Goal: Information Seeking & Learning: Check status

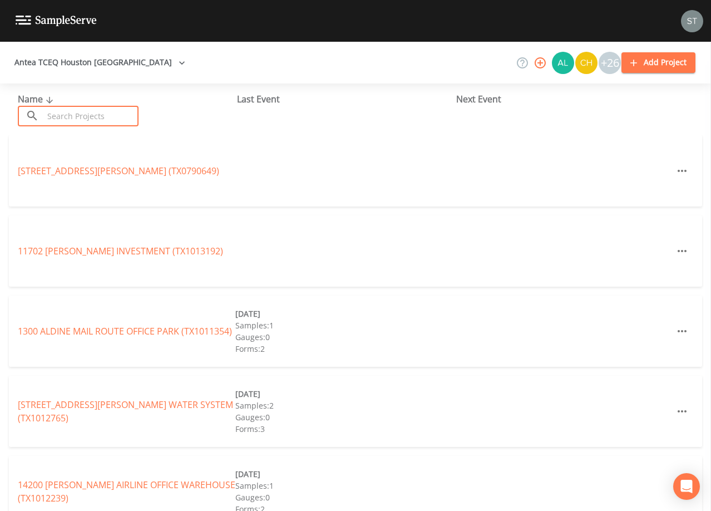
click at [100, 113] on input "text" at bounding box center [90, 116] width 95 height 21
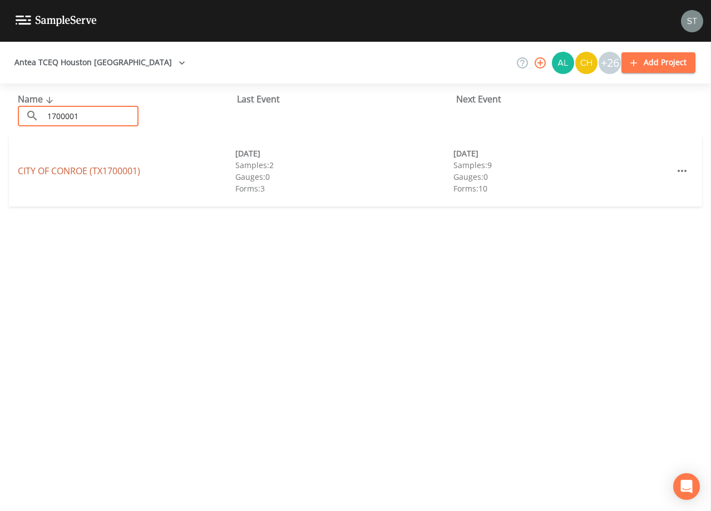
type input "1700001"
click at [108, 170] on link "CITY OF CONROE (TX1700001)" at bounding box center [79, 171] width 122 height 12
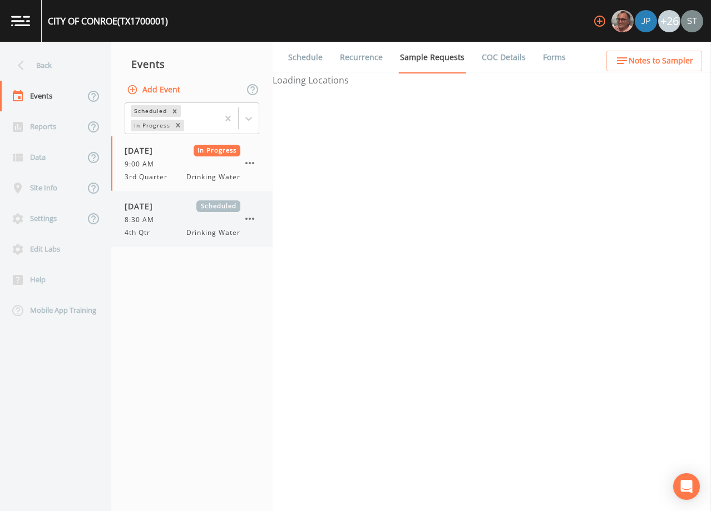
click at [177, 220] on div "8:30 AM" at bounding box center [183, 220] width 116 height 10
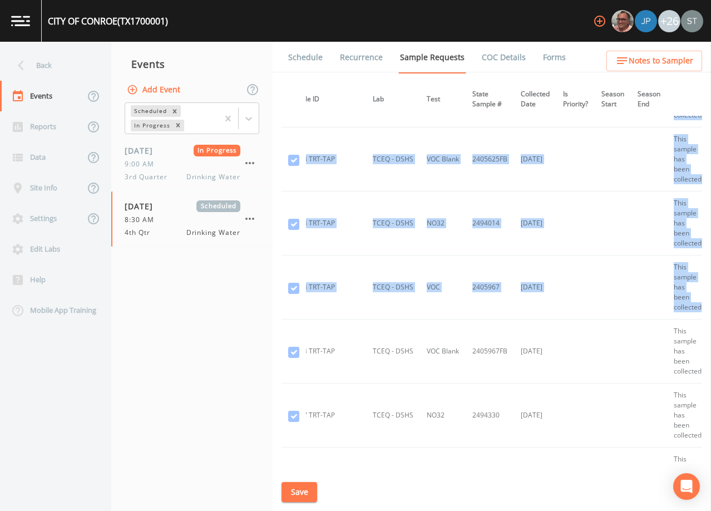
scroll to position [501, 184]
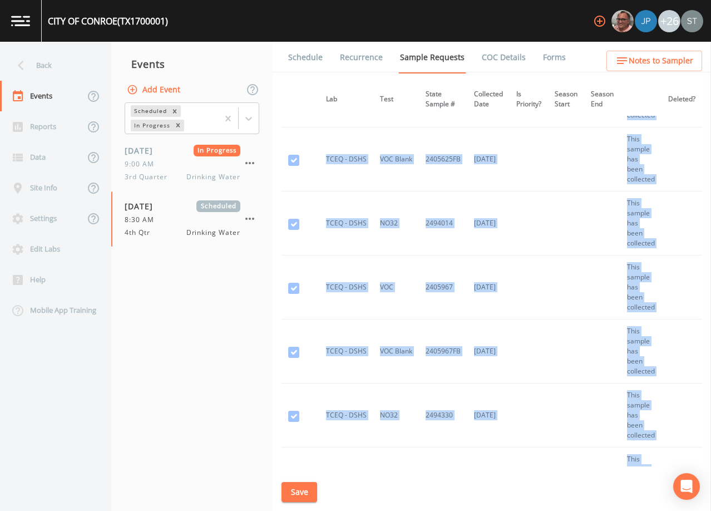
drag, startPoint x: 702, startPoint y: 106, endPoint x: 710, endPoint y: 307, distance: 201.5
click at [710, 307] on div "Back Events Reports Data Site Info Settings Edit Labs Help Mobile App Training …" at bounding box center [355, 276] width 711 height 469
click at [587, 269] on td at bounding box center [602, 287] width 36 height 64
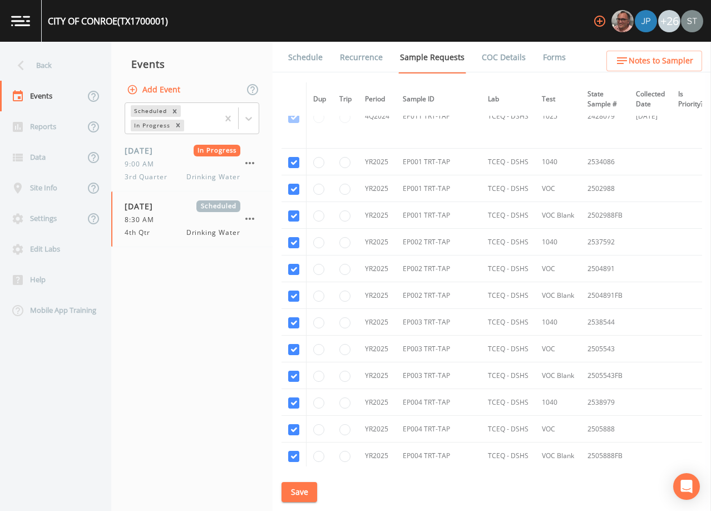
scroll to position [5275, 0]
click at [309, 63] on link "Schedule" at bounding box center [305, 57] width 38 height 31
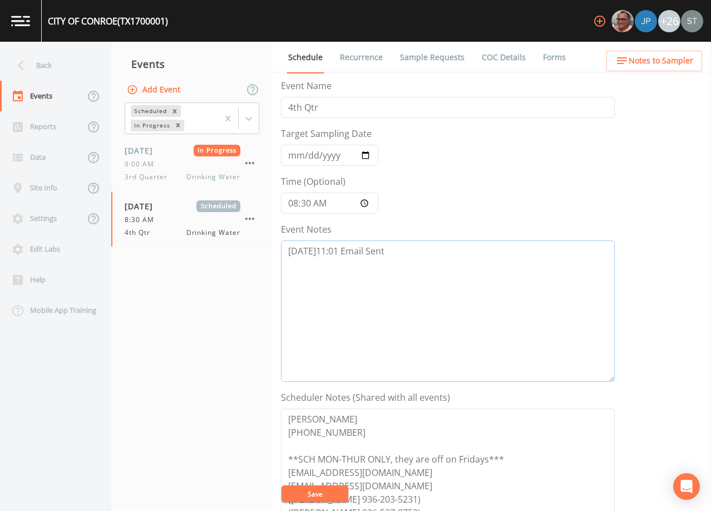
click at [438, 251] on textarea "[DATE]11:01 Email Sent" at bounding box center [448, 310] width 334 height 141
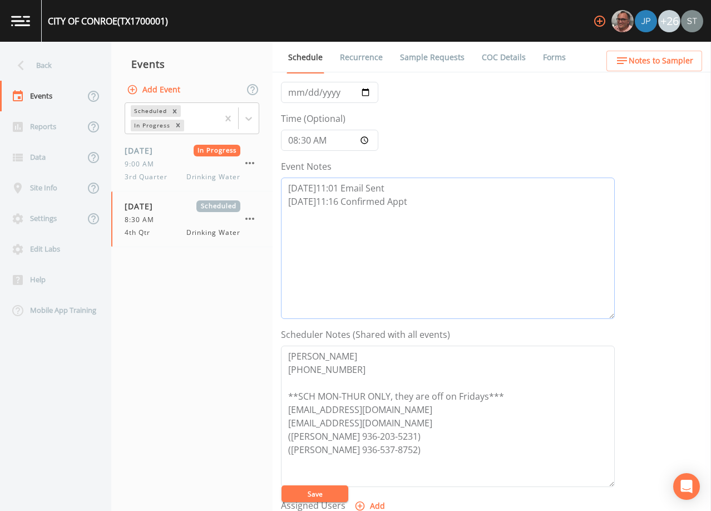
scroll to position [274, 0]
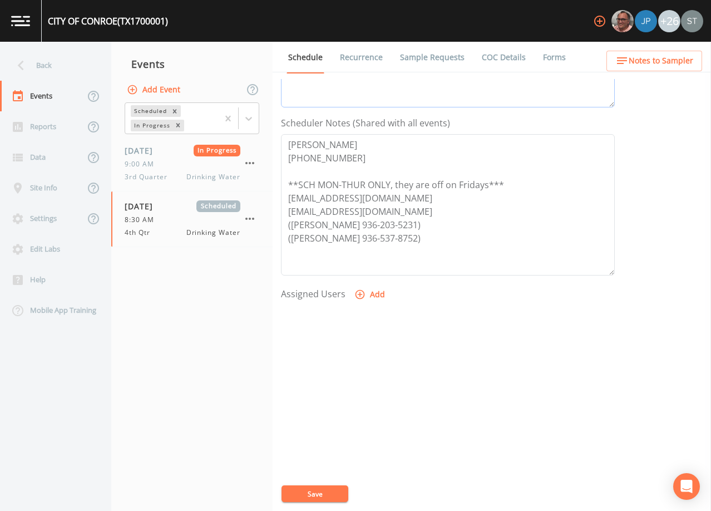
type textarea "[DATE]11:01 Email Sent [DATE]11:16 Confirmed Appt"
click at [368, 295] on button "Add" at bounding box center [370, 294] width 37 height 21
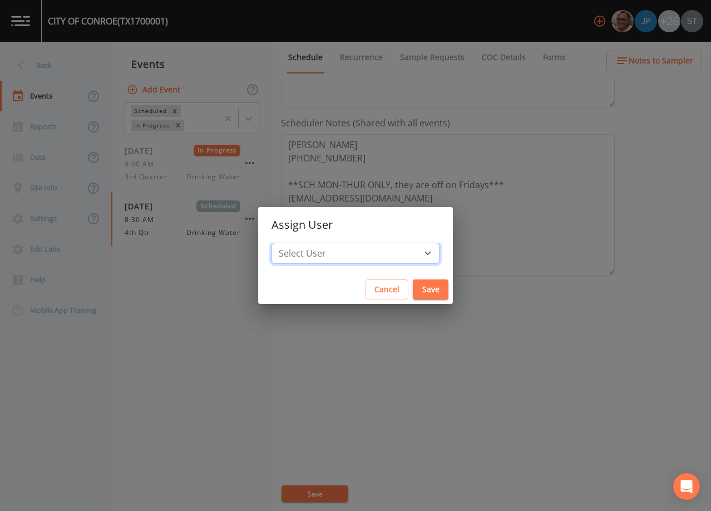
click at [359, 253] on select "Select User [PERSON_NAME] [PERSON_NAME] [PERSON_NAME] [PERSON_NAME] [PERSON_NAM…" at bounding box center [355, 253] width 168 height 21
select select "9949071a-8de3-4d5f-82d7-f9272ed5f8d7"
click at [296, 243] on select "Select User [PERSON_NAME] [PERSON_NAME] [PERSON_NAME] [PERSON_NAME] [PERSON_NAM…" at bounding box center [355, 253] width 168 height 21
click at [413, 291] on button "Save" at bounding box center [431, 289] width 36 height 21
select select
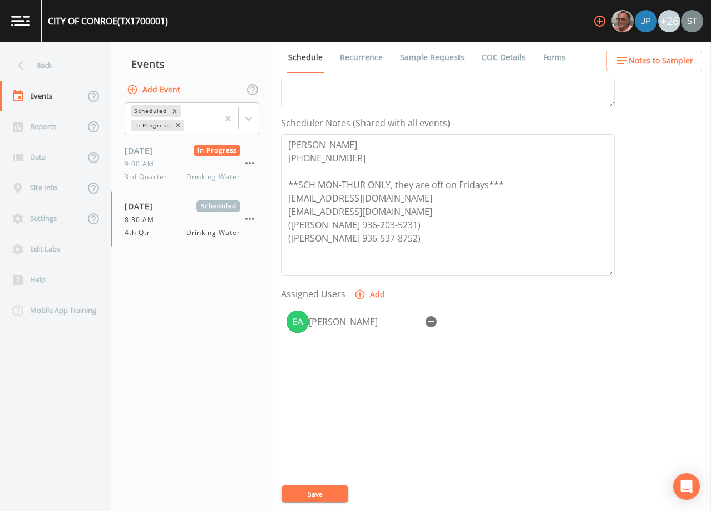
click at [324, 491] on button "Save" at bounding box center [314, 493] width 67 height 17
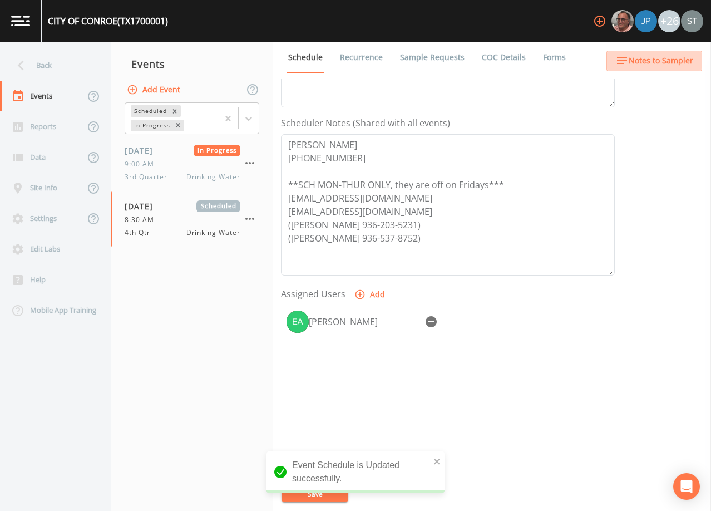
click at [674, 67] on span "Notes to Sampler" at bounding box center [661, 61] width 65 height 14
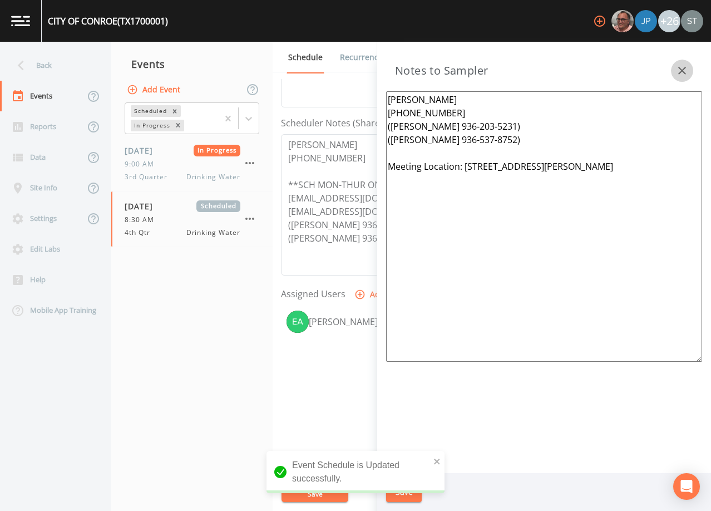
click at [682, 68] on icon "button" at bounding box center [681, 70] width 13 height 13
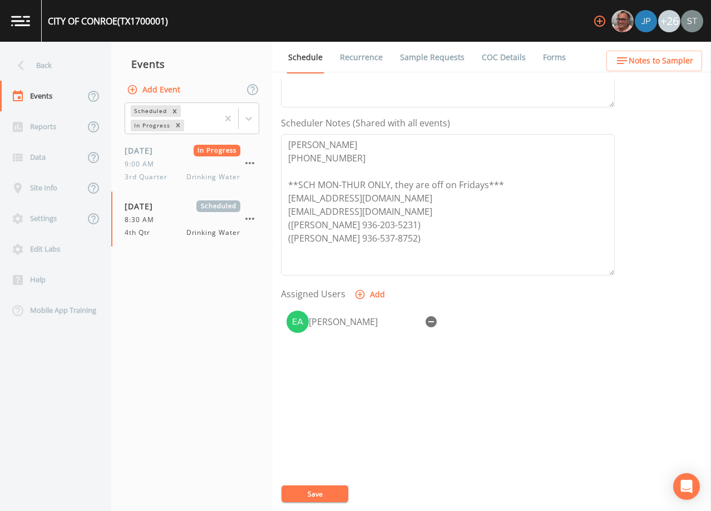
click at [327, 491] on button "Save" at bounding box center [314, 493] width 67 height 17
drag, startPoint x: 365, startPoint y: 58, endPoint x: 333, endPoint y: 55, distance: 32.4
click at [364, 58] on link "Recurrence" at bounding box center [361, 57] width 46 height 31
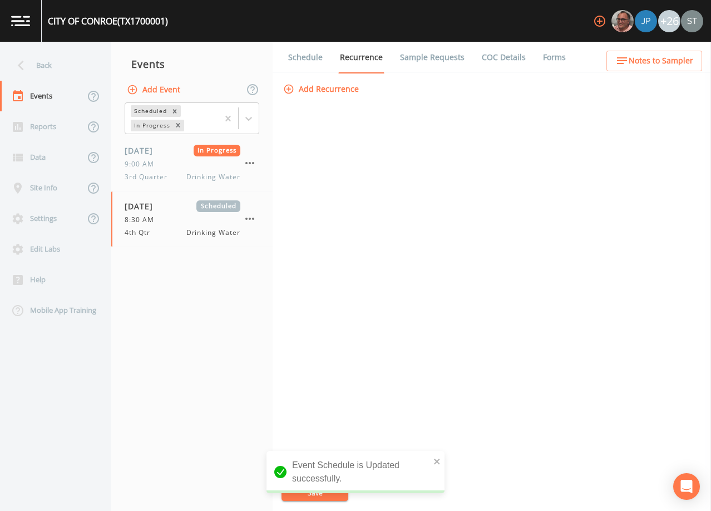
click at [315, 51] on link "Schedule" at bounding box center [305, 57] width 38 height 31
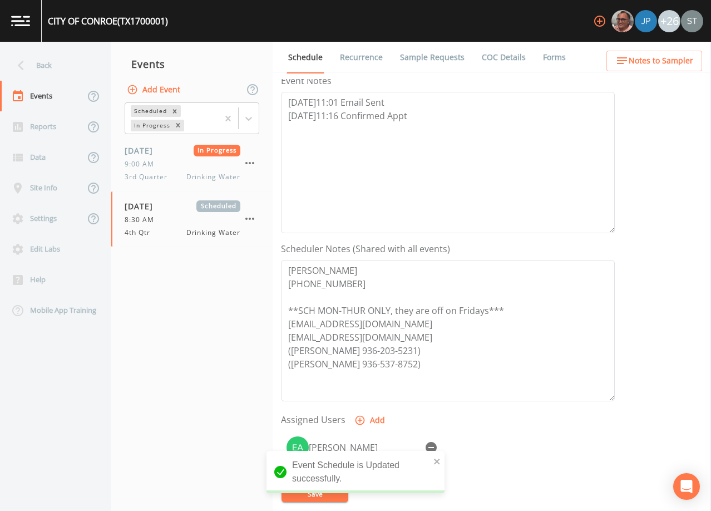
scroll to position [167, 0]
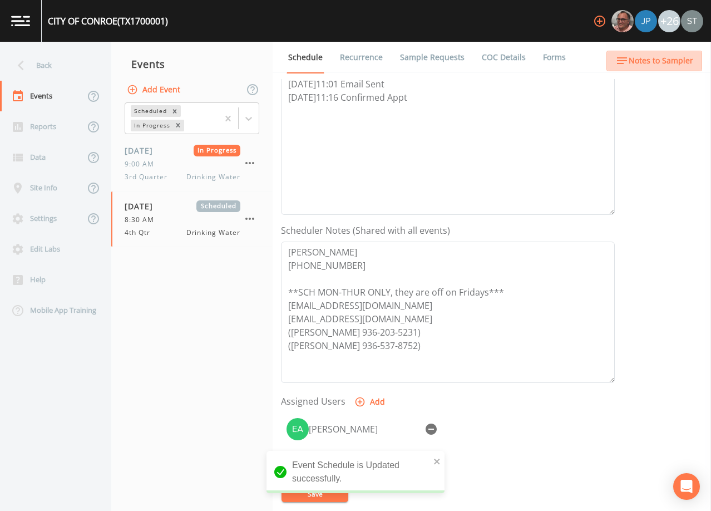
click at [682, 62] on span "Notes to Sampler" at bounding box center [661, 61] width 65 height 14
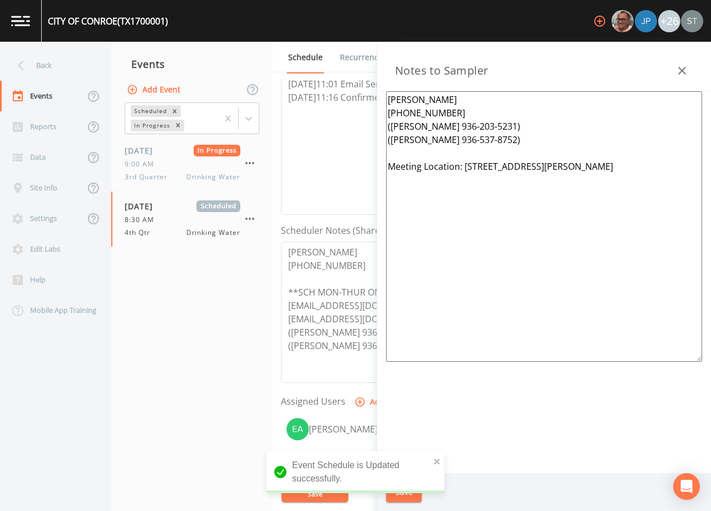
click at [682, 62] on button "button" at bounding box center [682, 71] width 22 height 22
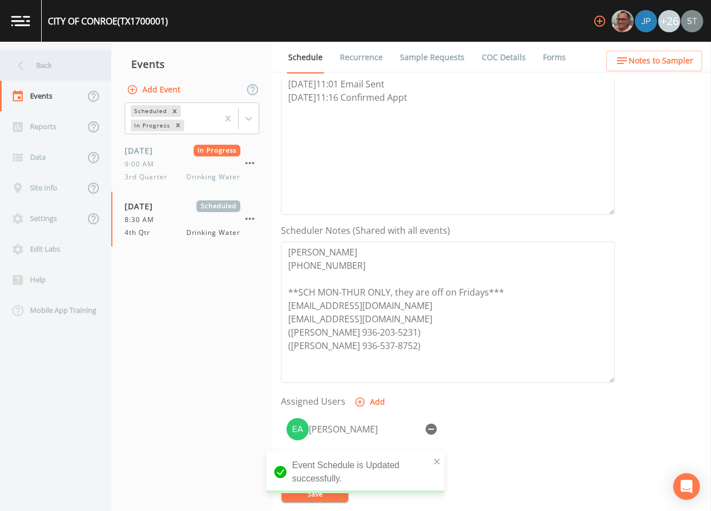
click at [60, 62] on div "Back" at bounding box center [50, 65] width 100 height 31
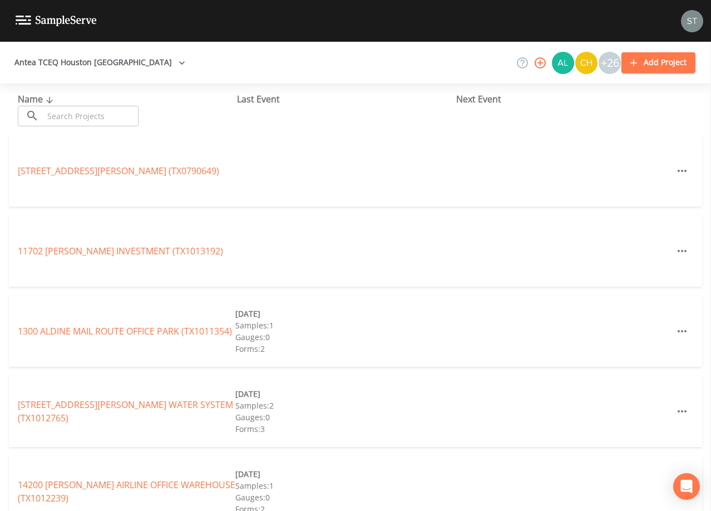
click at [121, 116] on input "text" at bounding box center [90, 116] width 95 height 21
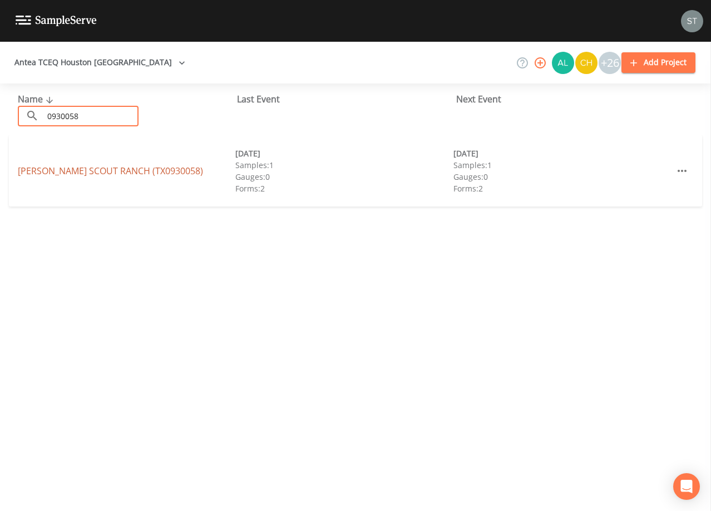
type input "0930058"
click at [127, 169] on link "[PERSON_NAME][GEOGRAPHIC_DATA] (TX0930058)" at bounding box center [110, 171] width 185 height 12
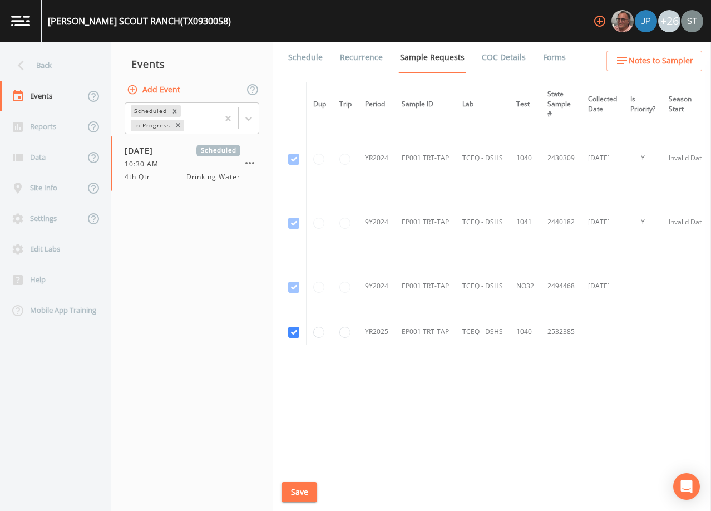
click at [311, 68] on link "Schedule" at bounding box center [305, 57] width 38 height 31
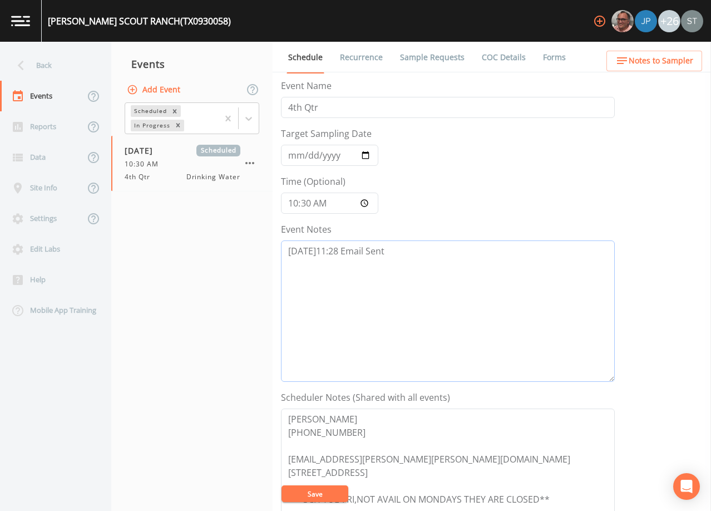
click at [422, 251] on textarea "[DATE]11:28 Email Sent" at bounding box center [448, 310] width 334 height 141
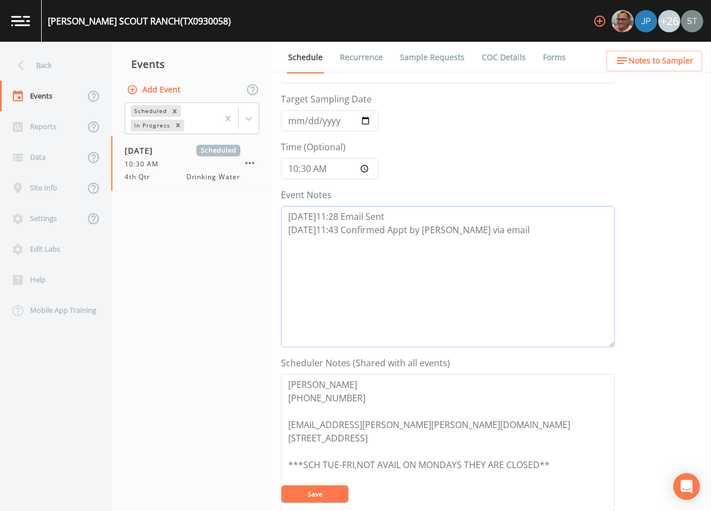
scroll to position [222, 0]
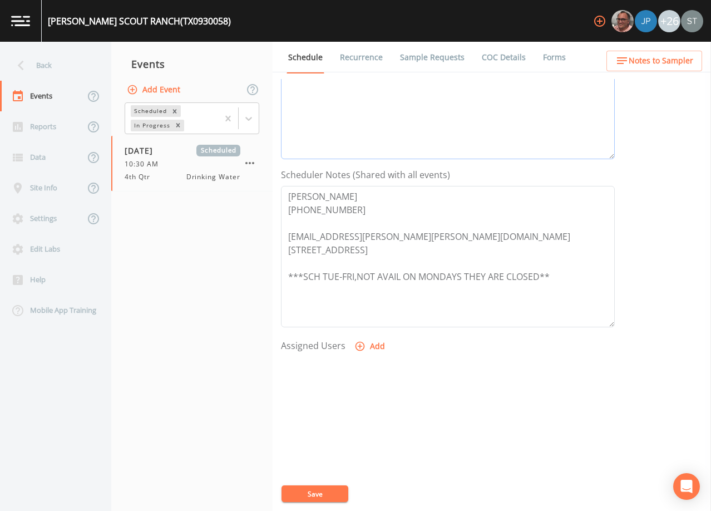
type textarea "[DATE]11:28 Email Sent [DATE]11:43 Confirmed Appt by [PERSON_NAME] via email"
click at [366, 352] on button "Add" at bounding box center [370, 346] width 37 height 21
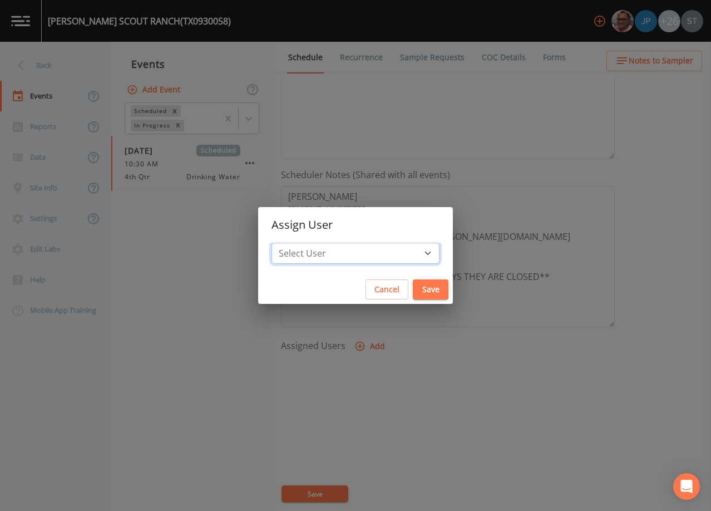
click at [354, 254] on select "Select User [PERSON_NAME] [PERSON_NAME] [PERSON_NAME] [PERSON_NAME] [PERSON_NAM…" at bounding box center [355, 253] width 168 height 21
select select "3585e269-5d1f-4d98-ab9d-4913da50343a"
click at [296, 243] on select "Select User [PERSON_NAME] [PERSON_NAME] [PERSON_NAME] [PERSON_NAME] [PERSON_NAM…" at bounding box center [355, 253] width 168 height 21
click at [413, 285] on button "Save" at bounding box center [431, 289] width 36 height 21
select select
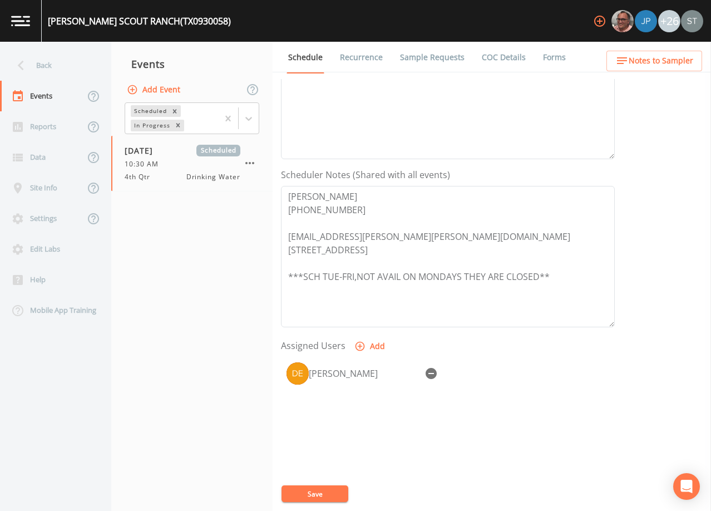
click at [330, 496] on button "Save" at bounding box center [314, 493] width 67 height 17
click at [683, 61] on span "Notes to Sampler" at bounding box center [661, 61] width 65 height 14
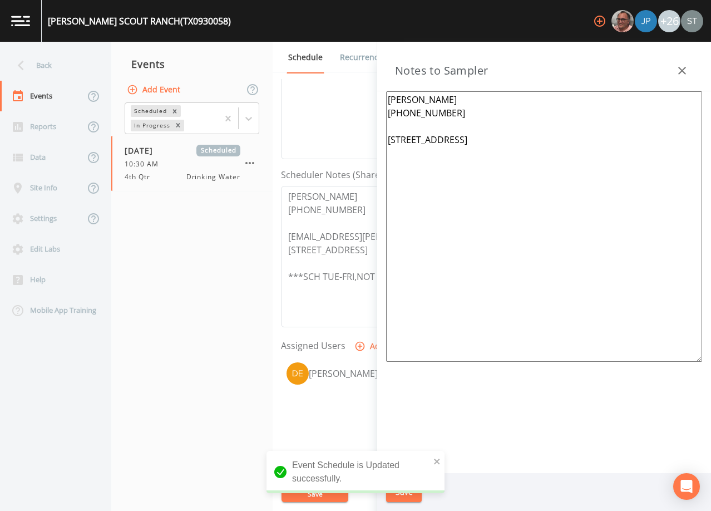
click at [390, 136] on textarea "[PERSON_NAME] [PHONE_NUMBER] [STREET_ADDRESS]" at bounding box center [544, 226] width 316 height 270
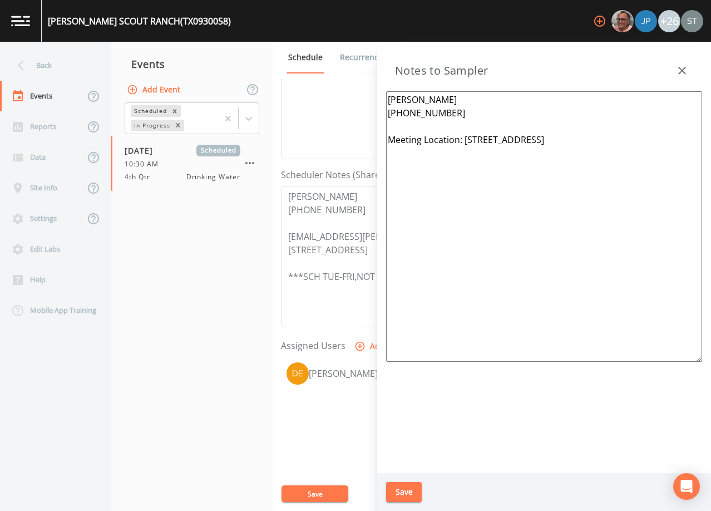
click at [454, 112] on textarea "[PERSON_NAME] [PHONE_NUMBER] Meeting Location: [STREET_ADDRESS]" at bounding box center [544, 226] width 316 height 270
type textarea "[PERSON_NAME] [PHONE_NUMBER] *APPT confirmed by [PERSON_NAME]* Meeting Location…"
click at [405, 492] on button "Save" at bounding box center [404, 492] width 36 height 21
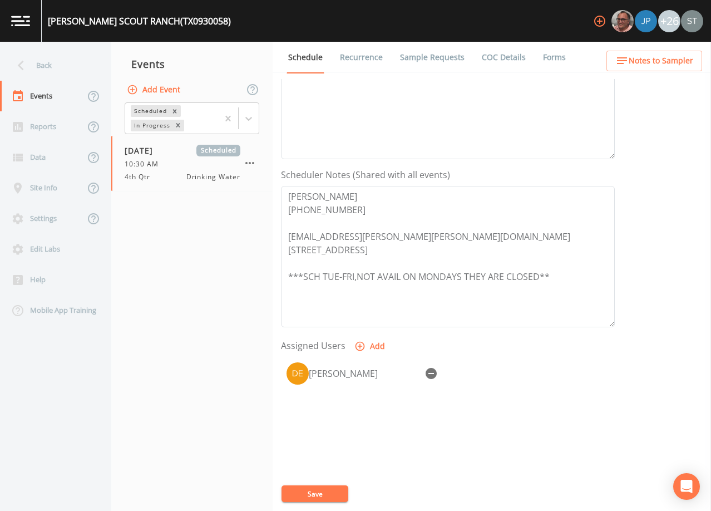
click at [673, 62] on span "Notes to Sampler" at bounding box center [661, 61] width 65 height 14
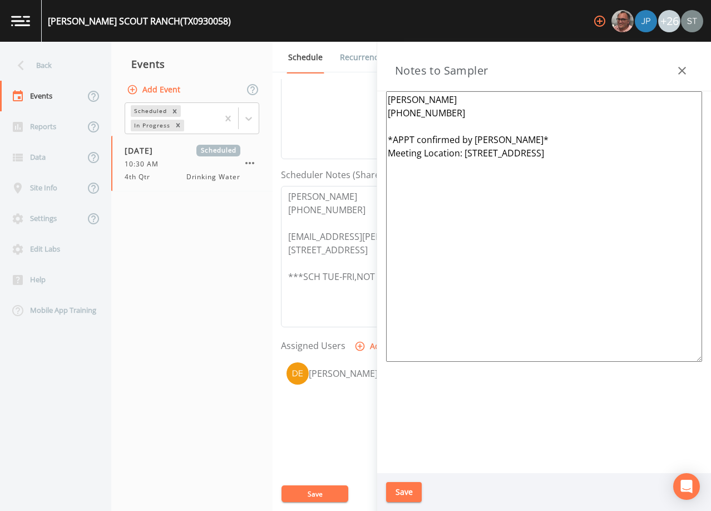
click at [688, 70] on icon "button" at bounding box center [681, 70] width 13 height 13
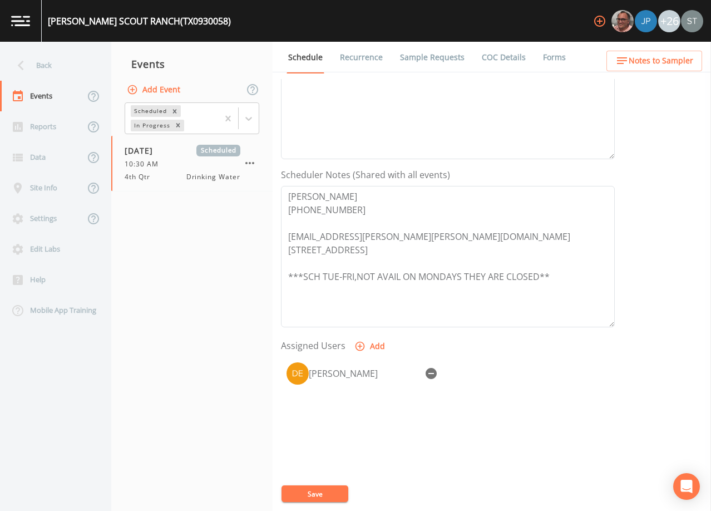
click at [422, 60] on link "Sample Requests" at bounding box center [432, 57] width 68 height 31
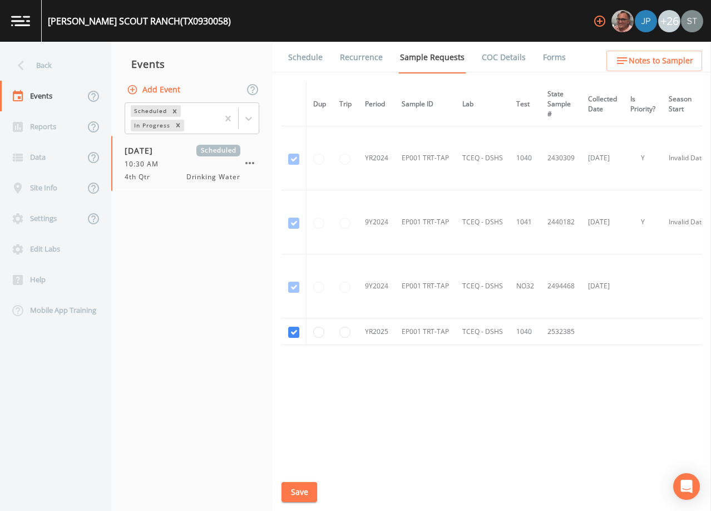
click at [309, 63] on link "Schedule" at bounding box center [305, 57] width 38 height 31
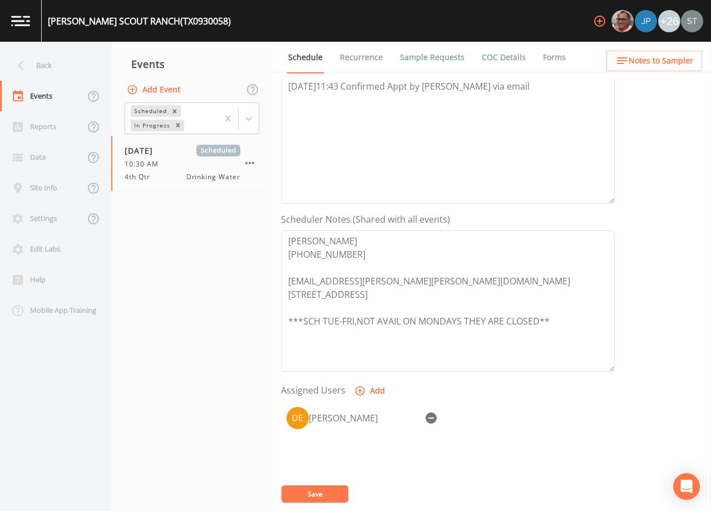
scroll to position [222, 0]
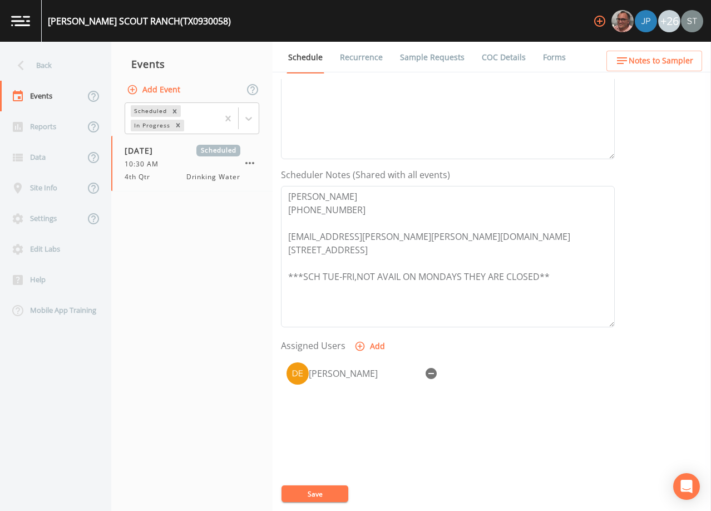
click at [416, 60] on link "Sample Requests" at bounding box center [432, 57] width 68 height 31
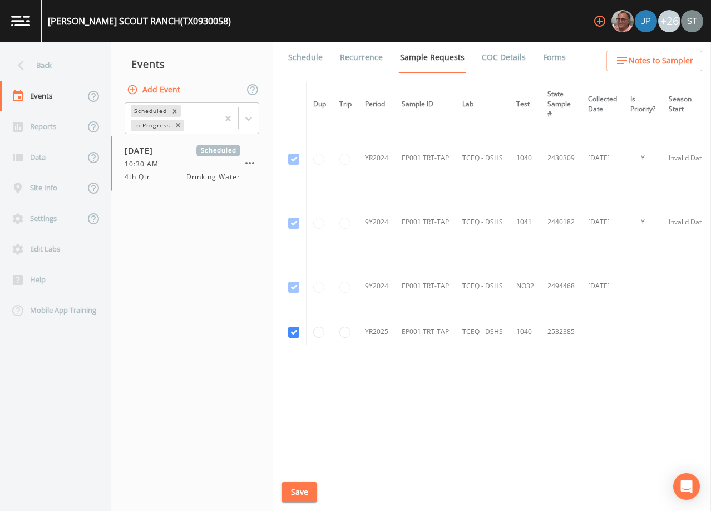
click at [308, 62] on link "Schedule" at bounding box center [305, 57] width 38 height 31
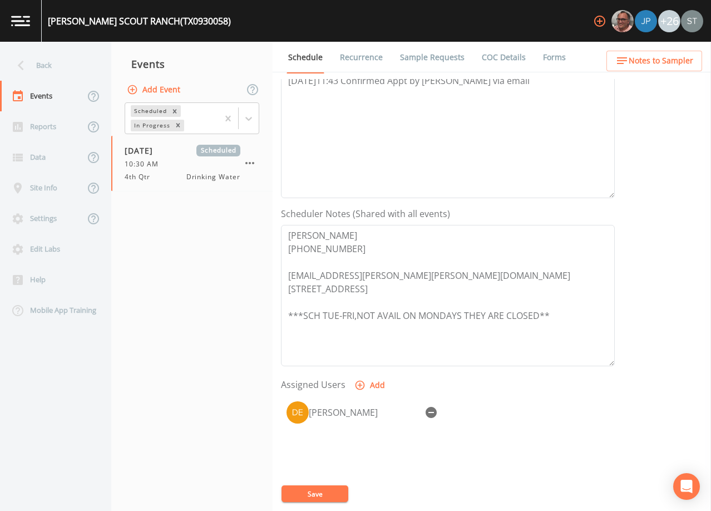
scroll to position [222, 0]
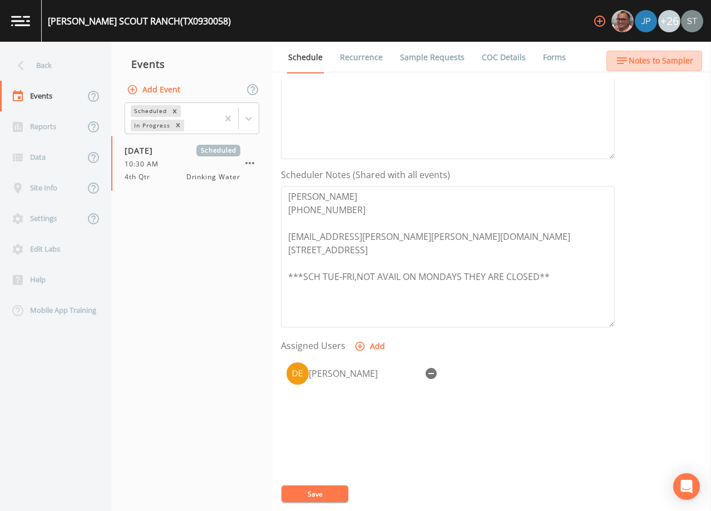
click at [677, 60] on span "Notes to Sampler" at bounding box center [661, 61] width 65 height 14
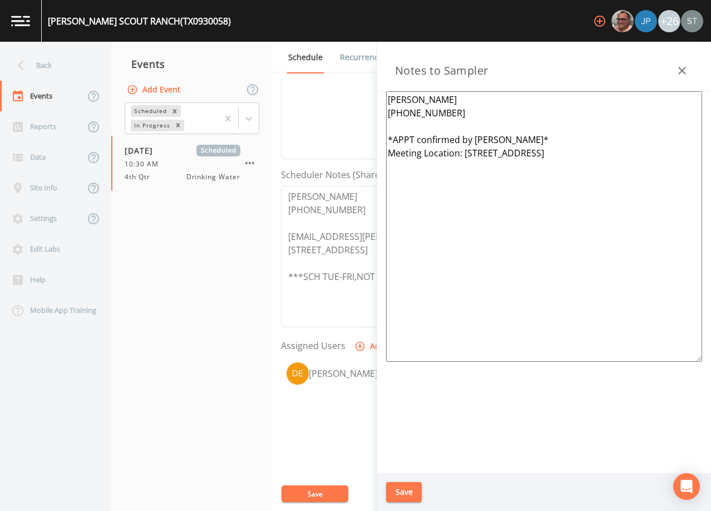
click at [681, 69] on icon "button" at bounding box center [681, 70] width 13 height 13
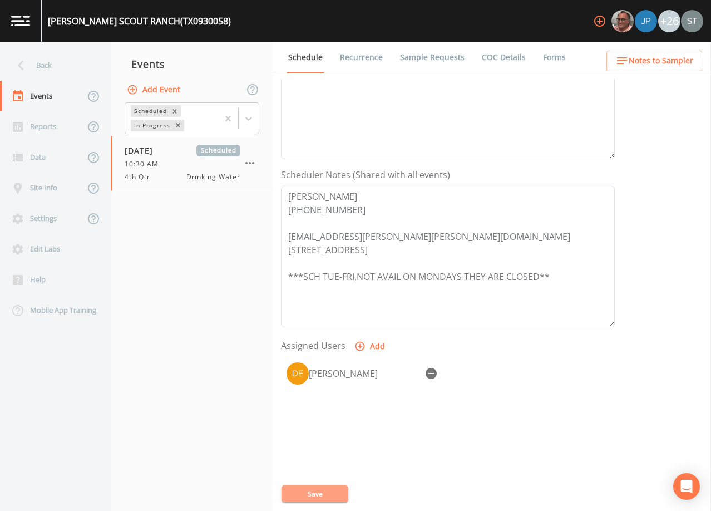
click at [329, 493] on button "Save" at bounding box center [314, 493] width 67 height 17
click at [364, 59] on link "Recurrence" at bounding box center [361, 57] width 46 height 31
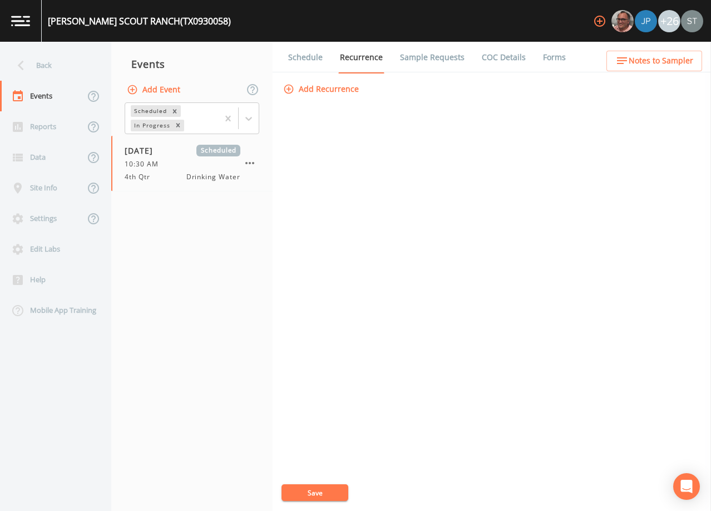
click at [294, 63] on link "Schedule" at bounding box center [305, 57] width 38 height 31
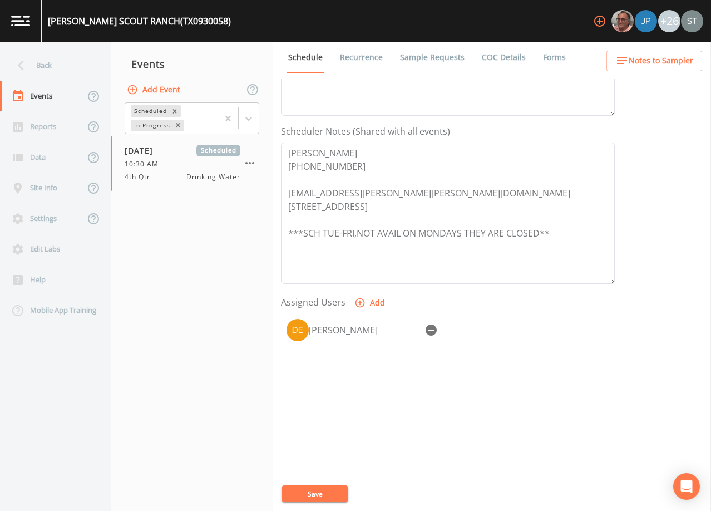
scroll to position [274, 0]
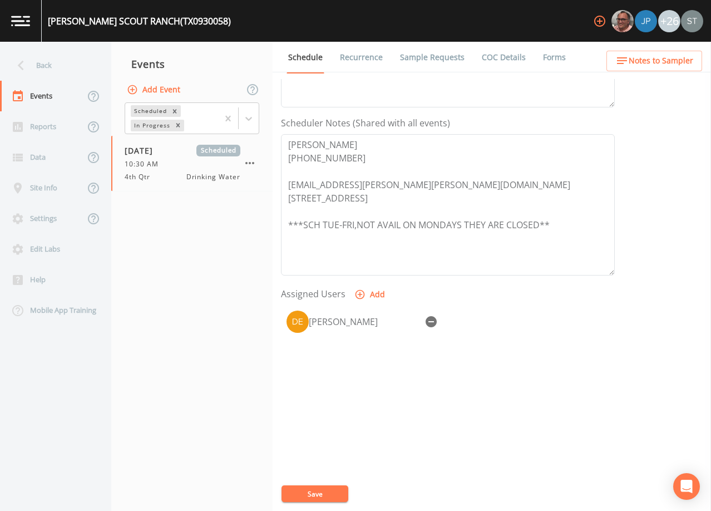
click at [51, 60] on div "Back" at bounding box center [50, 65] width 100 height 31
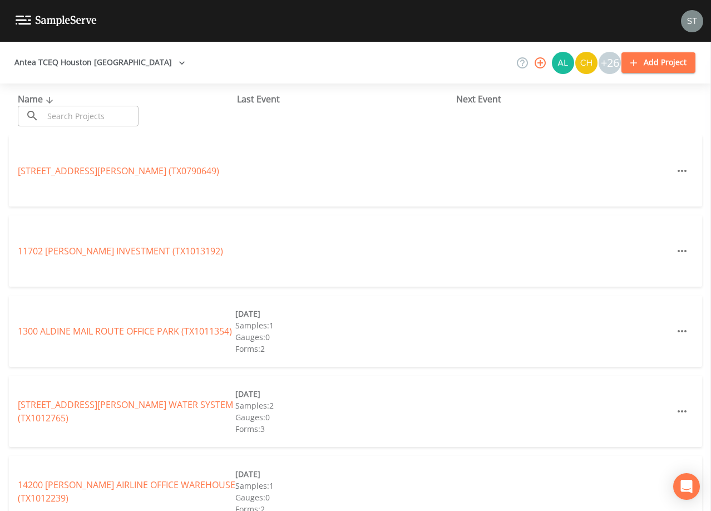
click at [100, 113] on input "text" at bounding box center [90, 116] width 95 height 21
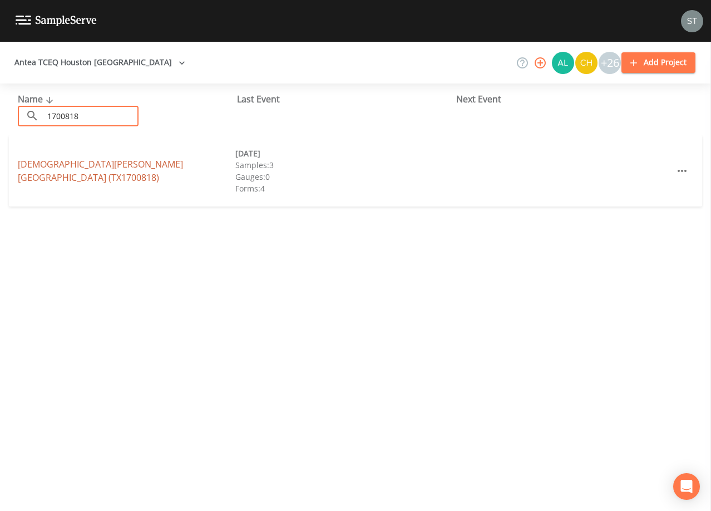
type input "1700818"
click at [112, 164] on link "[DEMOGRAPHIC_DATA][PERSON_NAME][GEOGRAPHIC_DATA] (TX1700818)" at bounding box center [100, 171] width 165 height 26
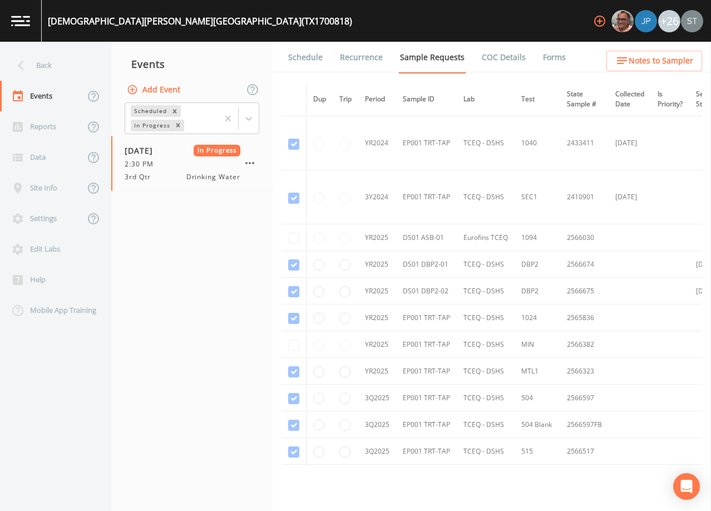
click at [541, 62] on link "Forms" at bounding box center [554, 57] width 26 height 31
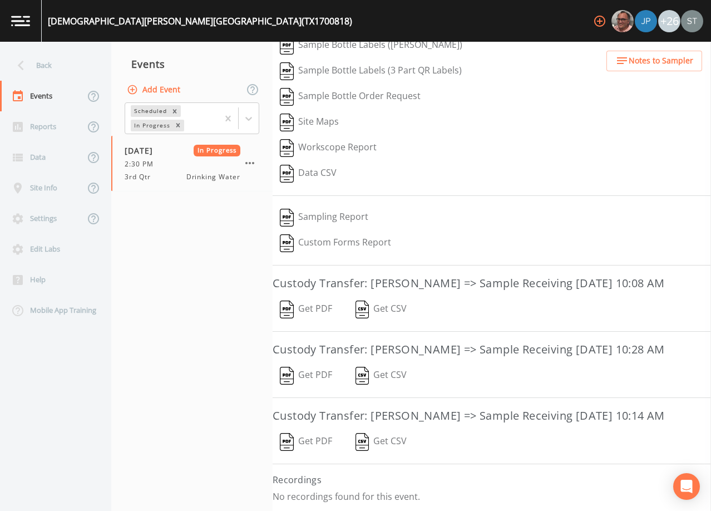
scroll to position [171, 0]
click at [320, 441] on button "Get PDF" at bounding box center [306, 442] width 67 height 26
click at [317, 363] on button "Get PDF" at bounding box center [306, 376] width 67 height 26
click at [318, 296] on button "Get PDF" at bounding box center [306, 309] width 67 height 26
click at [46, 70] on div "Back" at bounding box center [50, 65] width 100 height 31
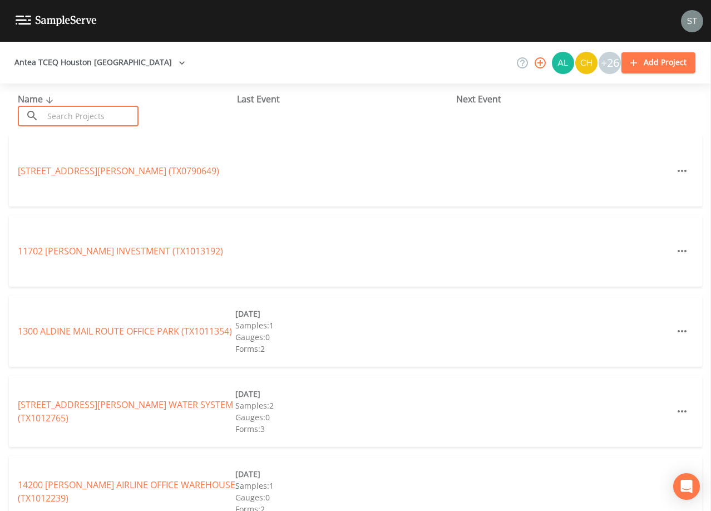
click at [131, 114] on input "text" at bounding box center [90, 116] width 95 height 21
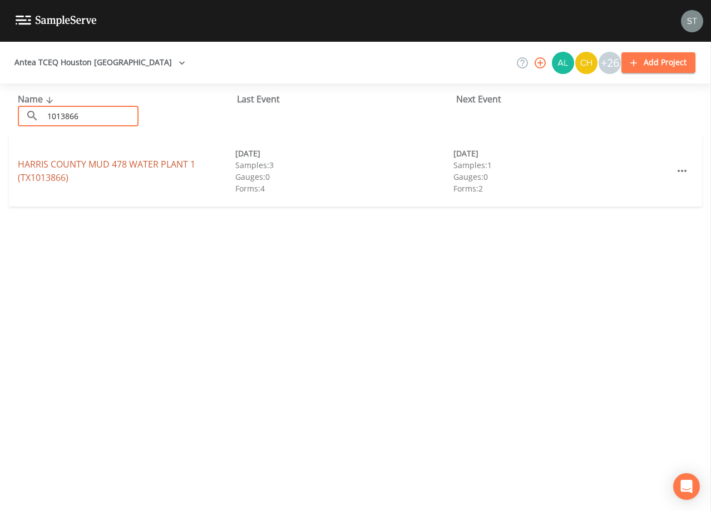
type input "1013866"
click at [144, 160] on link "[GEOGRAPHIC_DATA] 478 WATER PLANT 1 (TX1013866)" at bounding box center [106, 171] width 177 height 26
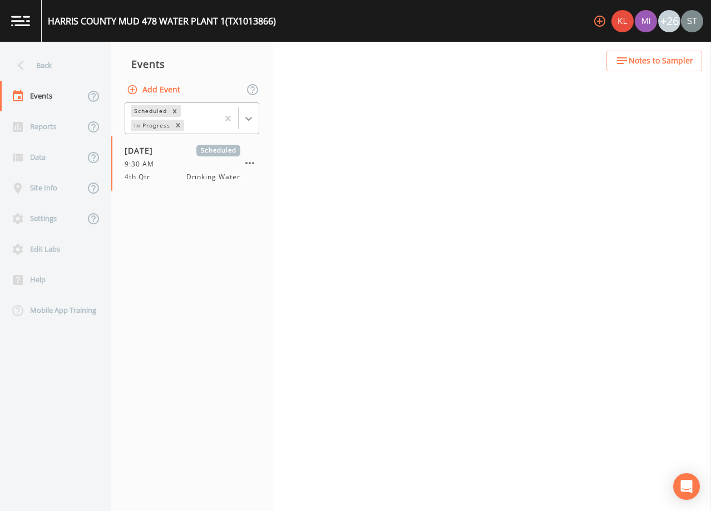
click at [247, 114] on icon at bounding box center [248, 118] width 11 height 11
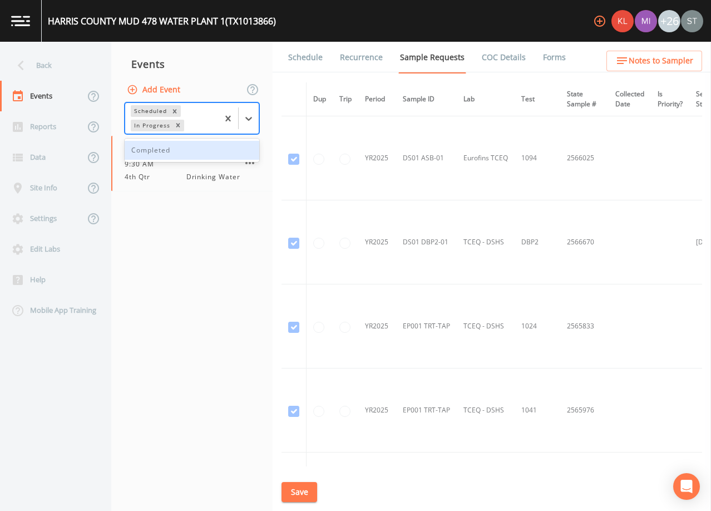
click at [195, 149] on div "Completed" at bounding box center [192, 150] width 135 height 19
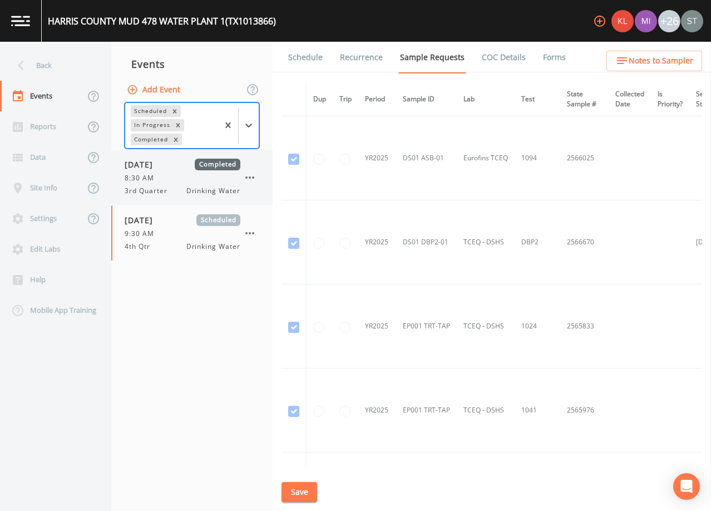
click at [168, 191] on span "3rd Quarter" at bounding box center [150, 191] width 50 height 10
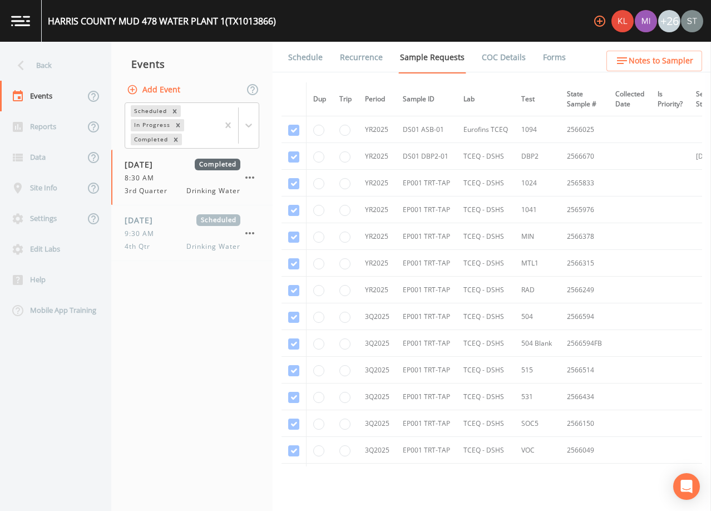
click at [308, 60] on link "Schedule" at bounding box center [305, 57] width 38 height 31
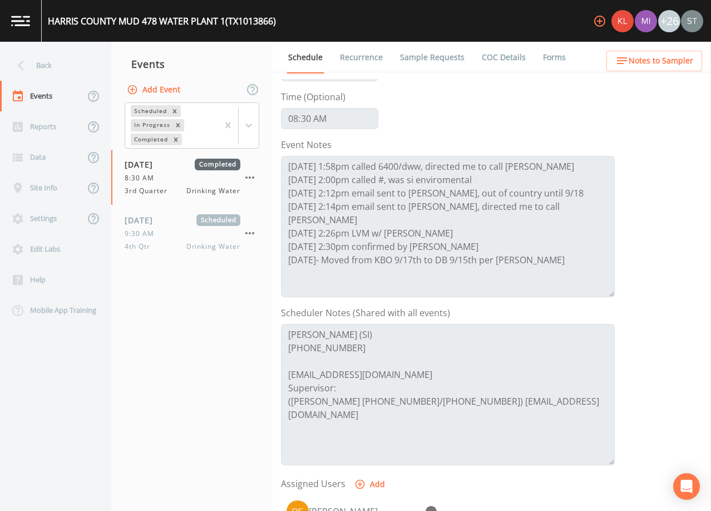
scroll to position [111, 0]
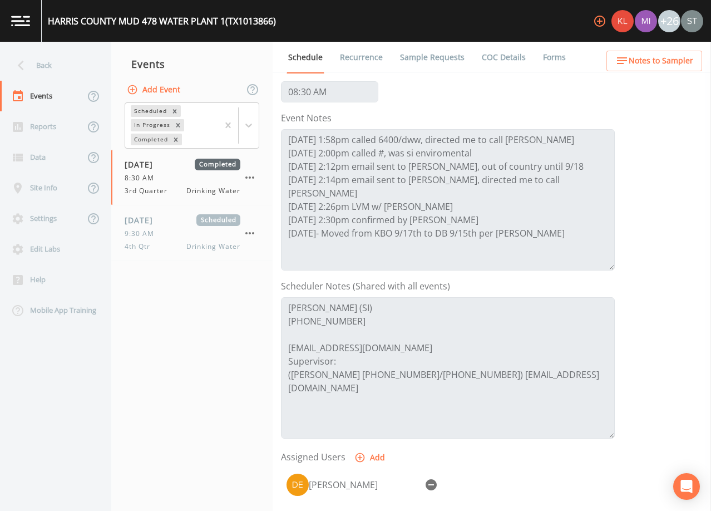
click at [545, 57] on link "Forms" at bounding box center [554, 57] width 26 height 31
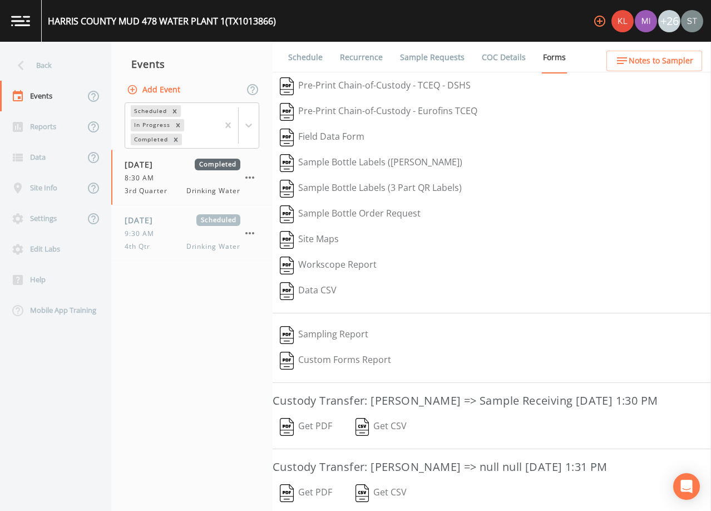
click at [307, 58] on link "Schedule" at bounding box center [305, 57] width 38 height 31
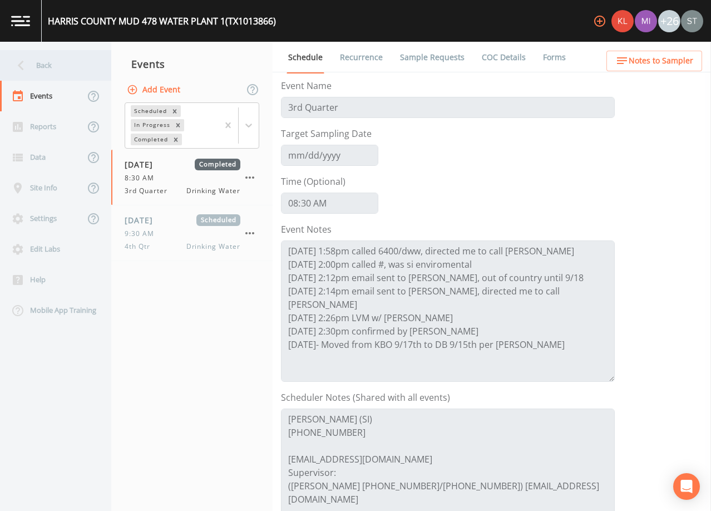
click at [52, 63] on div "Back" at bounding box center [50, 65] width 100 height 31
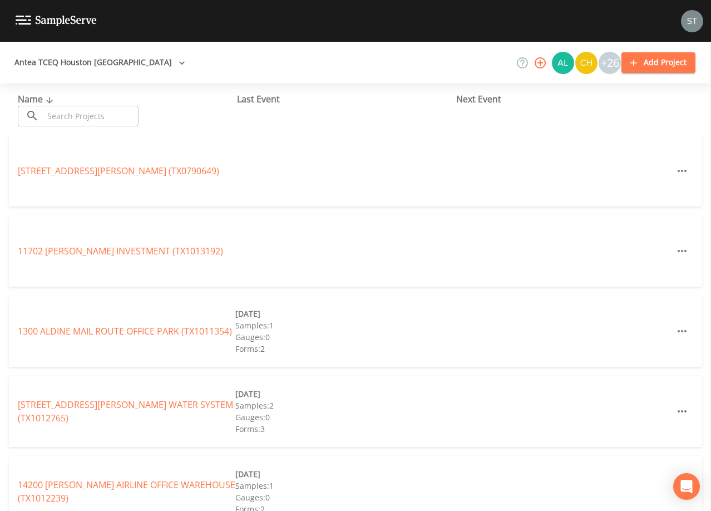
click at [99, 118] on input "text" at bounding box center [90, 116] width 95 height 21
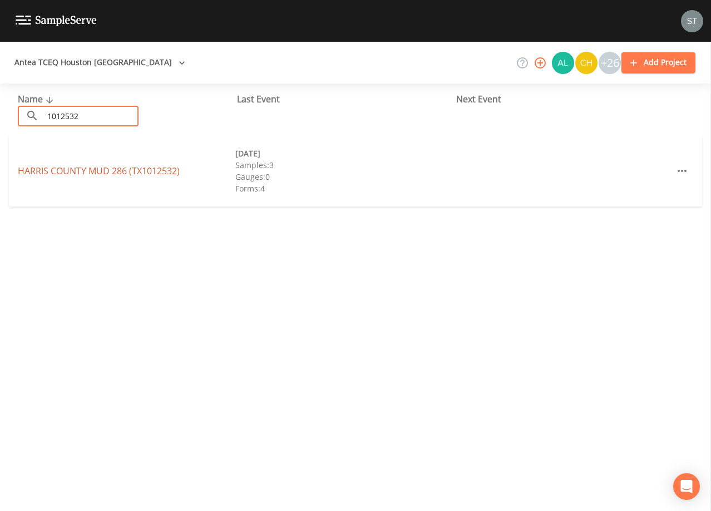
type input "1012532"
click at [70, 167] on link "[GEOGRAPHIC_DATA] 286 (TX1012532)" at bounding box center [99, 171] width 162 height 12
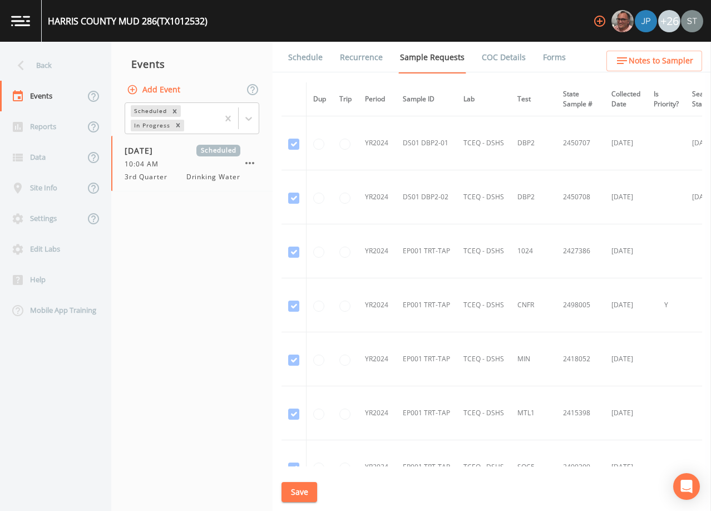
click at [306, 61] on link "Schedule" at bounding box center [305, 57] width 38 height 31
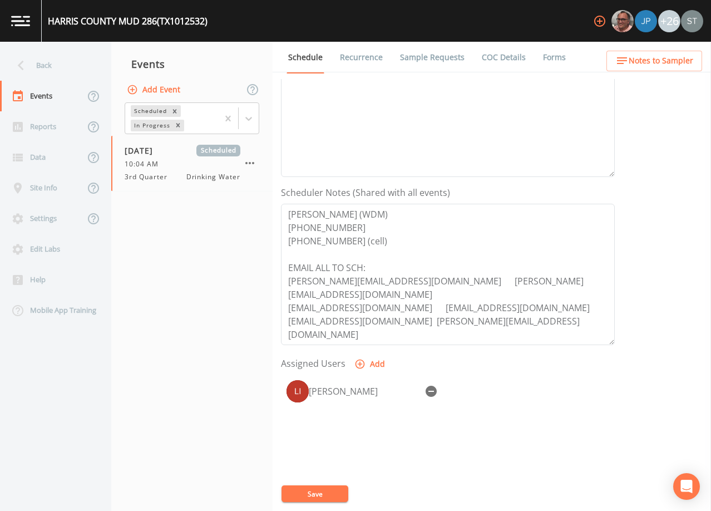
scroll to position [222, 0]
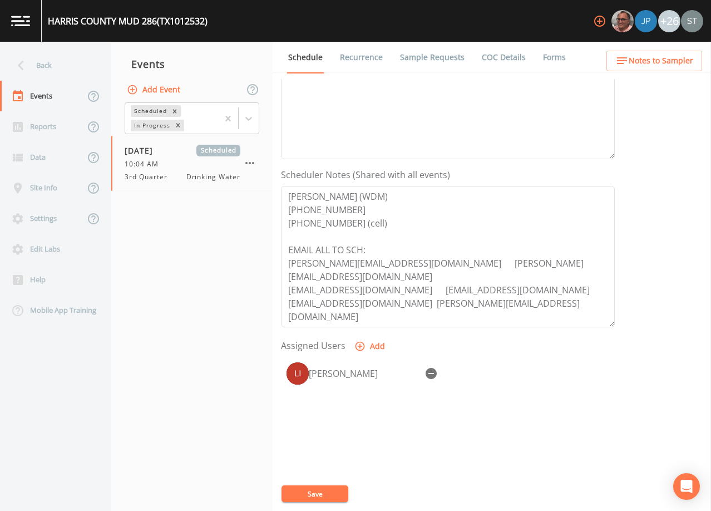
click at [544, 63] on link "Forms" at bounding box center [554, 57] width 26 height 31
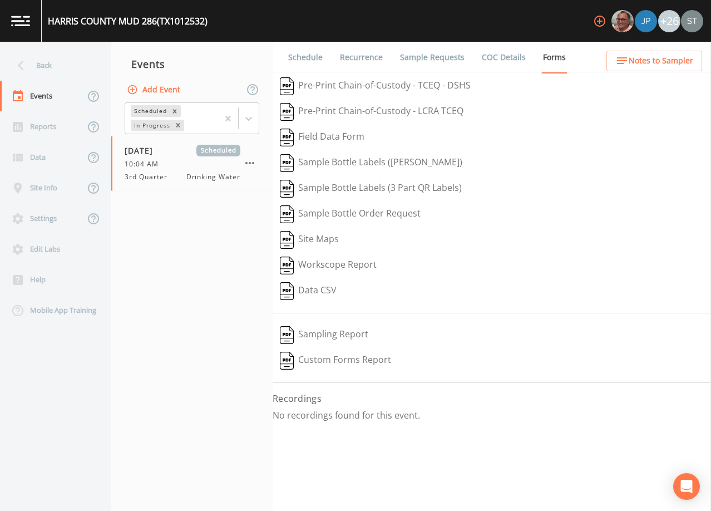
click at [305, 60] on link "Schedule" at bounding box center [305, 57] width 38 height 31
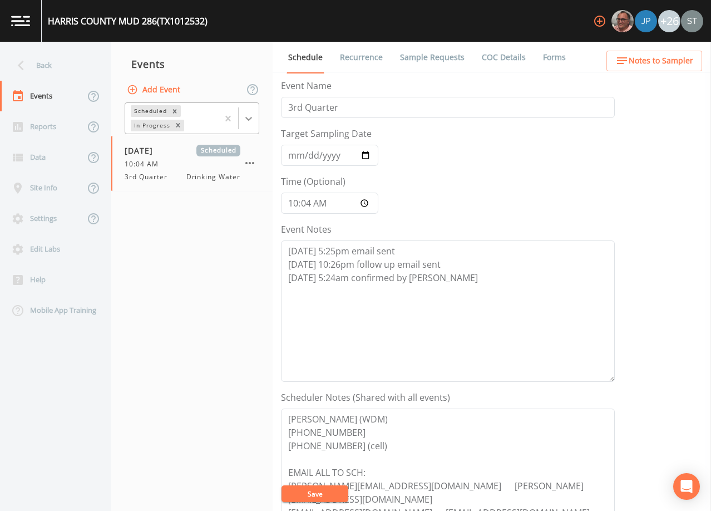
click at [250, 122] on icon at bounding box center [248, 118] width 11 height 11
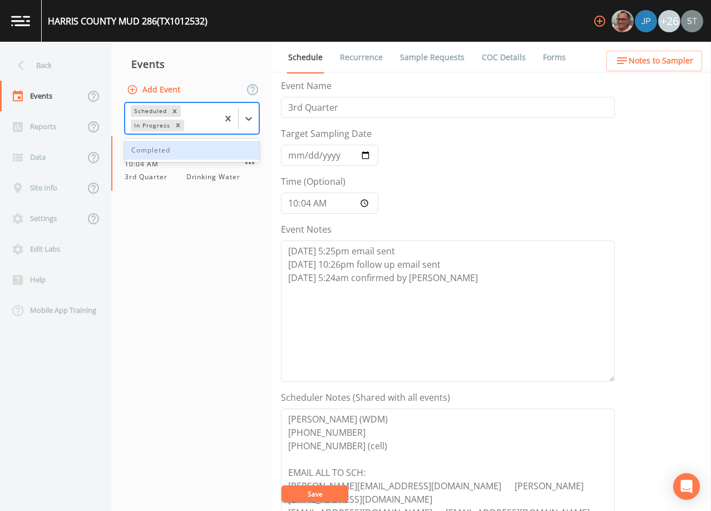
click at [207, 144] on div "Completed" at bounding box center [192, 150] width 135 height 19
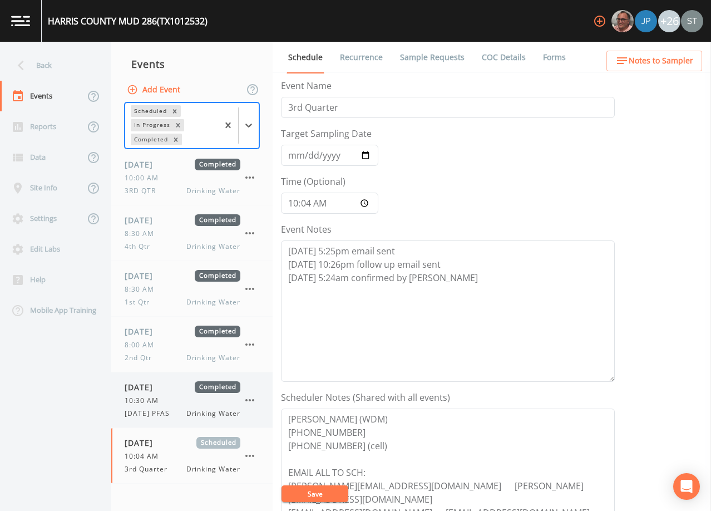
click at [161, 395] on div "[DATE] Completed 10:30 AM [DATE] PFAS Drinking Water" at bounding box center [183, 399] width 116 height 37
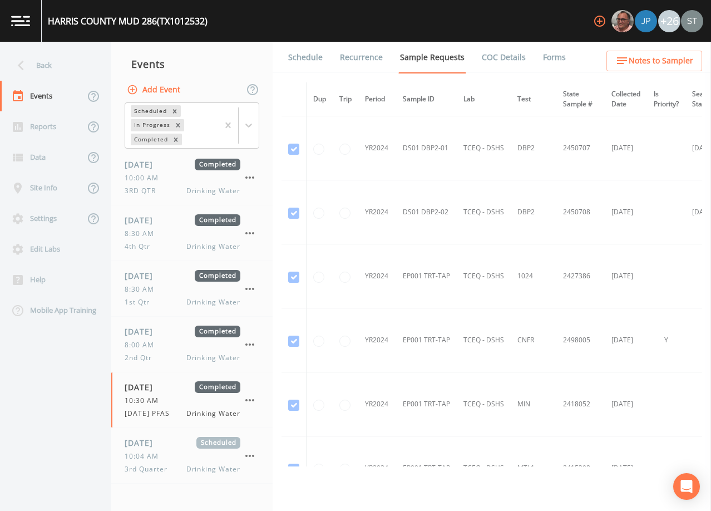
click at [308, 56] on link "Schedule" at bounding box center [305, 57] width 38 height 31
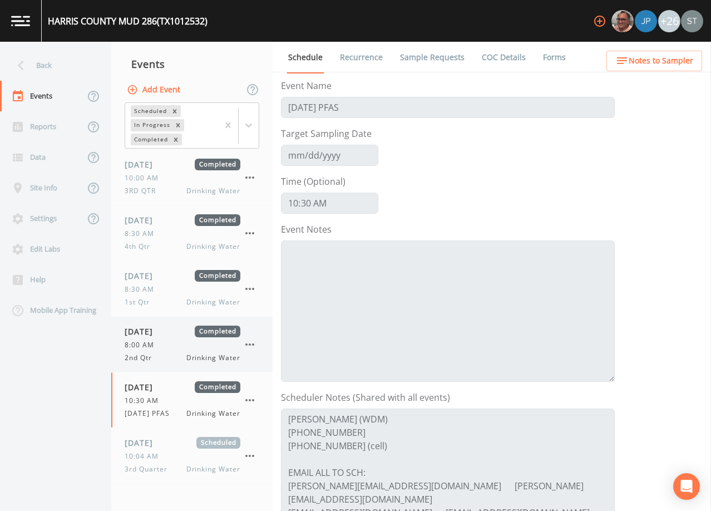
click at [176, 347] on div "8:00 AM" at bounding box center [183, 345] width 116 height 10
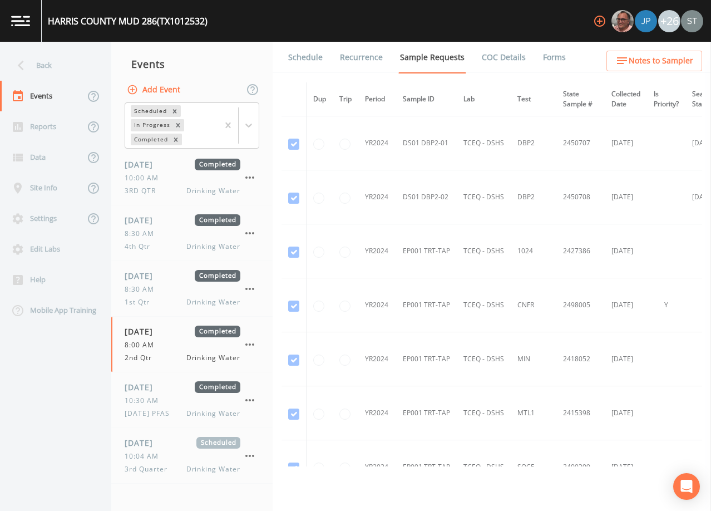
click at [315, 66] on link "Schedule" at bounding box center [305, 57] width 38 height 31
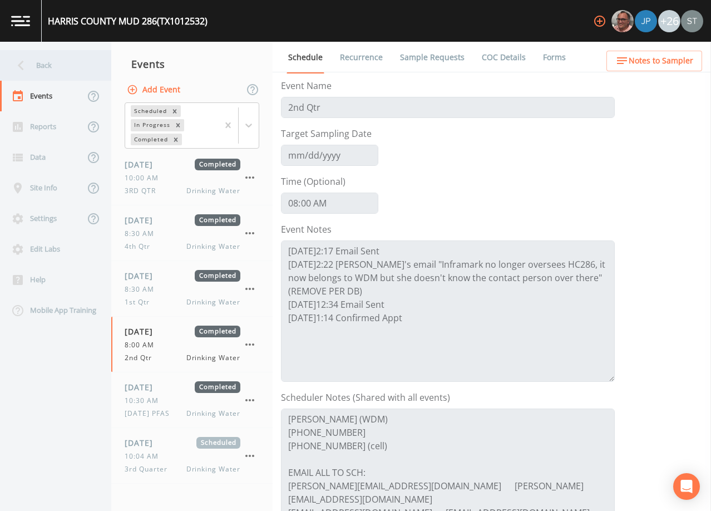
click at [44, 66] on div "Back" at bounding box center [50, 65] width 100 height 31
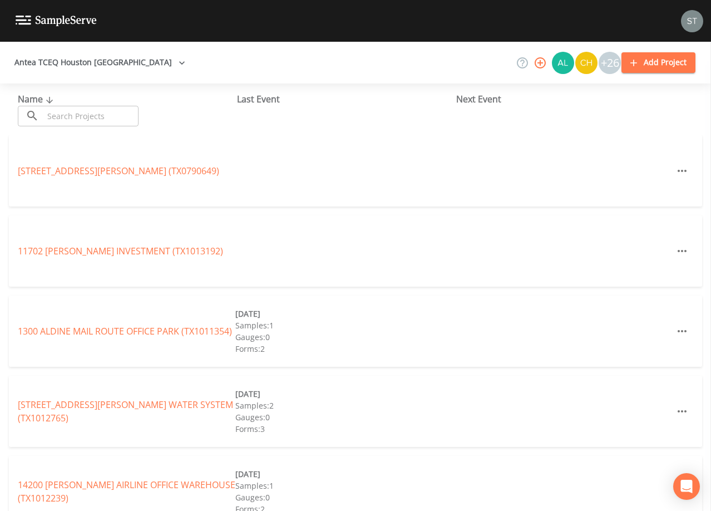
click at [101, 117] on input "text" at bounding box center [90, 116] width 95 height 21
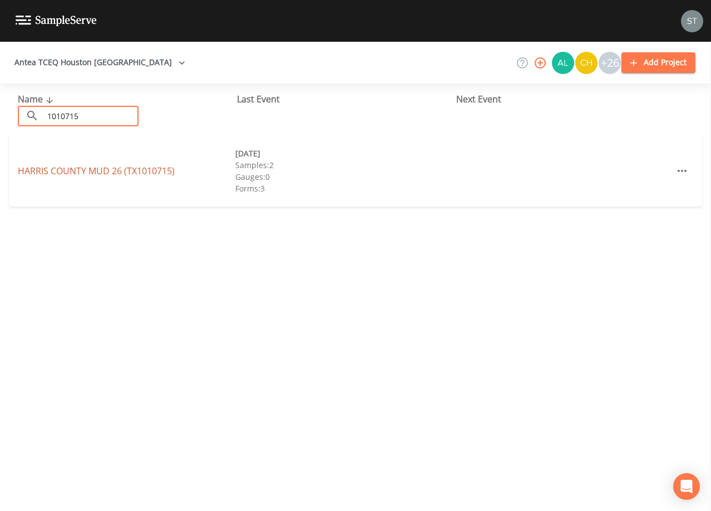
type input "1010715"
click at [131, 170] on link "[GEOGRAPHIC_DATA] 26 (TX1010715)" at bounding box center [96, 171] width 157 height 12
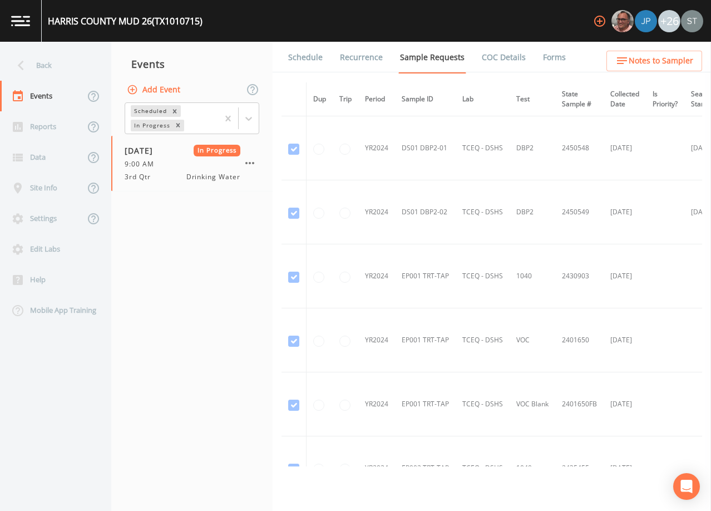
click at [310, 58] on link "Schedule" at bounding box center [305, 57] width 38 height 31
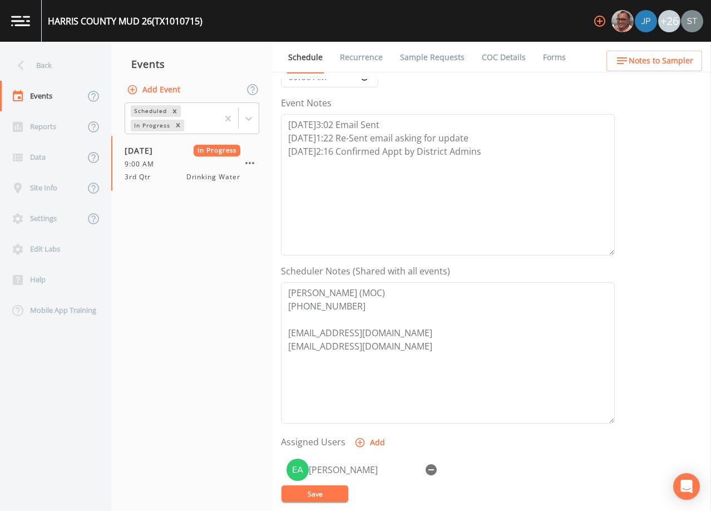
scroll to position [167, 0]
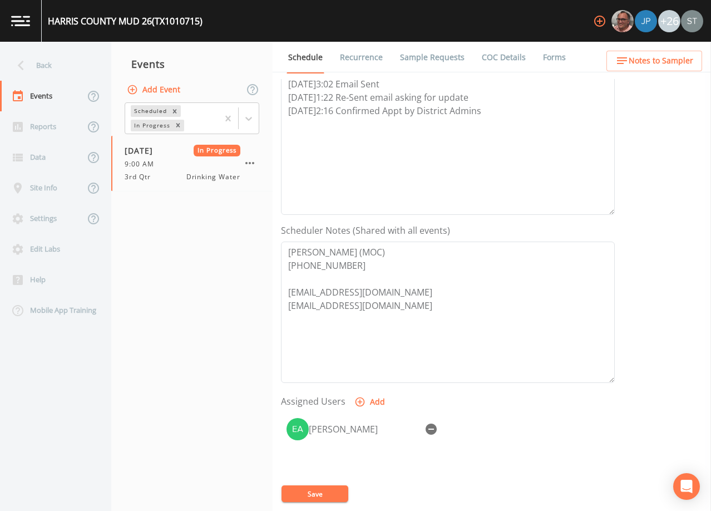
click at [547, 60] on link "Forms" at bounding box center [554, 57] width 26 height 31
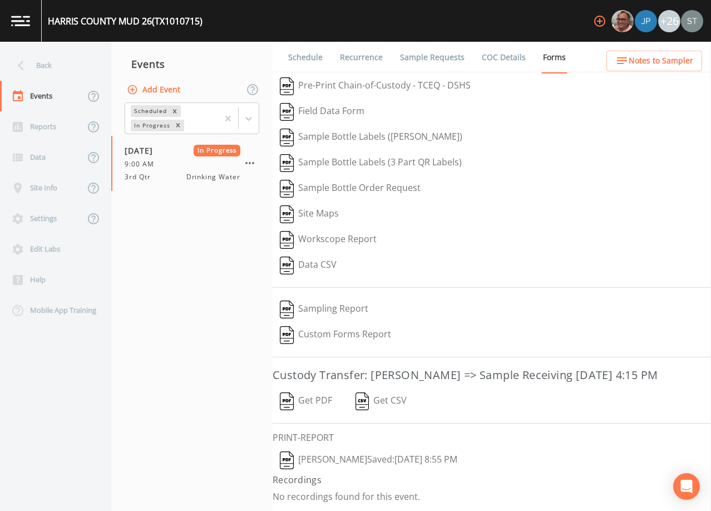
click at [305, 60] on link "Schedule" at bounding box center [305, 57] width 38 height 31
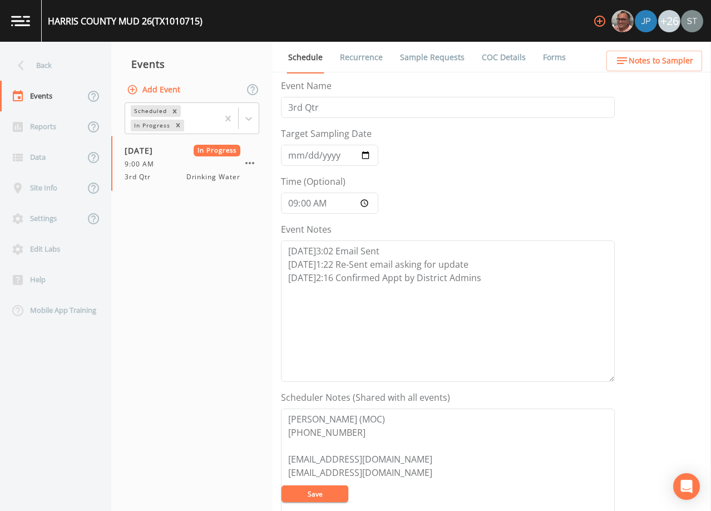
click at [548, 58] on link "Forms" at bounding box center [554, 57] width 26 height 31
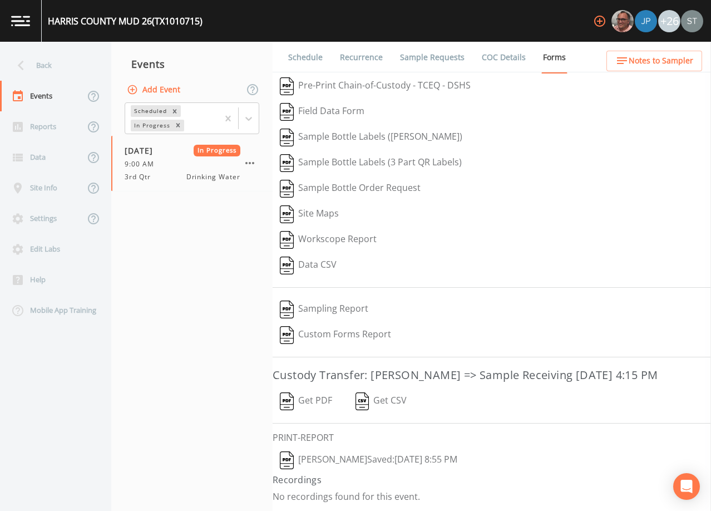
click at [169, 91] on button "Add Event" at bounding box center [155, 90] width 60 height 21
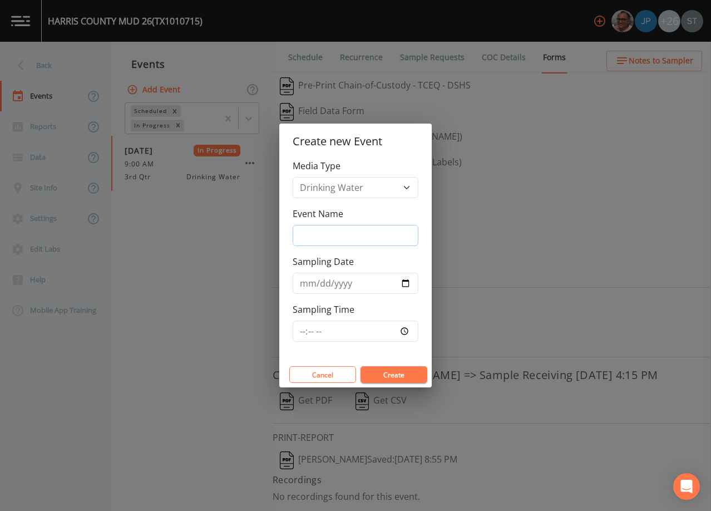
click at [342, 227] on input "Event Name" at bounding box center [356, 235] width 126 height 21
type input "4th Qtr"
click at [305, 285] on input "Sampling Date" at bounding box center [356, 283] width 126 height 21
type input "[DATE]"
type input "08:30"
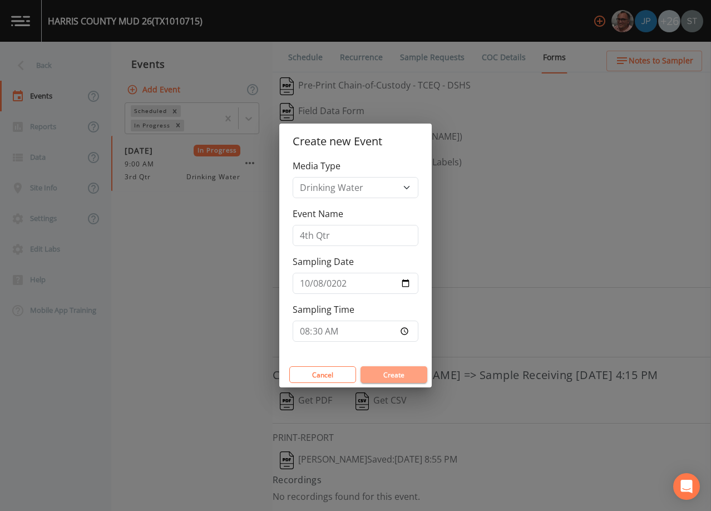
click at [407, 369] on button "Create" at bounding box center [393, 374] width 67 height 17
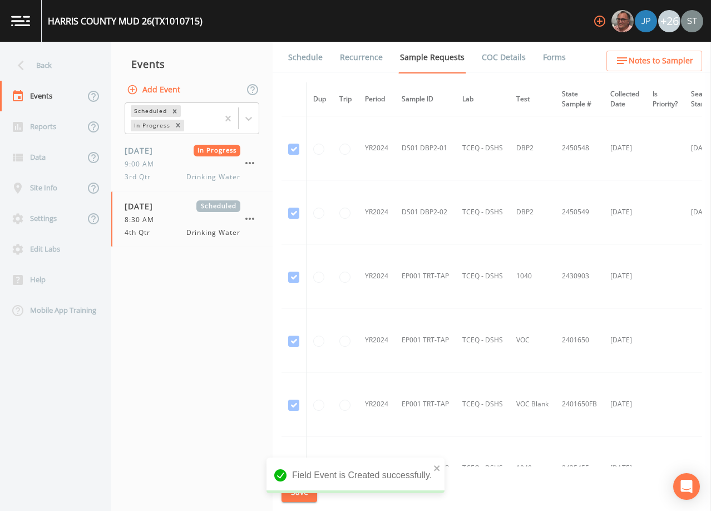
click at [664, 66] on span "Notes to Sampler" at bounding box center [661, 61] width 65 height 14
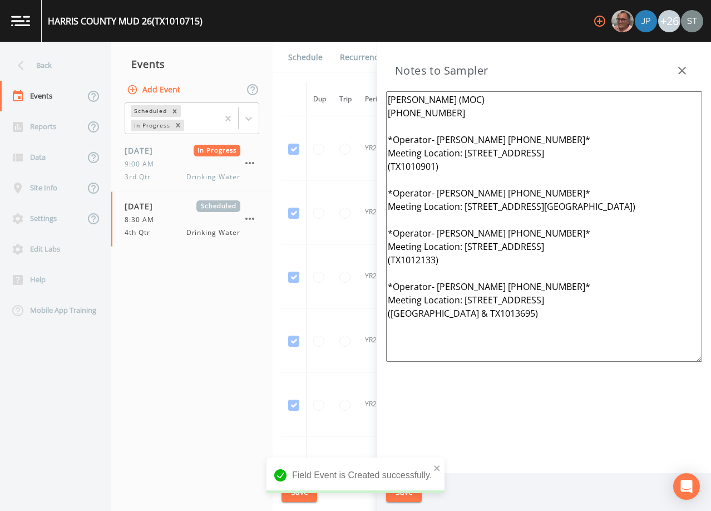
drag, startPoint x: 512, startPoint y: 334, endPoint x: 375, endPoint y: 168, distance: 215.4
click at [375, 168] on div "Back Events Reports Data Site Info Settings Edit Labs Help Mobile App Training …" at bounding box center [355, 276] width 711 height 469
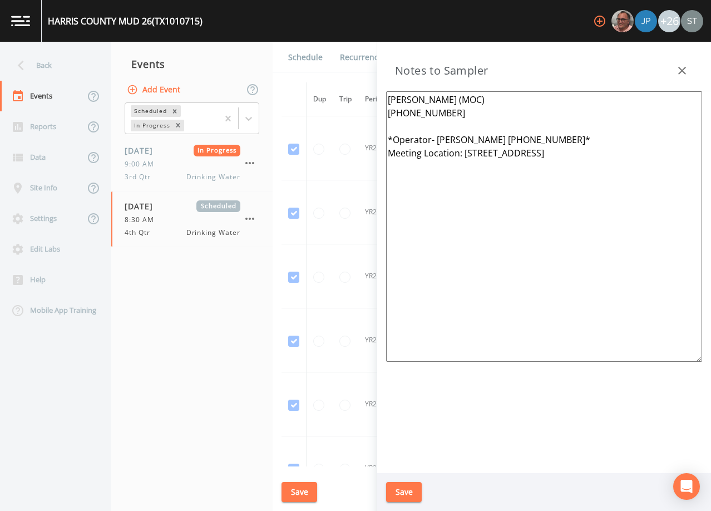
drag, startPoint x: 619, startPoint y: 156, endPoint x: 472, endPoint y: 151, distance: 147.5
click at [472, 151] on textarea "[PERSON_NAME] (MOC) [PHONE_NUMBER] *Operator- [PERSON_NAME] [PHONE_NUMBER]* Mee…" at bounding box center [544, 226] width 316 height 270
drag, startPoint x: 598, startPoint y: 136, endPoint x: 438, endPoint y: 137, distance: 160.2
click at [438, 137] on textarea "[PERSON_NAME] (MOC) [PHONE_NUMBER] *Operator- [PERSON_NAME] [PHONE_NUMBER]* Mee…" at bounding box center [544, 226] width 316 height 270
click at [478, 151] on textarea "[PERSON_NAME] (MOC) [PHONE_NUMBER] *Operator- Meeting Location:" at bounding box center [544, 226] width 316 height 270
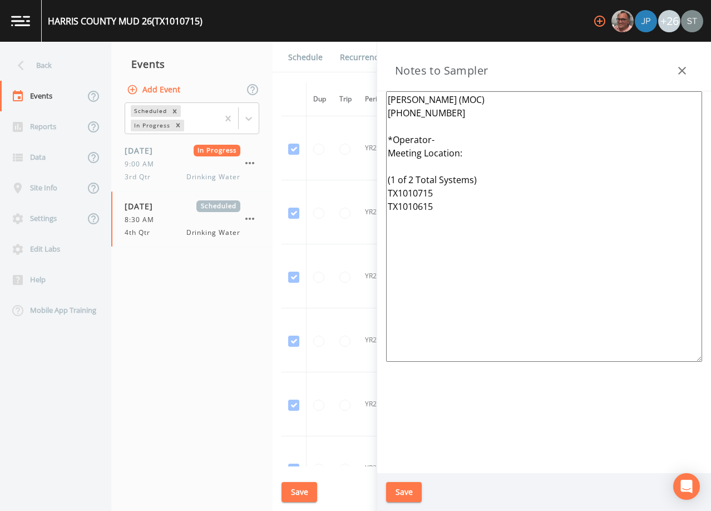
type textarea "[PERSON_NAME] (MOC) [PHONE_NUMBER] *Operator- Meeting Location: (1 of 2 Total S…"
click at [411, 491] on button "Save" at bounding box center [404, 492] width 36 height 21
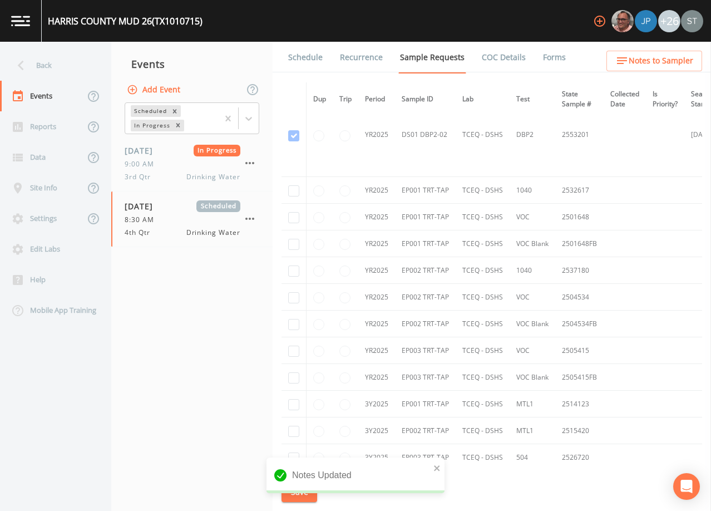
scroll to position [941, 0]
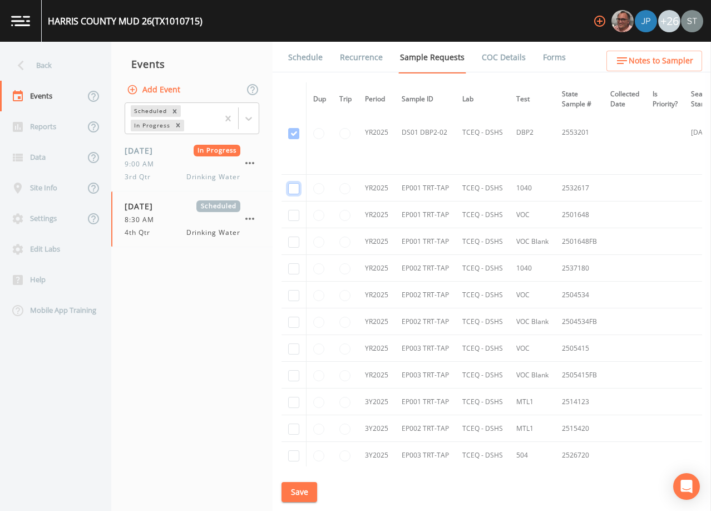
click at [295, 187] on input "checkbox" at bounding box center [293, 188] width 11 height 11
checkbox input "true"
drag, startPoint x: 295, startPoint y: 216, endPoint x: 295, endPoint y: 228, distance: 11.7
click at [295, 217] on input "checkbox" at bounding box center [293, 215] width 11 height 11
checkbox input "true"
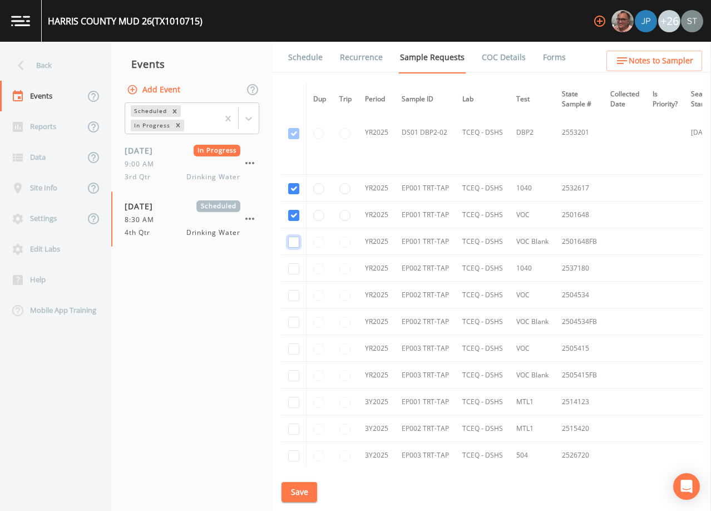
click at [296, 241] on input "checkbox" at bounding box center [293, 241] width 11 height 11
checkbox input "true"
click at [294, 266] on input "checkbox" at bounding box center [293, 268] width 11 height 11
checkbox input "true"
click at [295, 293] on input "checkbox" at bounding box center [293, 295] width 11 height 11
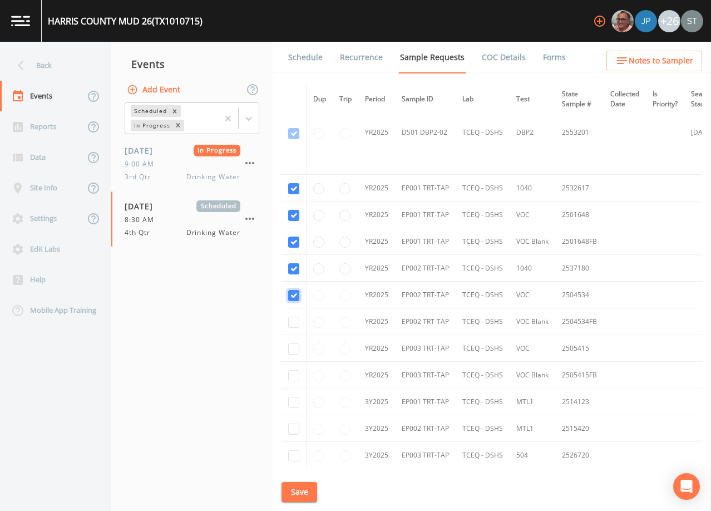
checkbox input "true"
click at [294, 320] on input "checkbox" at bounding box center [293, 321] width 11 height 11
checkbox input "true"
click at [291, 351] on input "checkbox" at bounding box center [293, 348] width 11 height 11
checkbox input "true"
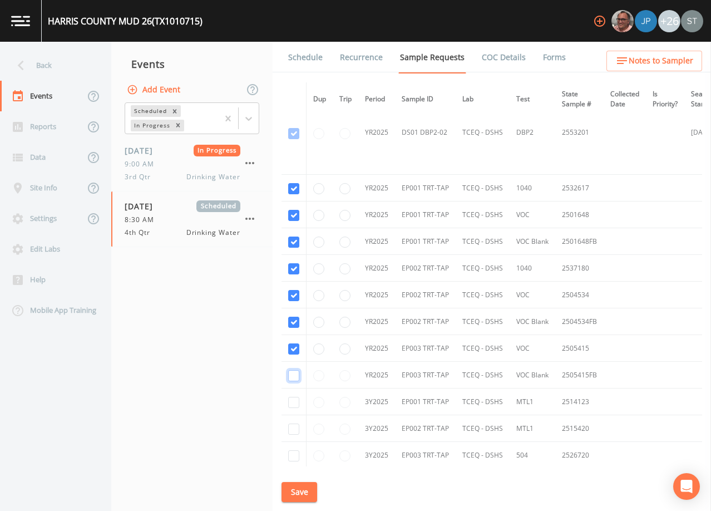
click at [291, 377] on input "checkbox" at bounding box center [293, 375] width 11 height 11
checkbox input "true"
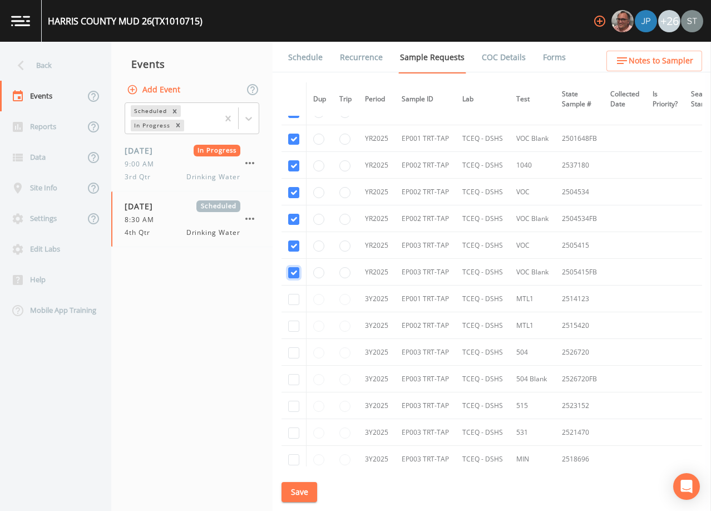
scroll to position [1052, 0]
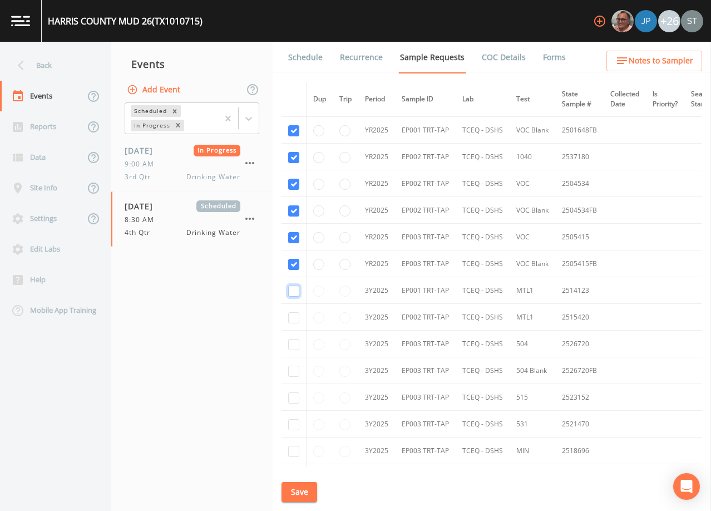
click at [291, 289] on input "checkbox" at bounding box center [293, 290] width 11 height 11
checkbox input "true"
click at [295, 319] on input "checkbox" at bounding box center [293, 317] width 11 height 11
checkbox input "true"
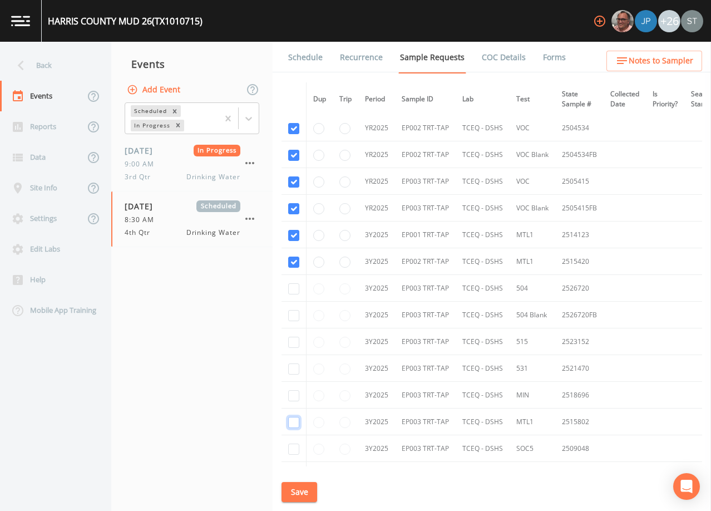
click at [293, 419] on input "checkbox" at bounding box center [293, 422] width 11 height 11
checkbox input "true"
click at [294, 292] on input "checkbox" at bounding box center [293, 288] width 11 height 11
checkbox input "true"
click at [293, 314] on input "checkbox" at bounding box center [293, 315] width 11 height 11
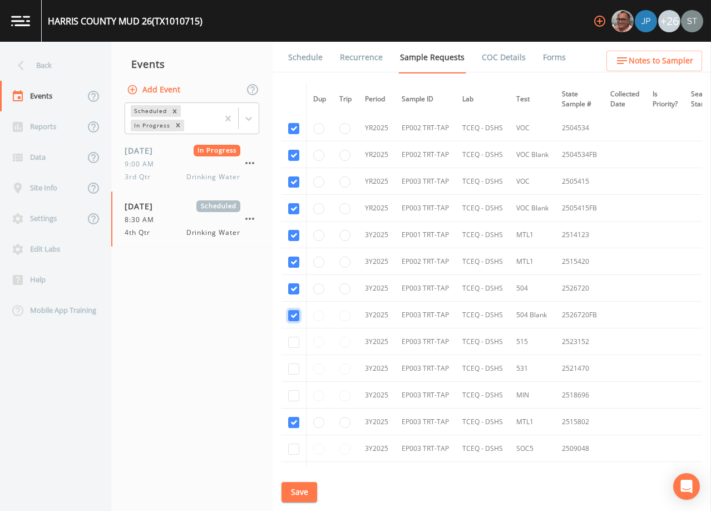
checkbox input "true"
click at [293, 338] on input "checkbox" at bounding box center [293, 342] width 11 height 11
checkbox input "true"
click at [295, 369] on input "checkbox" at bounding box center [293, 368] width 11 height 11
checkbox input "true"
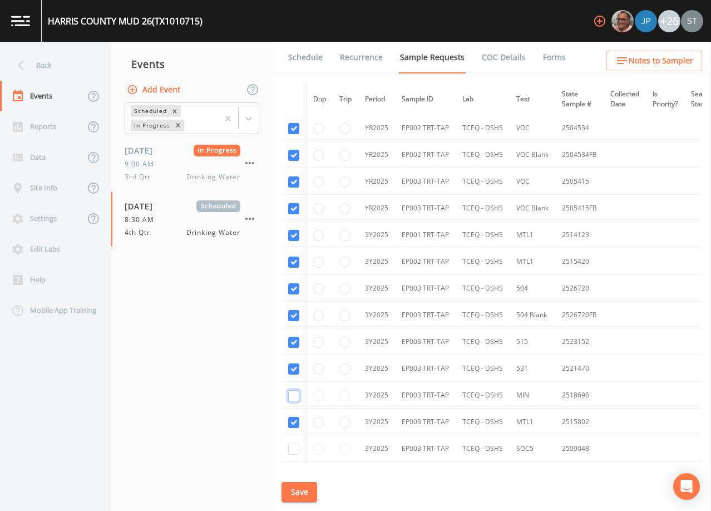
click at [295, 396] on input "checkbox" at bounding box center [293, 395] width 11 height 11
checkbox input "true"
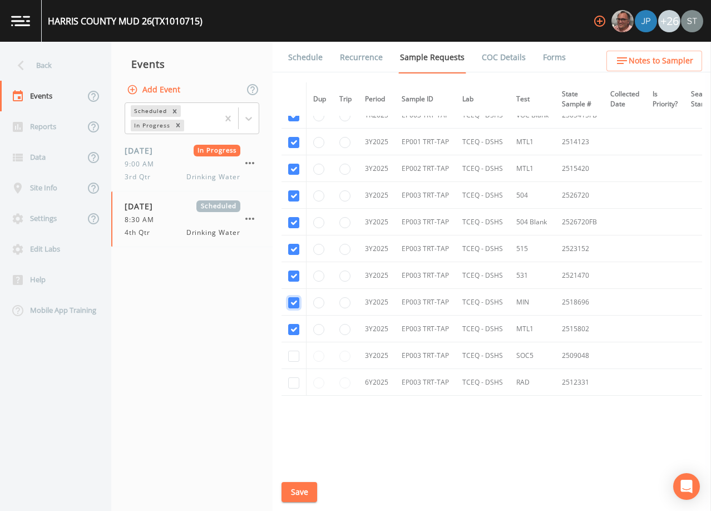
scroll to position [1222, 0]
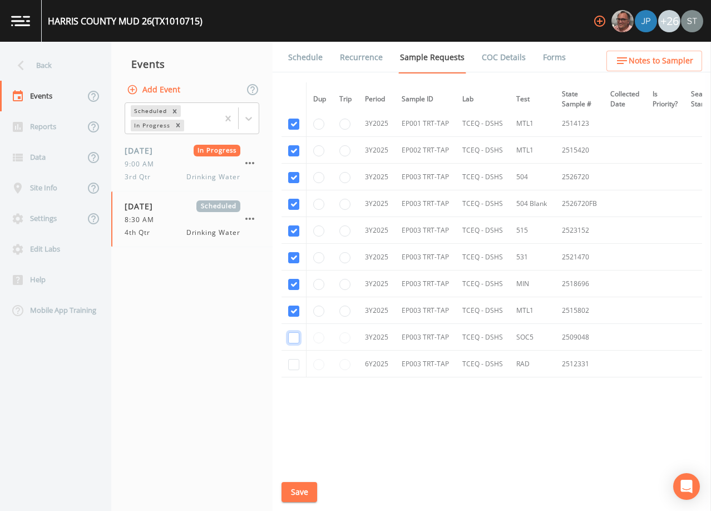
click at [293, 335] on input "checkbox" at bounding box center [293, 337] width 11 height 11
checkbox input "true"
click at [295, 366] on input "checkbox" at bounding box center [293, 364] width 11 height 11
checkbox input "true"
click at [305, 485] on button "Save" at bounding box center [299, 492] width 36 height 21
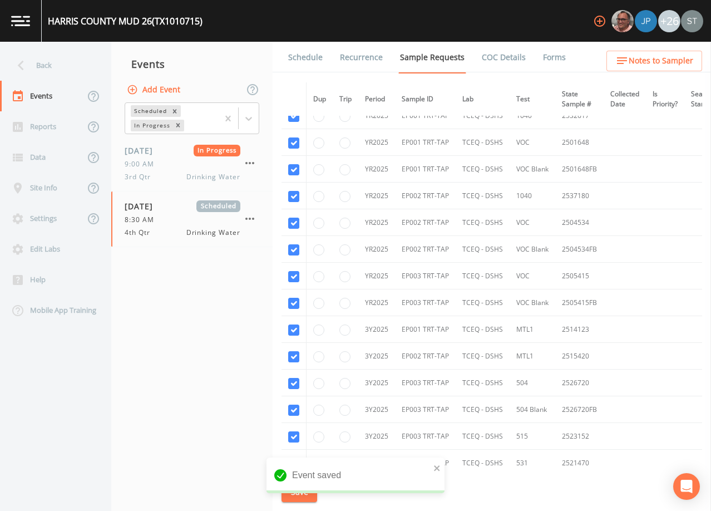
scroll to position [1000, 0]
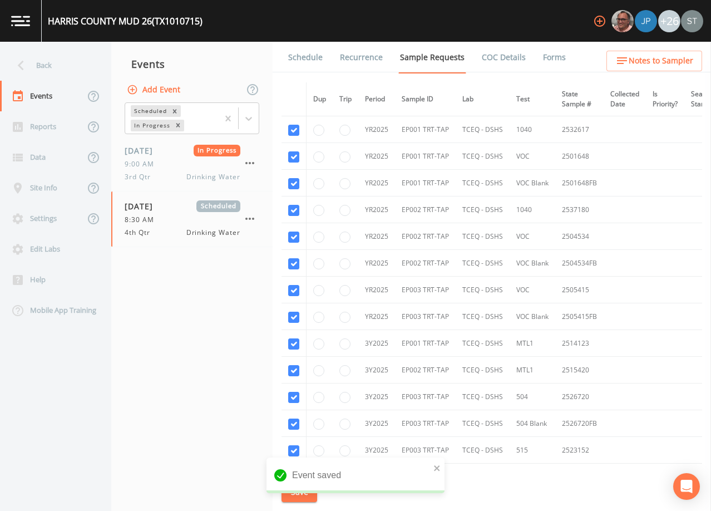
click at [301, 67] on link "Schedule" at bounding box center [305, 57] width 38 height 31
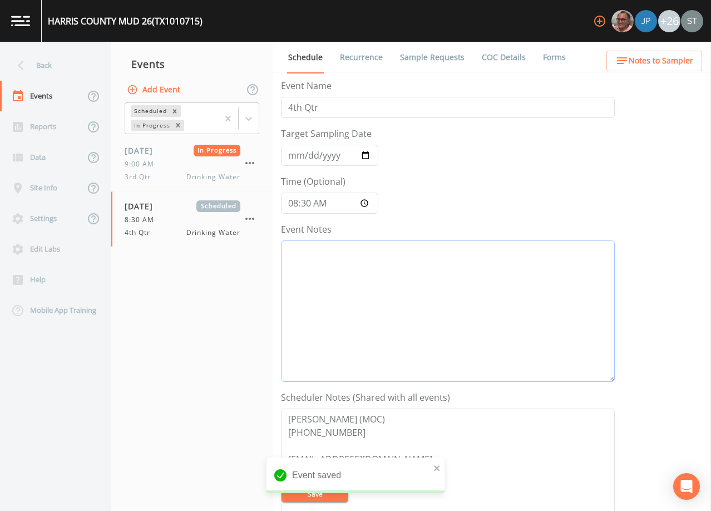
click at [399, 286] on textarea "Event Notes" at bounding box center [448, 310] width 334 height 141
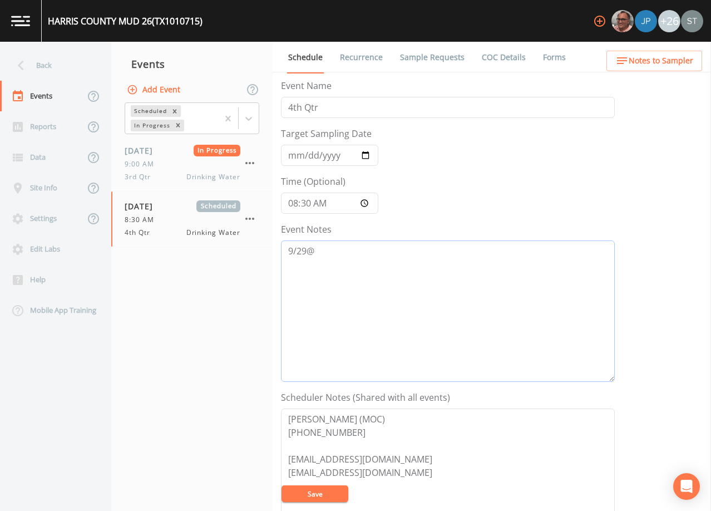
type textarea "9/29@"
click at [337, 491] on button "Save" at bounding box center [314, 493] width 67 height 17
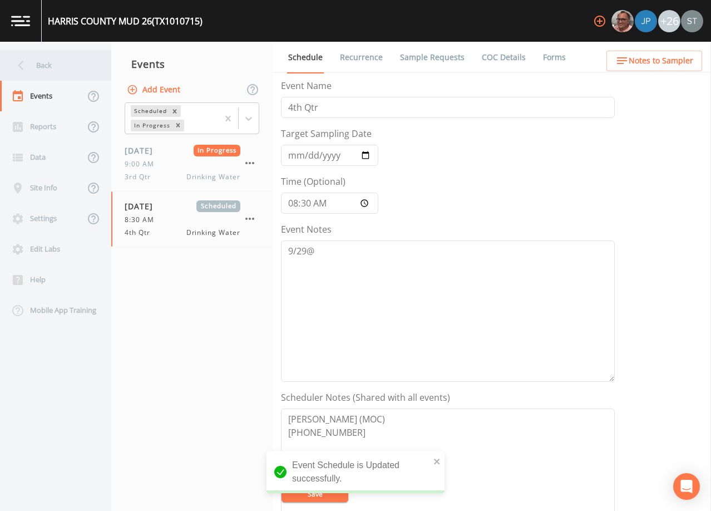
click at [46, 69] on div "Back" at bounding box center [50, 65] width 100 height 31
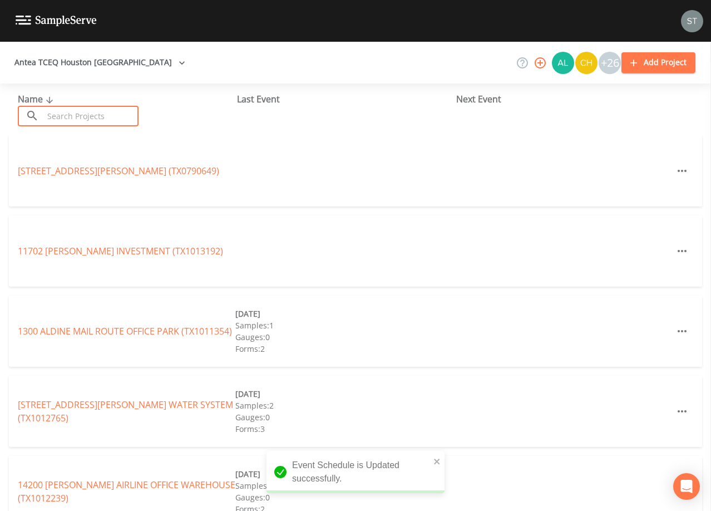
click at [70, 110] on input "text" at bounding box center [90, 116] width 95 height 21
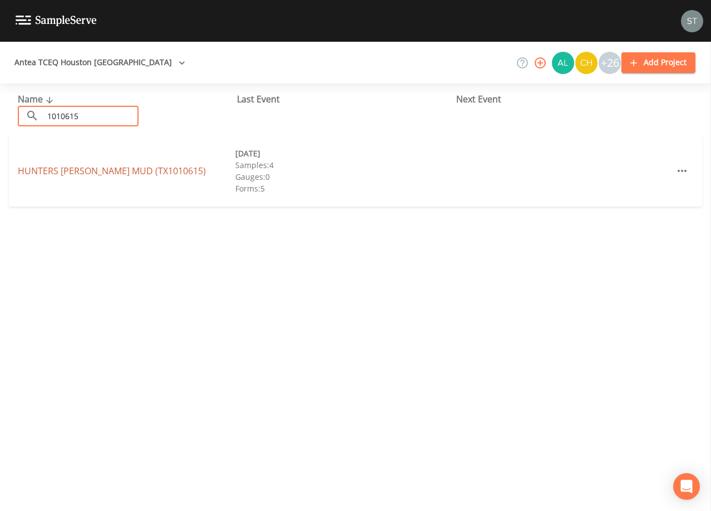
type input "1010615"
click at [131, 170] on link "[GEOGRAPHIC_DATA][PERSON_NAME] (TX1010615)" at bounding box center [112, 171] width 188 height 12
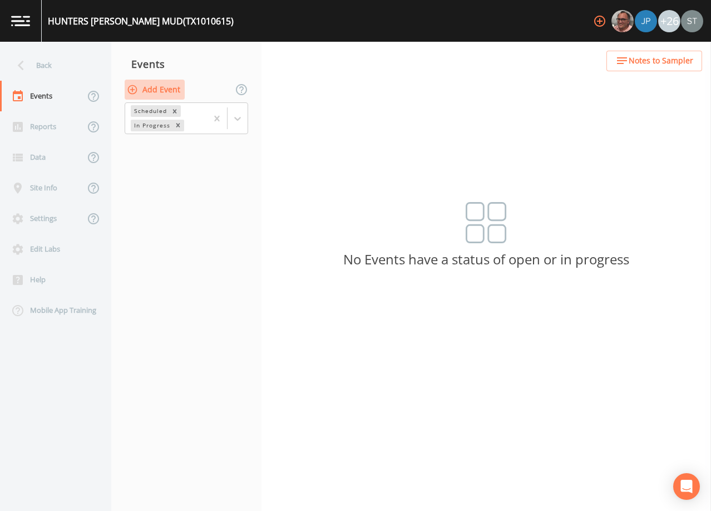
click at [167, 91] on button "Add Event" at bounding box center [155, 90] width 60 height 21
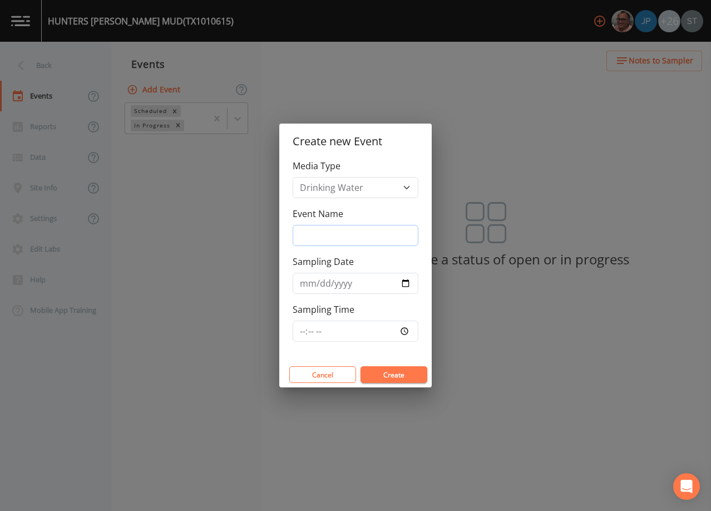
click at [359, 229] on input "Event Name" at bounding box center [356, 235] width 126 height 21
type input "4th Qtr"
click at [304, 284] on input "Sampling Date" at bounding box center [356, 283] width 126 height 21
type input "[DATE]"
type input "08:30"
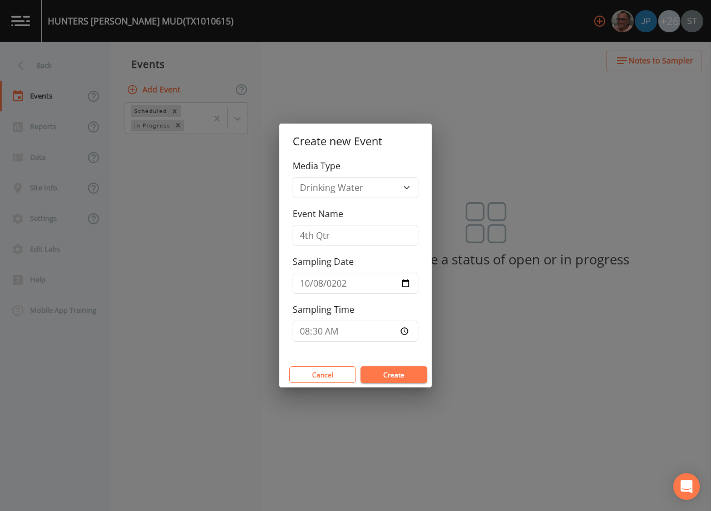
click at [404, 368] on button "Create" at bounding box center [393, 374] width 67 height 17
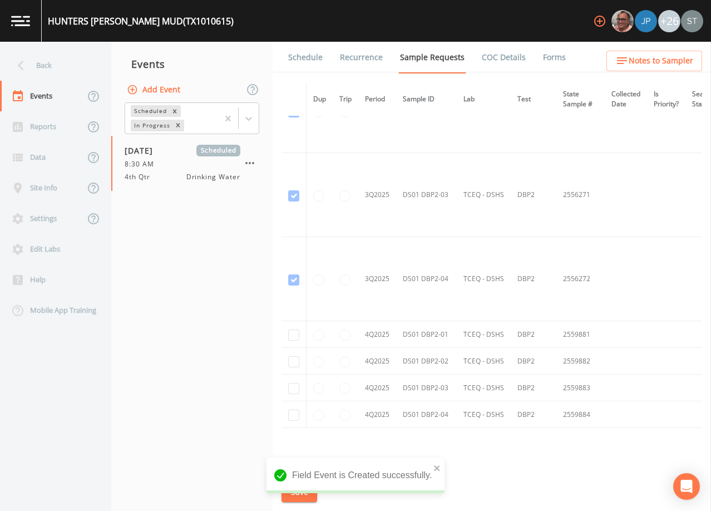
scroll to position [3255, 0]
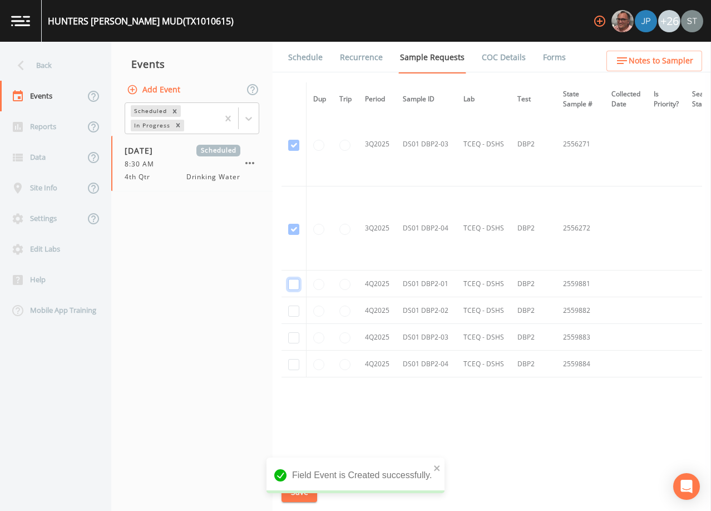
click at [291, 283] on input "checkbox" at bounding box center [293, 284] width 11 height 11
checkbox input "true"
click at [294, 309] on input "checkbox" at bounding box center [293, 310] width 11 height 11
checkbox input "true"
click at [294, 333] on input "checkbox" at bounding box center [293, 337] width 11 height 11
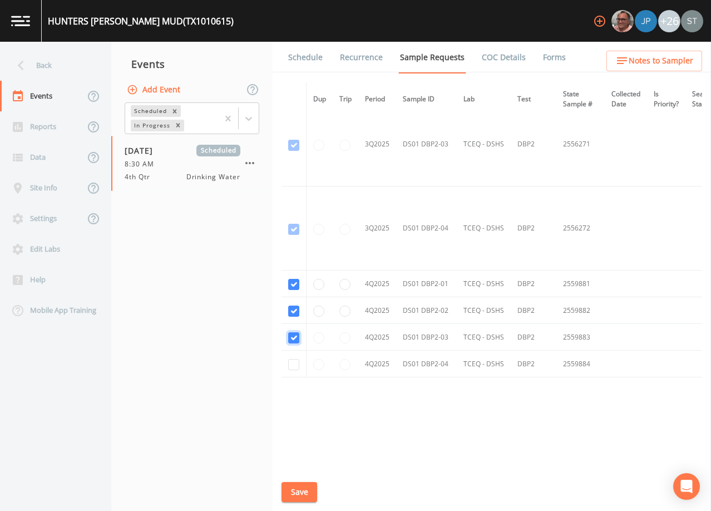
checkbox input "true"
click at [293, 359] on input "checkbox" at bounding box center [293, 364] width 11 height 11
checkbox input "true"
click at [303, 489] on button "Save" at bounding box center [299, 492] width 36 height 21
click at [313, 60] on link "Schedule" at bounding box center [305, 57] width 38 height 31
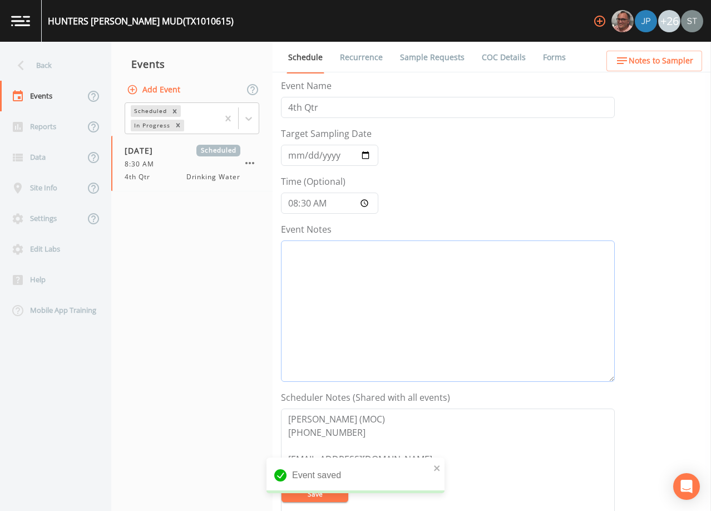
click at [376, 304] on textarea "Event Notes" at bounding box center [448, 310] width 334 height 141
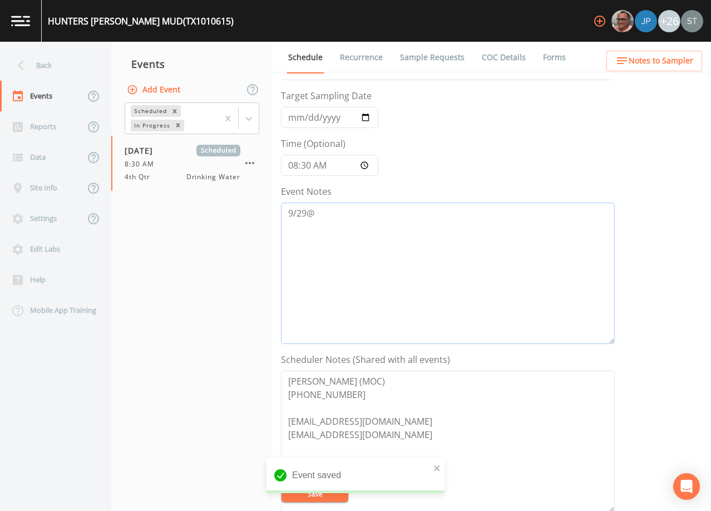
scroll to position [56, 0]
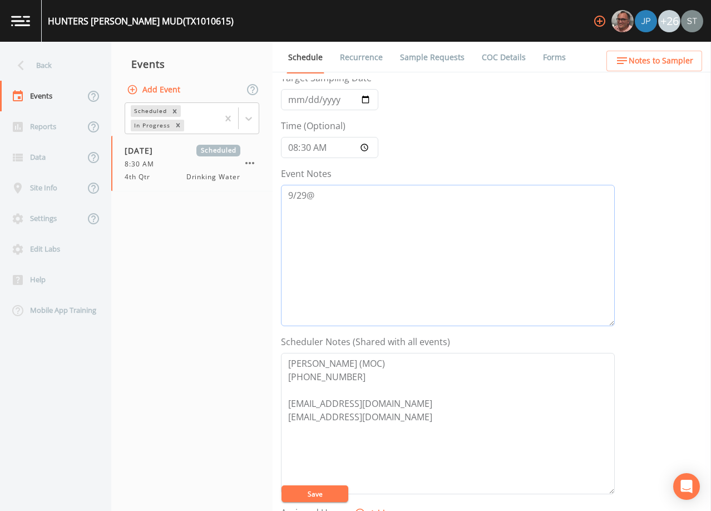
type textarea "9/29@"
click at [314, 493] on button "Save" at bounding box center [314, 493] width 67 height 17
click at [677, 66] on span "Notes to Sampler" at bounding box center [661, 61] width 65 height 14
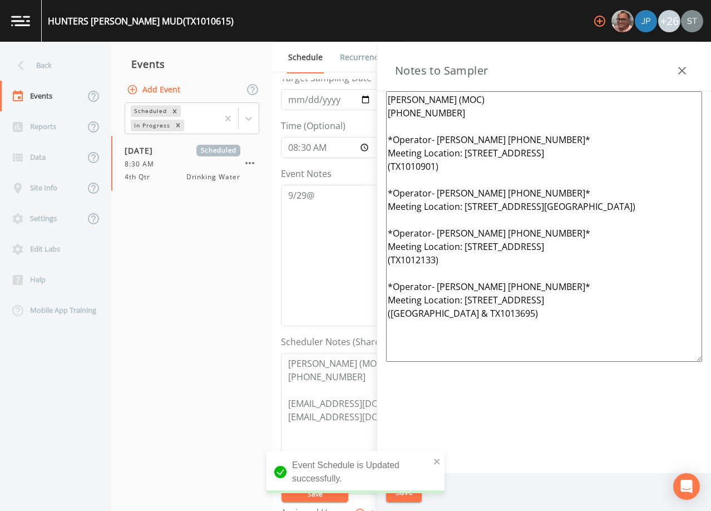
drag, startPoint x: 521, startPoint y: 332, endPoint x: 369, endPoint y: 172, distance: 219.9
click at [369, 172] on div "Back Events Reports Data Site Info Settings Edit Labs Help Mobile App Training …" at bounding box center [355, 276] width 711 height 469
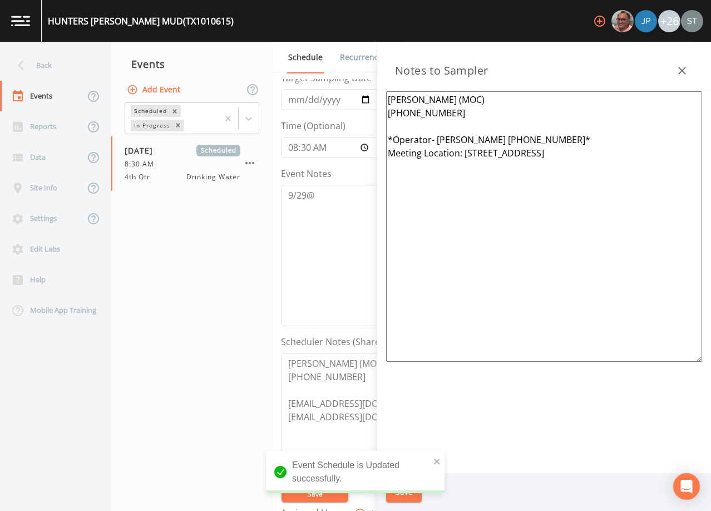
drag, startPoint x: 596, startPoint y: 135, endPoint x: 438, endPoint y: 137, distance: 158.5
click at [438, 137] on textarea "[PERSON_NAME] (MOC) [PHONE_NUMBER] *Operator- [PERSON_NAME] [PHONE_NUMBER]* Mee…" at bounding box center [544, 226] width 316 height 270
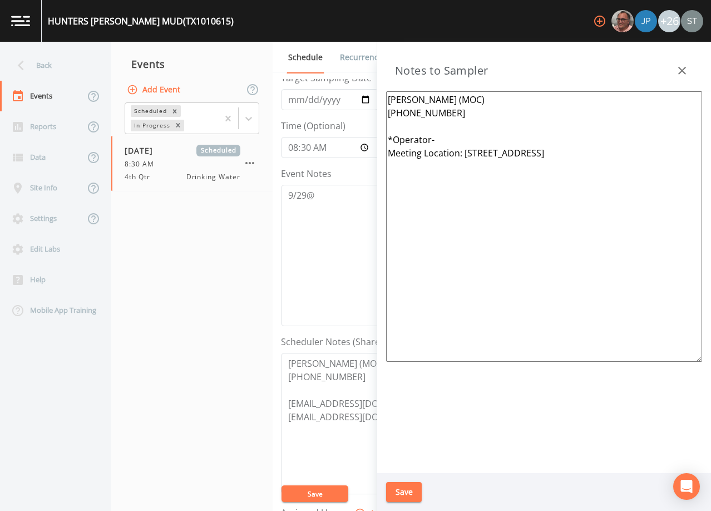
drag, startPoint x: 571, startPoint y: 152, endPoint x: 466, endPoint y: 152, distance: 105.1
click at [466, 152] on textarea "[PERSON_NAME] (MOC) [PHONE_NUMBER] *Operator- Meeting Location: [STREET_ADDRESS]" at bounding box center [544, 226] width 316 height 270
click at [467, 166] on textarea "[PERSON_NAME] (MOC) [PHONE_NUMBER] *Operator- Meeting Location:" at bounding box center [544, 226] width 316 height 270
type textarea "[PERSON_NAME] (MOC) [PHONE_NUMBER] *Operator- Meeting Location: (1 of 2 Total S…"
click at [406, 488] on button "Save" at bounding box center [404, 492] width 36 height 21
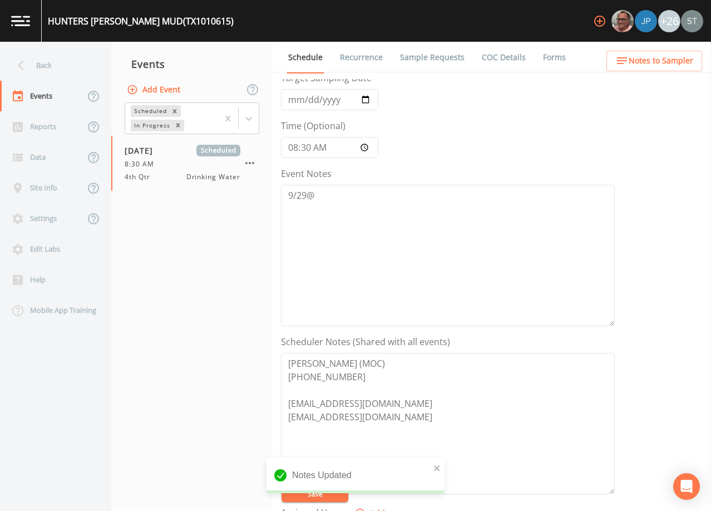
click at [420, 60] on link "Sample Requests" at bounding box center [432, 57] width 68 height 31
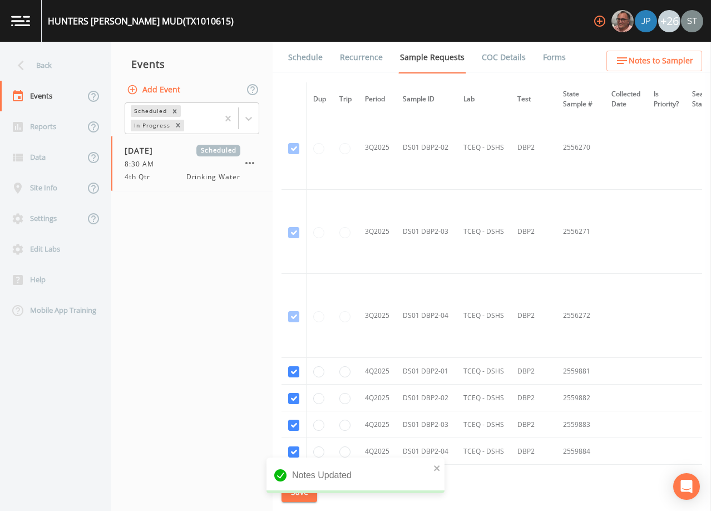
scroll to position [3255, 0]
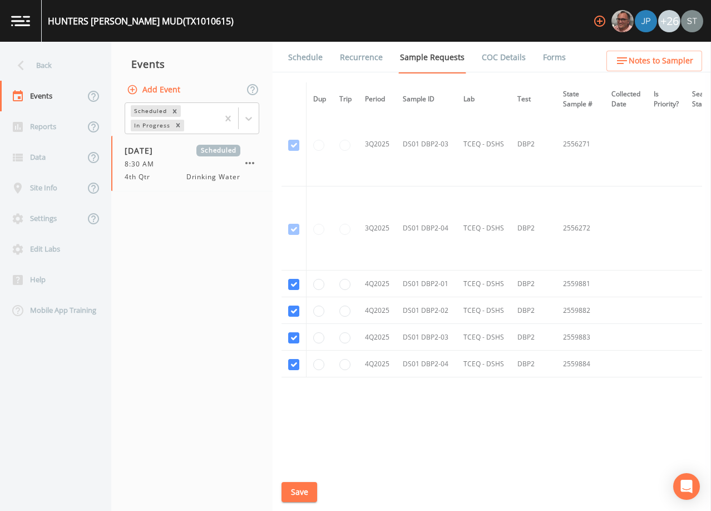
click at [314, 57] on link "Schedule" at bounding box center [305, 57] width 38 height 31
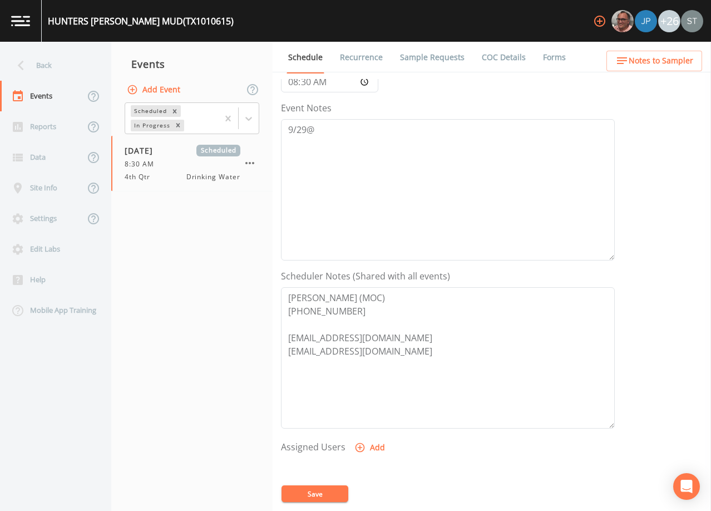
scroll to position [167, 0]
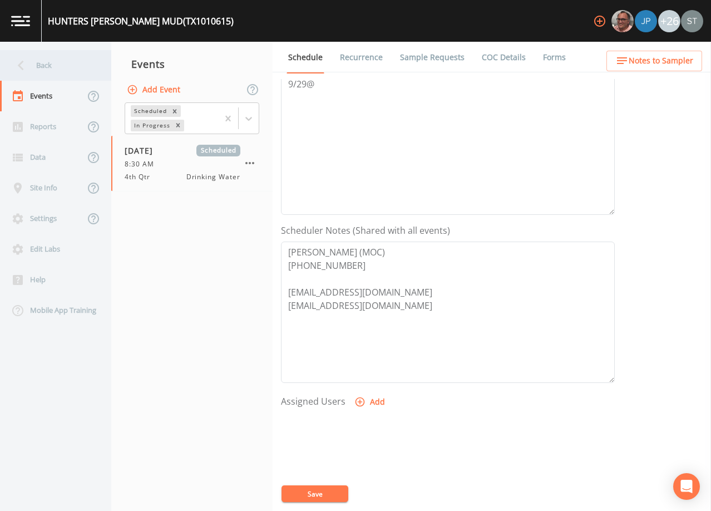
click at [48, 72] on div "Back" at bounding box center [50, 65] width 100 height 31
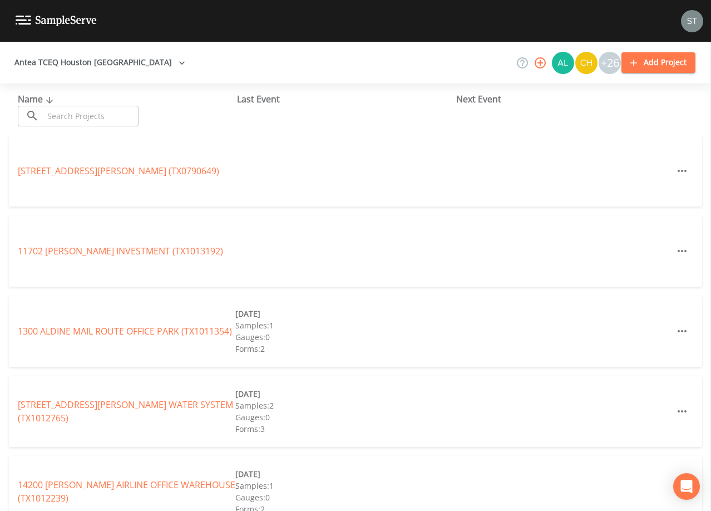
click at [81, 114] on input "text" at bounding box center [90, 116] width 95 height 21
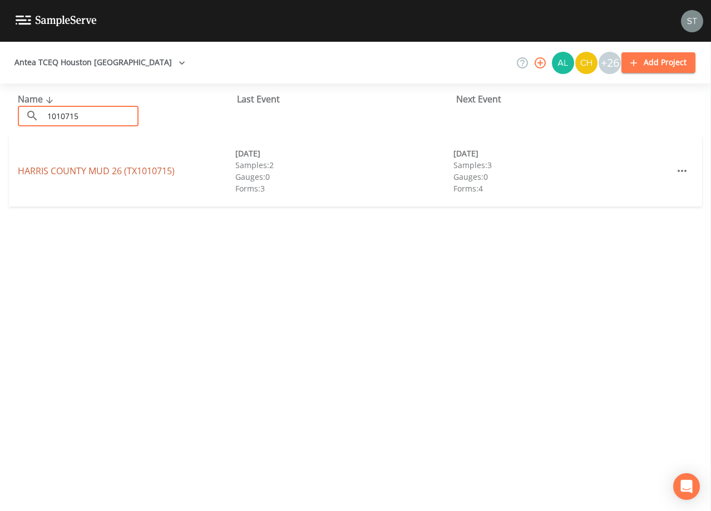
type input "1010715"
click at [147, 170] on link "[GEOGRAPHIC_DATA] 26 (TX1010715)" at bounding box center [96, 171] width 157 height 12
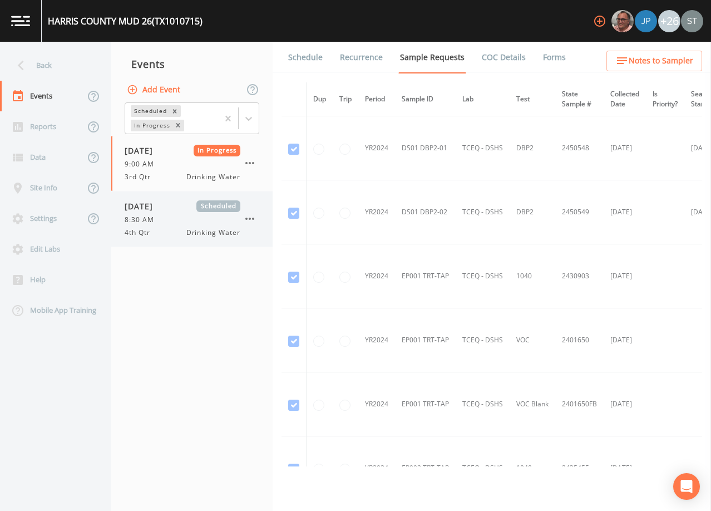
click at [190, 214] on div "[DATE] Scheduled 8:30 AM 4th Qtr Drinking Water" at bounding box center [183, 218] width 116 height 37
click at [306, 56] on link "Schedule" at bounding box center [305, 57] width 38 height 31
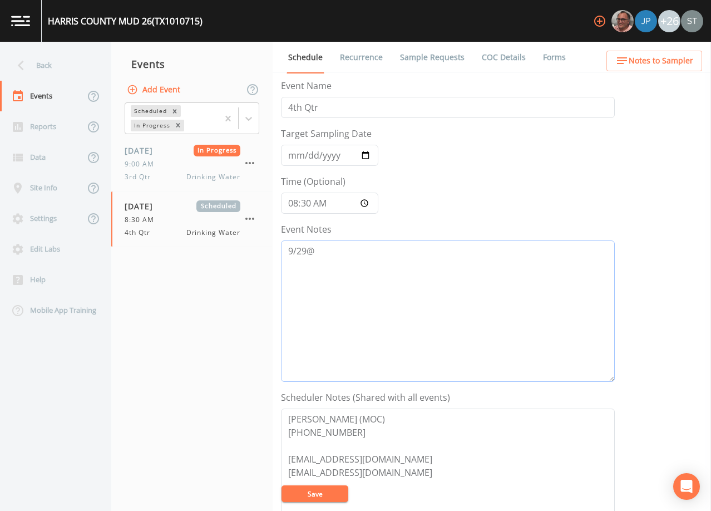
click at [383, 263] on textarea "9/29@" at bounding box center [448, 310] width 334 height 141
type textarea "[DATE]1:03 Email Sent"
click at [312, 492] on button "Save" at bounding box center [314, 493] width 67 height 17
click at [332, 489] on button "Save" at bounding box center [314, 493] width 67 height 17
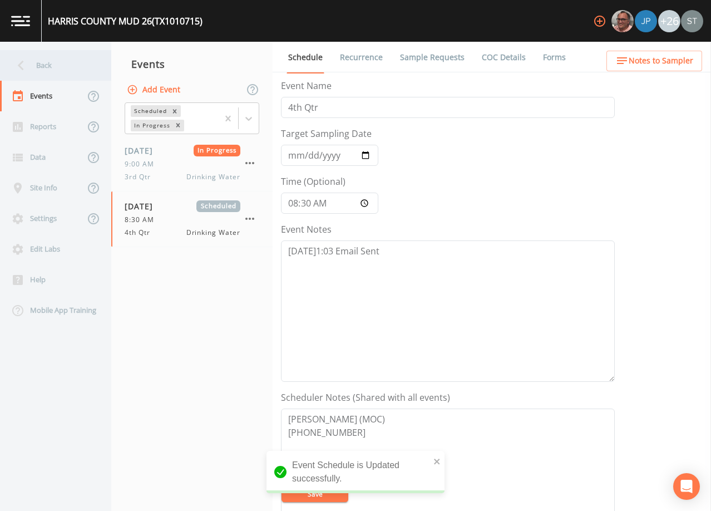
click at [44, 63] on div "Back" at bounding box center [50, 65] width 100 height 31
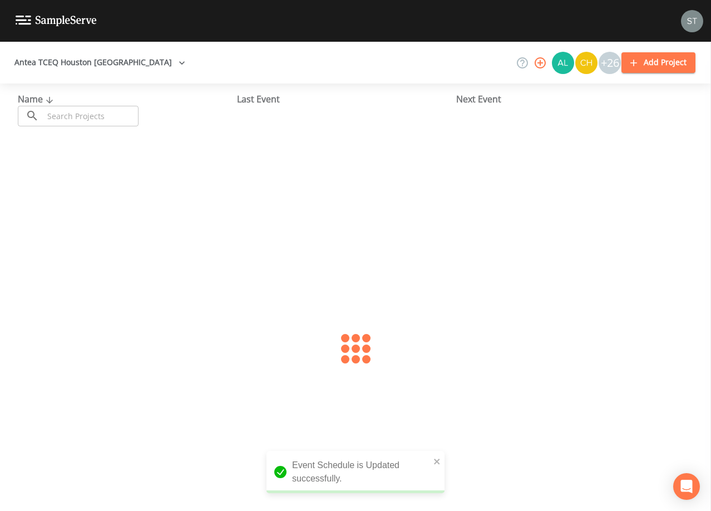
click at [90, 112] on input "text" at bounding box center [90, 116] width 95 height 21
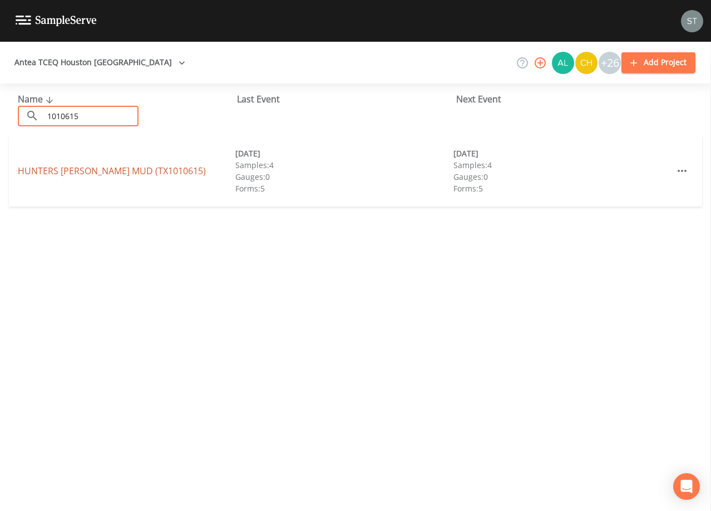
type input "1010615"
click at [141, 172] on link "[GEOGRAPHIC_DATA][PERSON_NAME] (TX1010615)" at bounding box center [112, 171] width 188 height 12
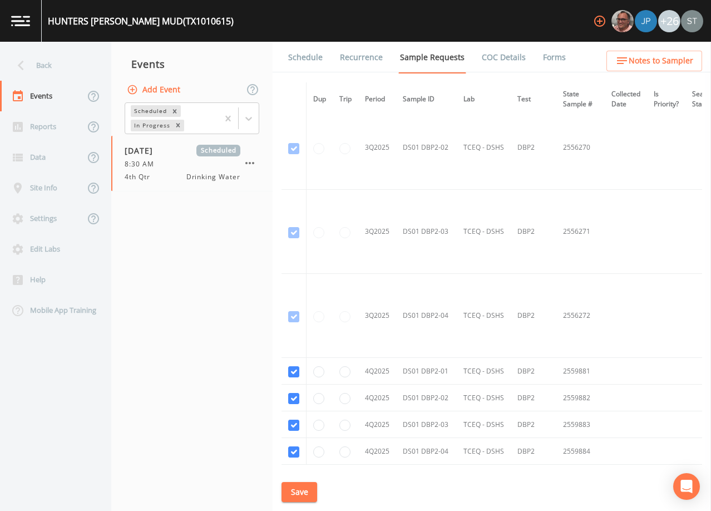
scroll to position [3255, 0]
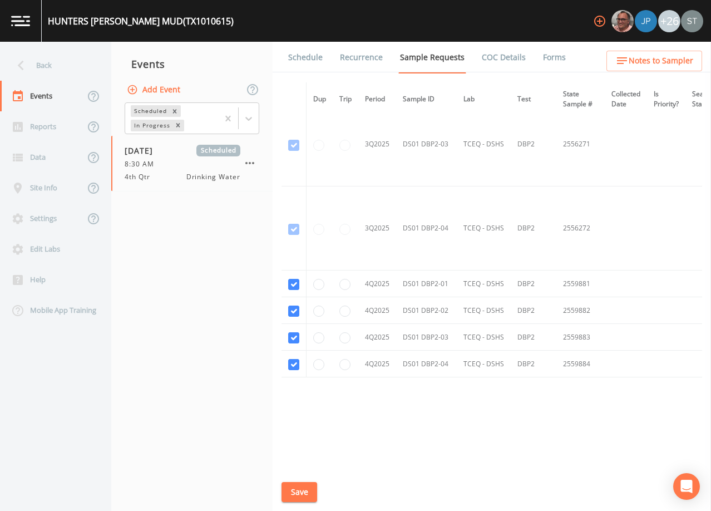
click at [303, 55] on link "Schedule" at bounding box center [305, 57] width 38 height 31
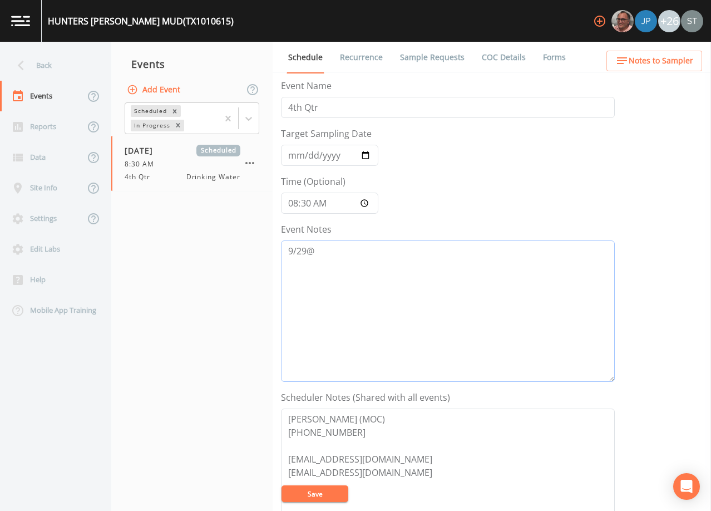
click at [377, 252] on textarea "9/29@" at bounding box center [448, 310] width 334 height 141
type textarea "[DATE]1:03 Email Sent"
click at [323, 493] on button "Save" at bounding box center [314, 493] width 67 height 17
click at [320, 493] on button "Save" at bounding box center [314, 493] width 67 height 17
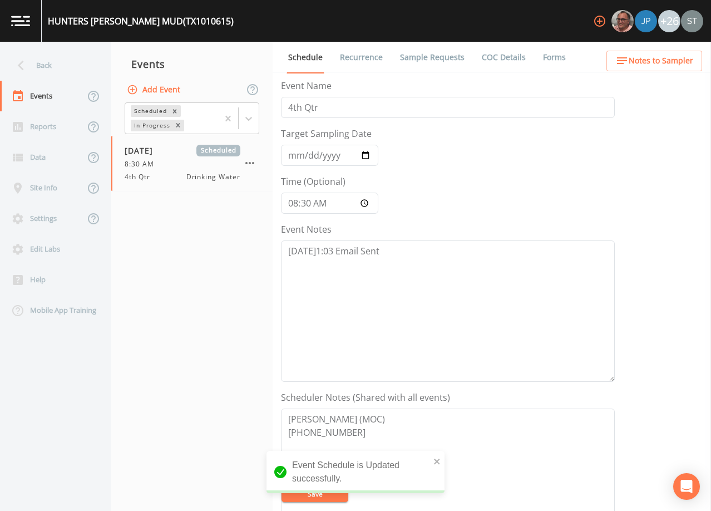
click at [429, 55] on link "Sample Requests" at bounding box center [432, 57] width 68 height 31
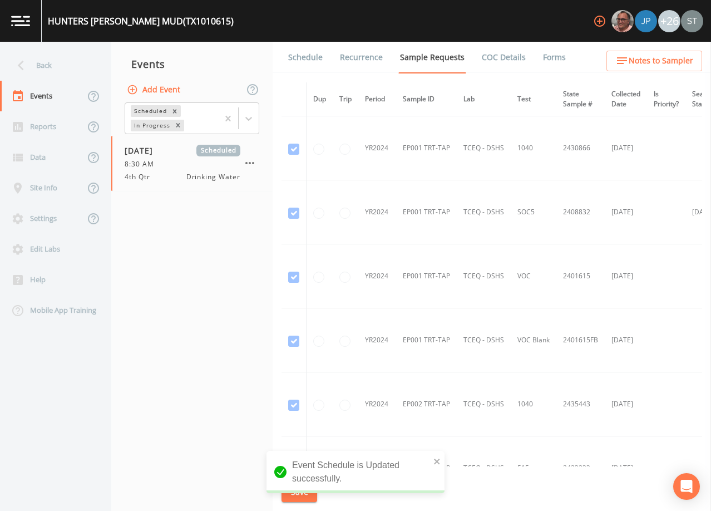
click at [314, 60] on link "Schedule" at bounding box center [305, 57] width 38 height 31
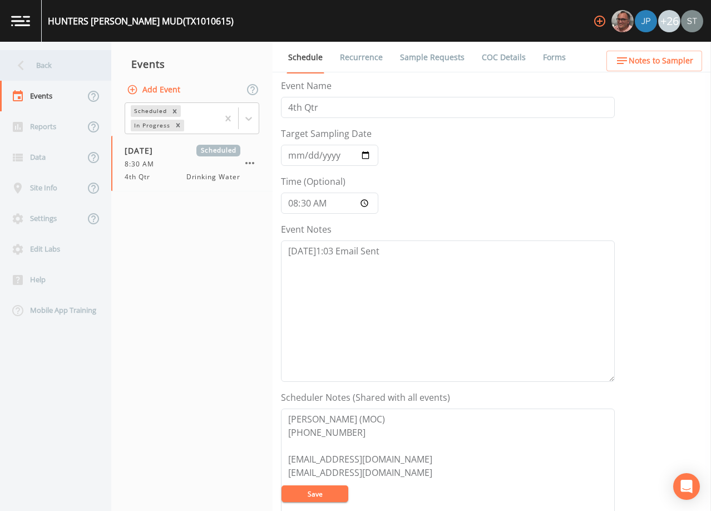
click at [58, 70] on div "Back" at bounding box center [50, 65] width 100 height 31
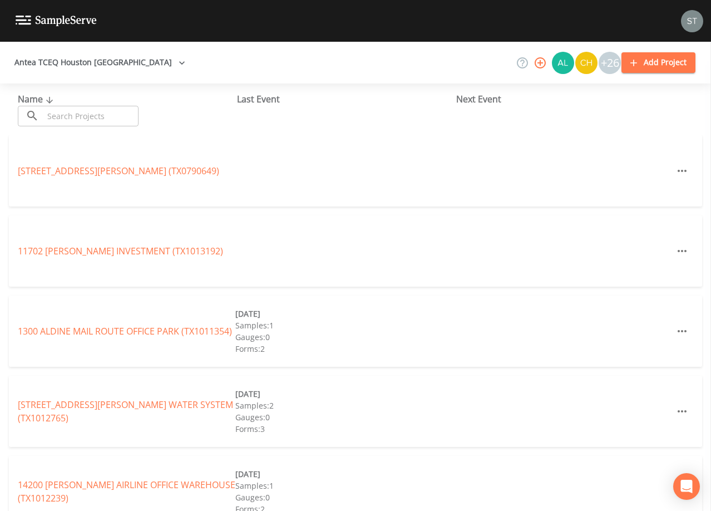
click at [100, 118] on input "text" at bounding box center [90, 116] width 95 height 21
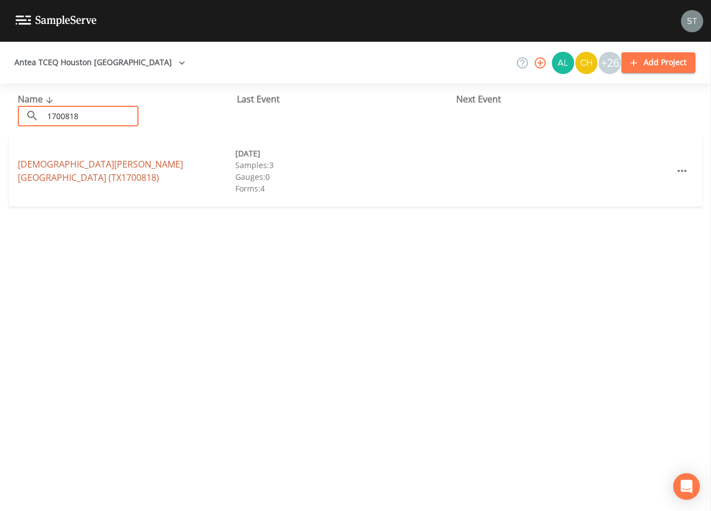
type input "1700818"
click at [130, 161] on link "[DEMOGRAPHIC_DATA][PERSON_NAME][GEOGRAPHIC_DATA] (TX1700818)" at bounding box center [100, 171] width 165 height 26
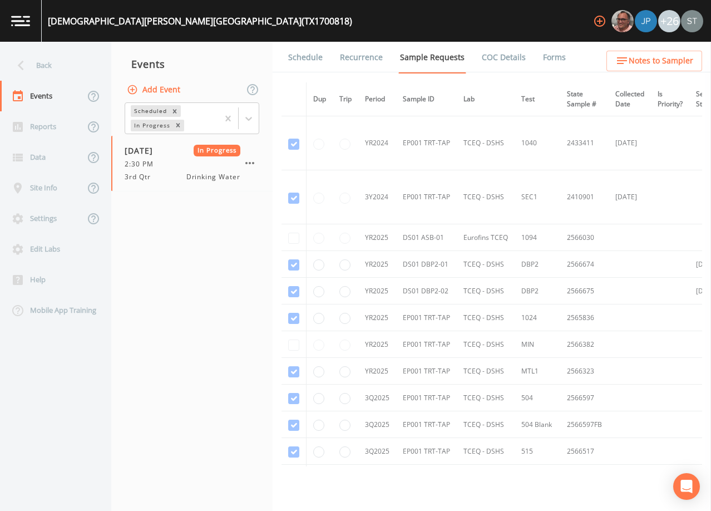
click at [541, 59] on link "Forms" at bounding box center [554, 57] width 26 height 31
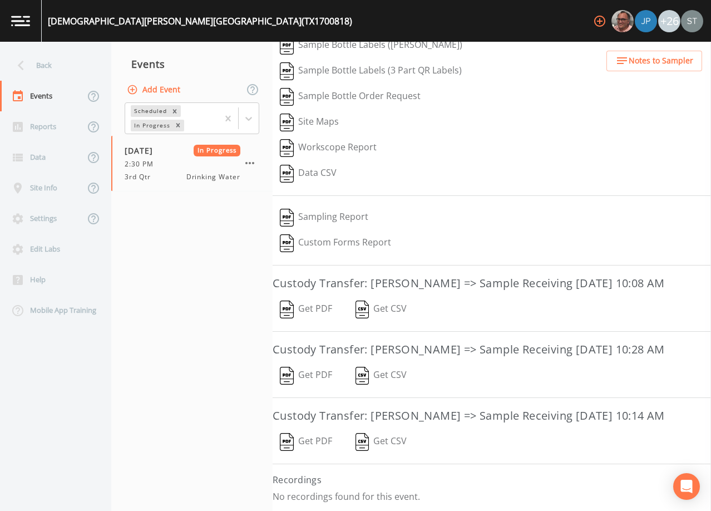
scroll to position [171, 0]
click at [41, 65] on div "Back" at bounding box center [50, 65] width 100 height 31
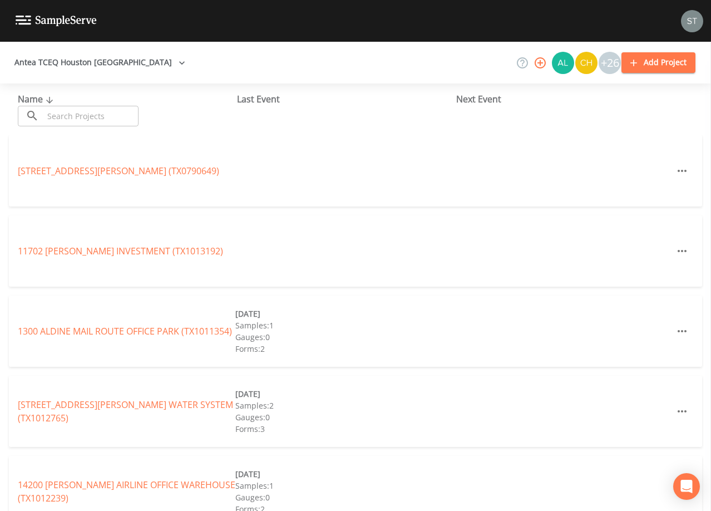
click at [111, 112] on input "text" at bounding box center [90, 116] width 95 height 21
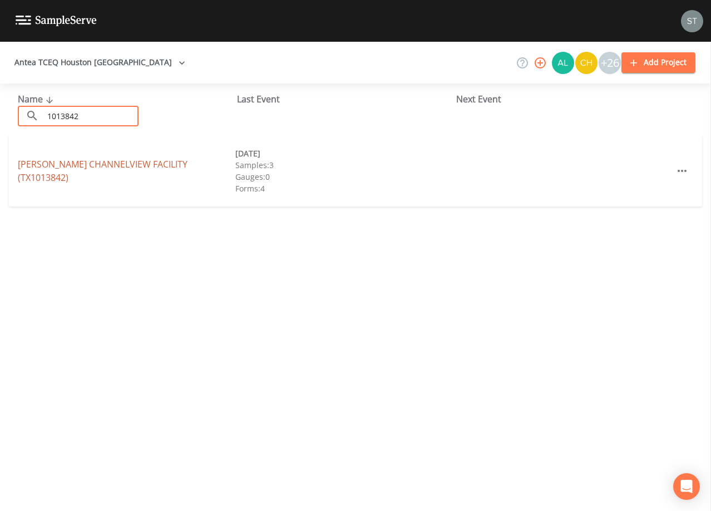
type input "1013842"
click at [128, 171] on link "[PERSON_NAME][GEOGRAPHIC_DATA] (TX1013842)" at bounding box center [103, 171] width 170 height 26
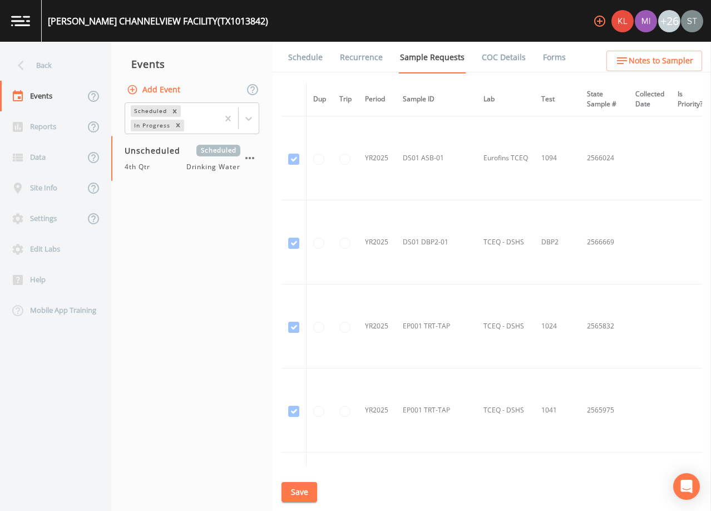
click at [308, 58] on link "Schedule" at bounding box center [305, 57] width 38 height 31
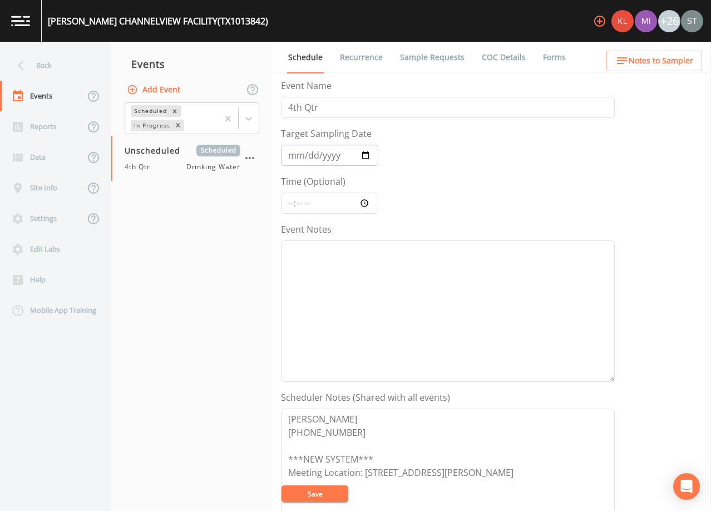
click at [291, 156] on input "Target Sampling Date" at bounding box center [329, 155] width 97 height 21
type input "[DATE]"
click at [328, 492] on button "Save" at bounding box center [314, 493] width 67 height 17
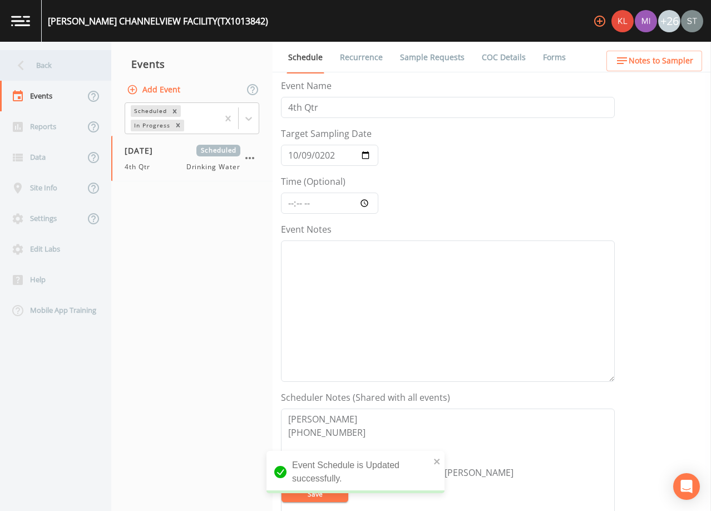
click at [52, 64] on div "Back" at bounding box center [50, 65] width 100 height 31
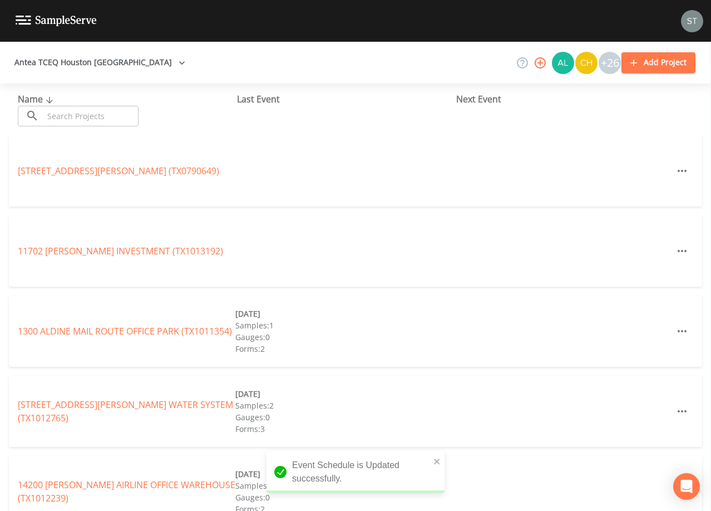
click at [82, 111] on input "text" at bounding box center [90, 116] width 95 height 21
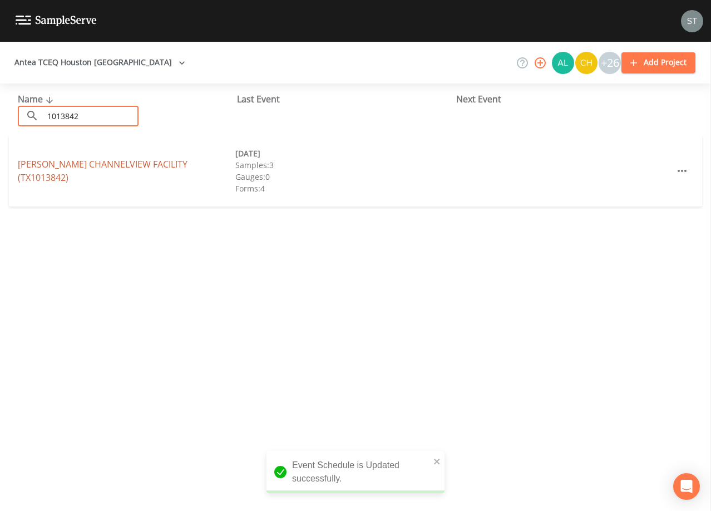
type input "1013842"
click at [149, 175] on link "[PERSON_NAME][GEOGRAPHIC_DATA] (TX1013842)" at bounding box center [103, 171] width 170 height 26
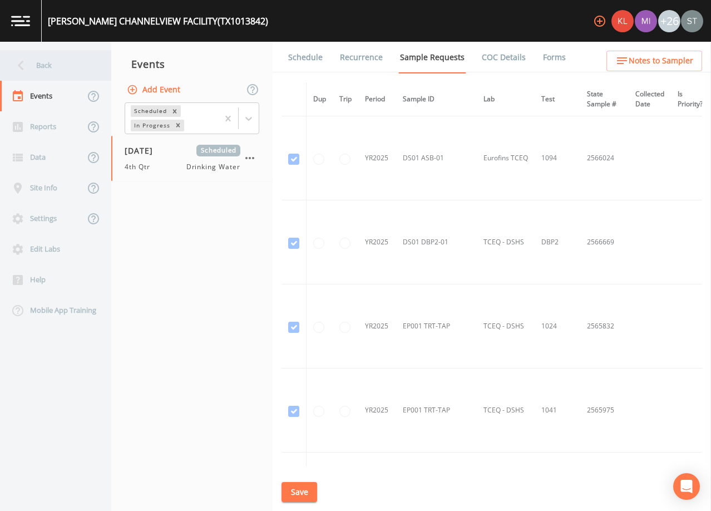
click at [52, 61] on div "Back" at bounding box center [50, 65] width 100 height 31
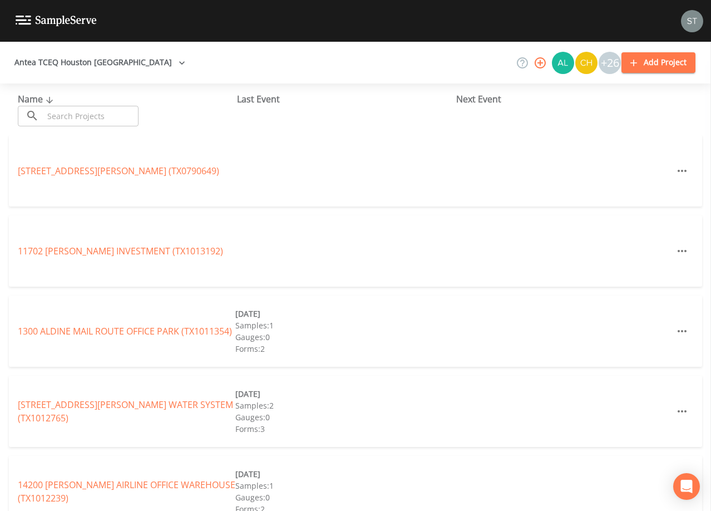
click at [81, 107] on input "text" at bounding box center [90, 116] width 95 height 21
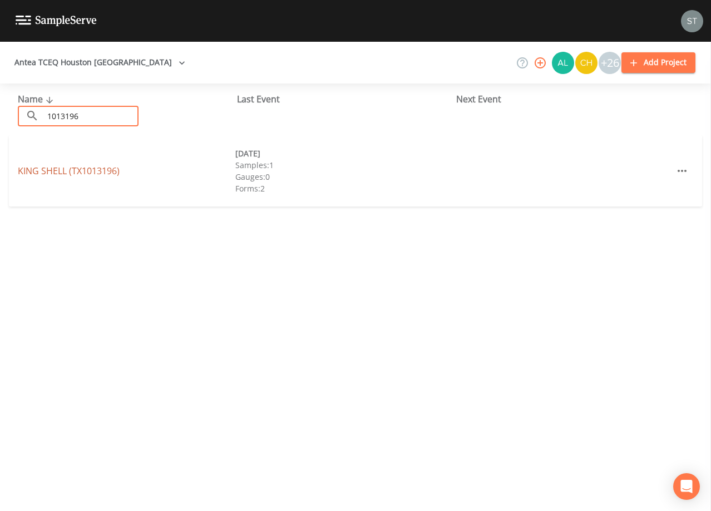
type input "1013196"
click at [101, 170] on link "KING SHELL (TX1013196)" at bounding box center [69, 171] width 102 height 12
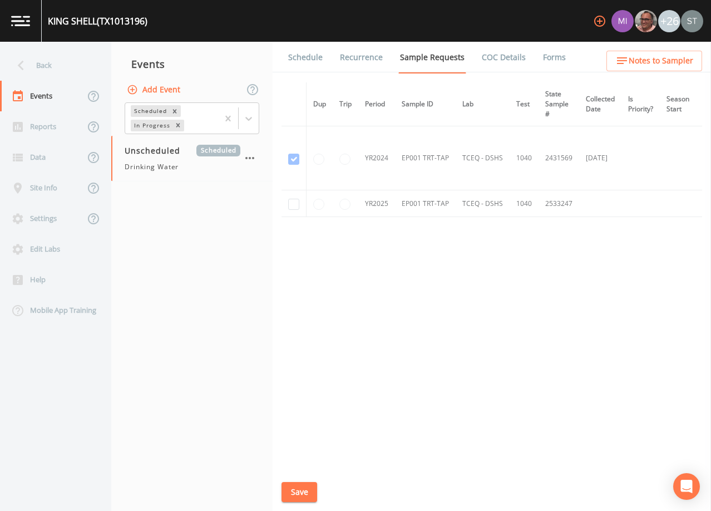
click at [303, 61] on link "Schedule" at bounding box center [305, 57] width 38 height 31
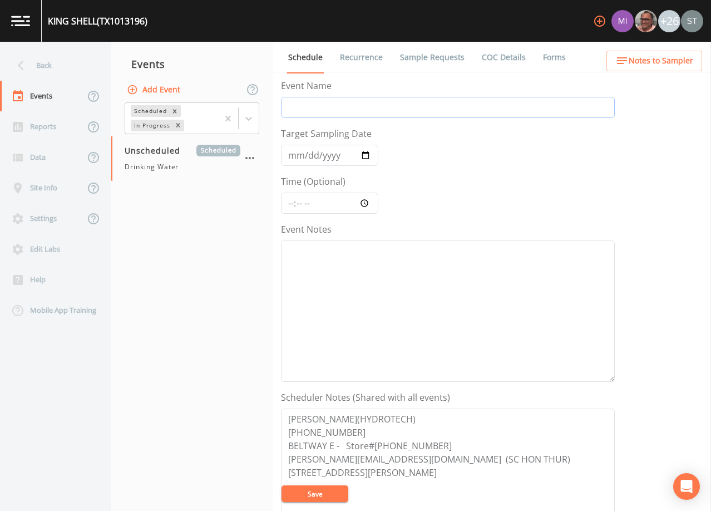
click at [307, 107] on input "Event Name" at bounding box center [448, 107] width 334 height 21
type input "4th Qtr"
click at [293, 155] on input "Target Sampling Date" at bounding box center [329, 155] width 97 height 21
type input "[DATE]"
click at [324, 491] on button "Save" at bounding box center [314, 493] width 67 height 17
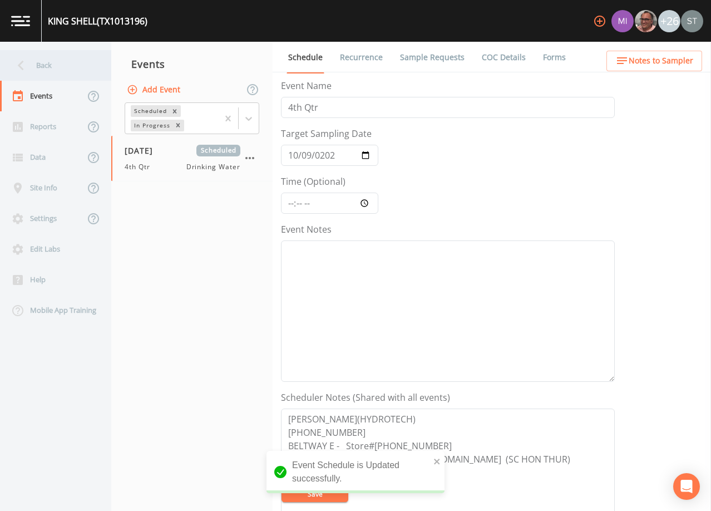
click at [55, 68] on div "Back" at bounding box center [50, 65] width 100 height 31
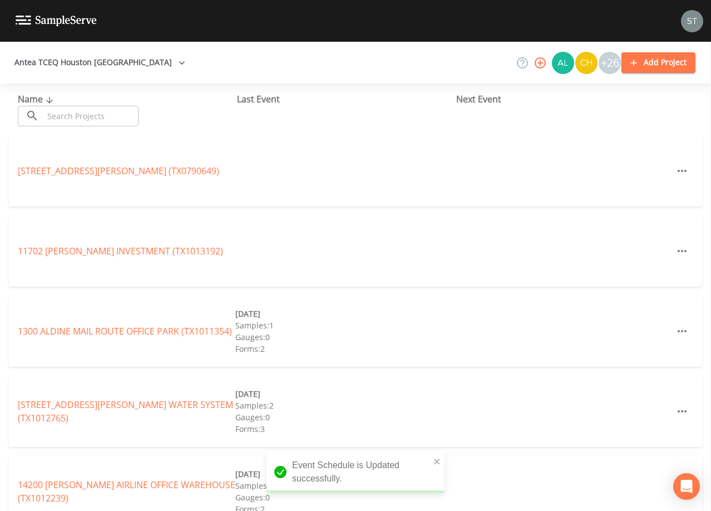
drag, startPoint x: 92, startPoint y: 115, endPoint x: 102, endPoint y: 100, distance: 18.0
click at [101, 103] on div "Name ​ ​" at bounding box center [127, 109] width 219 height 34
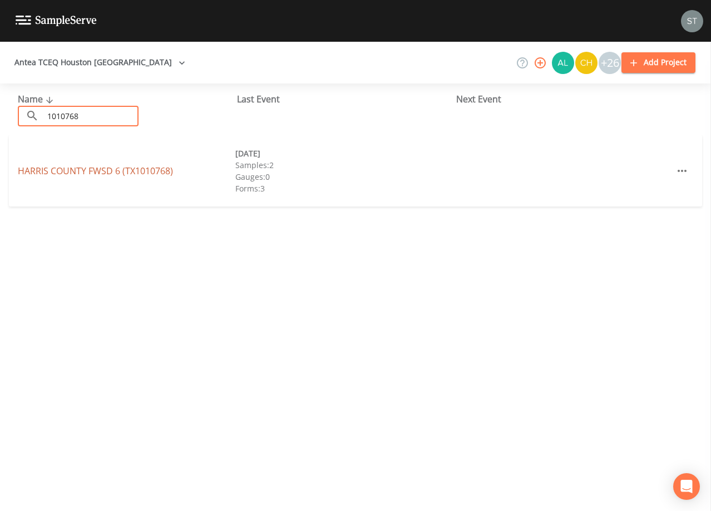
type input "1010768"
click at [131, 168] on link "HARRIS COUNTY FWSD 6 (TX1010768)" at bounding box center [95, 171] width 155 height 12
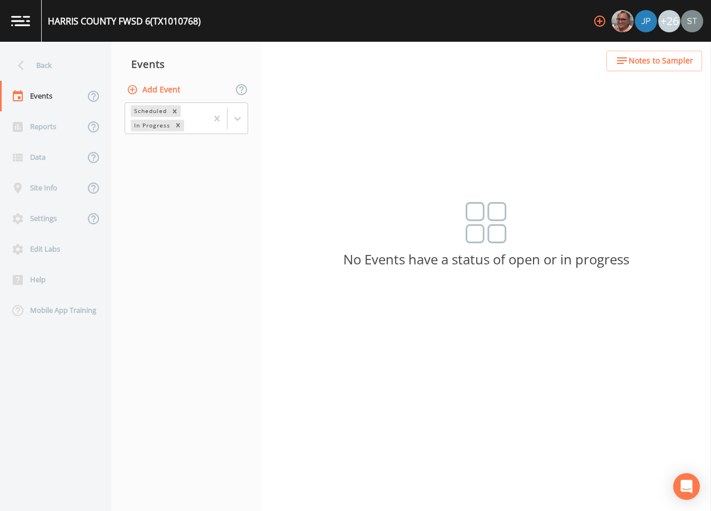
click at [174, 88] on button "Add Event" at bounding box center [155, 90] width 60 height 21
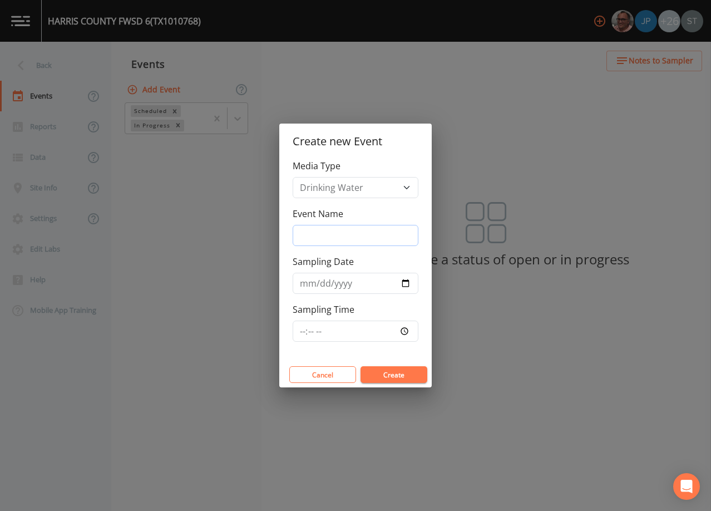
click at [372, 234] on input "Event Name" at bounding box center [356, 235] width 126 height 21
type input "4th Qtr"
click at [308, 281] on input "Sampling Date" at bounding box center [356, 283] width 126 height 21
type input "[DATE]"
type input "08:00"
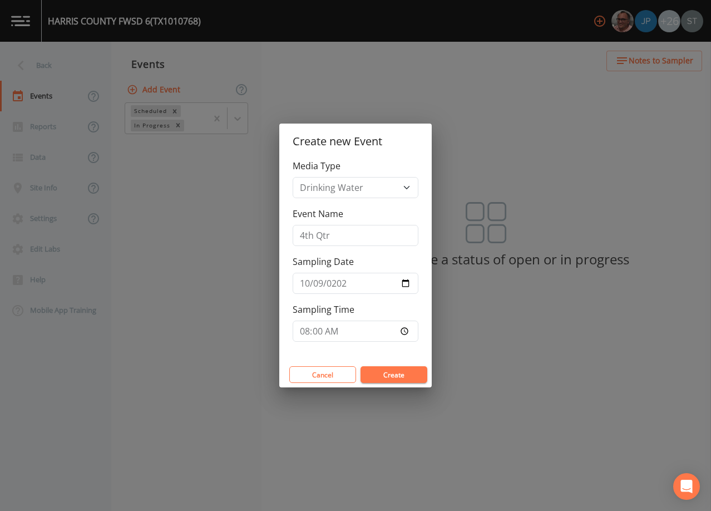
click at [392, 376] on button "Create" at bounding box center [393, 374] width 67 height 17
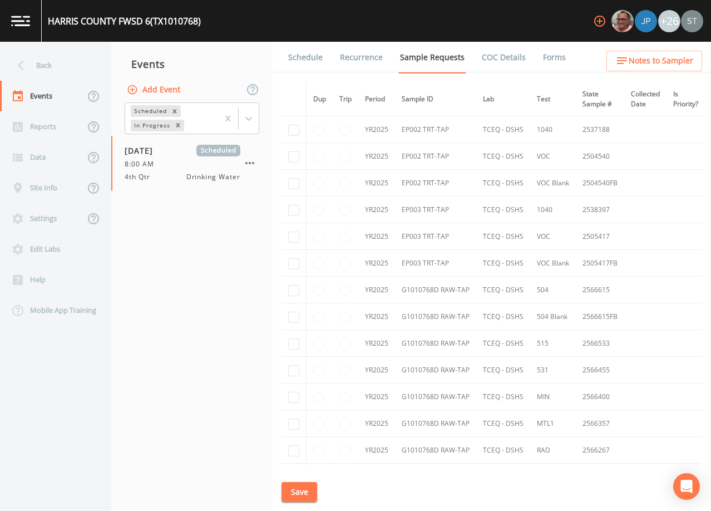
scroll to position [904, 0]
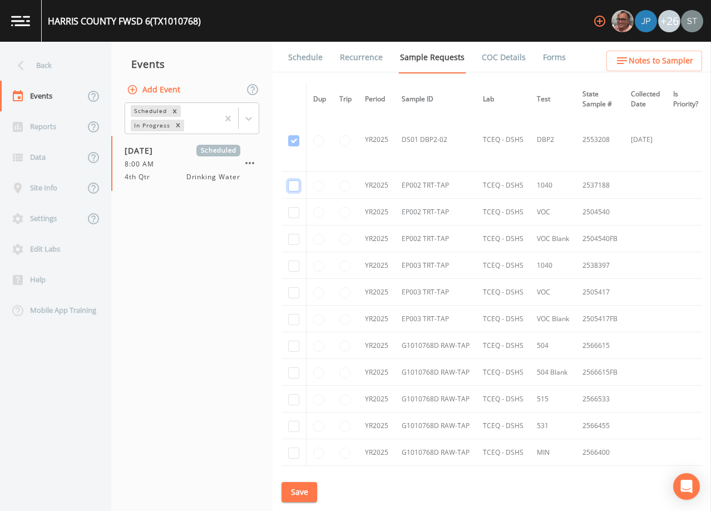
click at [294, 186] on input "checkbox" at bounding box center [293, 185] width 11 height 11
checkbox input "true"
click at [294, 212] on input "checkbox" at bounding box center [293, 212] width 11 height 11
checkbox input "true"
click at [294, 238] on input "checkbox" at bounding box center [293, 239] width 11 height 11
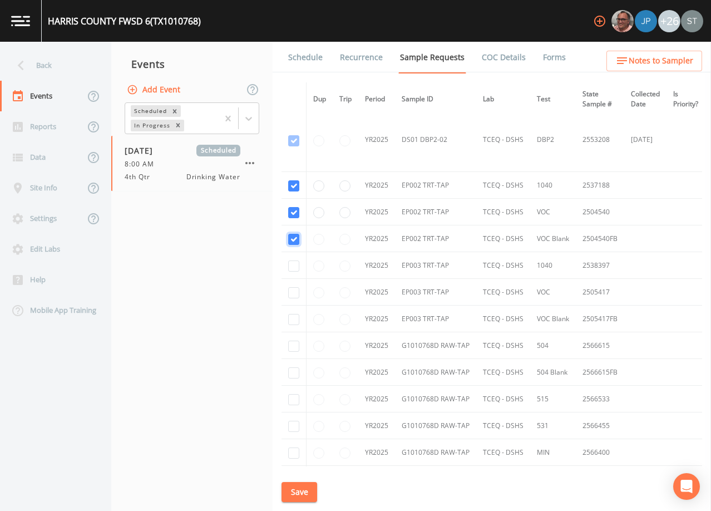
checkbox input "true"
click at [294, 263] on input "checkbox" at bounding box center [293, 265] width 11 height 11
checkbox input "true"
click at [295, 293] on input "checkbox" at bounding box center [293, 292] width 11 height 11
checkbox input "true"
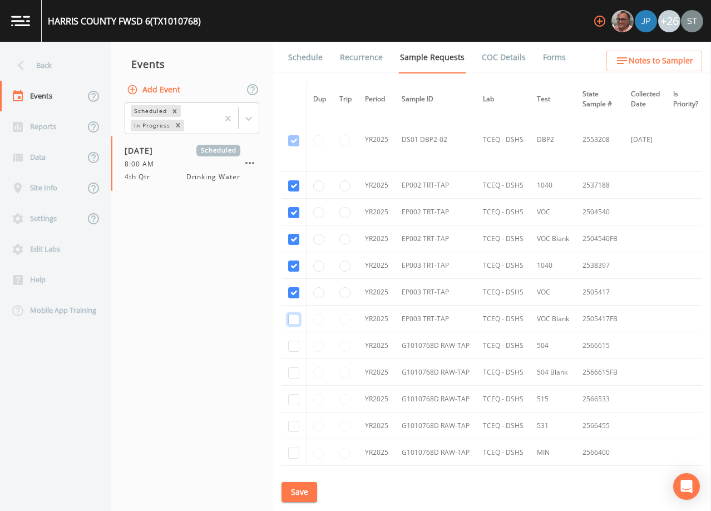
click at [293, 318] on input "checkbox" at bounding box center [293, 319] width 11 height 11
checkbox input "true"
click at [291, 344] on input "checkbox" at bounding box center [293, 345] width 11 height 11
checkbox input "true"
click at [293, 370] on input "checkbox" at bounding box center [293, 372] width 11 height 11
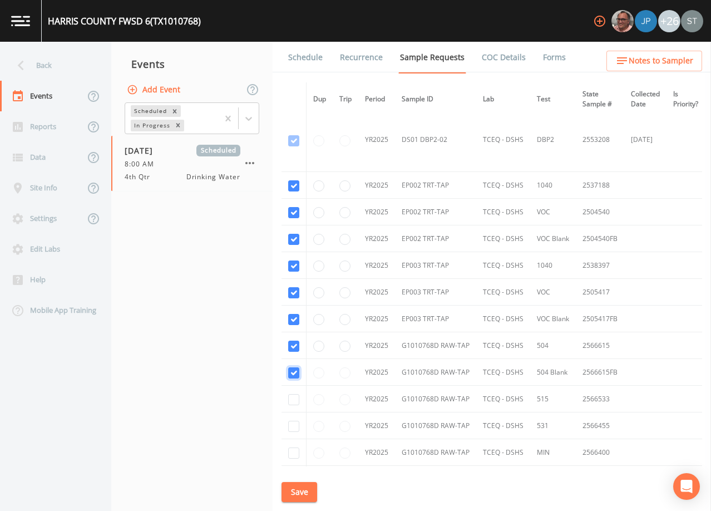
checkbox input "true"
click at [295, 402] on input "checkbox" at bounding box center [293, 399] width 11 height 11
checkbox input "true"
click at [293, 427] on input "checkbox" at bounding box center [293, 426] width 11 height 11
checkbox input "true"
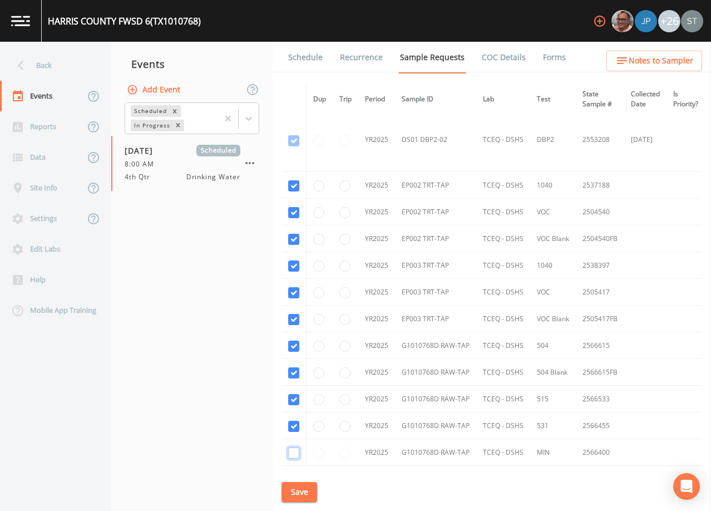
drag, startPoint x: 294, startPoint y: 453, endPoint x: 307, endPoint y: 424, distance: 31.9
click at [294, 451] on input "checkbox" at bounding box center [293, 452] width 11 height 11
checkbox input "true"
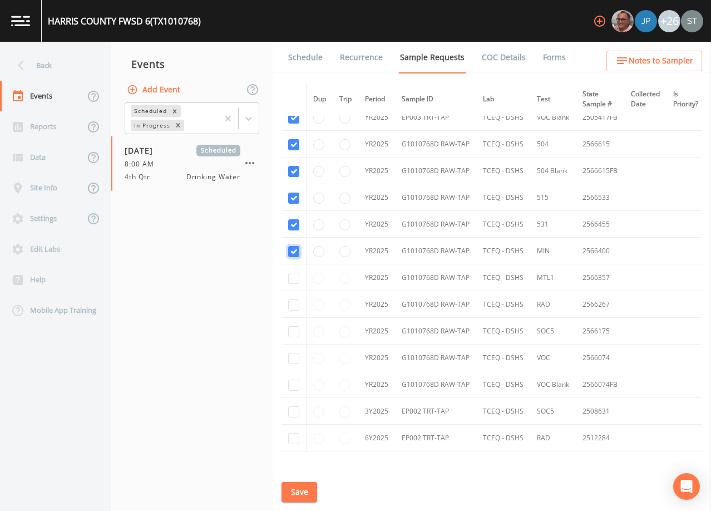
scroll to position [1126, 0]
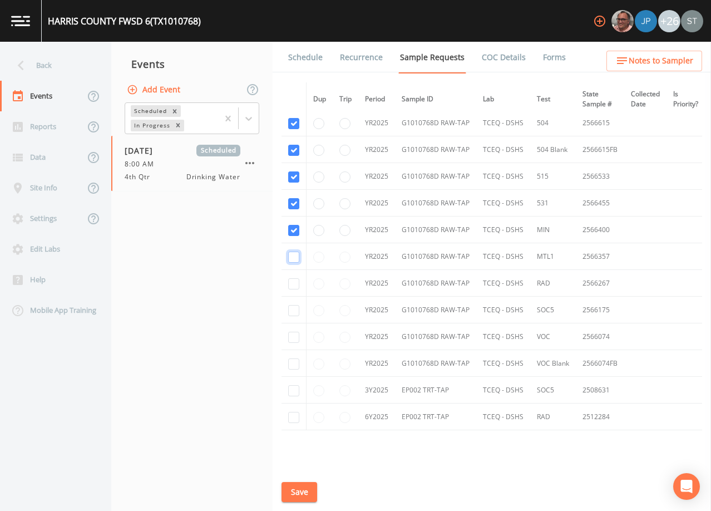
click at [295, 259] on input "checkbox" at bounding box center [293, 256] width 11 height 11
checkbox input "true"
click at [294, 285] on input "checkbox" at bounding box center [293, 283] width 11 height 11
checkbox input "true"
click at [296, 308] on input "checkbox" at bounding box center [293, 310] width 11 height 11
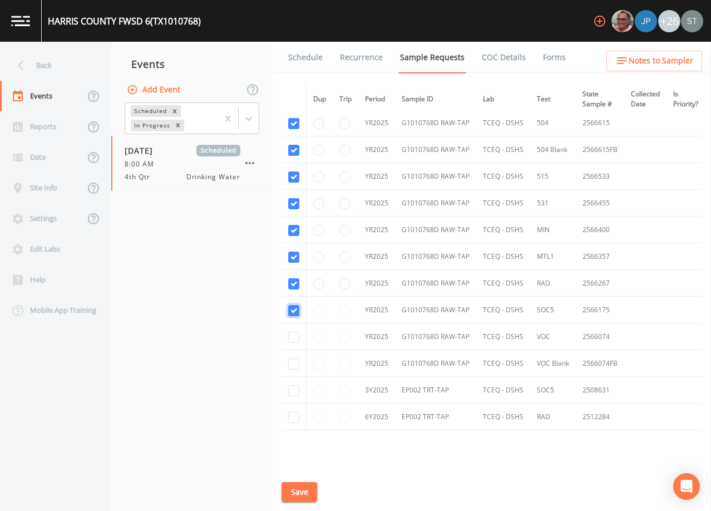
checkbox input "true"
click at [294, 337] on input "checkbox" at bounding box center [293, 337] width 11 height 11
checkbox input "true"
click at [294, 365] on input "checkbox" at bounding box center [293, 363] width 11 height 11
checkbox input "true"
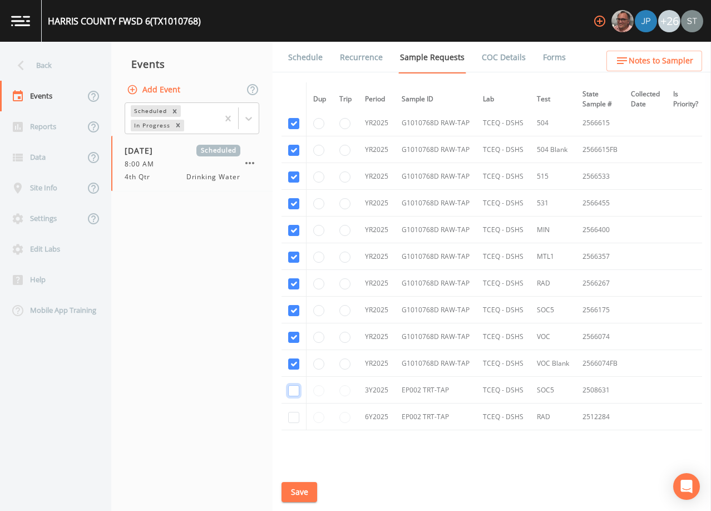
click at [295, 392] on input "checkbox" at bounding box center [293, 390] width 11 height 11
checkbox input "true"
drag, startPoint x: 291, startPoint y: 419, endPoint x: 294, endPoint y: 426, distance: 6.7
click at [291, 419] on input "checkbox" at bounding box center [293, 417] width 11 height 11
checkbox input "true"
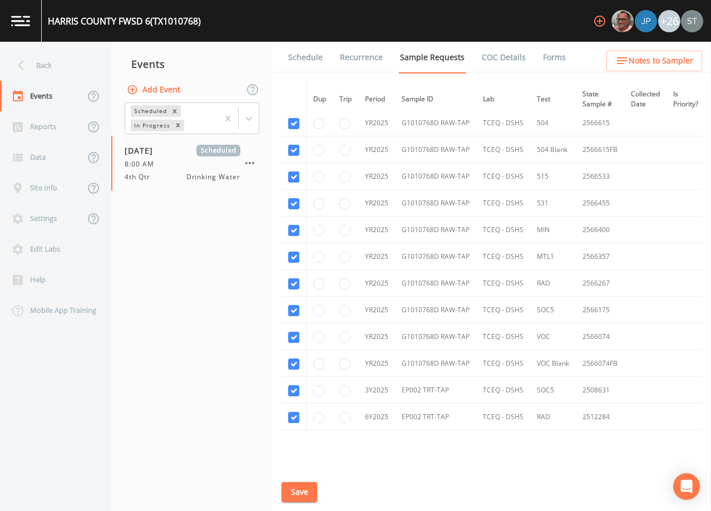
click at [298, 493] on button "Save" at bounding box center [299, 492] width 36 height 21
click at [291, 60] on link "Schedule" at bounding box center [305, 57] width 38 height 31
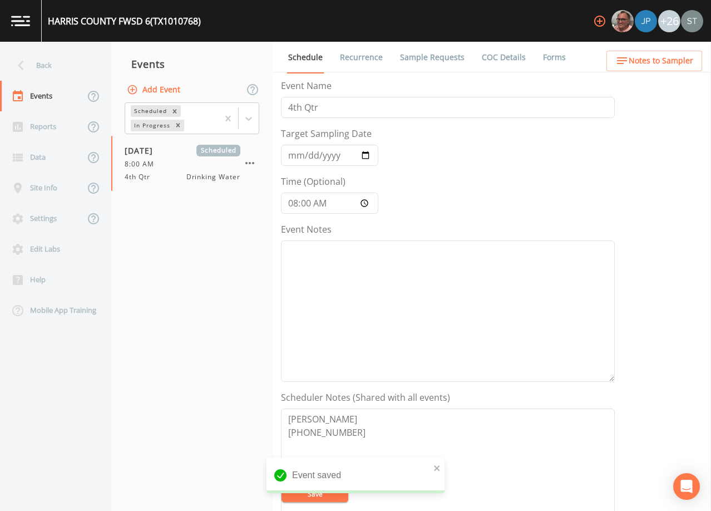
scroll to position [56, 0]
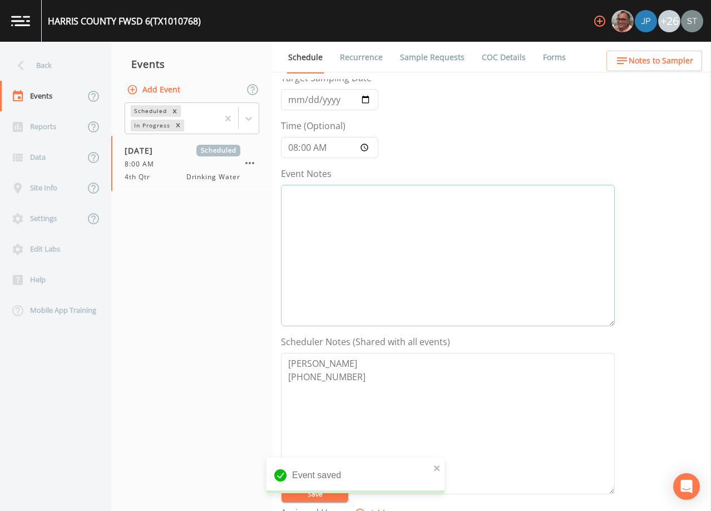
click at [402, 255] on textarea "Event Notes" at bounding box center [448, 255] width 334 height 141
type textarea "[DATE]1:09"
click at [659, 60] on span "Notes to Sampler" at bounding box center [661, 61] width 65 height 14
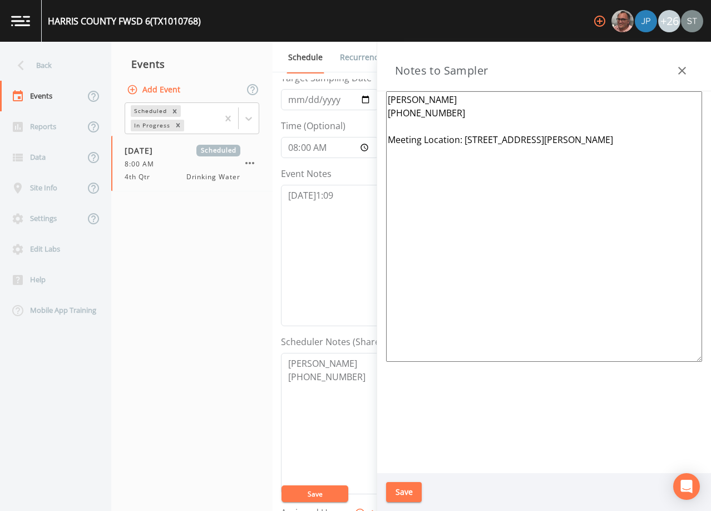
click at [582, 142] on textarea "[PERSON_NAME] [PHONE_NUMBER] Meeting Location: [STREET_ADDRESS][PERSON_NAME]" at bounding box center [544, 226] width 316 height 270
type textarea "[PERSON_NAME] [PHONE_NUMBER] Meeting Location: [STREET_ADDRESS][PERSON_NAME]"
click at [408, 487] on button "Save" at bounding box center [404, 492] width 36 height 21
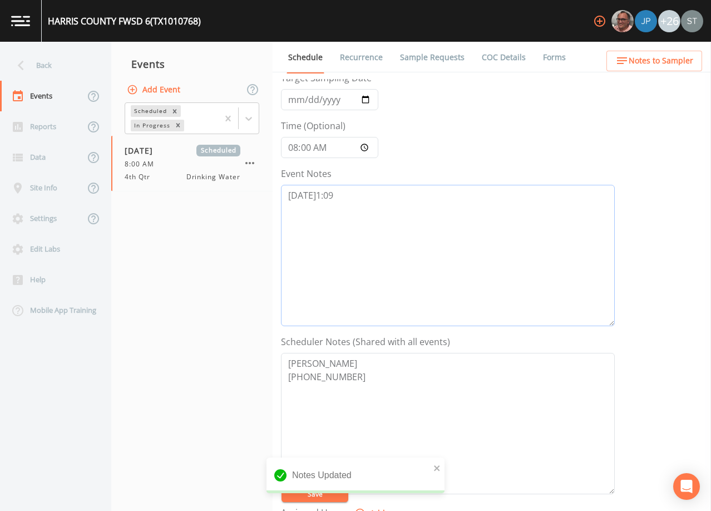
click at [378, 201] on textarea "[DATE]1:09" at bounding box center [448, 255] width 334 height 141
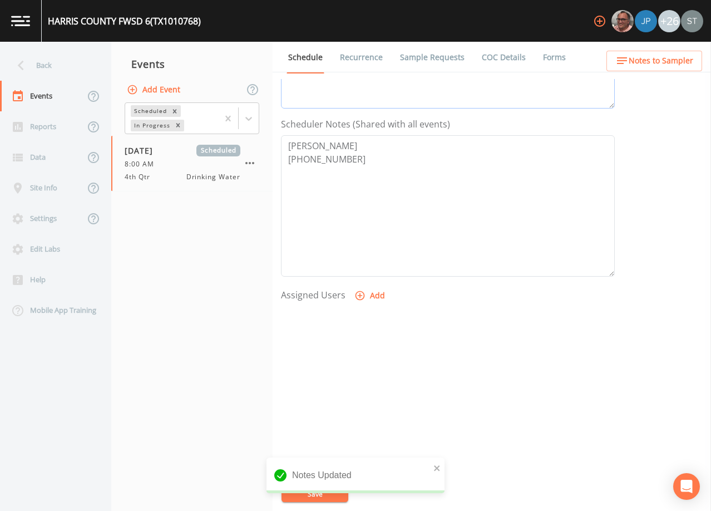
scroll to position [274, 0]
type textarea "[DATE]1:09 Confirmed Appt"
click at [370, 291] on button "Add" at bounding box center [370, 294] width 37 height 21
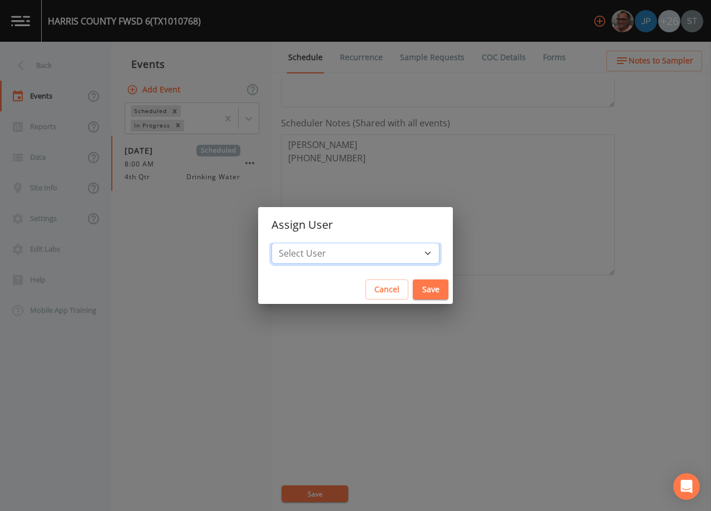
click at [360, 254] on select "Select User [PERSON_NAME] [PERSON_NAME] [PERSON_NAME] [PERSON_NAME] [PERSON_NAM…" at bounding box center [355, 253] width 168 height 21
select select "6dda6eef-c380-4015-b89d-b9b44b713005"
click at [296, 243] on select "Select User [PERSON_NAME] [PERSON_NAME] [PERSON_NAME] [PERSON_NAME] [PERSON_NAM…" at bounding box center [355, 253] width 168 height 21
click at [413, 293] on button "Save" at bounding box center [431, 289] width 36 height 21
select select
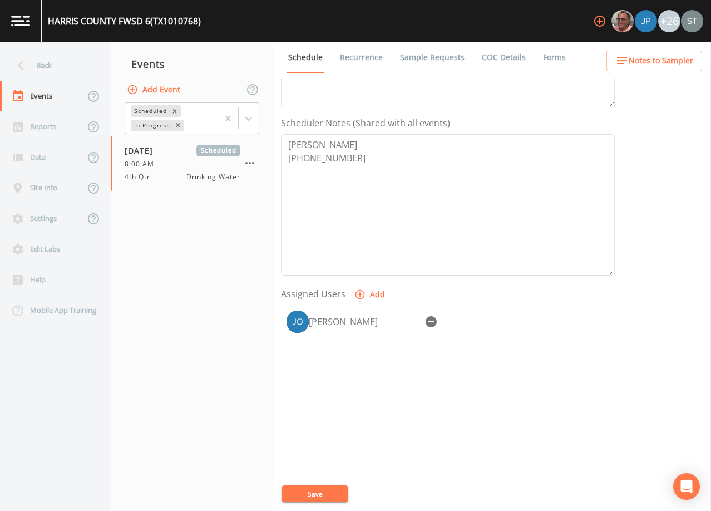
click at [325, 493] on button "Save" at bounding box center [314, 493] width 67 height 17
click at [436, 58] on link "Sample Requests" at bounding box center [432, 57] width 68 height 31
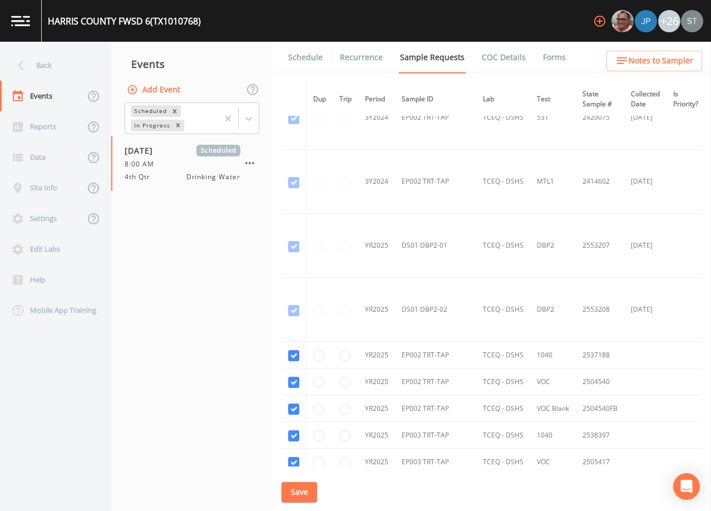
scroll to position [723, 0]
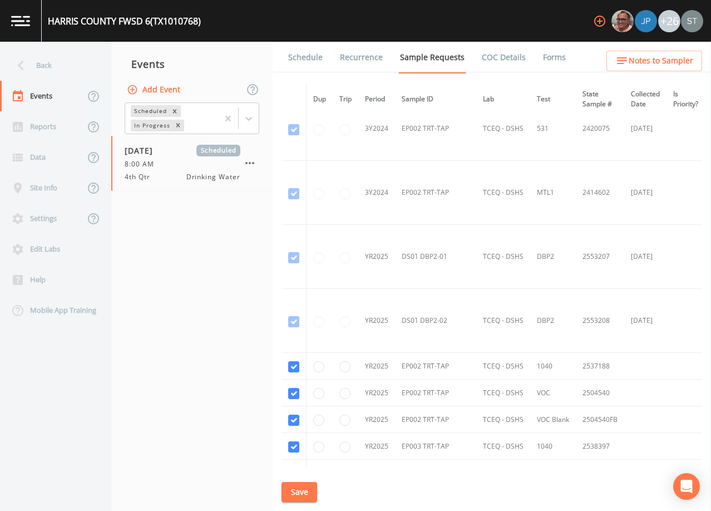
click at [309, 56] on link "Schedule" at bounding box center [305, 57] width 38 height 31
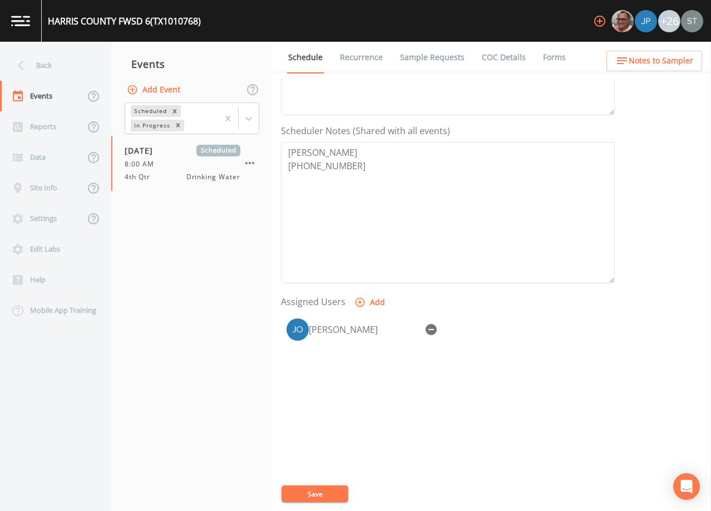
scroll to position [274, 0]
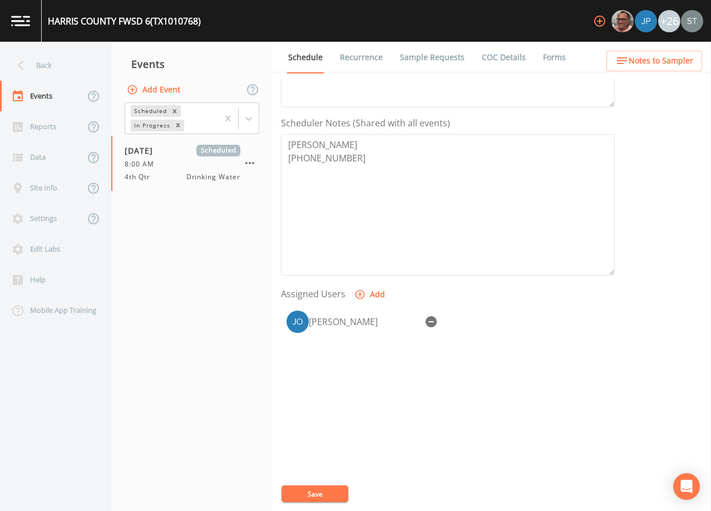
click at [676, 60] on span "Notes to Sampler" at bounding box center [661, 61] width 65 height 14
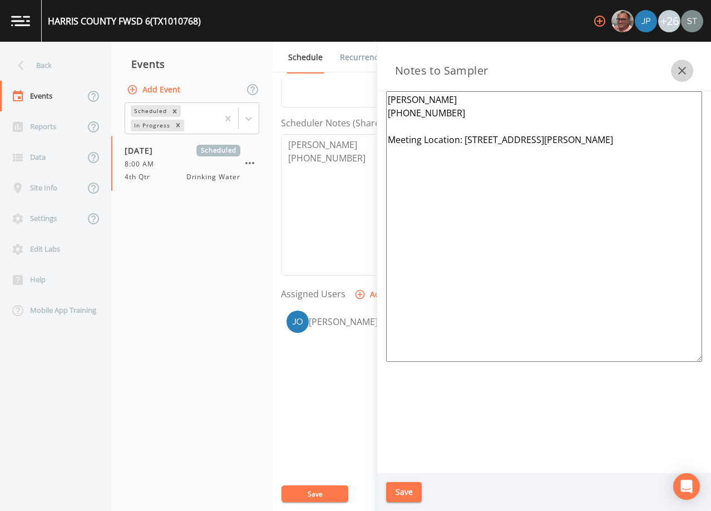
click at [683, 72] on icon "button" at bounding box center [682, 71] width 8 height 8
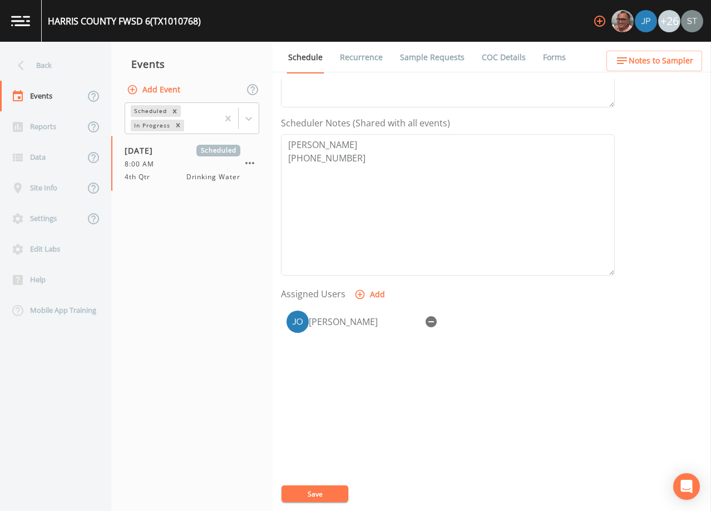
click at [324, 493] on button "Save" at bounding box center [314, 493] width 67 height 17
click at [405, 53] on link "Sample Requests" at bounding box center [432, 57] width 68 height 31
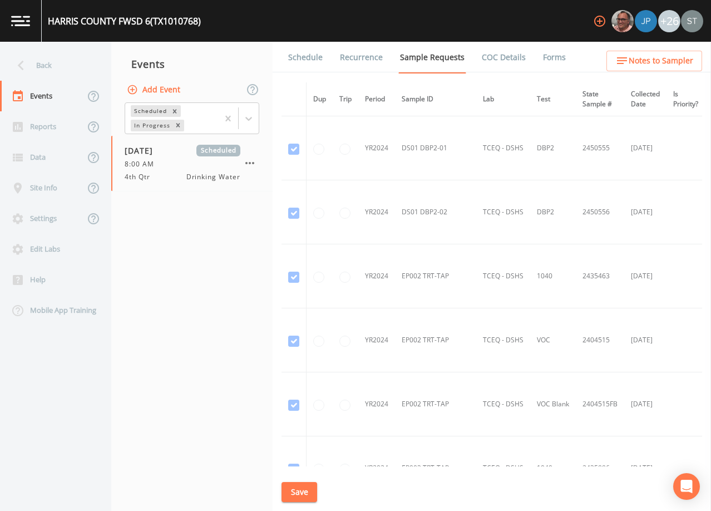
click at [310, 57] on link "Schedule" at bounding box center [305, 57] width 38 height 31
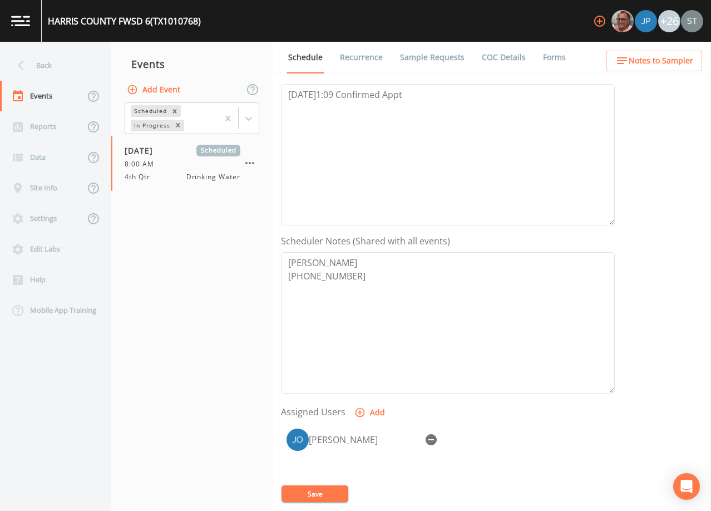
scroll to position [167, 0]
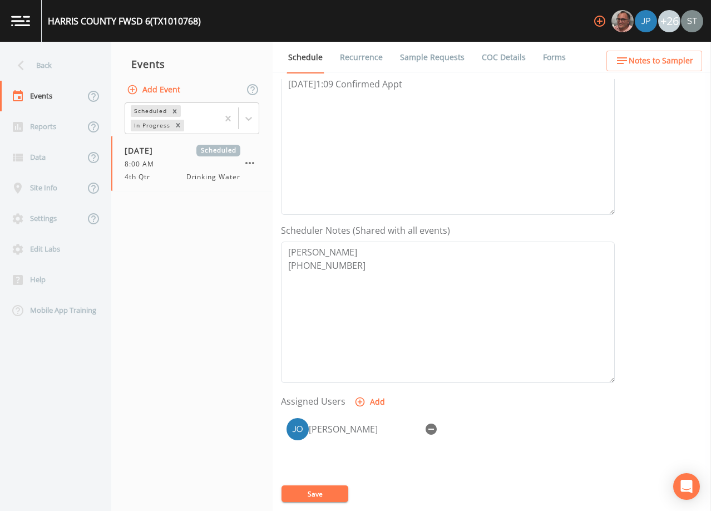
click at [446, 58] on link "Sample Requests" at bounding box center [432, 57] width 68 height 31
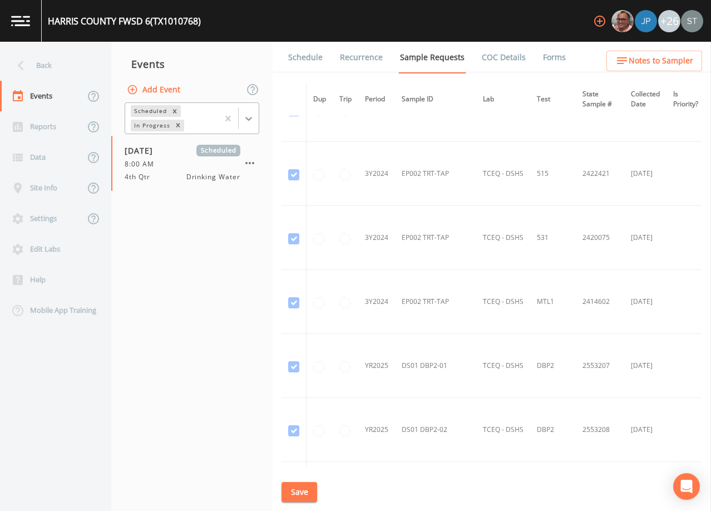
scroll to position [530, 0]
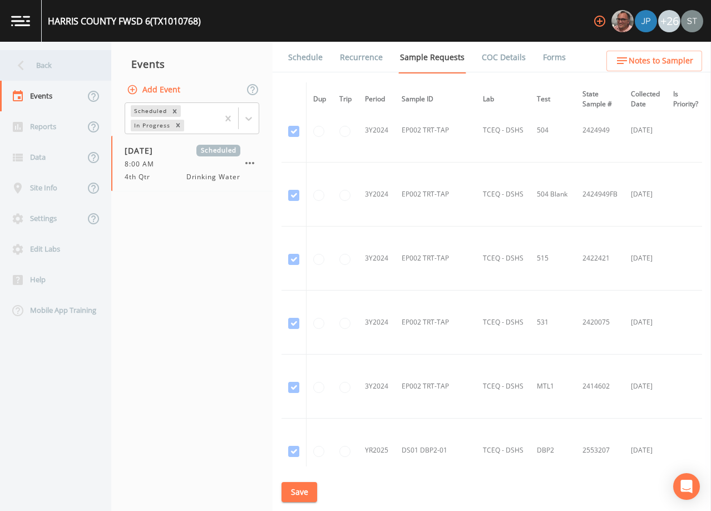
click at [53, 73] on div "Back" at bounding box center [50, 65] width 100 height 31
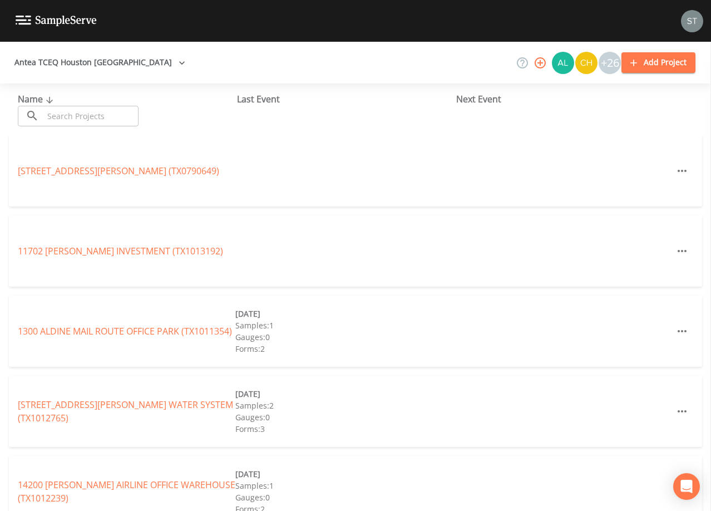
click at [78, 110] on input "text" at bounding box center [90, 116] width 95 height 21
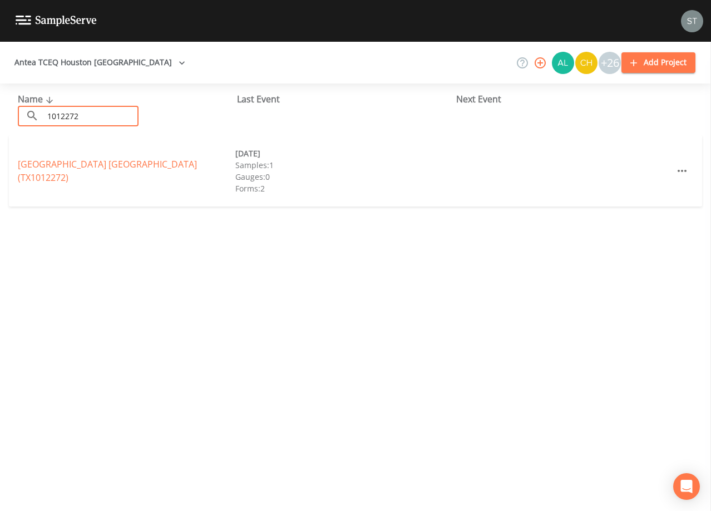
type input "1012272"
click at [112, 169] on link "[GEOGRAPHIC_DATA] (TX1012272)" at bounding box center [107, 171] width 179 height 26
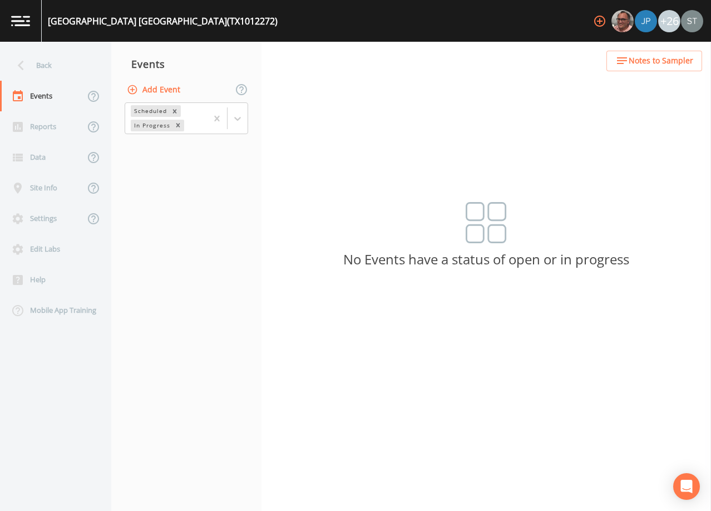
click at [683, 62] on span "Notes to Sampler" at bounding box center [661, 61] width 65 height 14
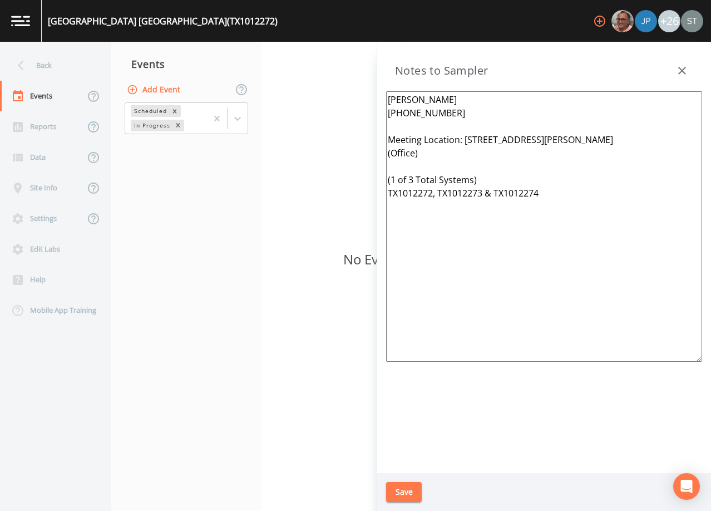
click at [44, 62] on div "Back" at bounding box center [50, 65] width 100 height 31
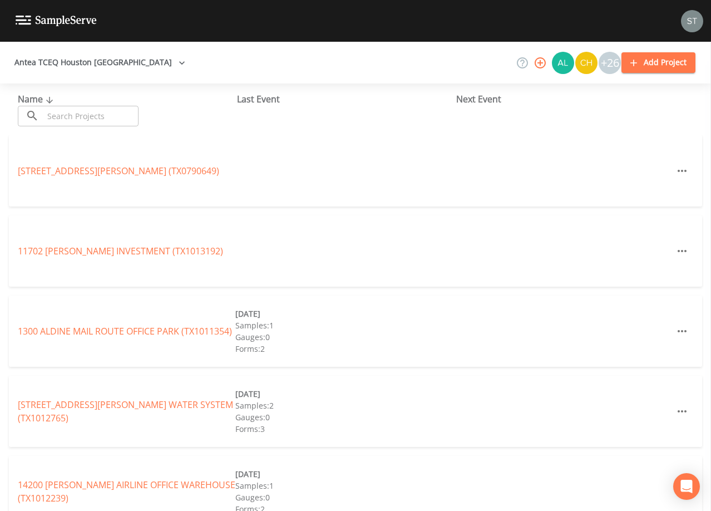
click at [87, 113] on input "text" at bounding box center [90, 116] width 95 height 21
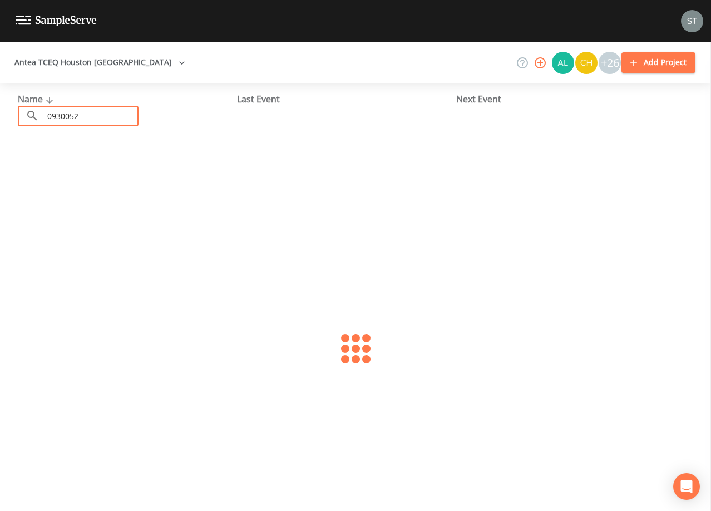
type input "0930052"
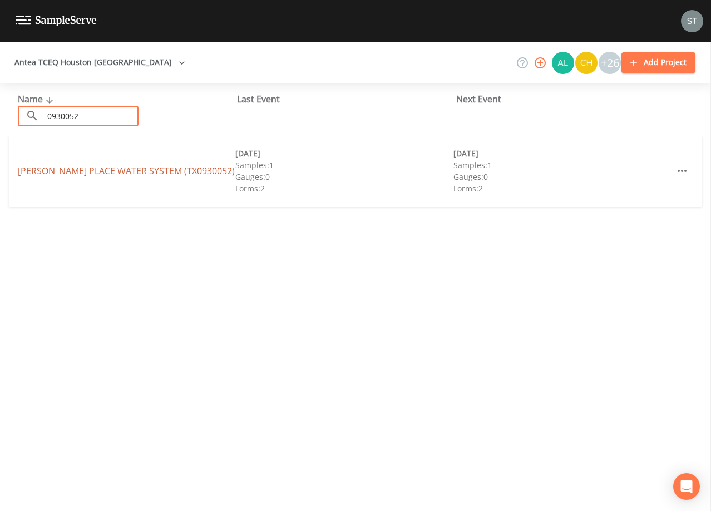
click at [171, 174] on link "[PERSON_NAME] PLACE WATER SYSTEM (TX0930052)" at bounding box center [126, 171] width 217 height 12
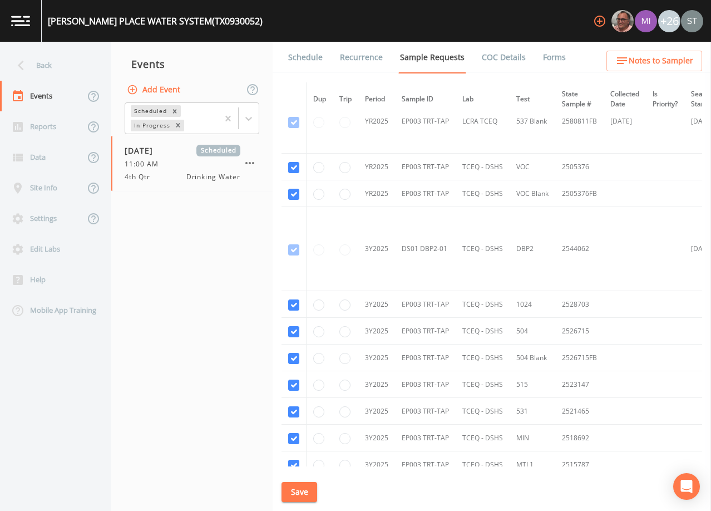
scroll to position [318, 0]
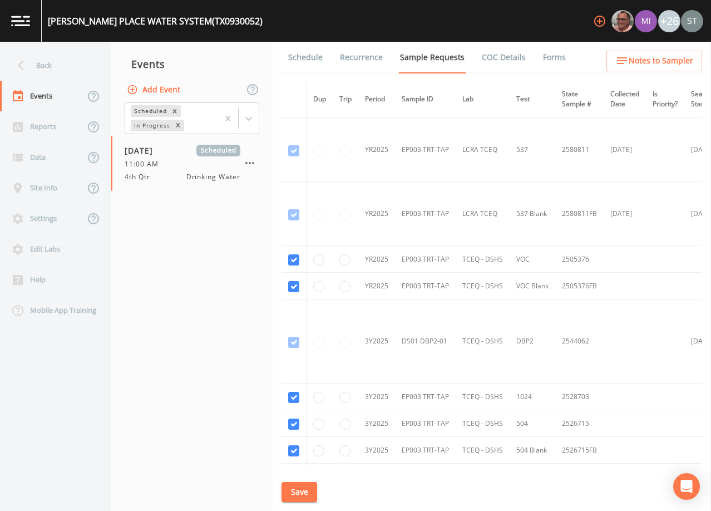
click at [313, 63] on link "Schedule" at bounding box center [305, 57] width 38 height 31
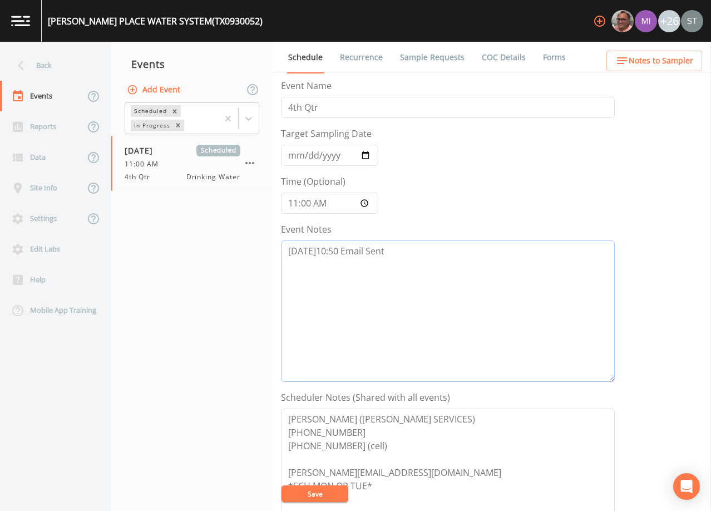
click at [421, 250] on textarea "[DATE]10:50 Email Sent" at bounding box center [448, 310] width 334 height 141
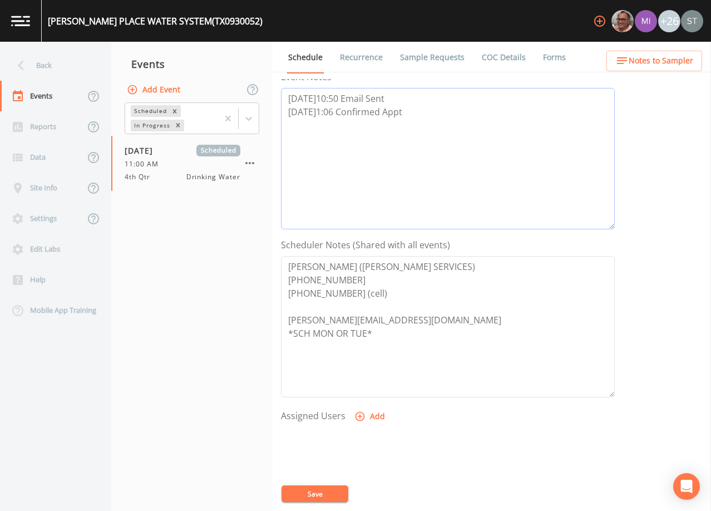
scroll to position [167, 0]
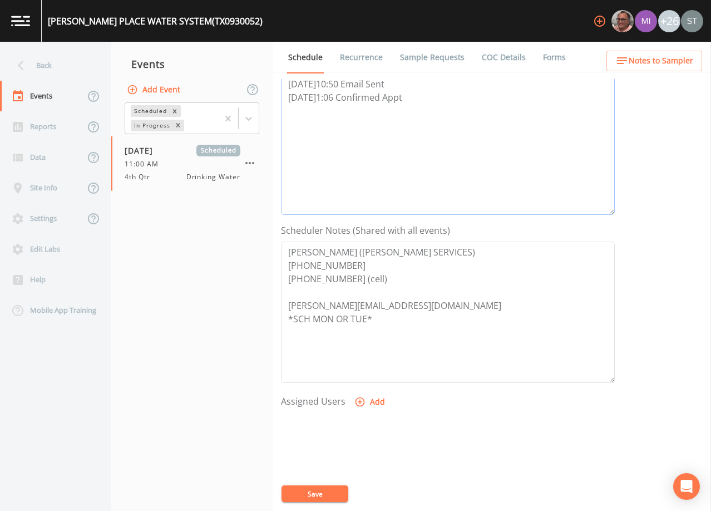
type textarea "[DATE]10:50 Email Sent [DATE]1:06 Confirmed Appt"
click at [372, 399] on button "Add" at bounding box center [370, 402] width 37 height 21
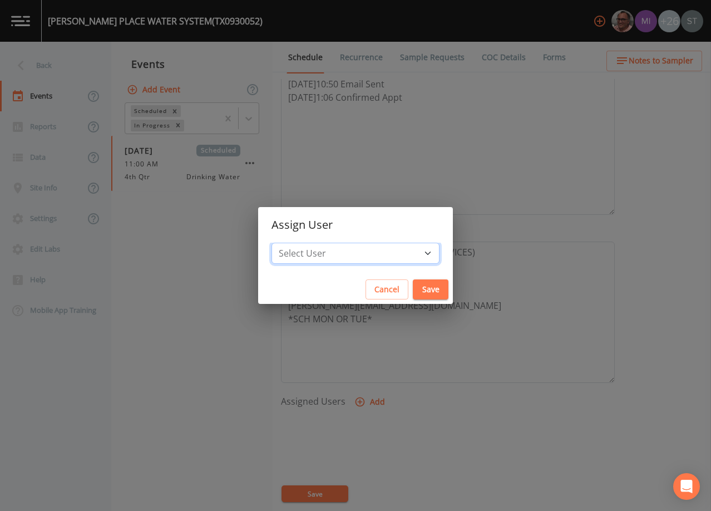
click at [371, 257] on select "Select User [PERSON_NAME] [PERSON_NAME] [PERSON_NAME] [PERSON_NAME] [PERSON_NAM…" at bounding box center [355, 253] width 168 height 21
select select "3585e269-5d1f-4d98-ab9d-4913da50343a"
click at [296, 243] on select "Select User [PERSON_NAME] [PERSON_NAME] [PERSON_NAME] [PERSON_NAME] [PERSON_NAM…" at bounding box center [355, 253] width 168 height 21
click at [413, 286] on button "Save" at bounding box center [431, 289] width 36 height 21
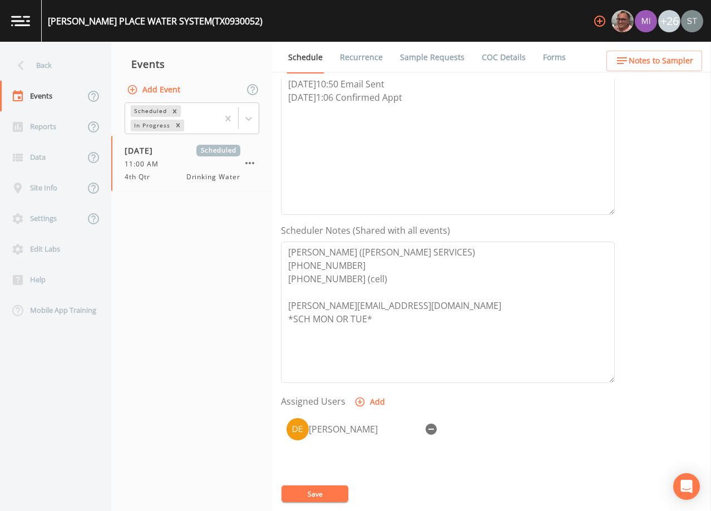
select select
click at [331, 492] on button "Save" at bounding box center [314, 493] width 67 height 17
click at [332, 491] on button "Save" at bounding box center [314, 493] width 67 height 17
click at [426, 59] on link "Sample Requests" at bounding box center [432, 57] width 68 height 31
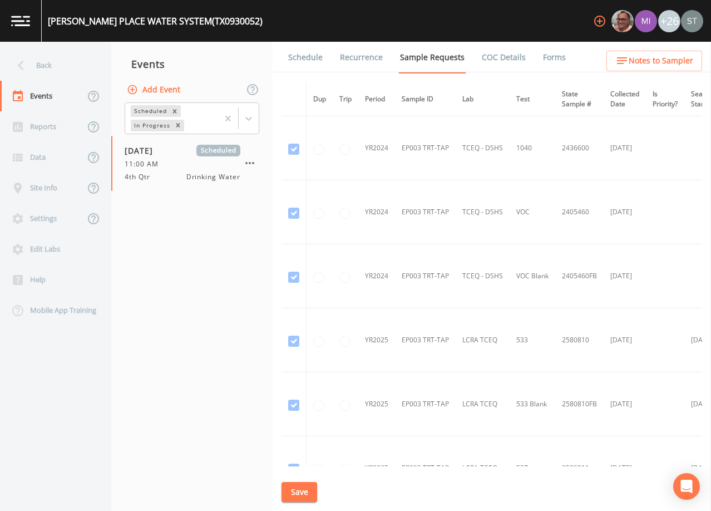
click at [306, 62] on link "Schedule" at bounding box center [305, 57] width 38 height 31
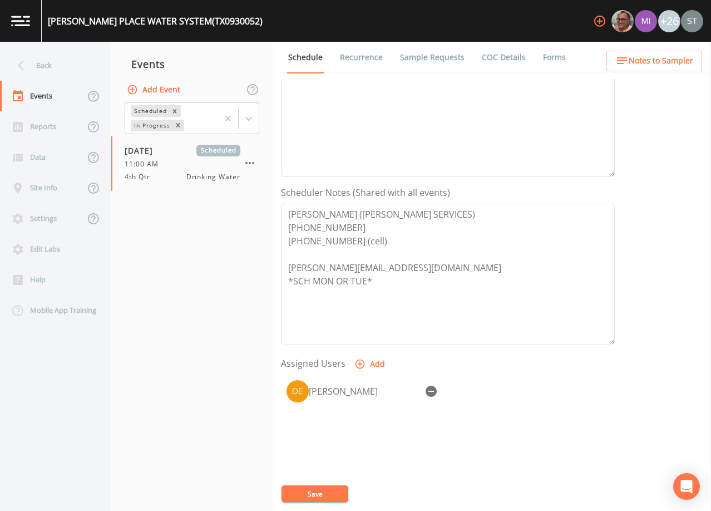
scroll to position [222, 0]
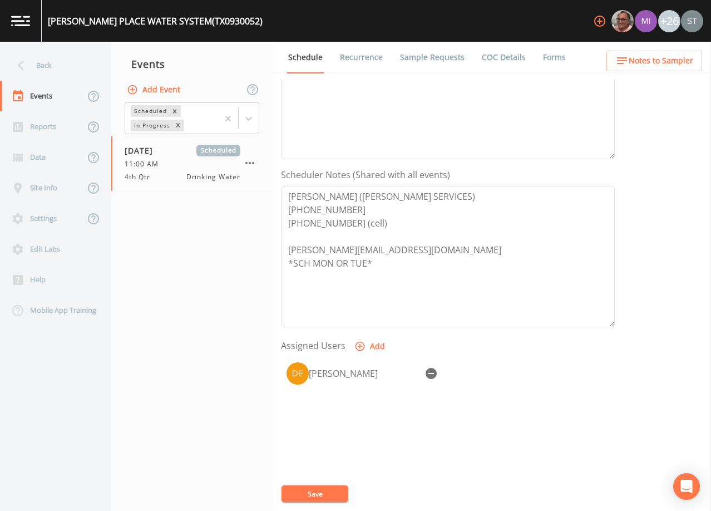
click at [681, 57] on span "Notes to Sampler" at bounding box center [661, 61] width 65 height 14
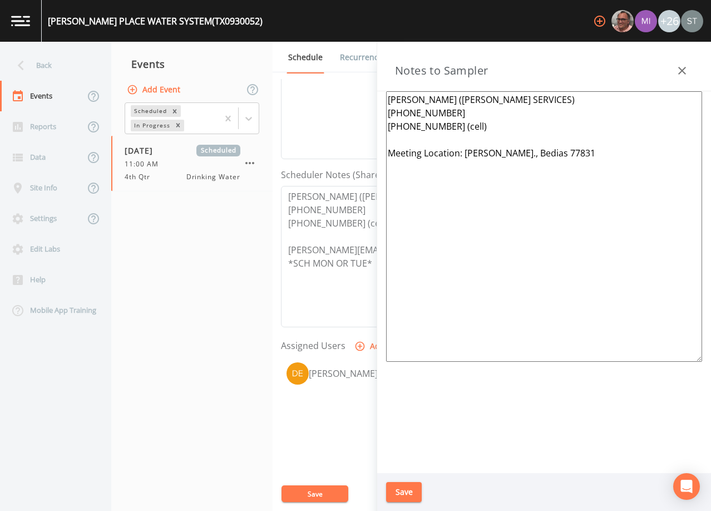
click at [685, 70] on icon "button" at bounding box center [681, 70] width 13 height 13
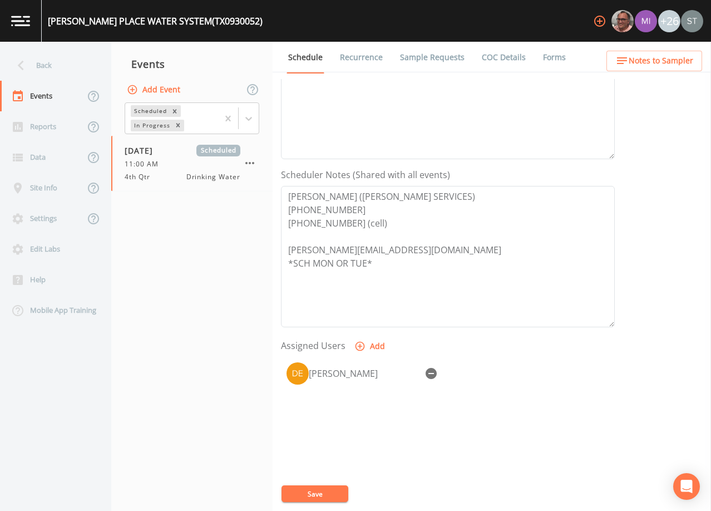
click at [350, 60] on link "Recurrence" at bounding box center [361, 57] width 46 height 31
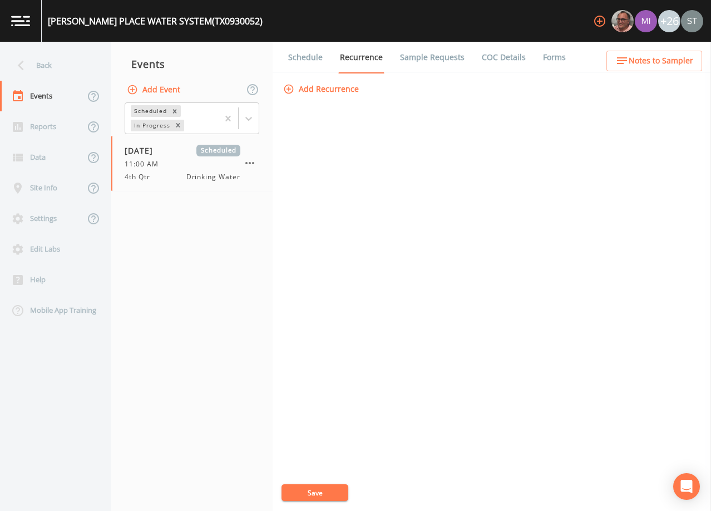
click at [301, 65] on link "Schedule" at bounding box center [305, 57] width 38 height 31
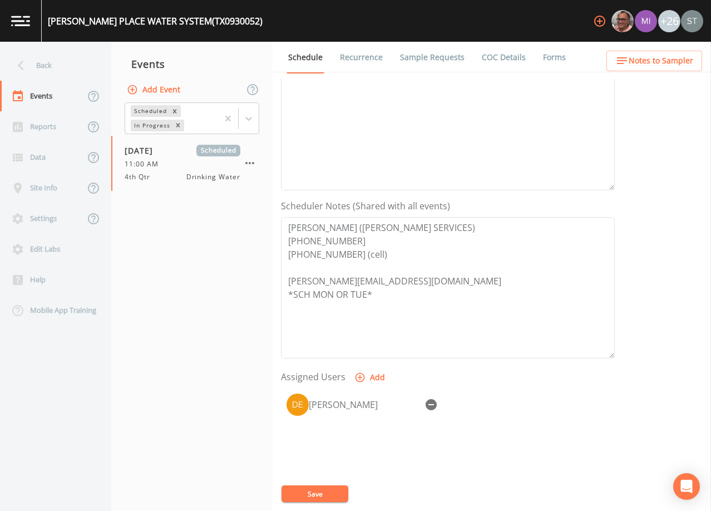
scroll to position [274, 0]
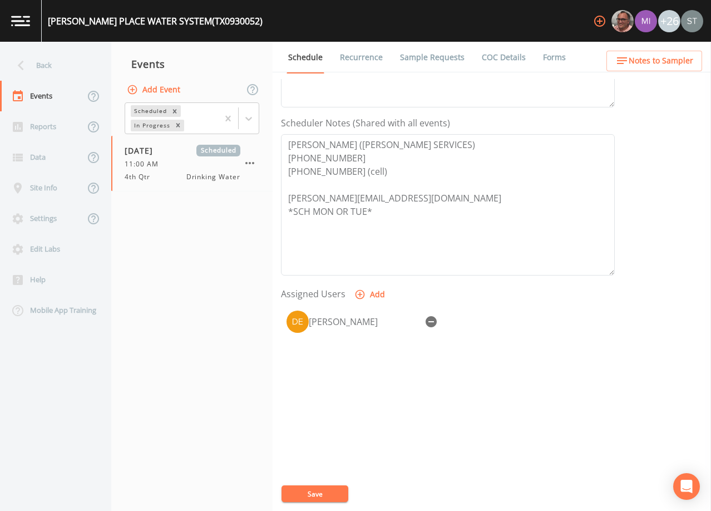
click at [685, 60] on span "Notes to Sampler" at bounding box center [661, 61] width 65 height 14
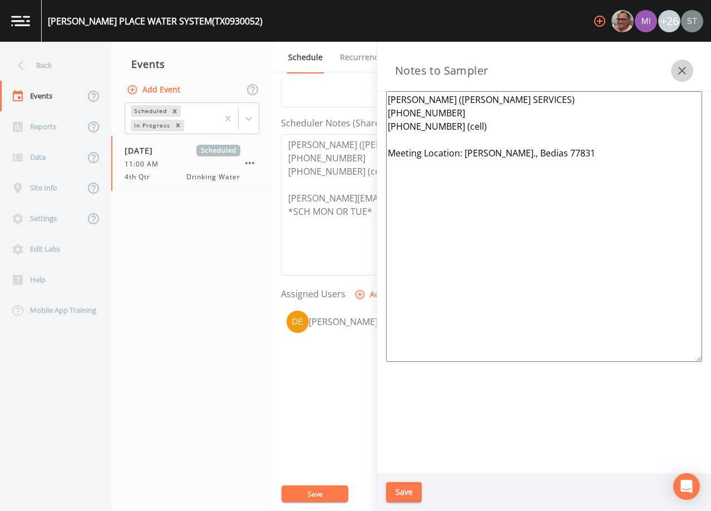
click at [682, 64] on icon "button" at bounding box center [681, 70] width 13 height 13
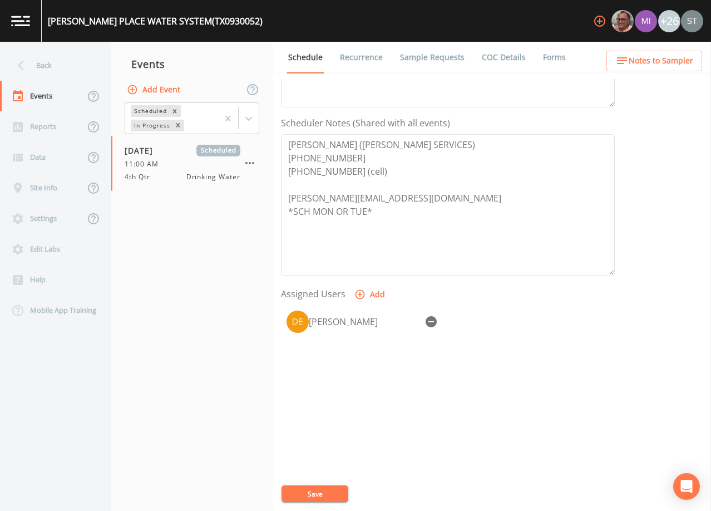
scroll to position [52, 0]
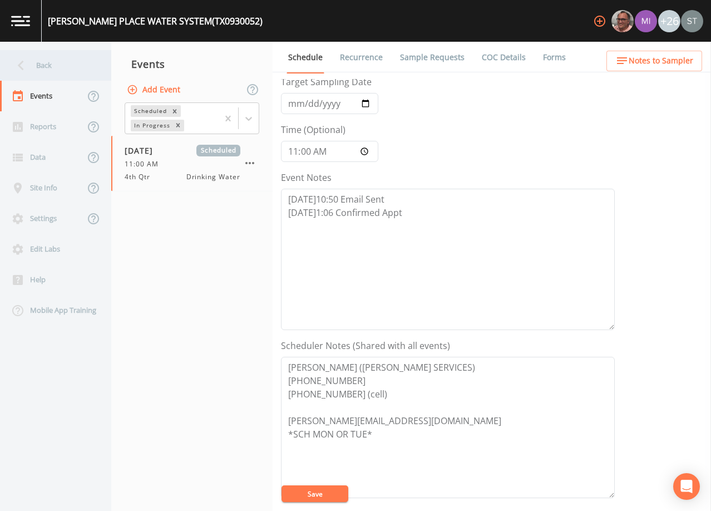
click at [55, 75] on div "Back" at bounding box center [50, 65] width 100 height 31
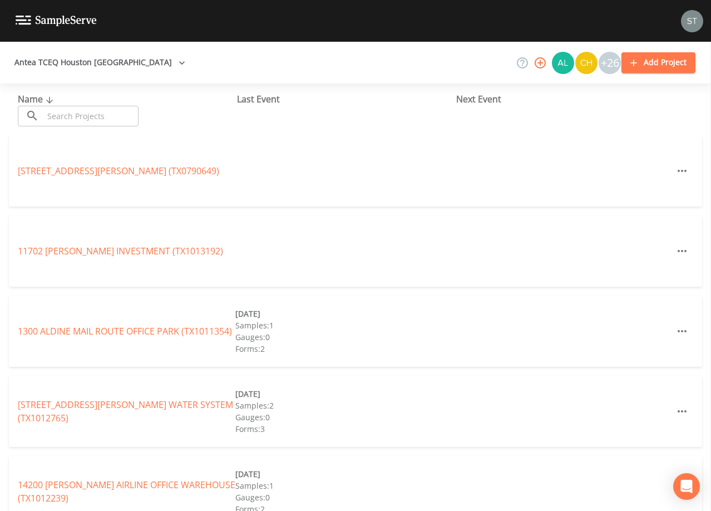
click at [107, 111] on input "text" at bounding box center [90, 116] width 95 height 21
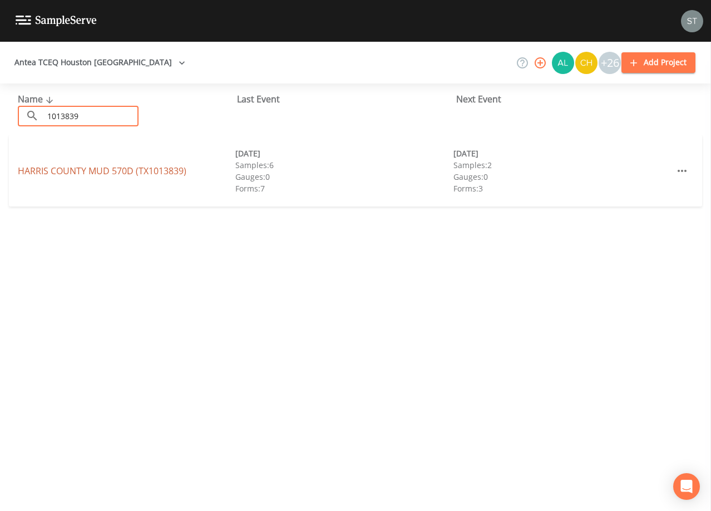
type input "1013839"
click at [117, 171] on link "[GEOGRAPHIC_DATA] (TX1013839)" at bounding box center [102, 171] width 169 height 12
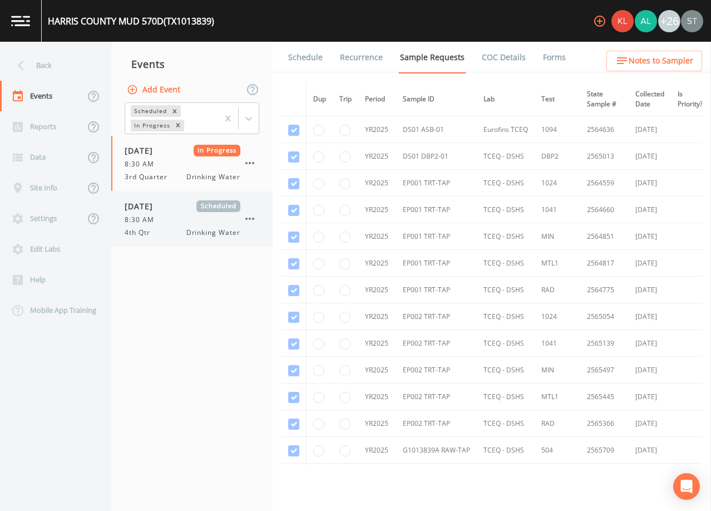
click at [182, 219] on div "8:30 AM" at bounding box center [183, 220] width 116 height 10
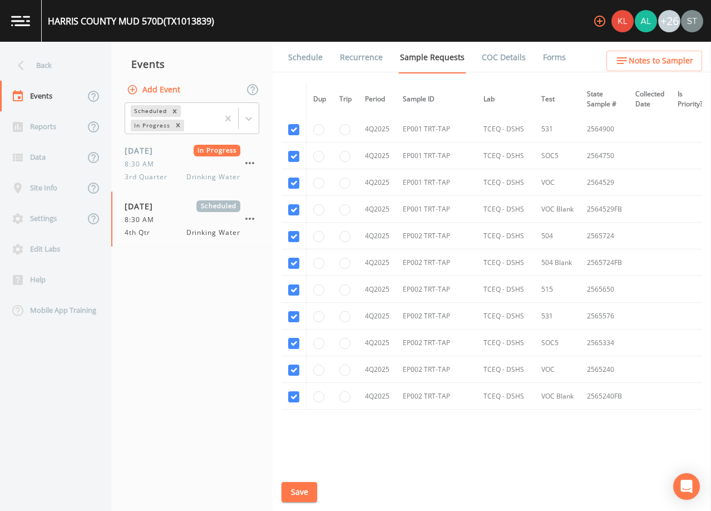
scroll to position [3058, 0]
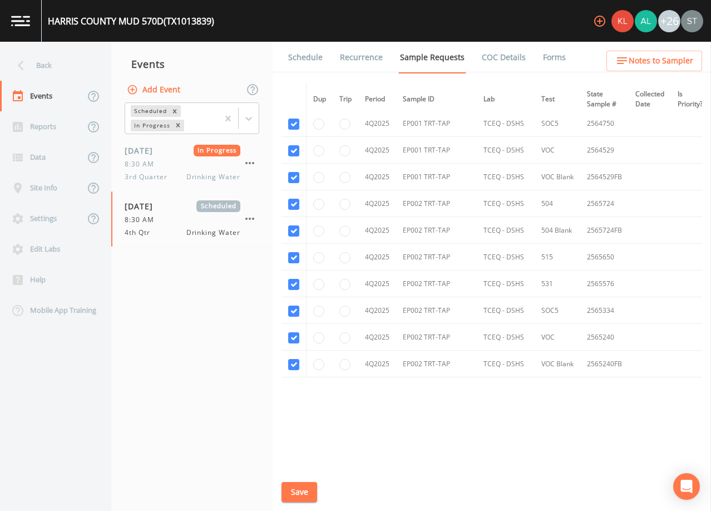
click at [303, 57] on link "Schedule" at bounding box center [305, 57] width 38 height 31
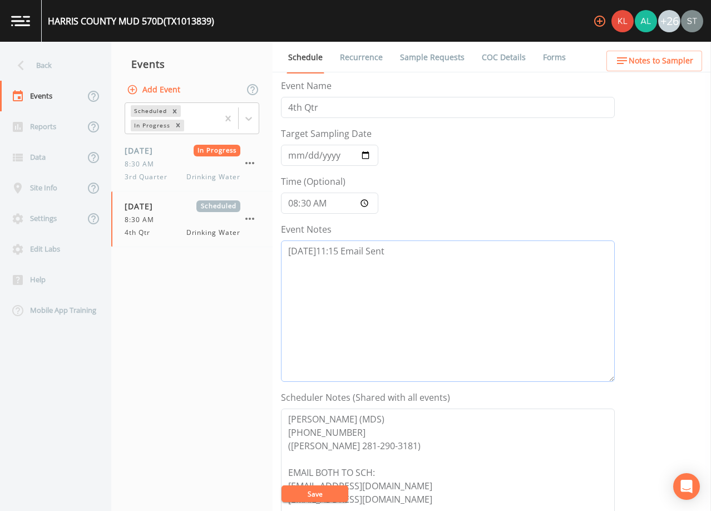
click at [458, 256] on textarea "[DATE]11:15 Email Sent" at bounding box center [448, 310] width 334 height 141
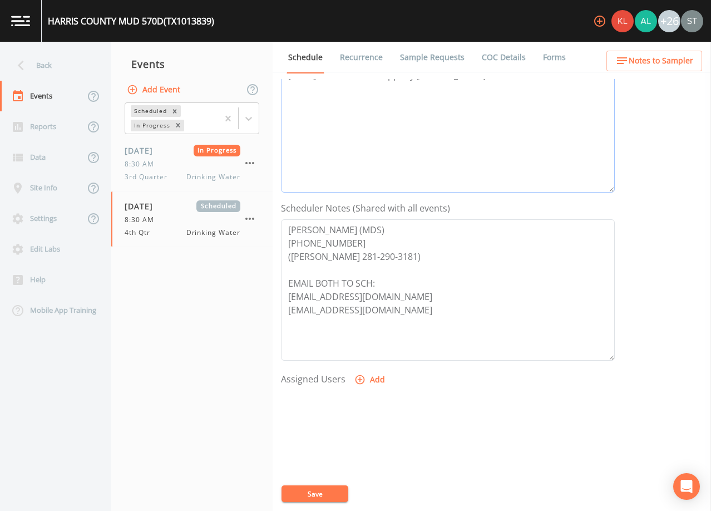
scroll to position [222, 0]
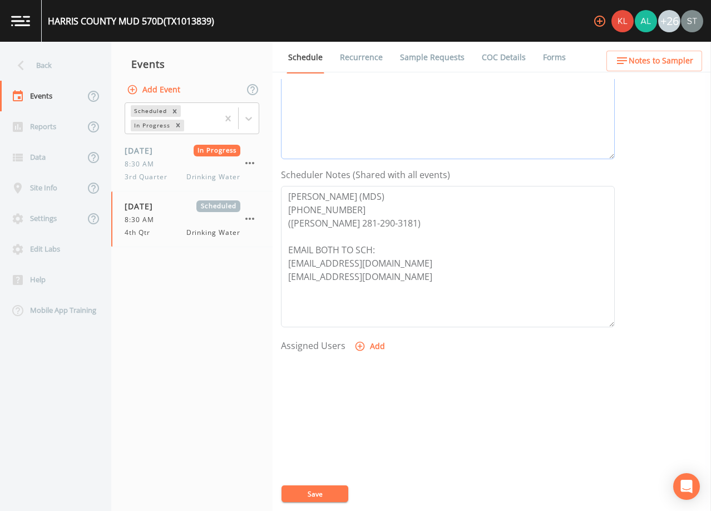
type textarea "[DATE]11:15 Email Sent [DATE]1:23 Confirmed Appt by [PERSON_NAME]"
click at [369, 348] on button "Add" at bounding box center [370, 346] width 37 height 21
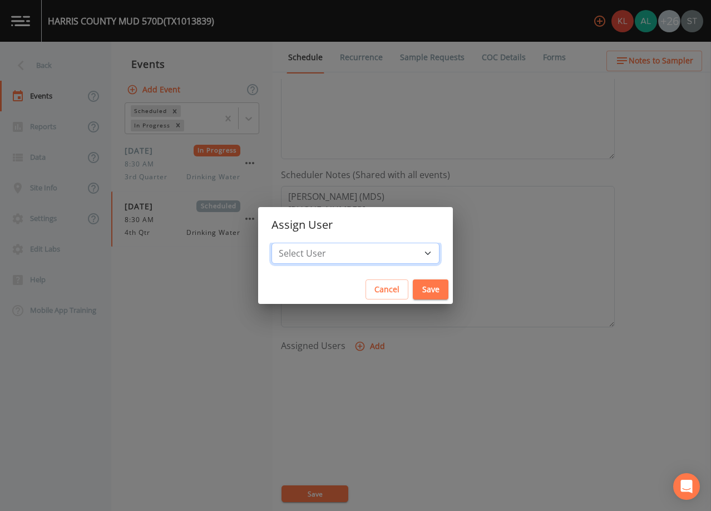
click at [370, 252] on select "Select User [PERSON_NAME] [PERSON_NAME] [PERSON_NAME] [PERSON_NAME] [PERSON_NAM…" at bounding box center [355, 253] width 168 height 21
select select "9949071a-8de3-4d5f-82d7-f9272ed5f8d7"
click at [296, 243] on select "Select User [PERSON_NAME] [PERSON_NAME] [PERSON_NAME] [PERSON_NAME] [PERSON_NAM…" at bounding box center [355, 253] width 168 height 21
click at [413, 288] on button "Save" at bounding box center [431, 289] width 36 height 21
select select
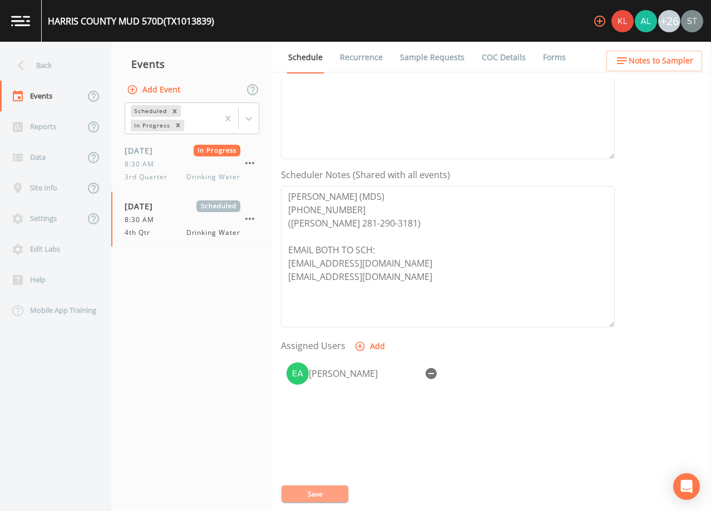
click at [328, 493] on button "Save" at bounding box center [314, 493] width 67 height 17
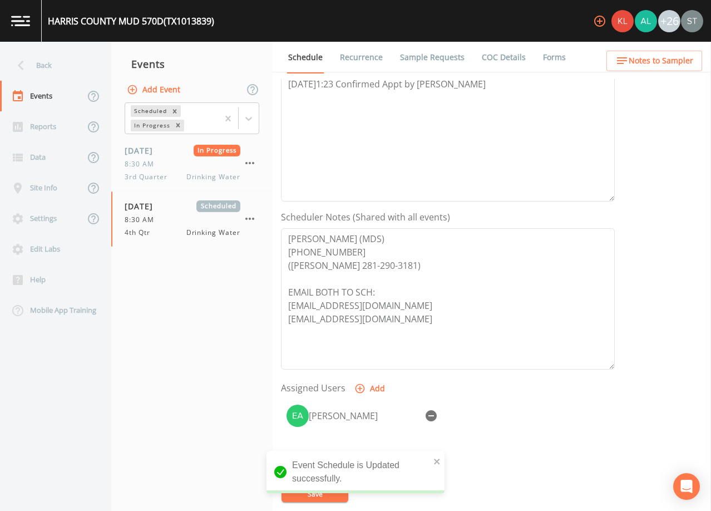
scroll to position [0, 0]
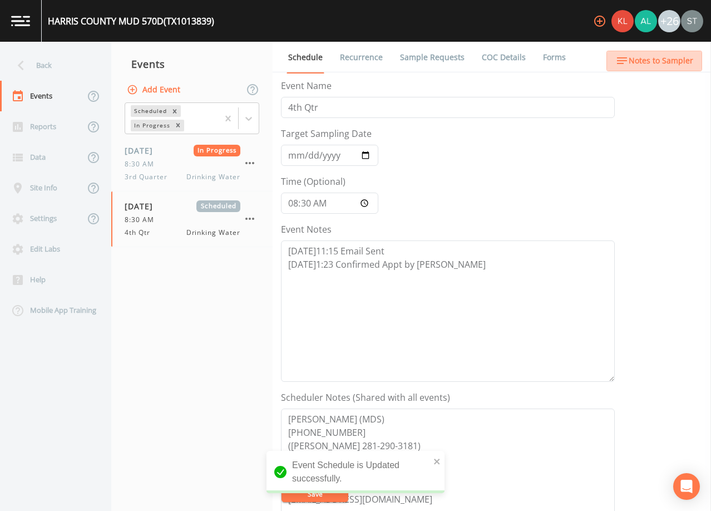
click at [684, 57] on span "Notes to Sampler" at bounding box center [661, 61] width 65 height 14
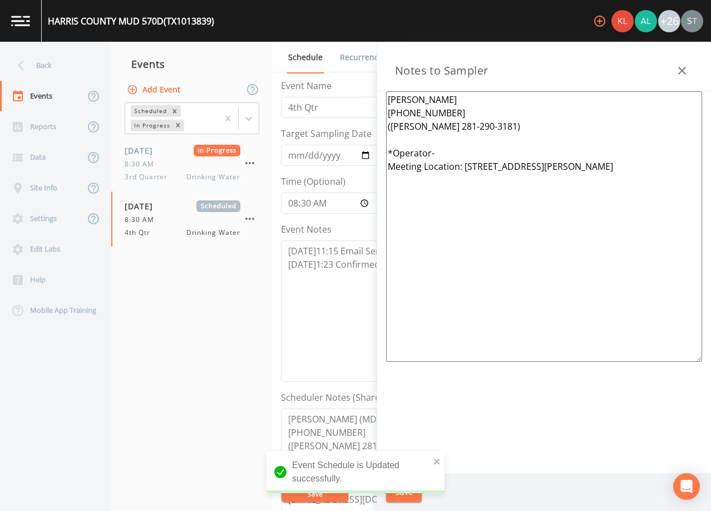
click at [505, 148] on textarea "[PERSON_NAME] [PHONE_NUMBER] ([PERSON_NAME] 281-290-3181) *Operator- Meeting Lo…" at bounding box center [544, 226] width 316 height 270
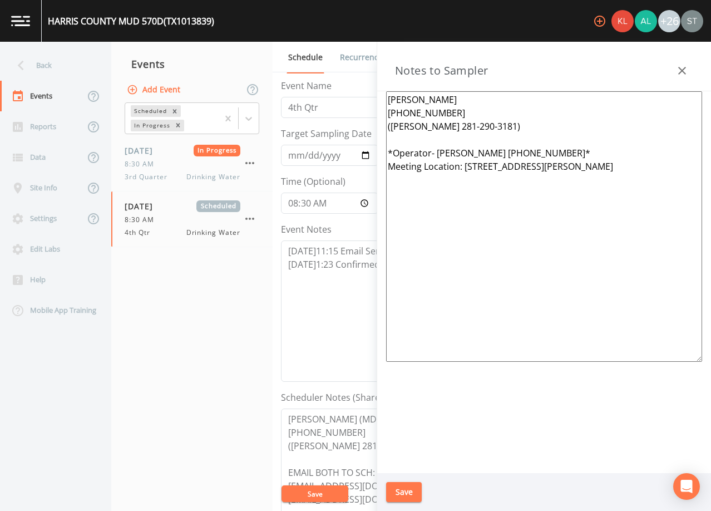
type textarea "[PERSON_NAME] [PHONE_NUMBER] ([PERSON_NAME] 281-290-3181) *Operator- [PERSON_NA…"
click at [409, 492] on button "Save" at bounding box center [404, 492] width 36 height 21
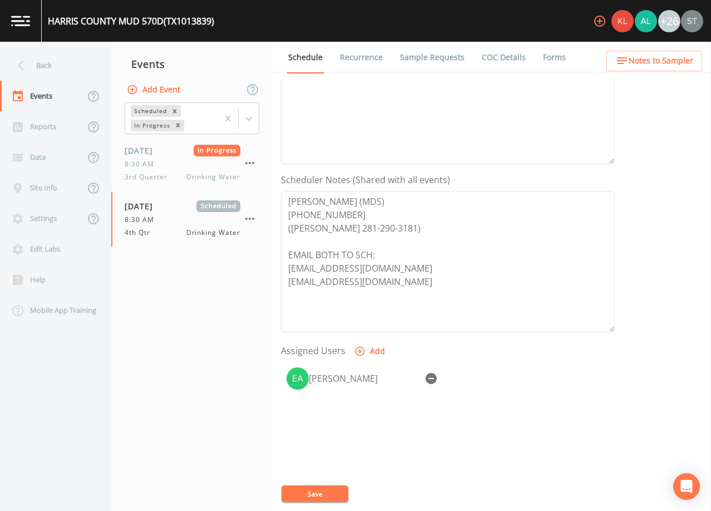
scroll to position [222, 0]
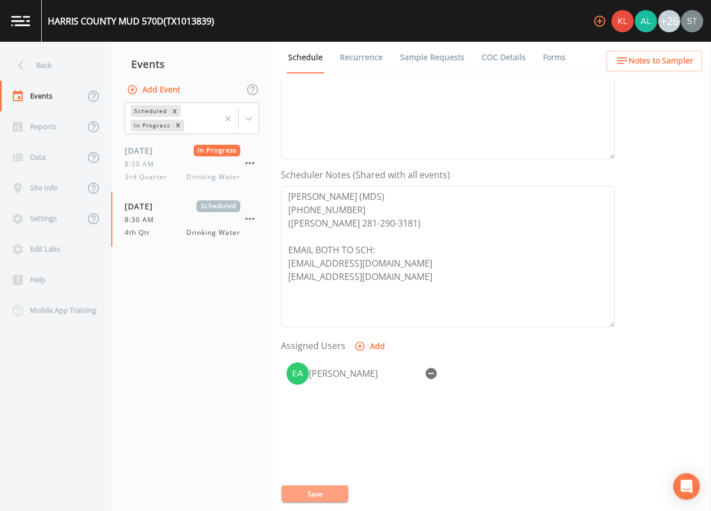
drag, startPoint x: 333, startPoint y: 493, endPoint x: 383, endPoint y: 400, distance: 105.3
click at [334, 492] on button "Save" at bounding box center [314, 493] width 67 height 17
click at [415, 57] on link "Sample Requests" at bounding box center [432, 57] width 68 height 31
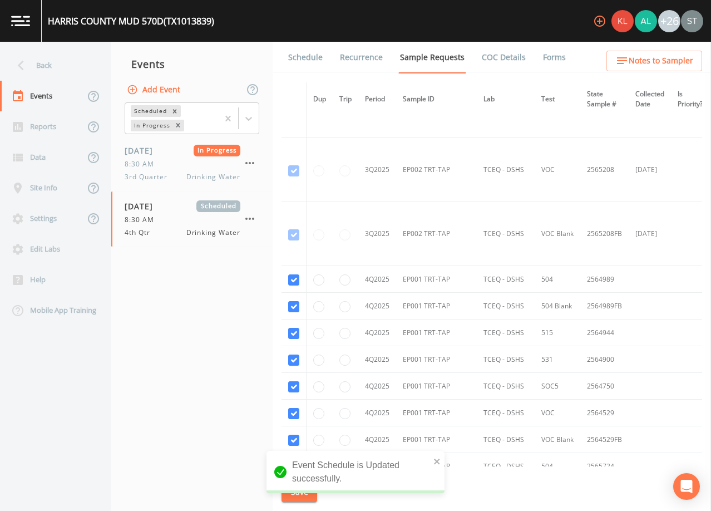
scroll to position [2724, 0]
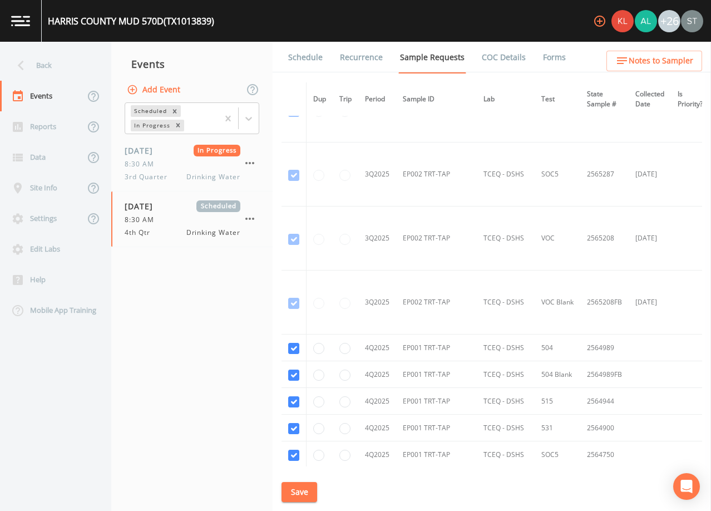
click at [303, 54] on link "Schedule" at bounding box center [305, 57] width 38 height 31
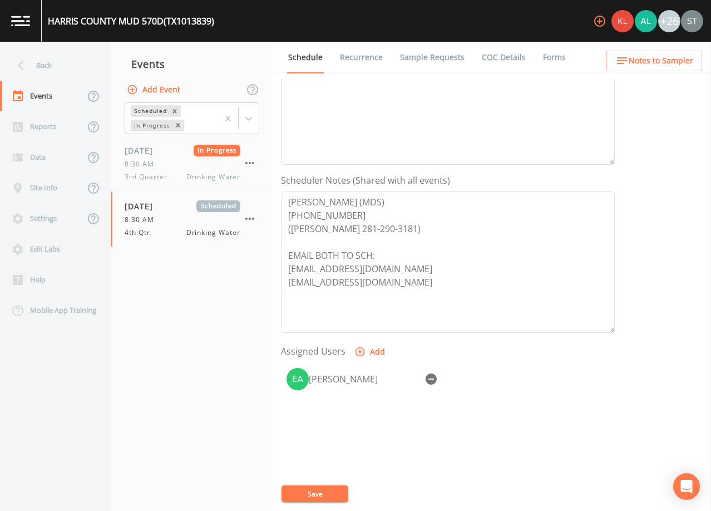
scroll to position [222, 0]
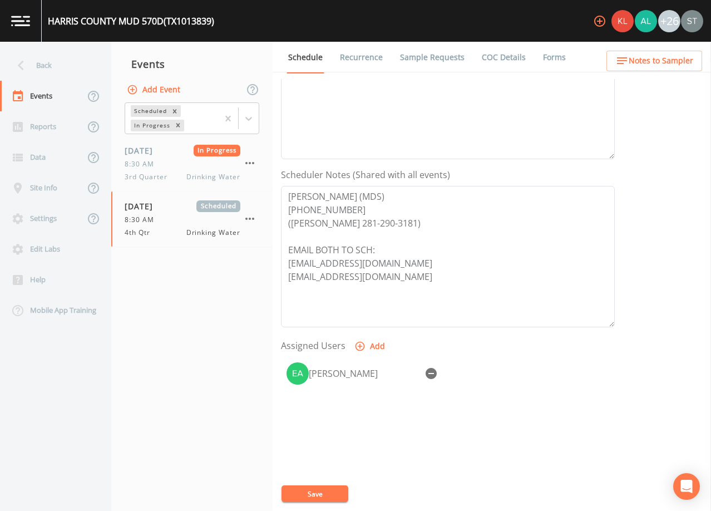
click at [681, 57] on span "Notes to Sampler" at bounding box center [661, 61] width 65 height 14
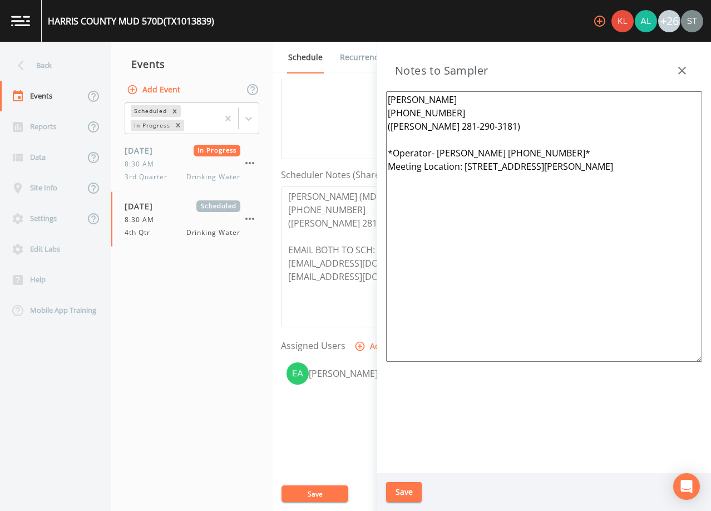
click at [689, 72] on button "button" at bounding box center [682, 71] width 22 height 22
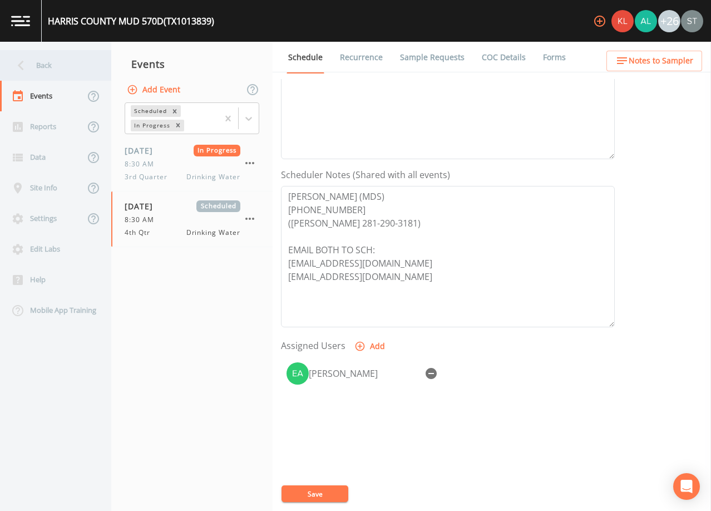
click at [51, 67] on div "Back" at bounding box center [50, 65] width 100 height 31
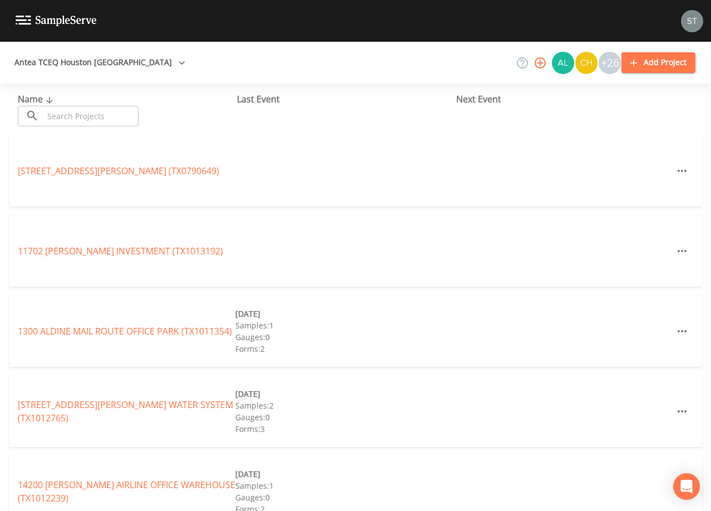
click at [120, 111] on input "text" at bounding box center [90, 116] width 95 height 21
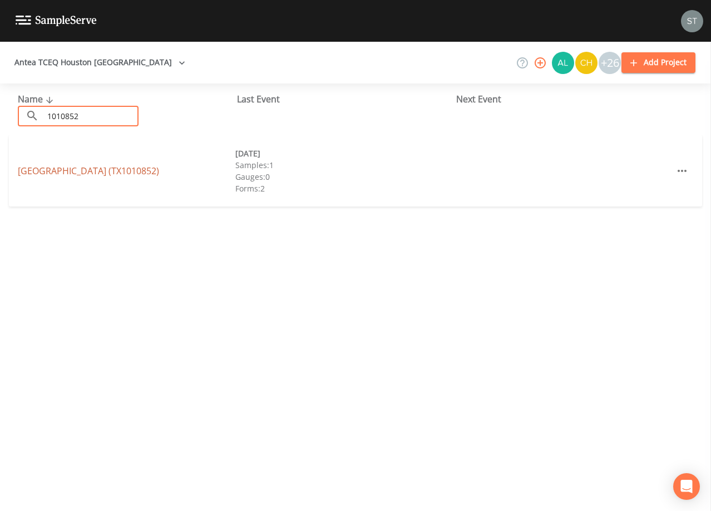
type input "1010852"
click at [159, 169] on link "[GEOGRAPHIC_DATA] (TX1010852)" at bounding box center [88, 171] width 141 height 12
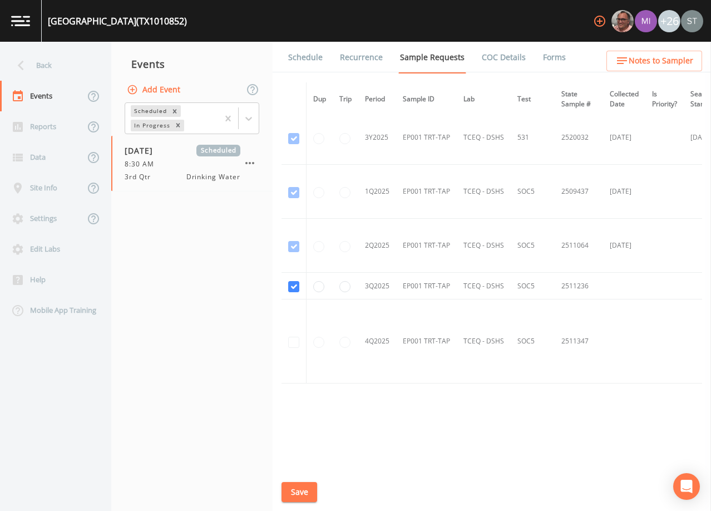
scroll to position [715, 0]
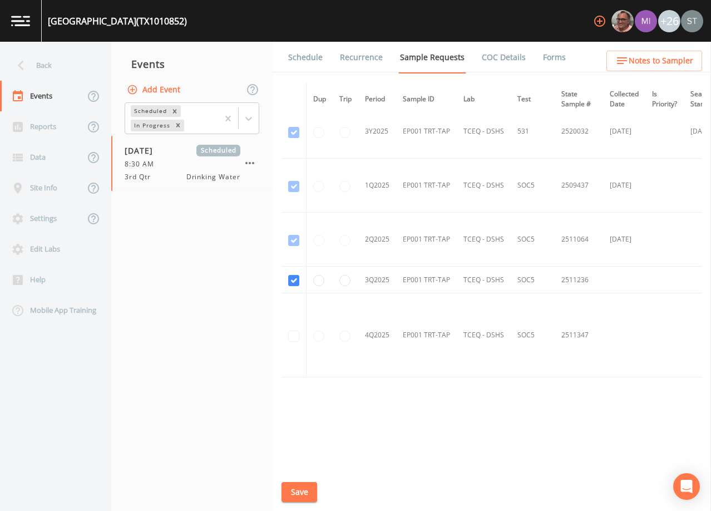
click at [298, 60] on link "Schedule" at bounding box center [305, 57] width 38 height 31
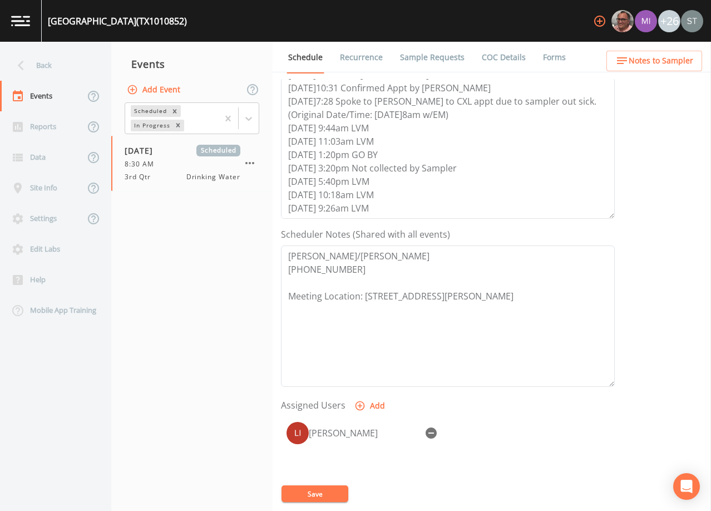
scroll to position [167, 0]
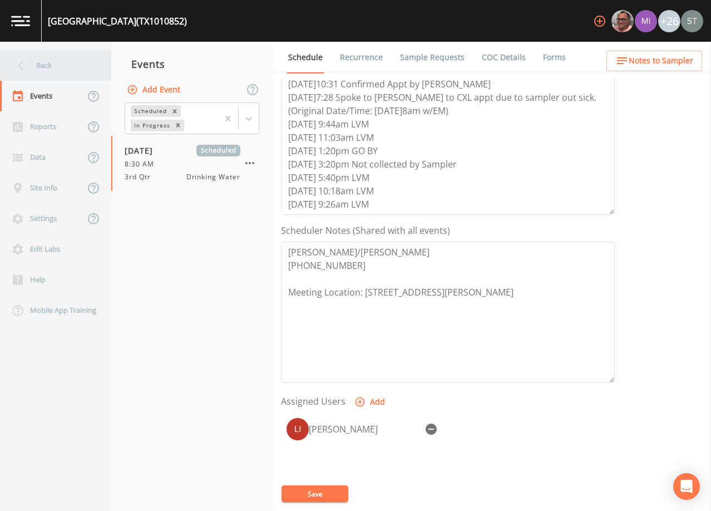
click at [58, 68] on div "Back" at bounding box center [50, 65] width 100 height 31
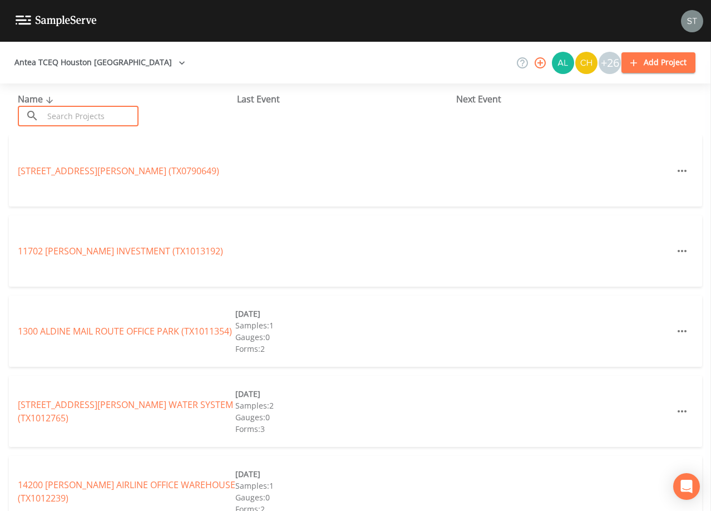
click at [115, 107] on input "text" at bounding box center [90, 116] width 95 height 21
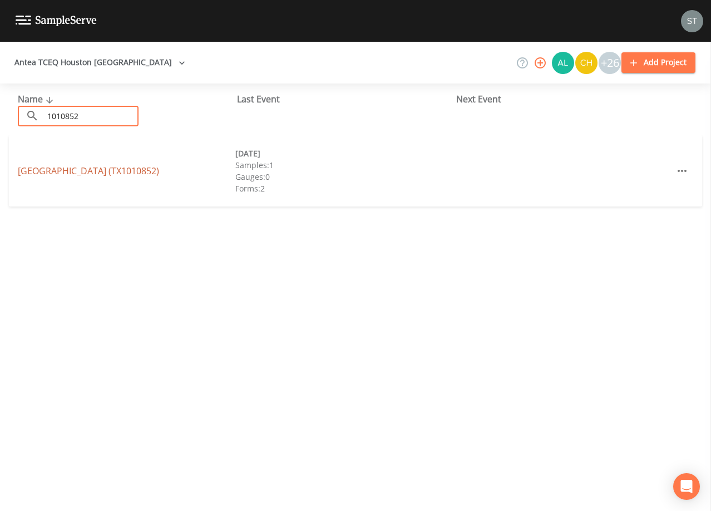
type input "1010852"
click at [132, 171] on link "[GEOGRAPHIC_DATA] (TX1010852)" at bounding box center [88, 171] width 141 height 12
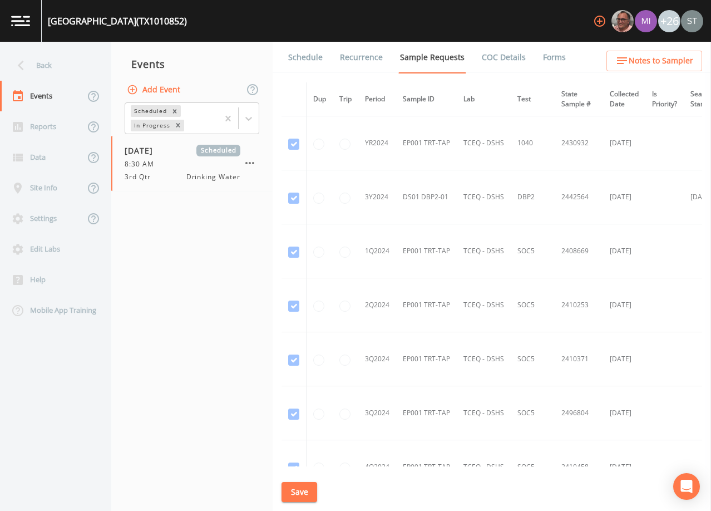
drag, startPoint x: 299, startPoint y: 56, endPoint x: 318, endPoint y: 73, distance: 26.0
click at [299, 56] on link "Schedule" at bounding box center [305, 57] width 38 height 31
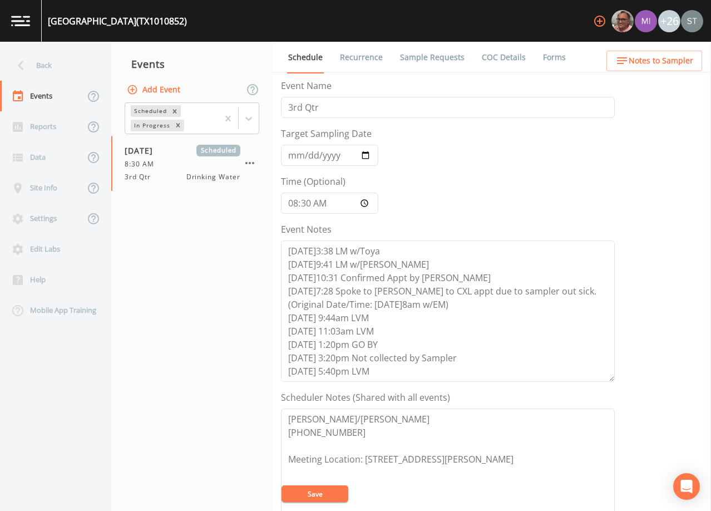
scroll to position [27, 0]
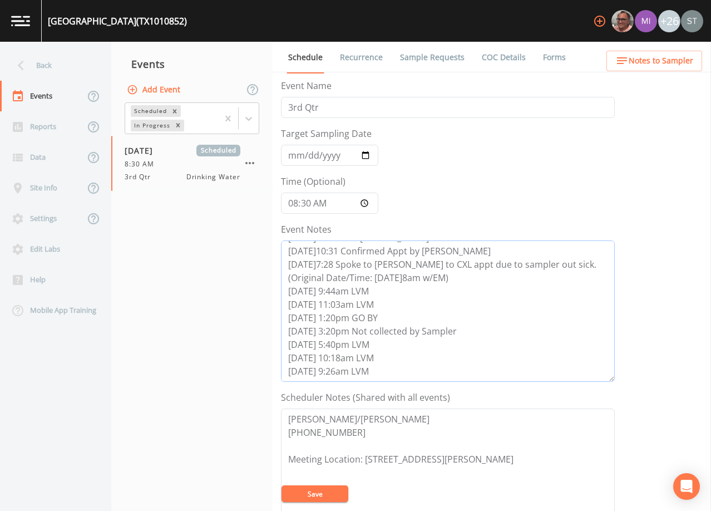
drag, startPoint x: 288, startPoint y: 292, endPoint x: 393, endPoint y: 379, distance: 136.2
click at [393, 379] on textarea "[DATE]3:38 LM w/Toya [DATE]9:41 LM w/[PERSON_NAME] [DATE]10:31 Confirmed Appt b…" at bounding box center [448, 310] width 334 height 141
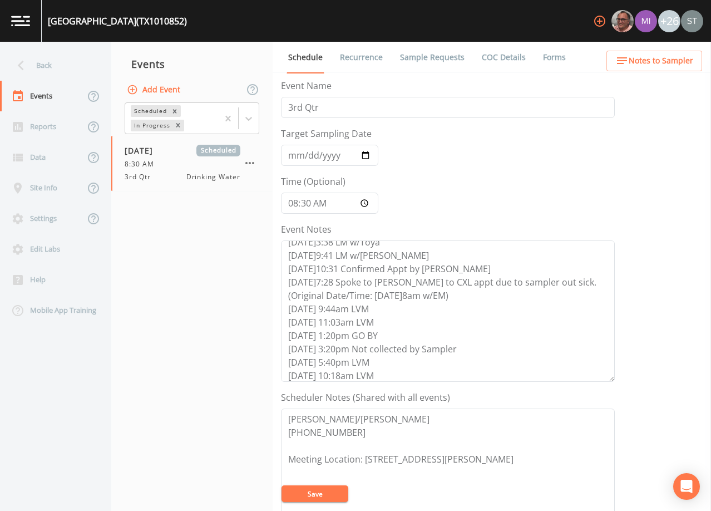
scroll to position [0, 0]
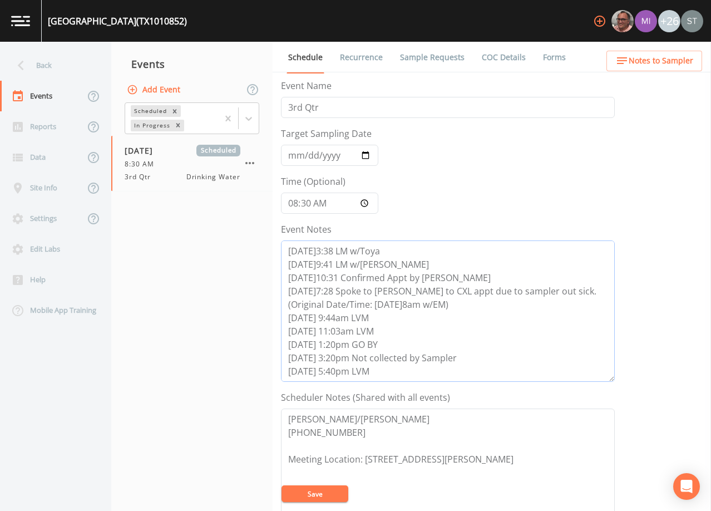
click at [517, 324] on textarea "[DATE]3:38 LM w/Toya [DATE]9:41 LM w/[PERSON_NAME] [DATE]10:31 Confirmed Appt b…" at bounding box center [448, 310] width 334 height 141
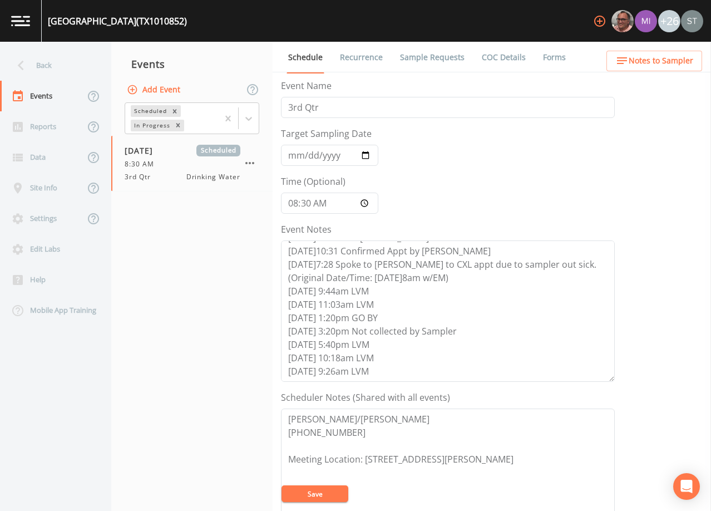
click at [445, 61] on link "Sample Requests" at bounding box center [432, 57] width 68 height 31
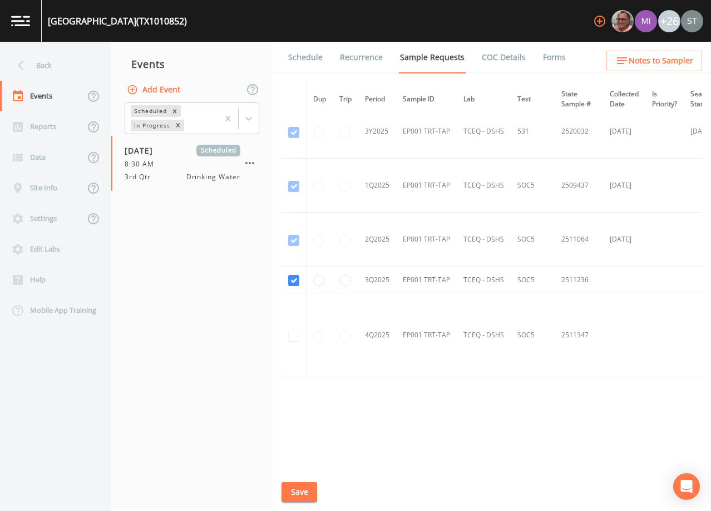
scroll to position [715, 0]
click at [44, 62] on div "Back" at bounding box center [50, 65] width 100 height 31
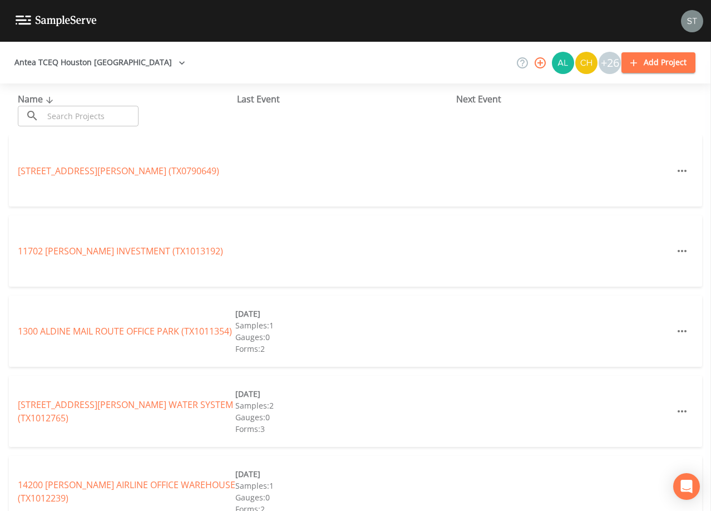
click at [105, 104] on div "Name ​ ​" at bounding box center [127, 109] width 219 height 34
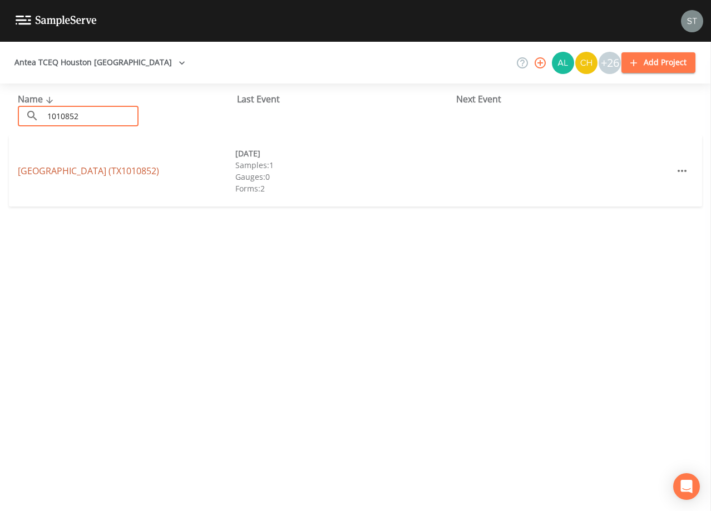
type input "1010852"
click at [132, 172] on link "[GEOGRAPHIC_DATA] (TX1010852)" at bounding box center [88, 171] width 141 height 12
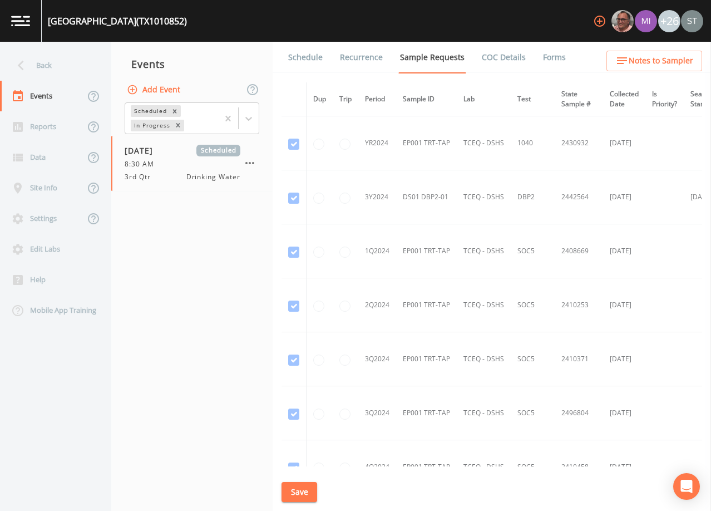
click at [311, 63] on link "Schedule" at bounding box center [305, 57] width 38 height 31
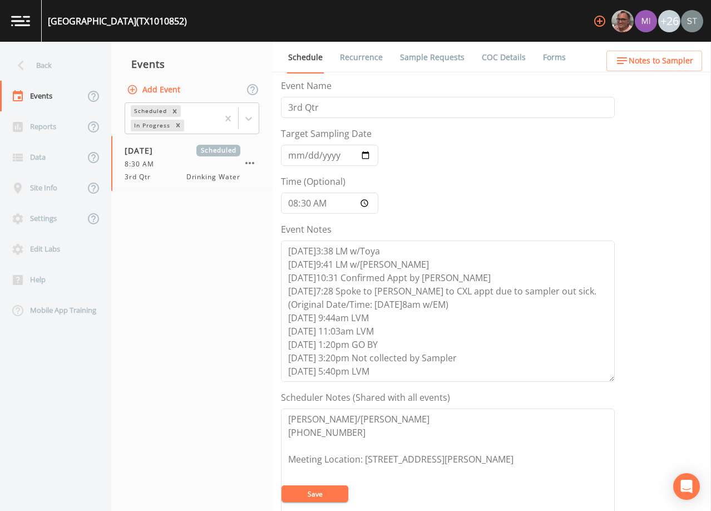
click at [686, 62] on span "Notes to Sampler" at bounding box center [661, 61] width 65 height 14
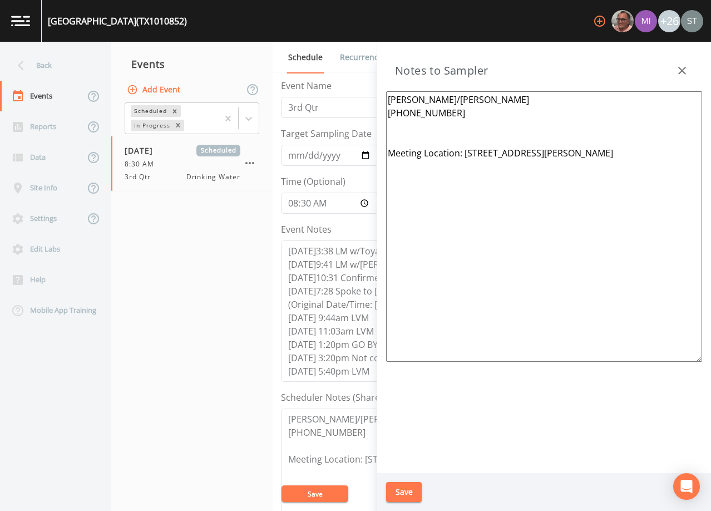
click at [686, 62] on button "button" at bounding box center [682, 71] width 22 height 22
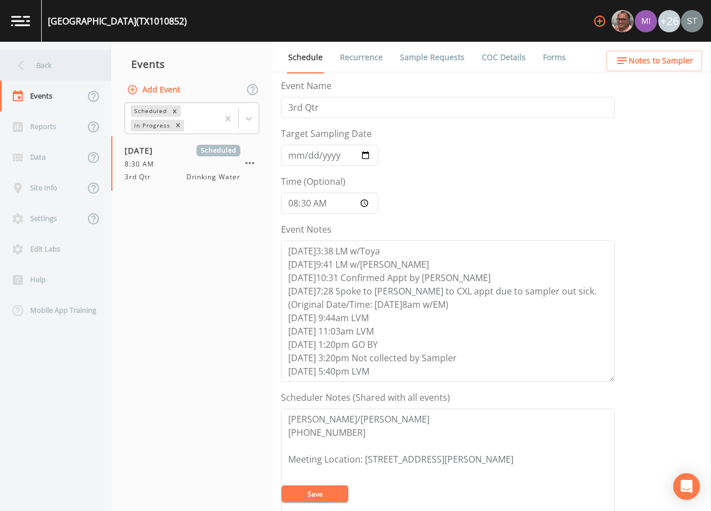
click at [34, 61] on div "Back" at bounding box center [50, 65] width 100 height 31
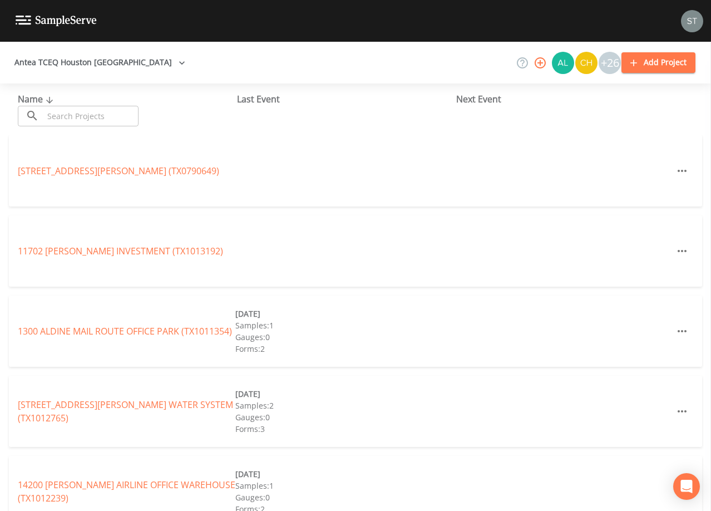
click at [132, 116] on input "text" at bounding box center [90, 116] width 95 height 21
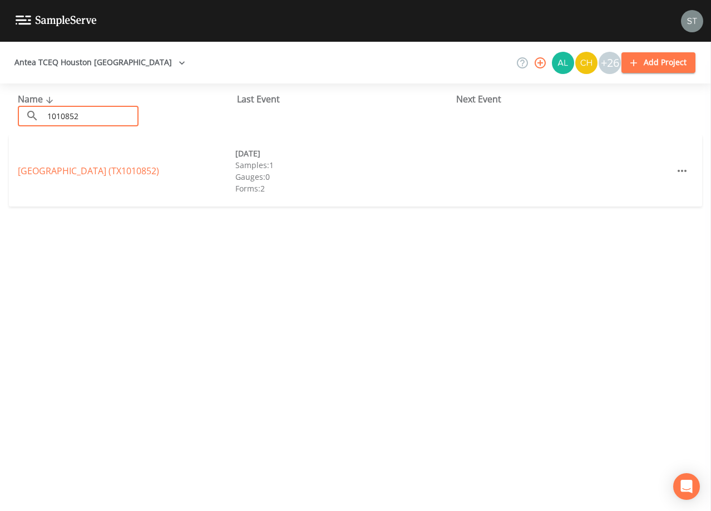
type input "1010852"
click at [145, 170] on link "[GEOGRAPHIC_DATA] (TX1010852)" at bounding box center [88, 171] width 141 height 12
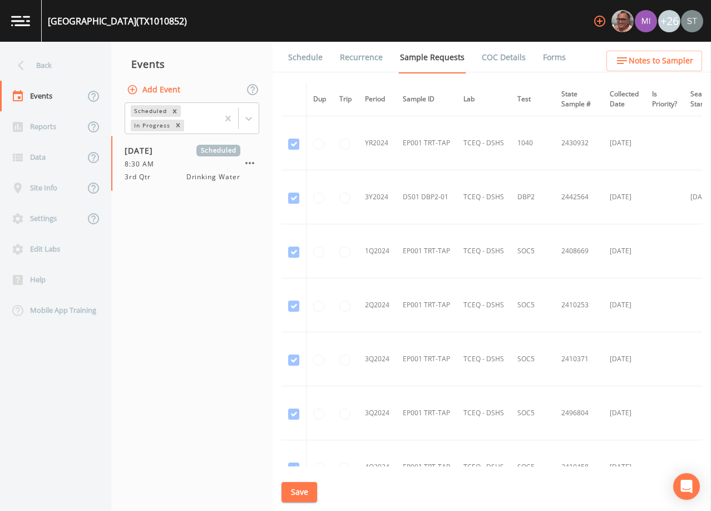
click at [311, 61] on link "Schedule" at bounding box center [305, 57] width 38 height 31
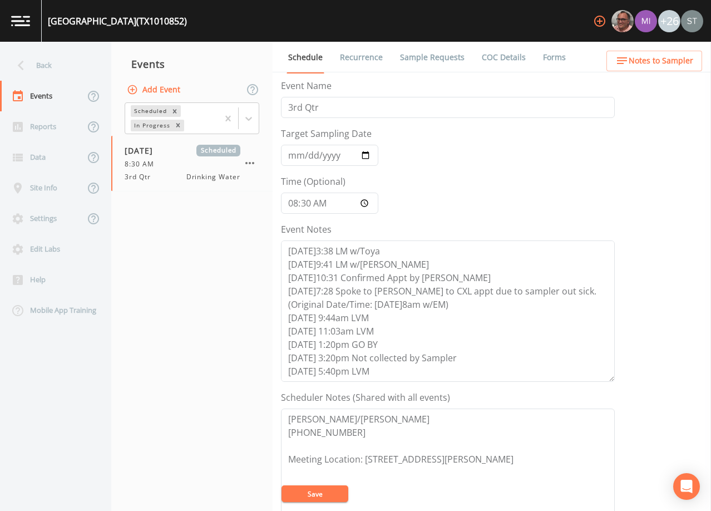
scroll to position [27, 0]
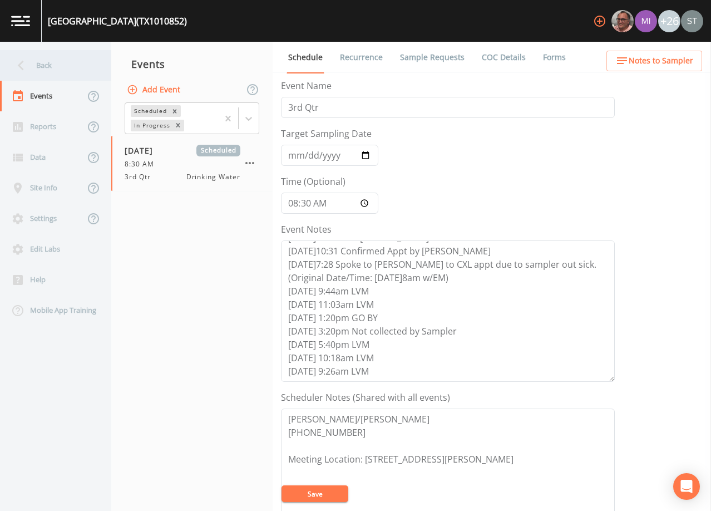
click at [41, 61] on div "Back" at bounding box center [50, 65] width 100 height 31
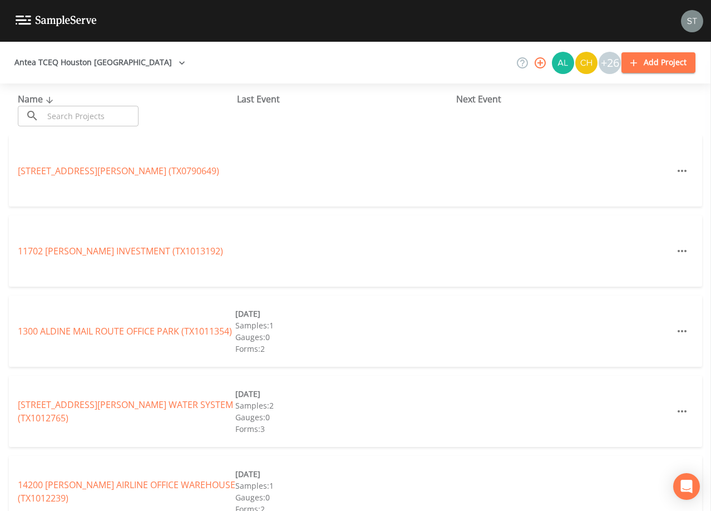
click at [93, 112] on input "text" at bounding box center [90, 116] width 95 height 21
click at [127, 116] on input "text" at bounding box center [90, 116] width 95 height 21
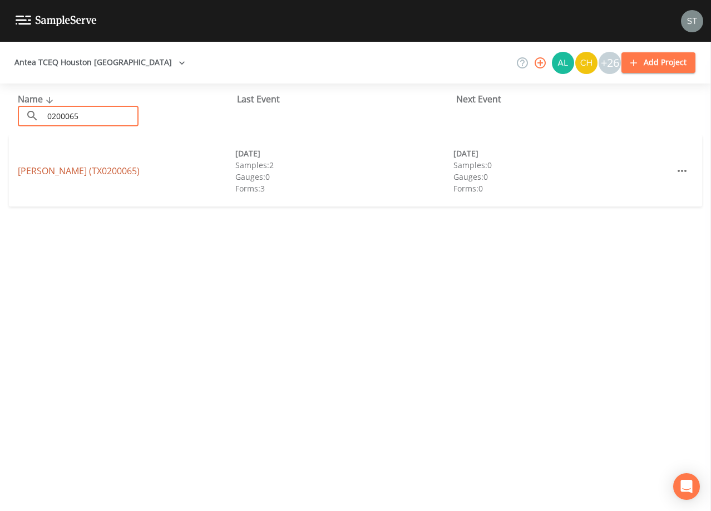
type input "0200065"
click at [122, 166] on link "[PERSON_NAME] ACRES (TX0200065)" at bounding box center [79, 171] width 122 height 12
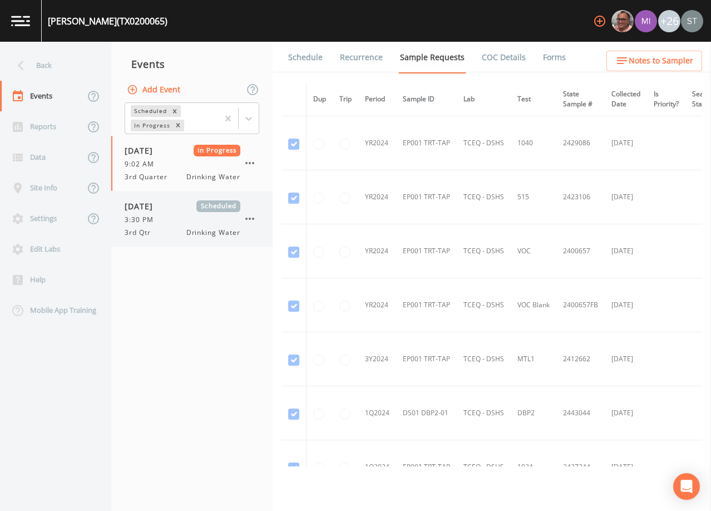
click at [173, 219] on div "3:30 PM" at bounding box center [183, 220] width 116 height 10
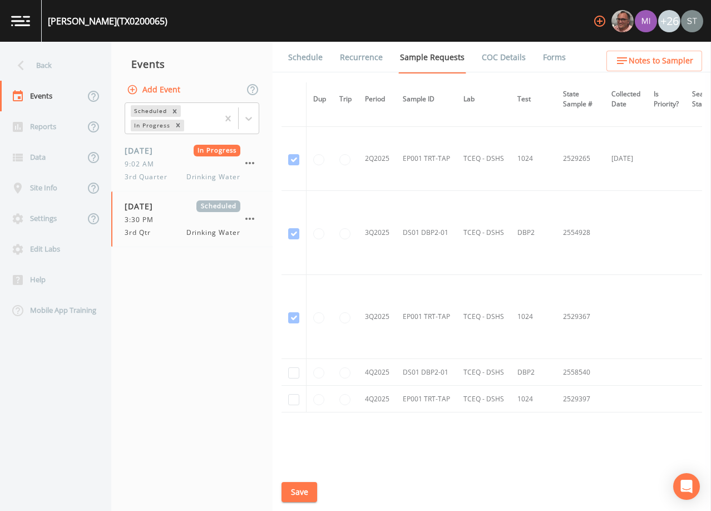
scroll to position [1723, 0]
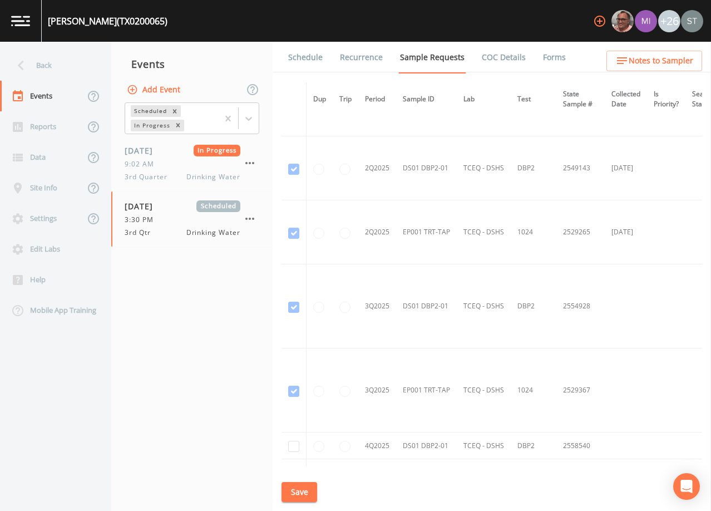
click at [298, 59] on link "Schedule" at bounding box center [305, 57] width 38 height 31
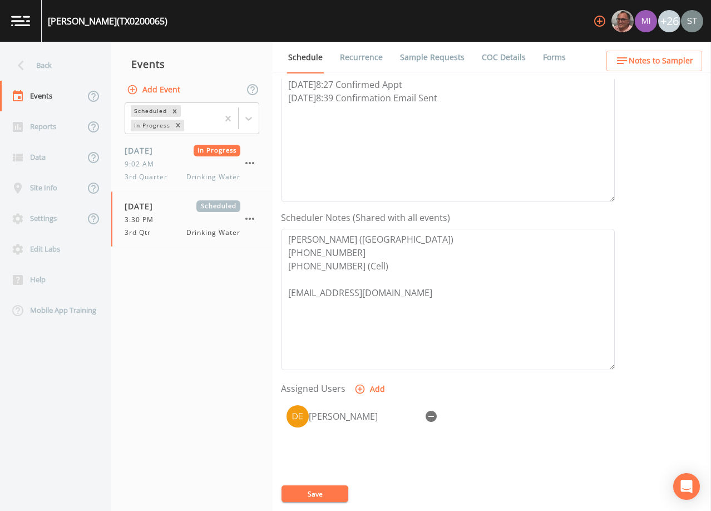
scroll to position [222, 0]
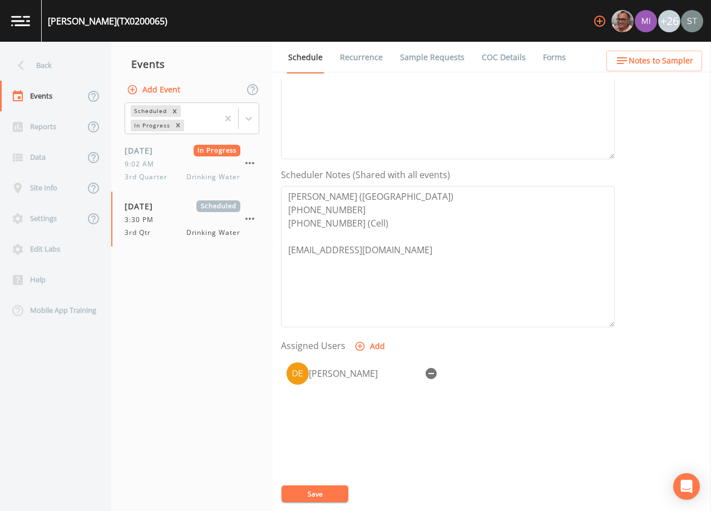
click at [662, 61] on span "Notes to Sampler" at bounding box center [661, 61] width 65 height 14
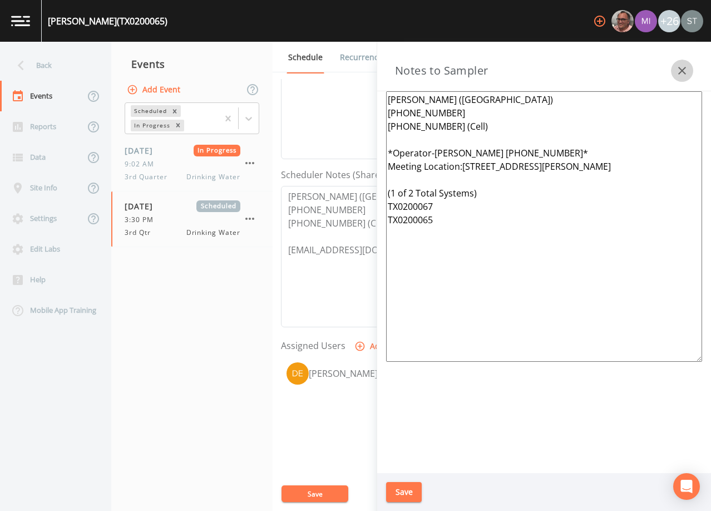
click at [684, 72] on icon "button" at bounding box center [681, 70] width 13 height 13
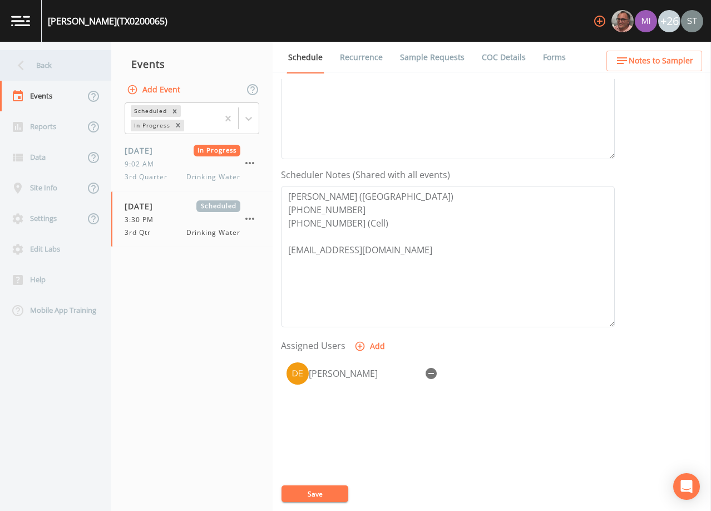
click at [58, 65] on div "Back" at bounding box center [50, 65] width 100 height 31
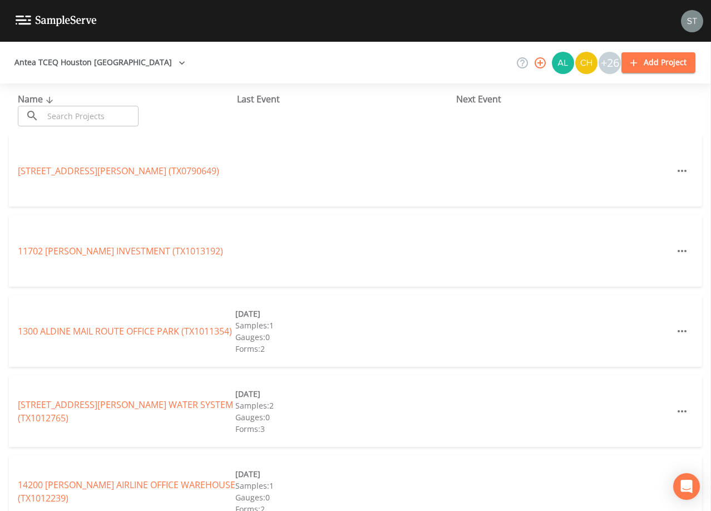
click at [93, 115] on input "text" at bounding box center [90, 116] width 95 height 21
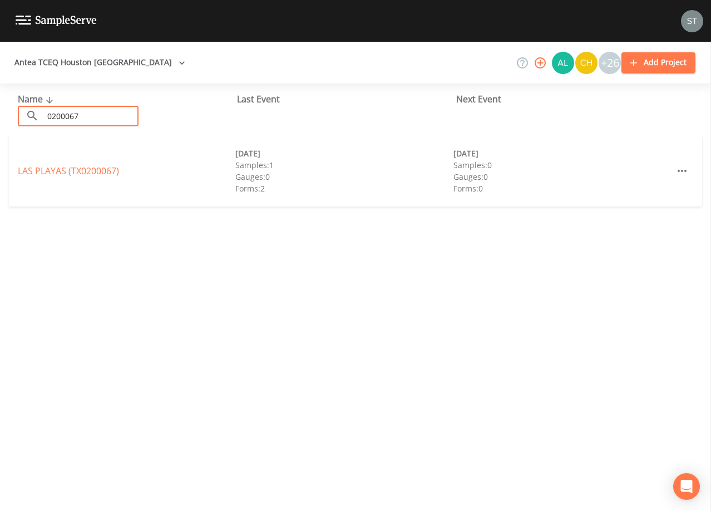
type input "0200067"
click at [98, 171] on link "LAS PLAYAS (TX0200067)" at bounding box center [68, 171] width 101 height 12
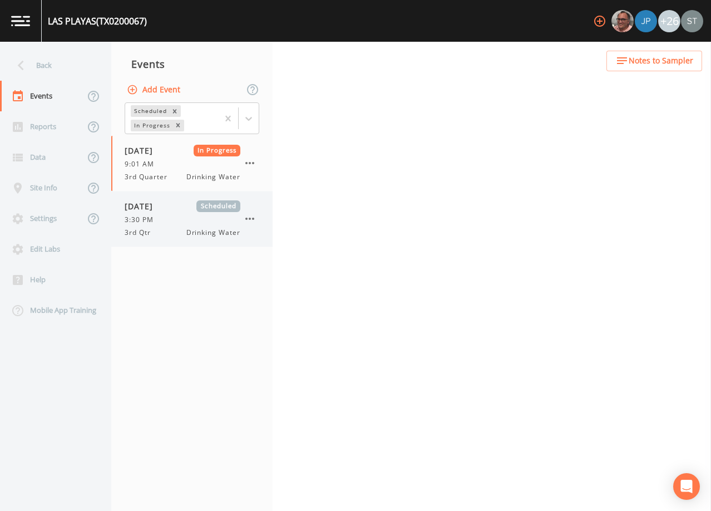
click at [187, 215] on div "3:30 PM" at bounding box center [183, 220] width 116 height 10
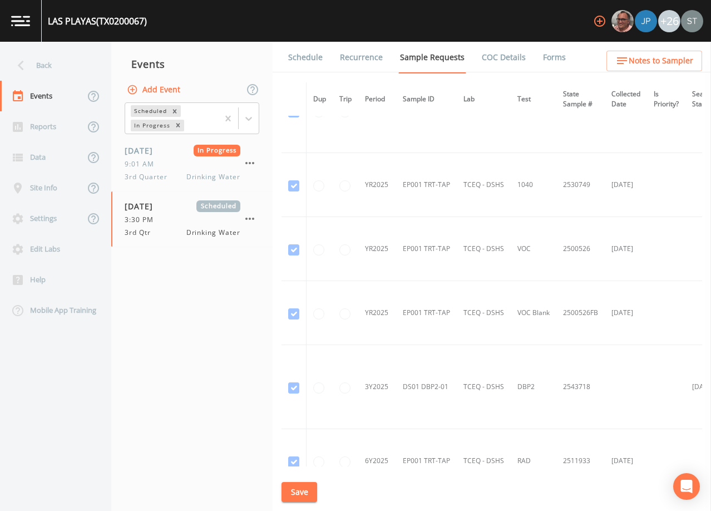
scroll to position [929, 0]
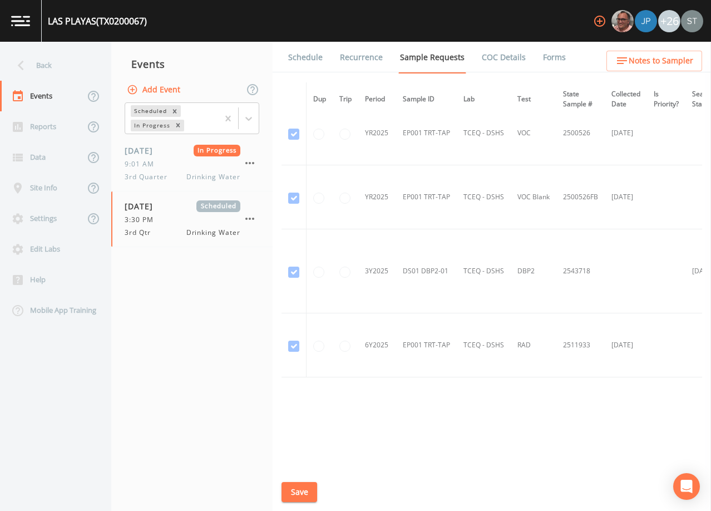
click at [295, 55] on link "Schedule" at bounding box center [305, 57] width 38 height 31
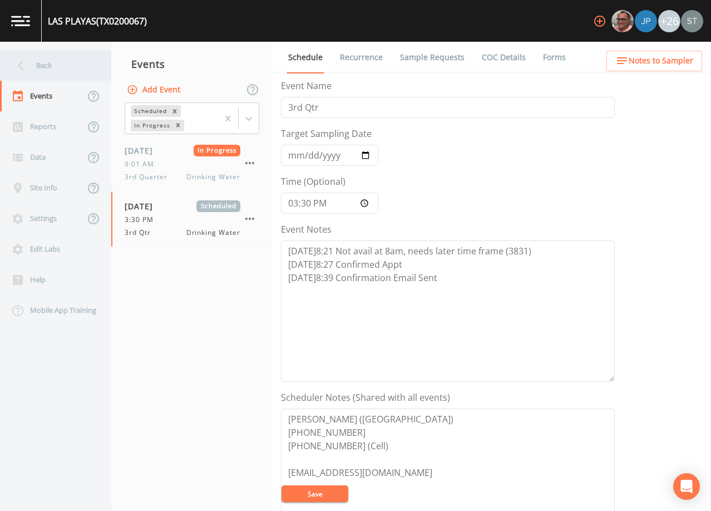
click at [55, 63] on div "Back" at bounding box center [50, 65] width 100 height 31
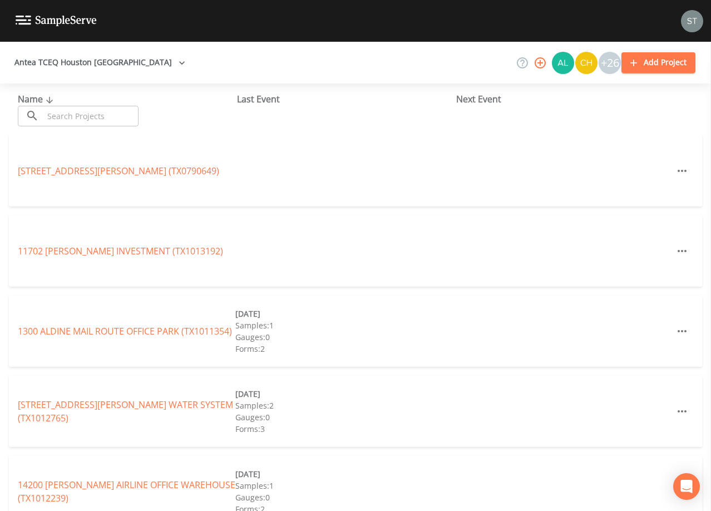
drag, startPoint x: 125, startPoint y: 116, endPoint x: 121, endPoint y: 107, distance: 9.0
click at [125, 115] on input "text" at bounding box center [90, 116] width 95 height 21
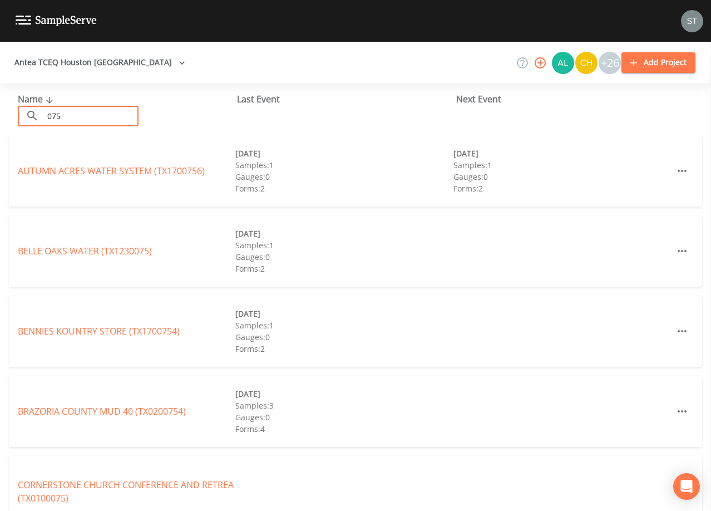
type input "075"
drag, startPoint x: 44, startPoint y: 116, endPoint x: 31, endPoint y: 114, distance: 14.1
click at [31, 114] on div "​ 075 ​" at bounding box center [78, 116] width 121 height 21
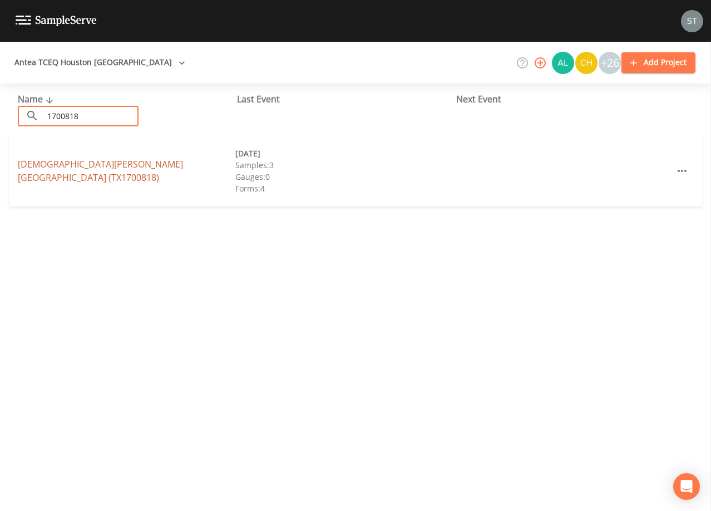
type input "1700818"
click at [172, 164] on link "[DEMOGRAPHIC_DATA][PERSON_NAME][GEOGRAPHIC_DATA] (TX1700818)" at bounding box center [100, 171] width 165 height 26
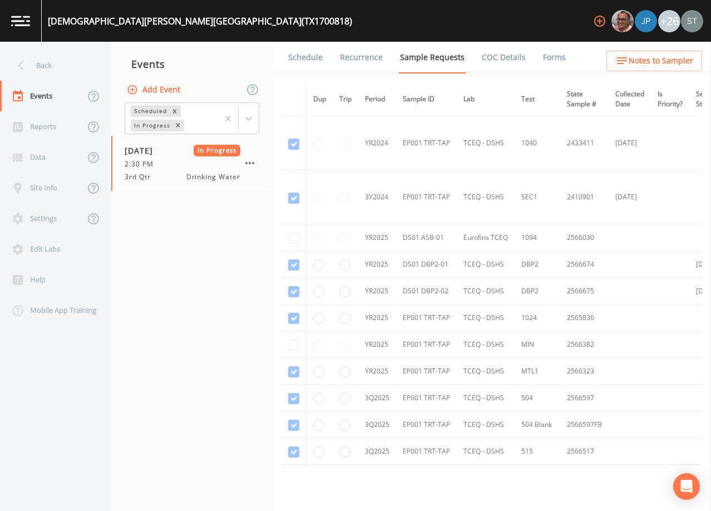
click at [541, 56] on link "Forms" at bounding box center [554, 57] width 26 height 31
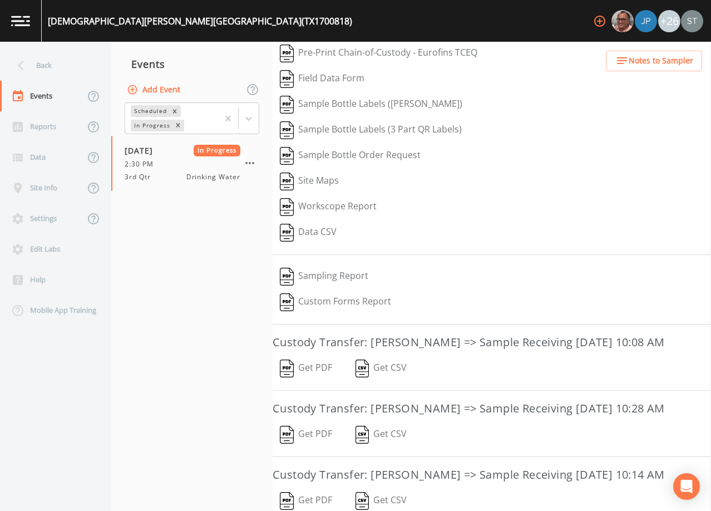
scroll to position [211, 0]
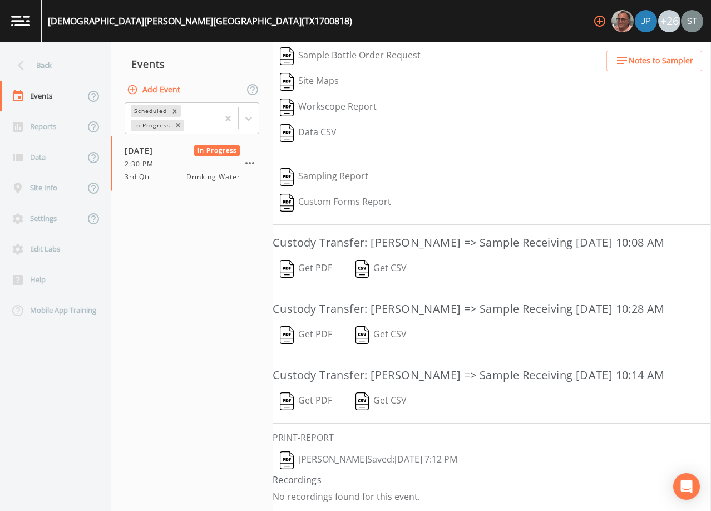
click at [337, 457] on button "[PERSON_NAME]  Saved: [DATE] 7:12 PM" at bounding box center [369, 460] width 192 height 26
click at [44, 65] on div "Back" at bounding box center [50, 65] width 100 height 31
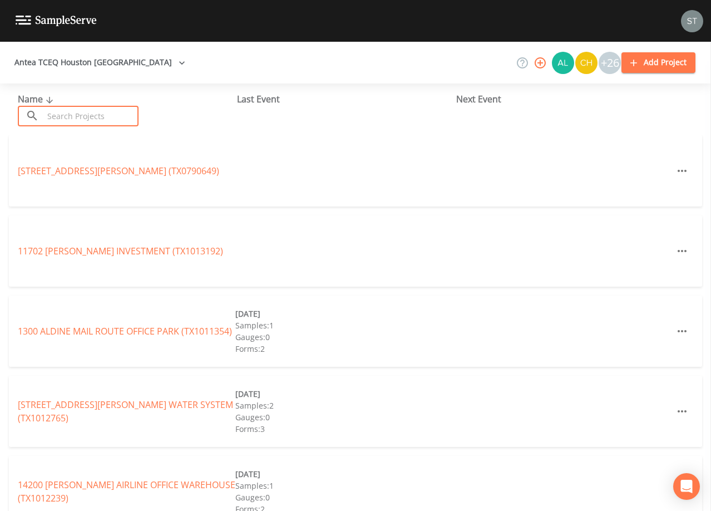
click at [93, 116] on input "text" at bounding box center [90, 116] width 95 height 21
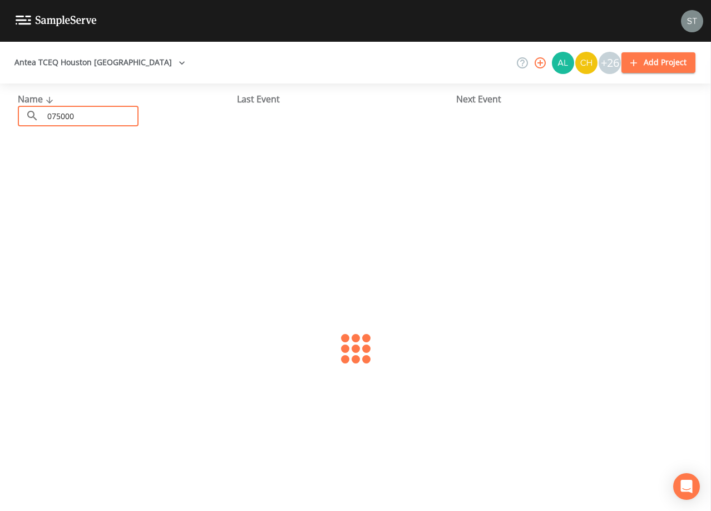
type input "0750009"
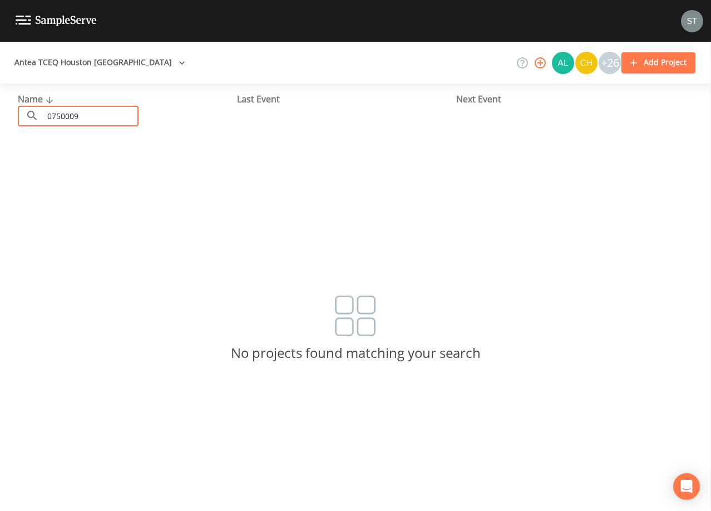
drag, startPoint x: 110, startPoint y: 118, endPoint x: -1, endPoint y: 117, distance: 110.7
click at [0, 117] on html "Antea TCEQ Houston [GEOGRAPHIC_DATA] +26 Add Project Name ​ 0750009 ​ Last Even…" at bounding box center [355, 255] width 711 height 511
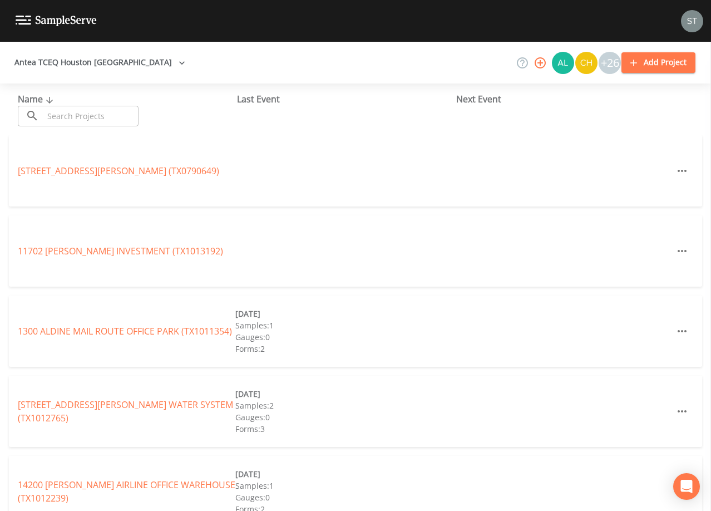
click at [88, 115] on input "text" at bounding box center [90, 116] width 95 height 21
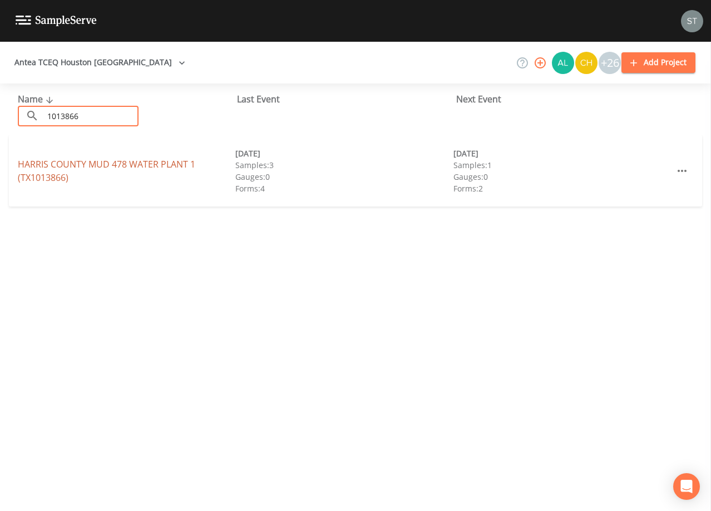
type input "1013866"
click at [150, 162] on link "[GEOGRAPHIC_DATA] 478 WATER PLANT 1 (TX1013866)" at bounding box center [106, 171] width 177 height 26
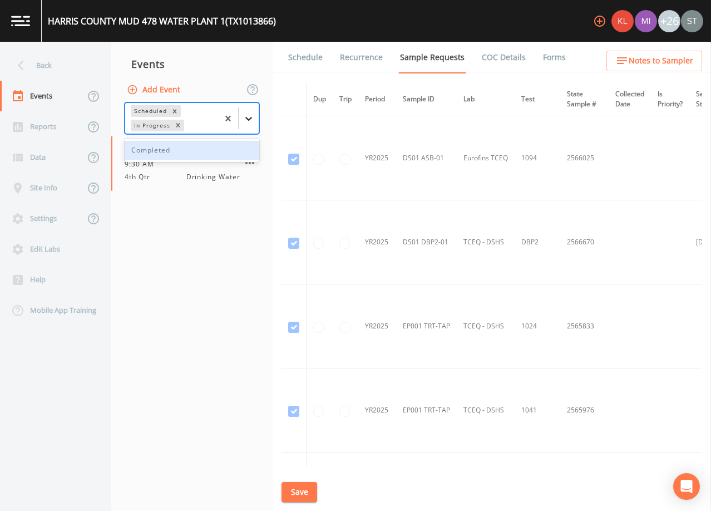
click at [249, 123] on icon at bounding box center [248, 118] width 11 height 11
click at [209, 152] on div "Completed" at bounding box center [192, 150] width 135 height 19
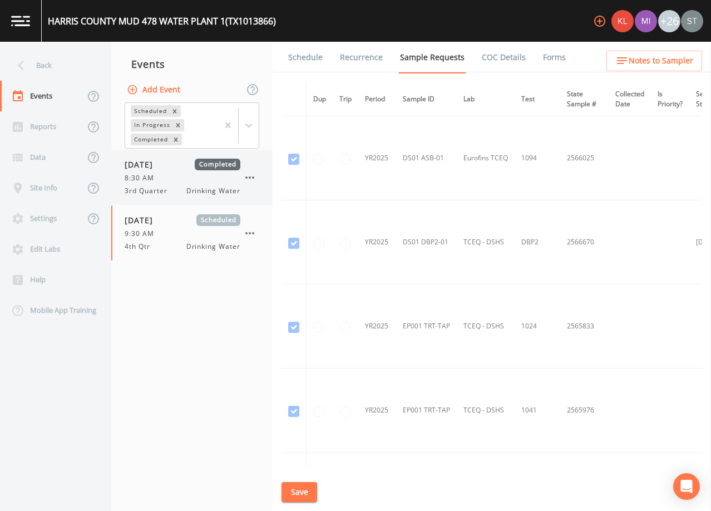
click at [166, 176] on div "8:30 AM" at bounding box center [183, 178] width 116 height 10
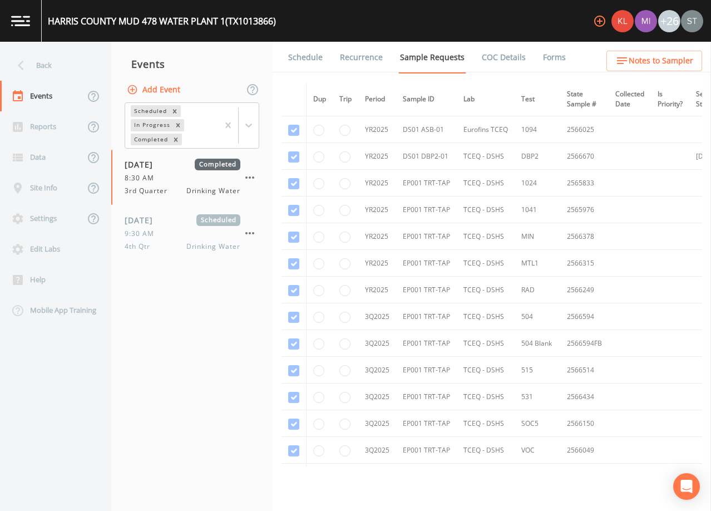
click at [548, 57] on link "Forms" at bounding box center [554, 57] width 26 height 31
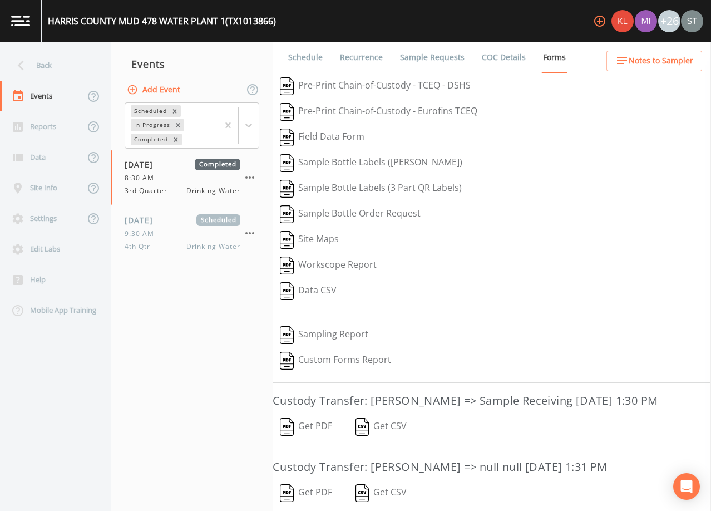
scroll to position [110, 0]
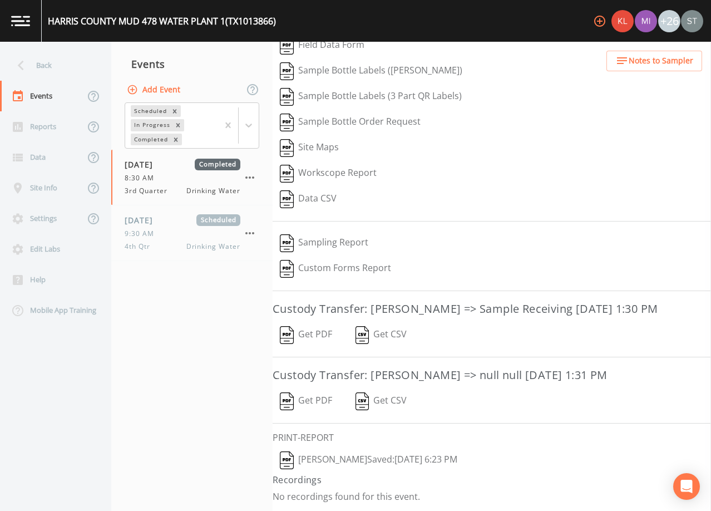
click at [369, 457] on button "[PERSON_NAME]  Saved: [DATE] 6:23 PM" at bounding box center [369, 460] width 192 height 26
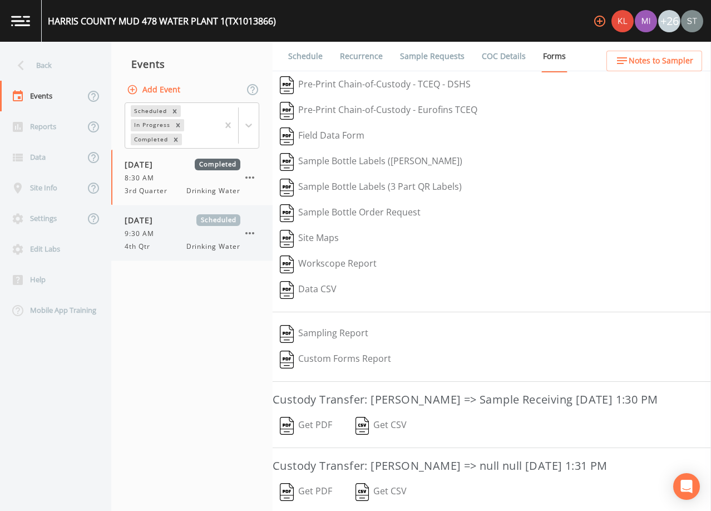
scroll to position [0, 0]
drag, startPoint x: 162, startPoint y: 226, endPoint x: 192, endPoint y: 215, distance: 32.0
click at [162, 226] on div "[DATE] Scheduled 9:30 AM 4th Qtr Drinking Water" at bounding box center [183, 232] width 116 height 37
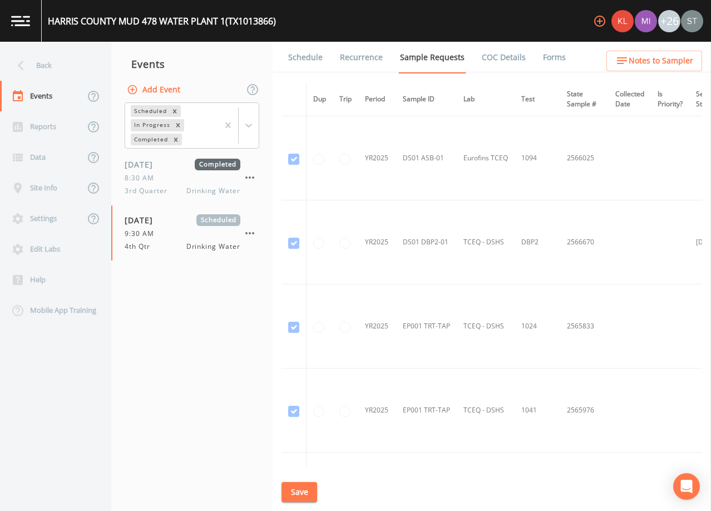
click at [426, 56] on link "Sample Requests" at bounding box center [432, 58] width 68 height 32
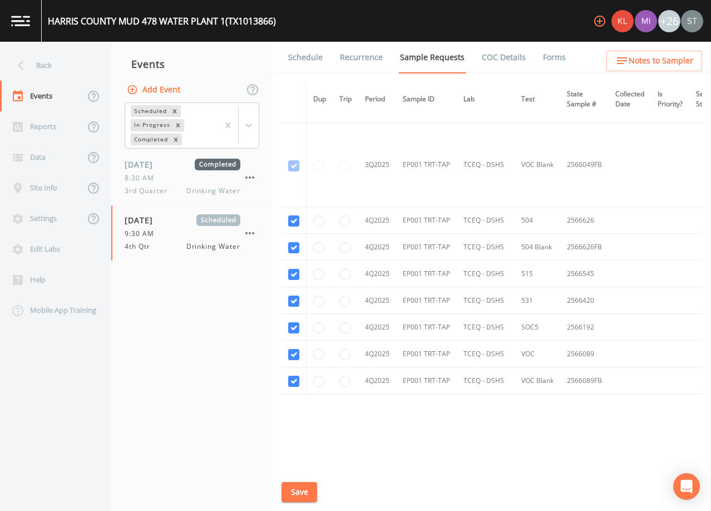
scroll to position [1083, 0]
click at [296, 57] on link "Schedule" at bounding box center [305, 57] width 38 height 31
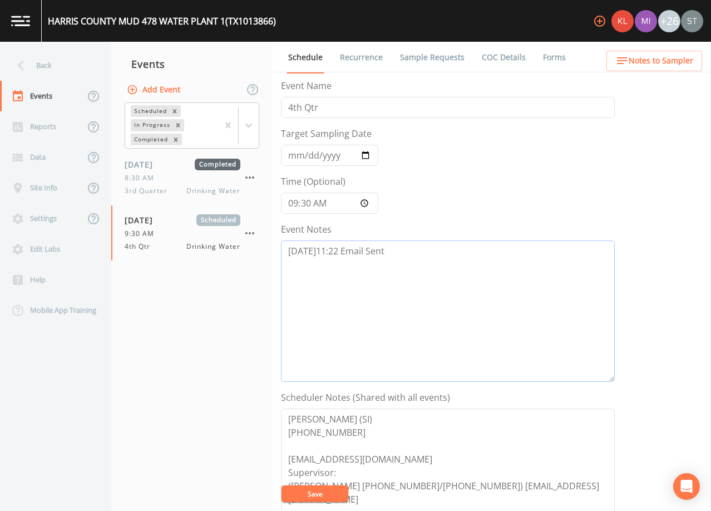
click at [453, 242] on textarea "[DATE]11:22 Email Sent" at bounding box center [448, 310] width 334 height 141
click at [437, 260] on textarea "[DATE]11:22 Email Sent" at bounding box center [448, 310] width 334 height 141
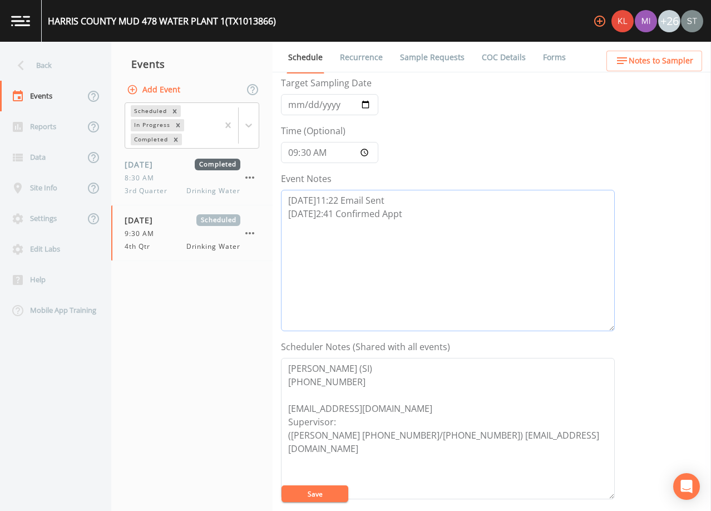
scroll to position [111, 0]
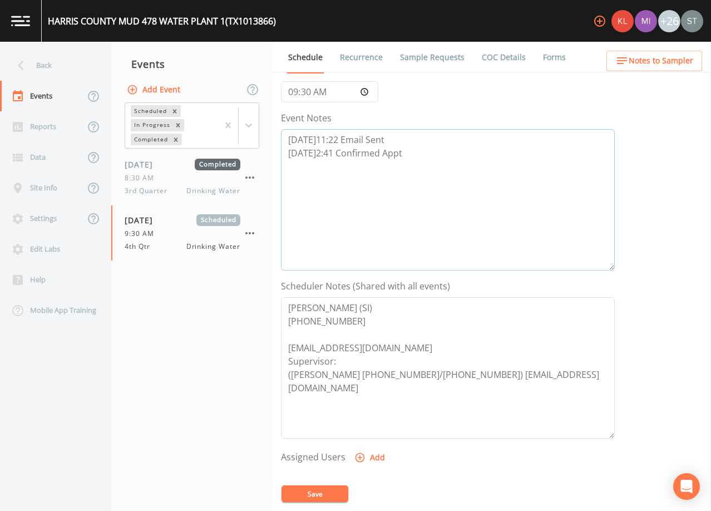
type textarea "[DATE]11:22 Email Sent [DATE]2:41 Confirmed Appt"
click at [373, 454] on button "Add" at bounding box center [370, 457] width 37 height 21
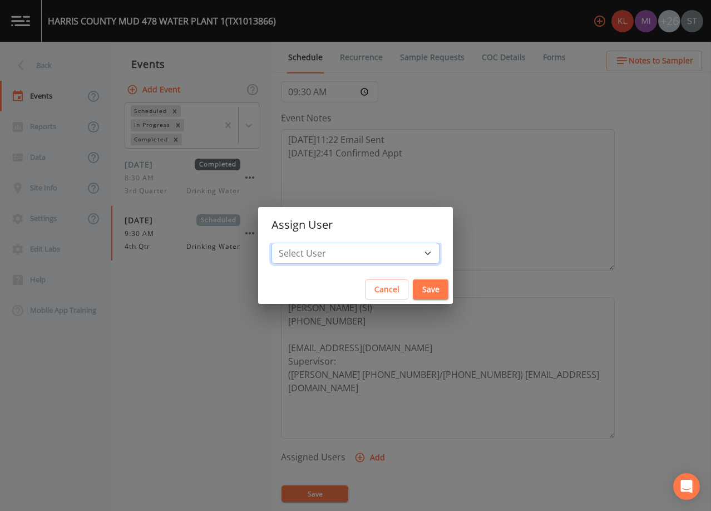
click at [375, 254] on select "Select User [PERSON_NAME] [PERSON_NAME] [PERSON_NAME] [PERSON_NAME] [PERSON_NAM…" at bounding box center [355, 253] width 168 height 21
select select "9949071a-8de3-4d5f-82d7-f9272ed5f8d7"
click at [296, 243] on select "Select User [PERSON_NAME] [PERSON_NAME] [PERSON_NAME] [PERSON_NAME] [PERSON_NAM…" at bounding box center [355, 253] width 168 height 21
click at [413, 285] on button "Save" at bounding box center [431, 289] width 36 height 21
select select
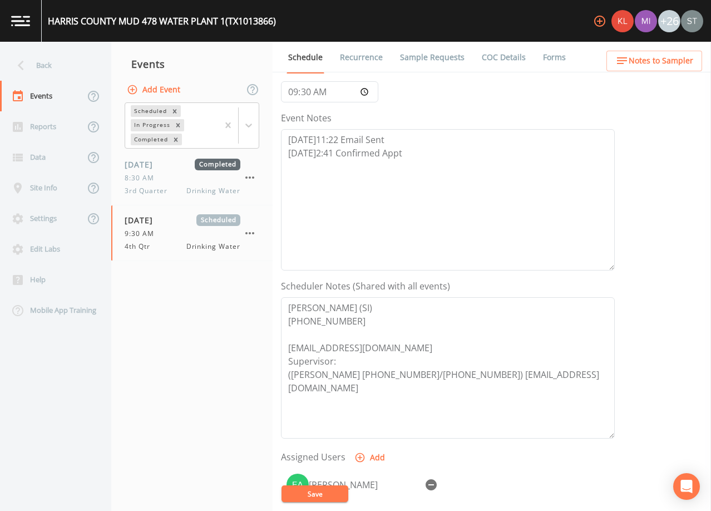
click at [333, 493] on button "Save" at bounding box center [314, 493] width 67 height 17
click at [667, 65] on span "Notes to Sampler" at bounding box center [661, 61] width 65 height 14
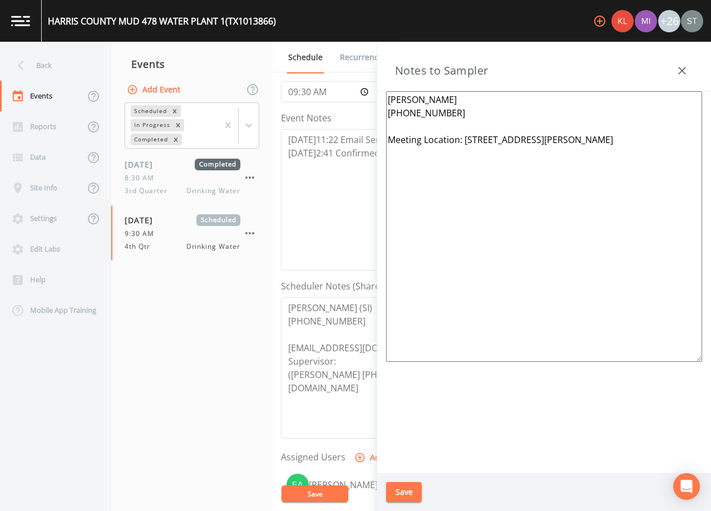
click at [681, 69] on icon "button" at bounding box center [681, 70] width 13 height 13
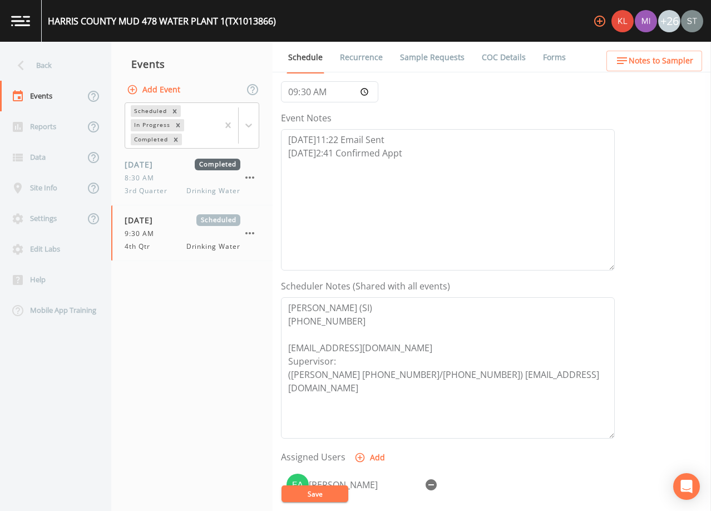
click at [417, 57] on link "Sample Requests" at bounding box center [432, 57] width 68 height 31
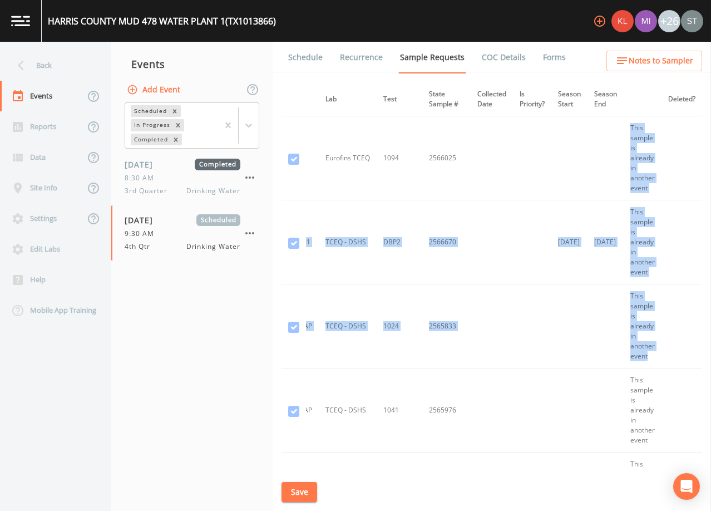
scroll to position [0, 155]
drag, startPoint x: 697, startPoint y: 157, endPoint x: 687, endPoint y: 333, distance: 176.0
click at [560, 312] on td at bounding box center [569, 326] width 36 height 84
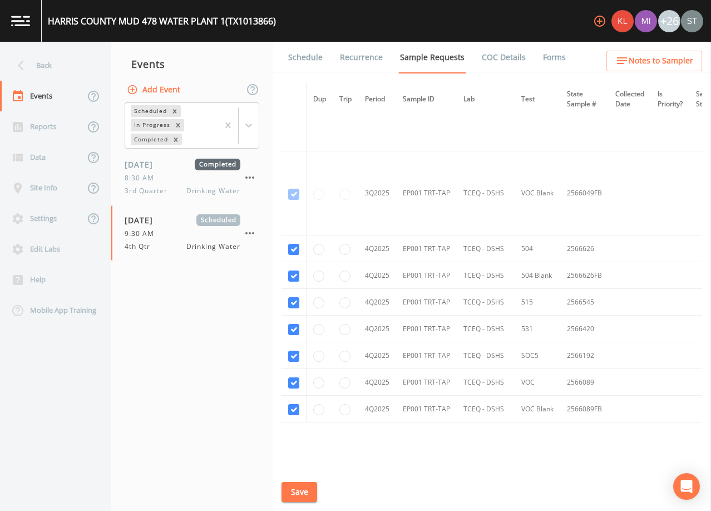
scroll to position [1105, 0]
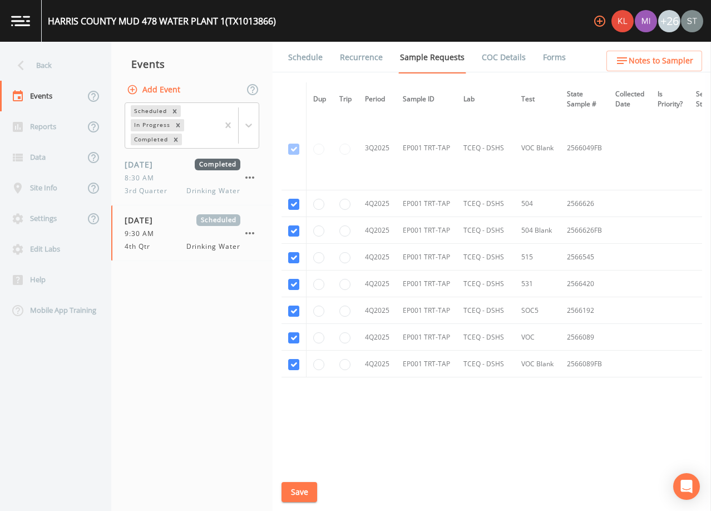
click at [304, 60] on link "Schedule" at bounding box center [305, 57] width 38 height 31
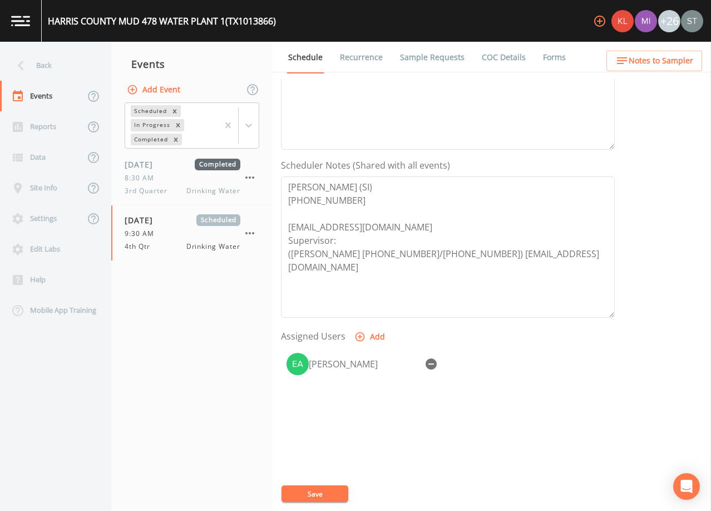
scroll to position [274, 0]
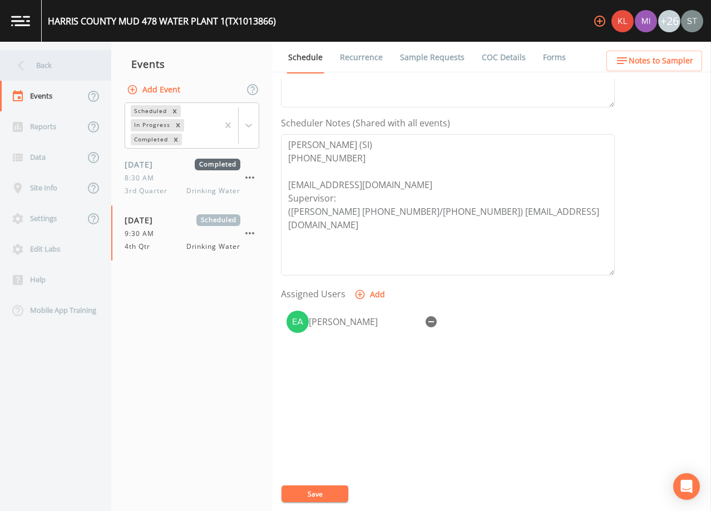
click at [48, 62] on div "Back" at bounding box center [50, 65] width 100 height 31
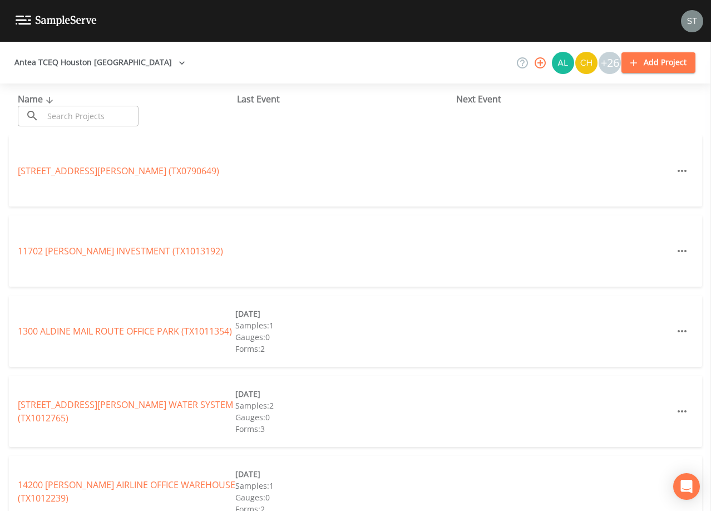
click at [127, 108] on input "text" at bounding box center [90, 116] width 95 height 21
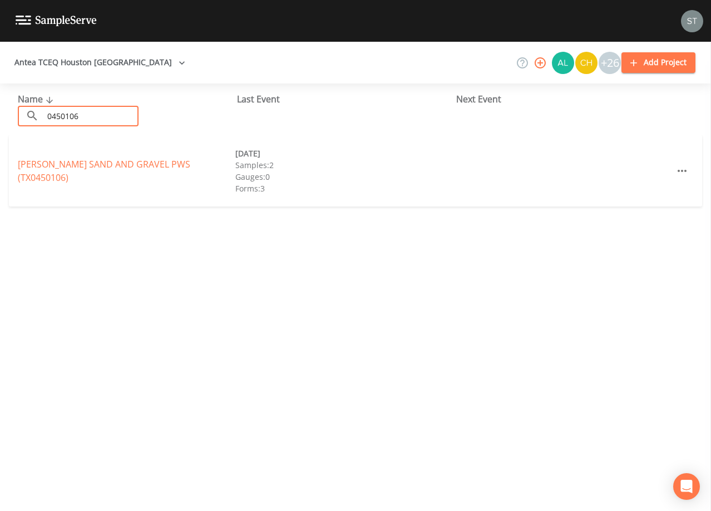
type input "0450106"
click at [165, 172] on link "[PERSON_NAME] SAND AND GRAVEL PWS (TX0450106)" at bounding box center [104, 171] width 172 height 26
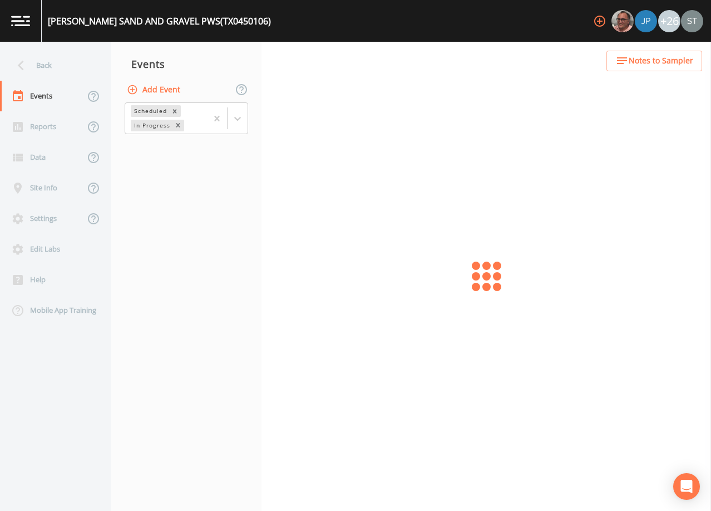
click at [662, 60] on span "Notes to Sampler" at bounding box center [661, 61] width 65 height 14
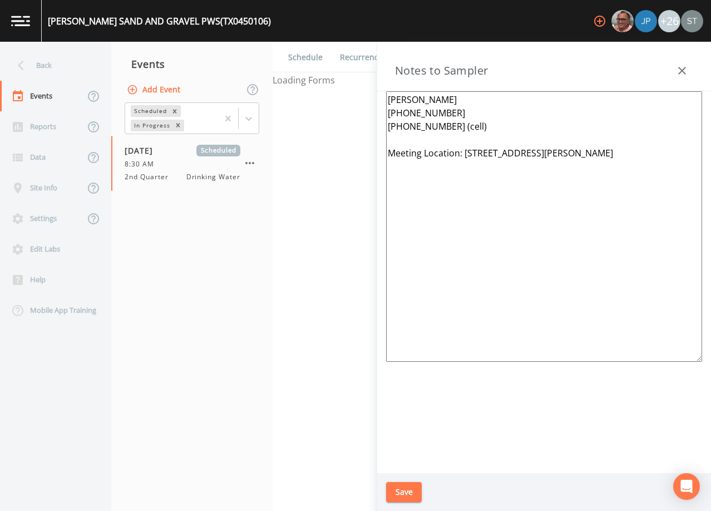
drag, startPoint x: 641, startPoint y: 155, endPoint x: 646, endPoint y: 154, distance: 5.6
click at [645, 154] on textarea "[PERSON_NAME] [PHONE_NUMBER] [PHONE_NUMBER] (cell) Meeting Location: [STREET_AD…" at bounding box center [544, 226] width 316 height 270
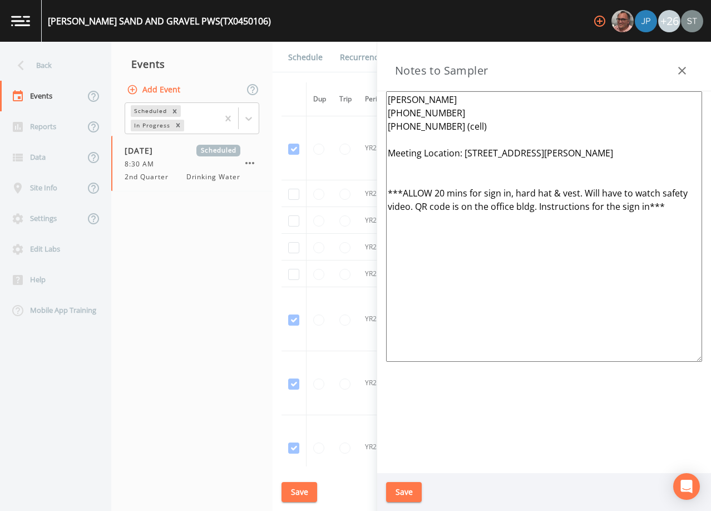
click at [418, 184] on textarea "[PERSON_NAME] [PHONE_NUMBER] [PHONE_NUMBER] (cell) Meeting Location: [STREET_AD…" at bounding box center [544, 226] width 316 height 270
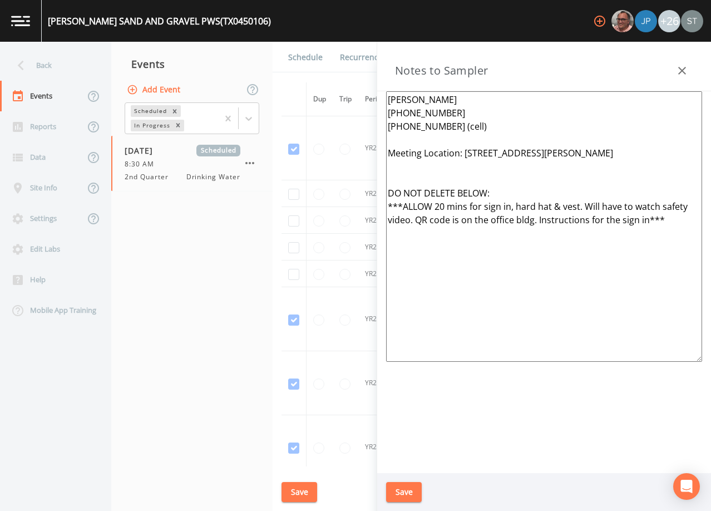
type textarea "[PERSON_NAME] [PHONE_NUMBER] [PHONE_NUMBER] (cell) Meeting Location: [STREET_AD…"
click at [405, 489] on button "Save" at bounding box center [404, 492] width 36 height 21
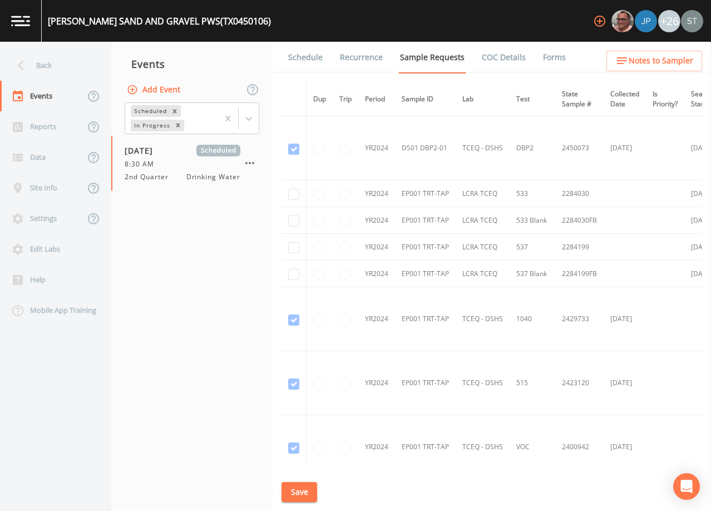
click at [673, 57] on span "Notes to Sampler" at bounding box center [661, 61] width 65 height 14
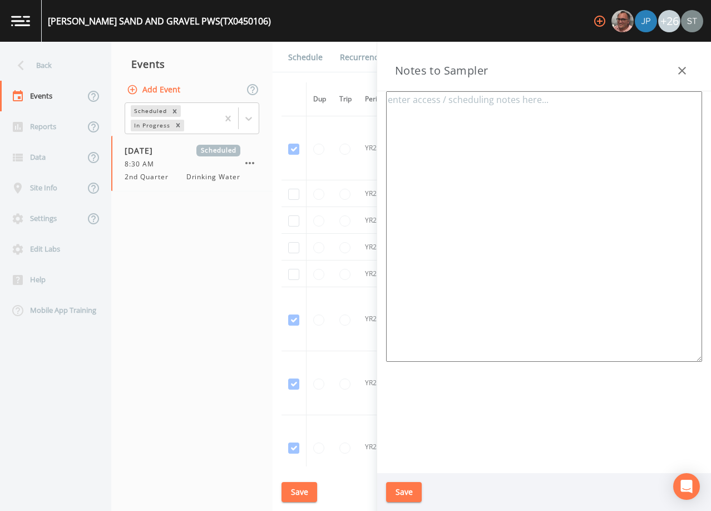
type textarea "[PERSON_NAME] [PHONE_NUMBER] [PHONE_NUMBER] (cell) Meeting Location: [STREET_AD…"
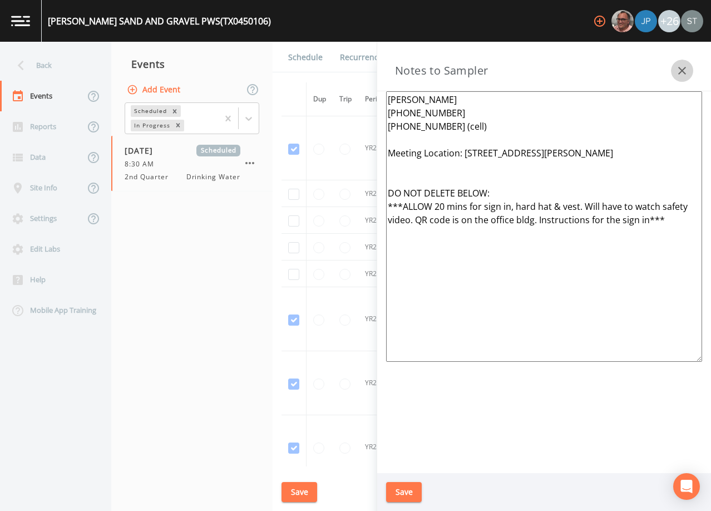
click at [682, 66] on icon "button" at bounding box center [681, 70] width 13 height 13
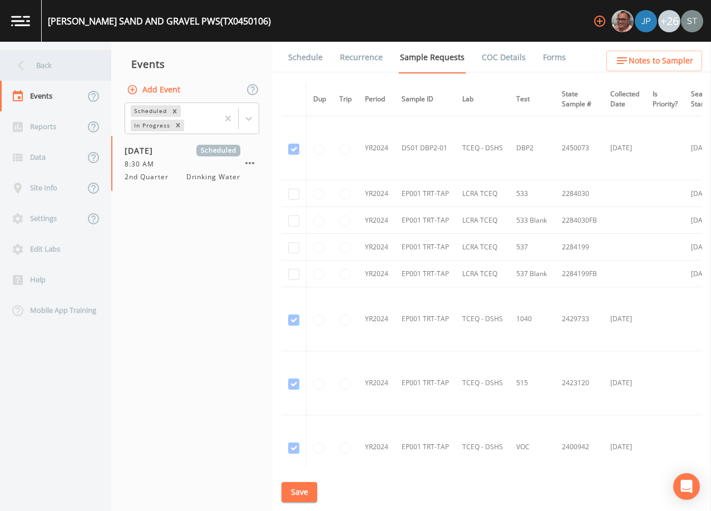
click at [50, 67] on div "Back" at bounding box center [50, 65] width 100 height 31
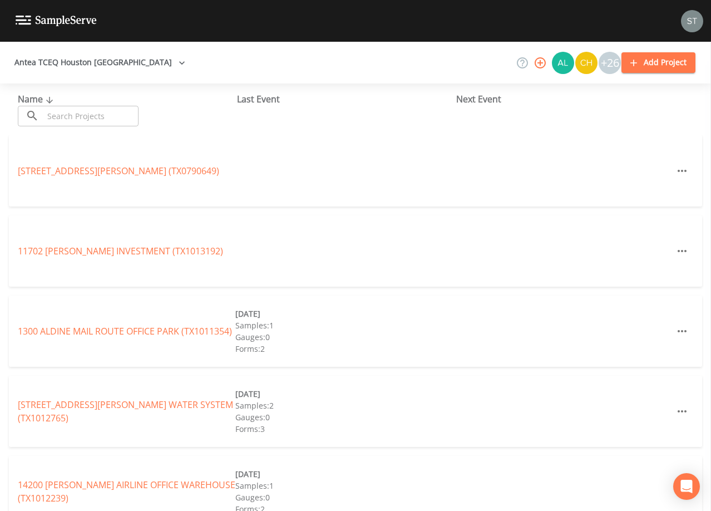
click at [98, 115] on input "text" at bounding box center [90, 116] width 95 height 21
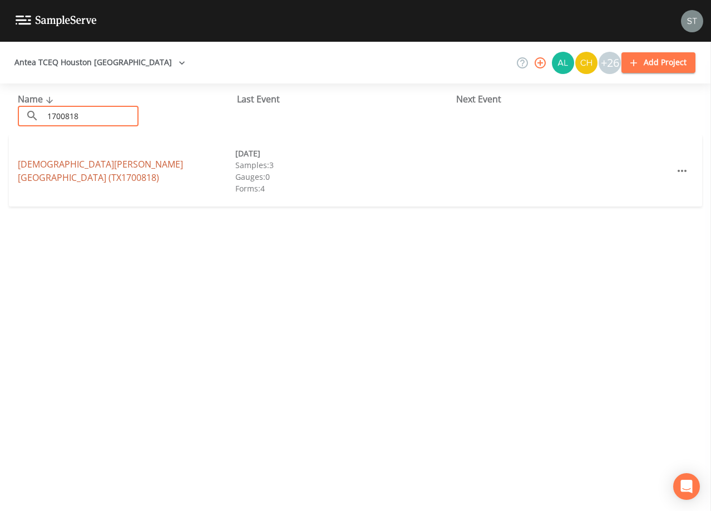
type input "1700818"
click at [152, 165] on link "[DEMOGRAPHIC_DATA][PERSON_NAME][GEOGRAPHIC_DATA] (TX1700818)" at bounding box center [100, 171] width 165 height 26
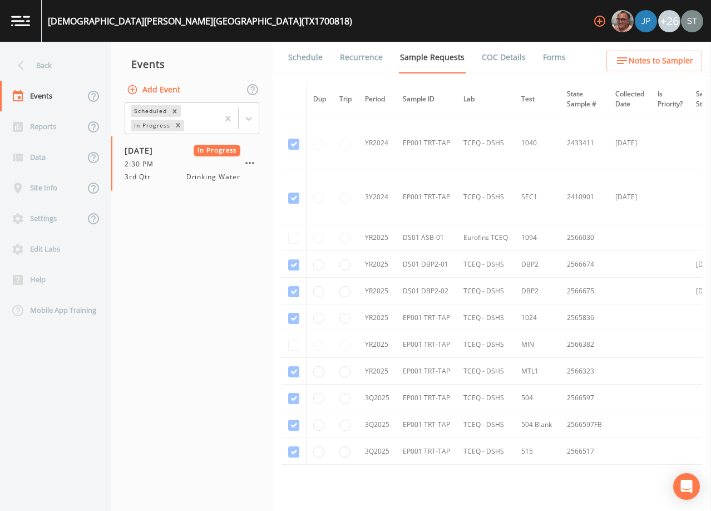
click at [552, 61] on link "Forms" at bounding box center [554, 57] width 26 height 31
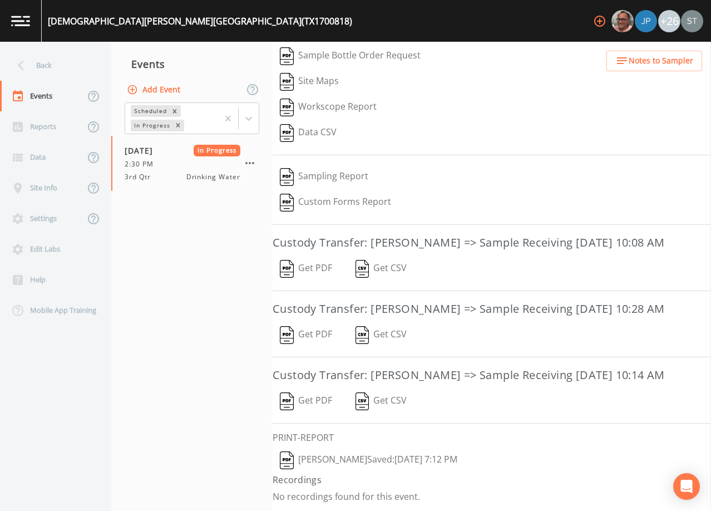
scroll to position [211, 0]
click at [37, 66] on div "Back" at bounding box center [50, 65] width 100 height 31
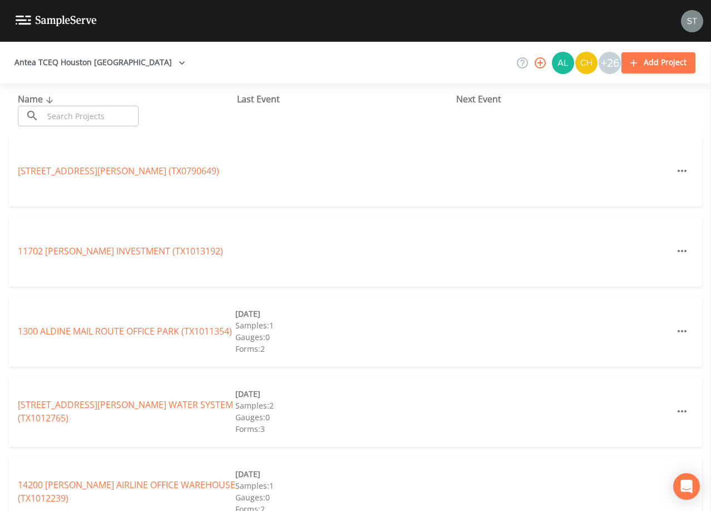
click at [88, 111] on input "text" at bounding box center [90, 116] width 95 height 21
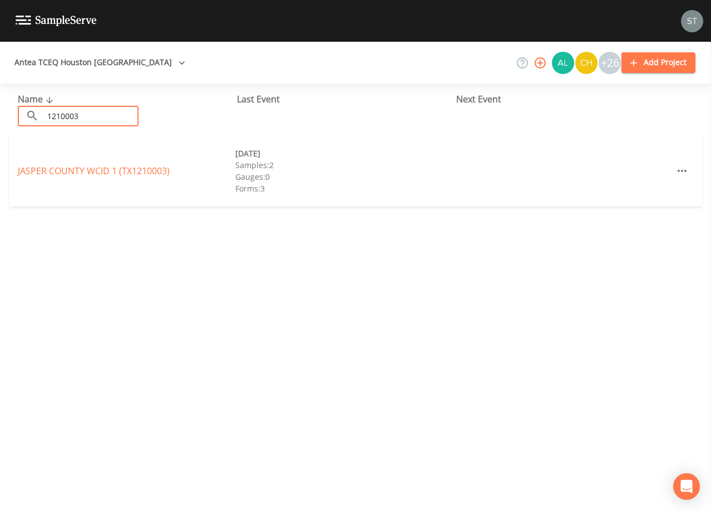
type input "1210003"
click at [150, 164] on div "JASPER COUNTY WCID 1 (TX1210003)" at bounding box center [126, 170] width 217 height 13
click at [148, 167] on link "JASPER COUNTY WCID 1 (TX1210003)" at bounding box center [94, 171] width 152 height 12
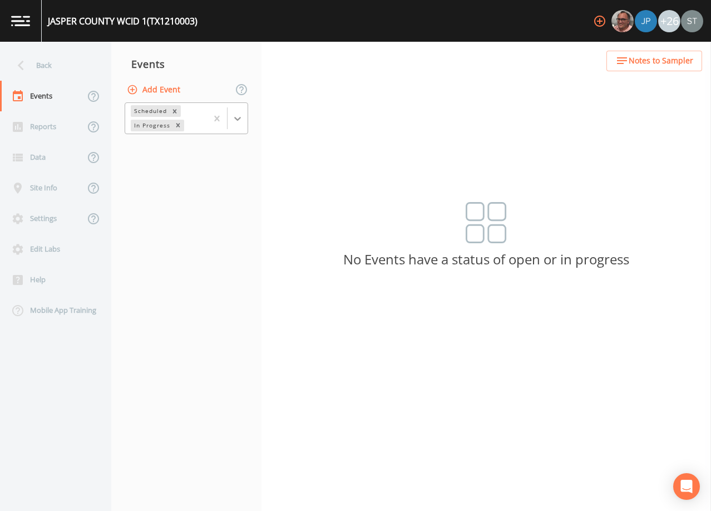
click at [238, 117] on icon at bounding box center [237, 118] width 11 height 11
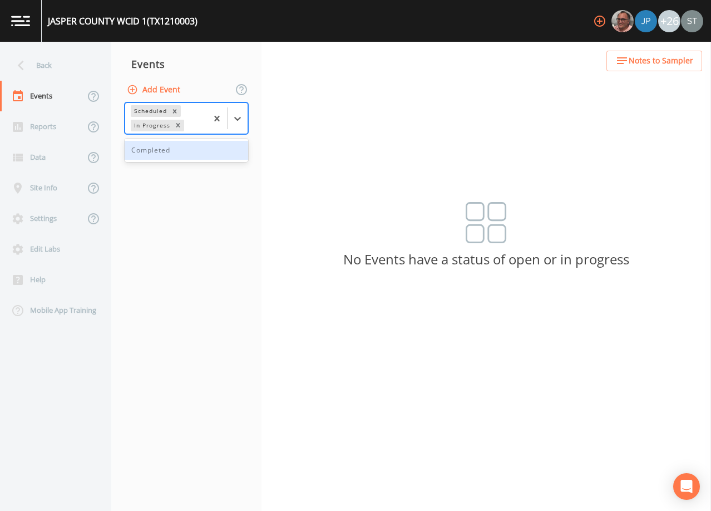
click at [210, 150] on div "Completed" at bounding box center [186, 150] width 123 height 19
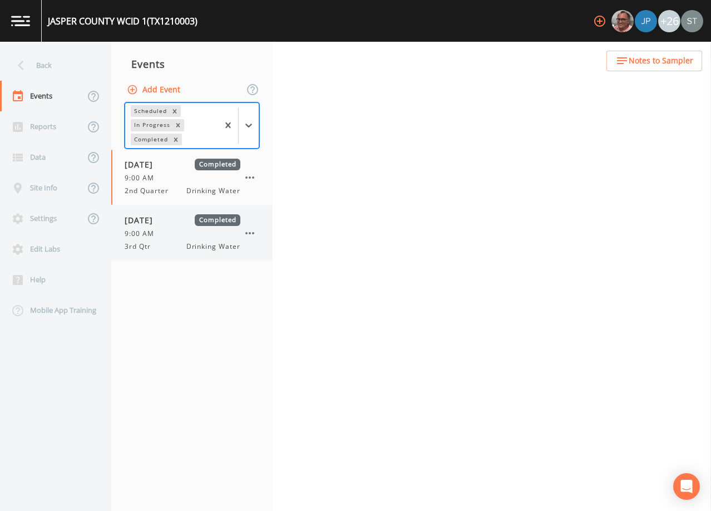
click at [177, 232] on div "9:00 AM" at bounding box center [183, 234] width 116 height 10
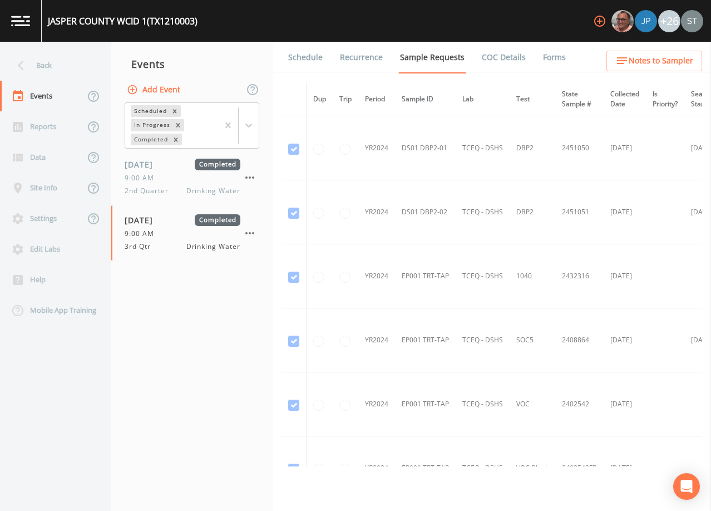
click at [548, 53] on link "Forms" at bounding box center [554, 57] width 26 height 31
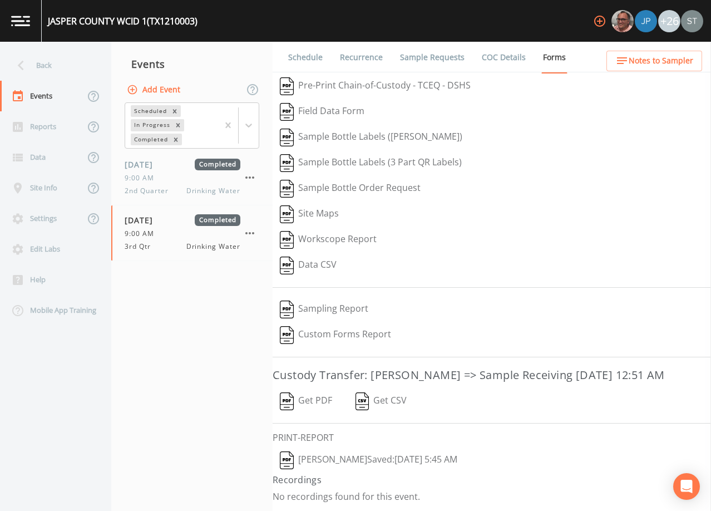
scroll to position [18, 0]
click at [403, 457] on button "[PERSON_NAME]  Saved: [DATE] 5:45 AM" at bounding box center [369, 460] width 192 height 26
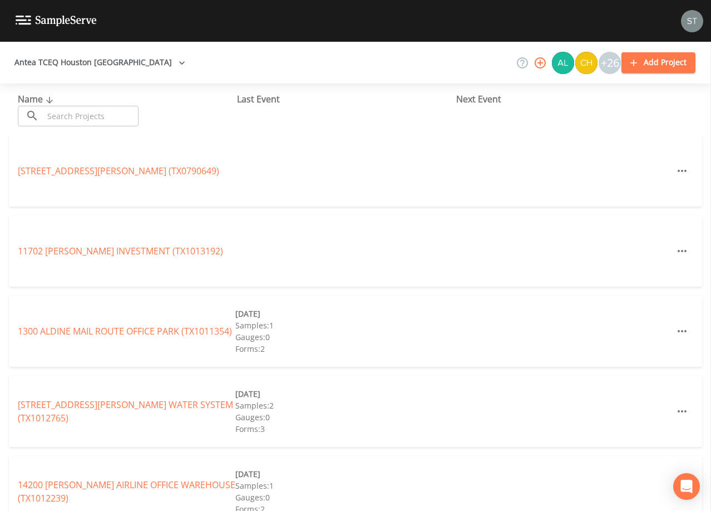
click at [120, 110] on input "text" at bounding box center [90, 116] width 95 height 21
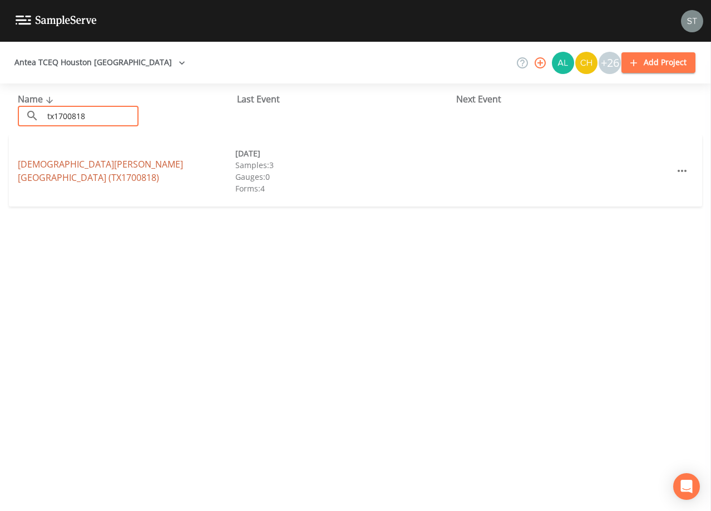
type input "tx1700818"
click at [126, 162] on link "[DEMOGRAPHIC_DATA][PERSON_NAME][GEOGRAPHIC_DATA] (TX1700818)" at bounding box center [100, 171] width 165 height 26
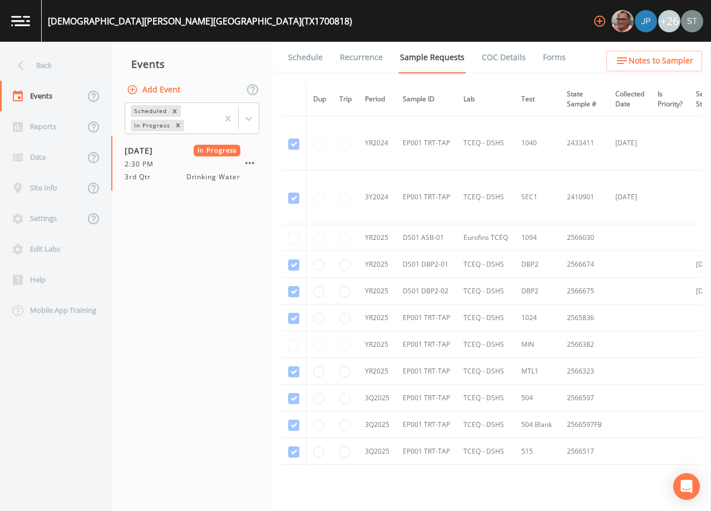
click at [546, 58] on link "Forms" at bounding box center [554, 57] width 26 height 31
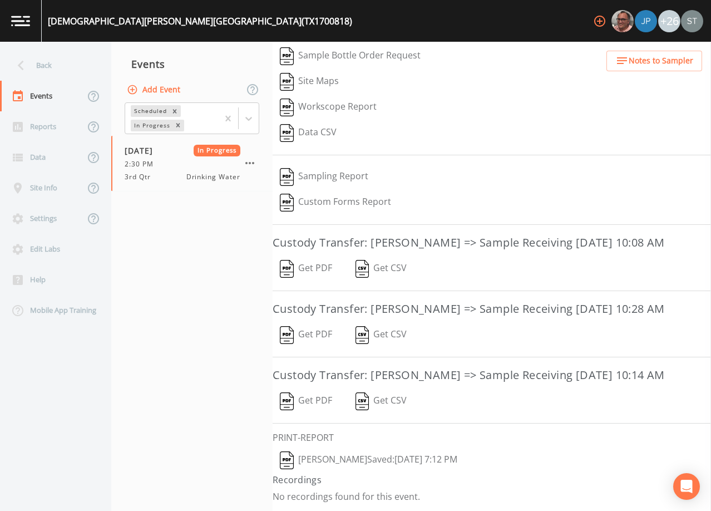
scroll to position [211, 0]
click at [321, 460] on button "[PERSON_NAME]  Saved: [DATE] 7:12 PM" at bounding box center [369, 460] width 192 height 26
click at [49, 68] on div "Back" at bounding box center [50, 65] width 100 height 31
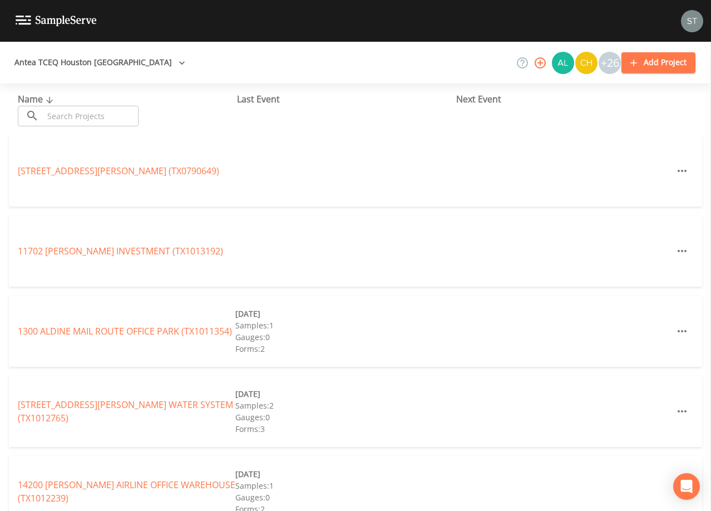
click at [87, 113] on input "text" at bounding box center [90, 116] width 95 height 21
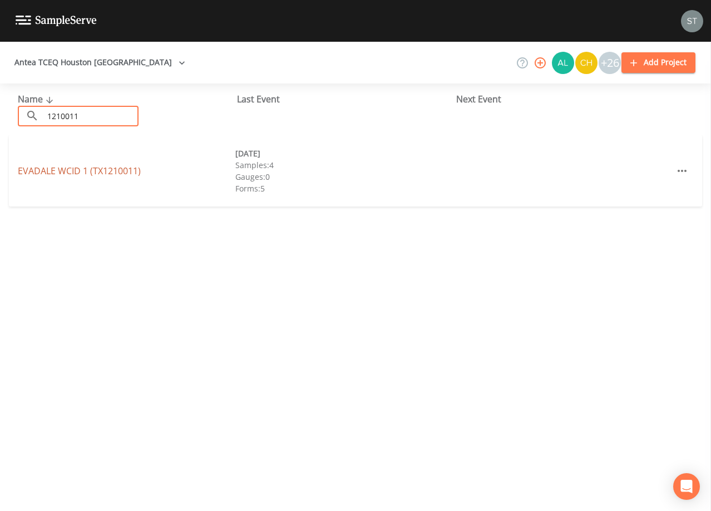
type input "1210011"
click at [102, 171] on link "EVADALE WCID 1 (TX1210011)" at bounding box center [79, 171] width 123 height 12
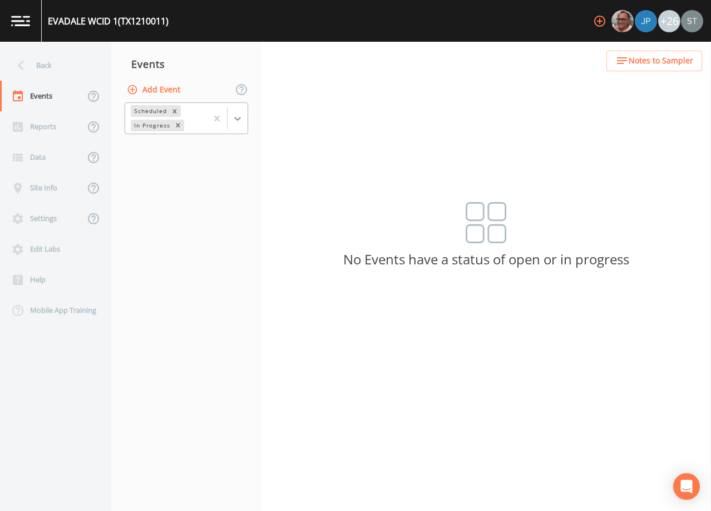
click at [244, 119] on div at bounding box center [237, 118] width 20 height 20
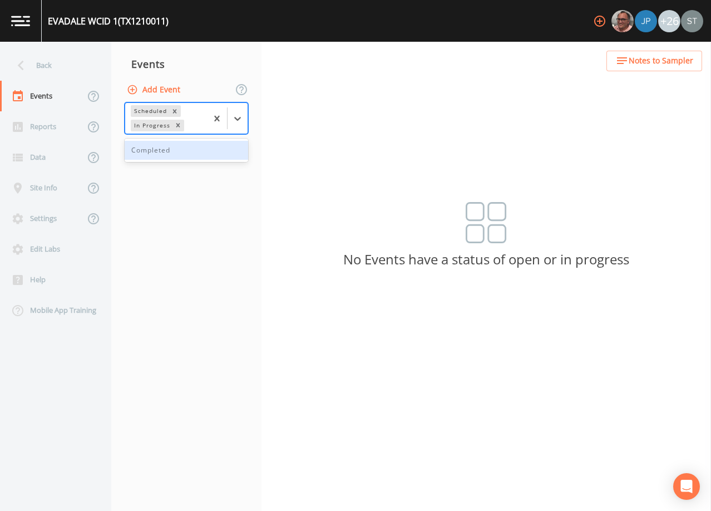
click at [205, 155] on div "Completed" at bounding box center [186, 150] width 123 height 19
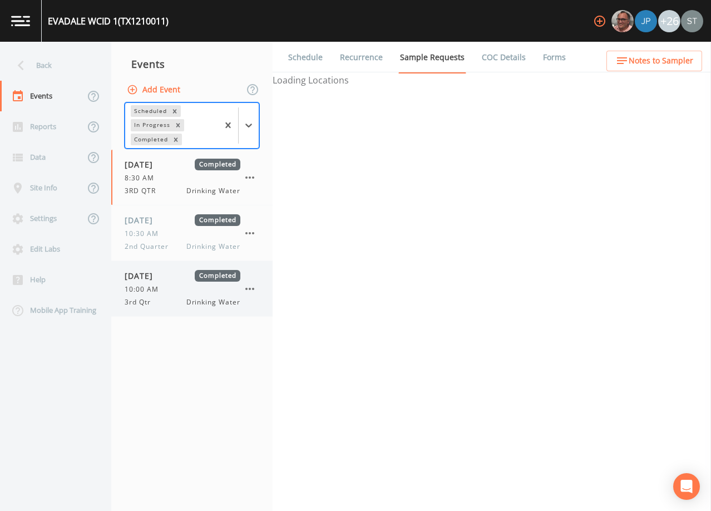
click at [167, 288] on div "10:00 AM" at bounding box center [183, 289] width 116 height 10
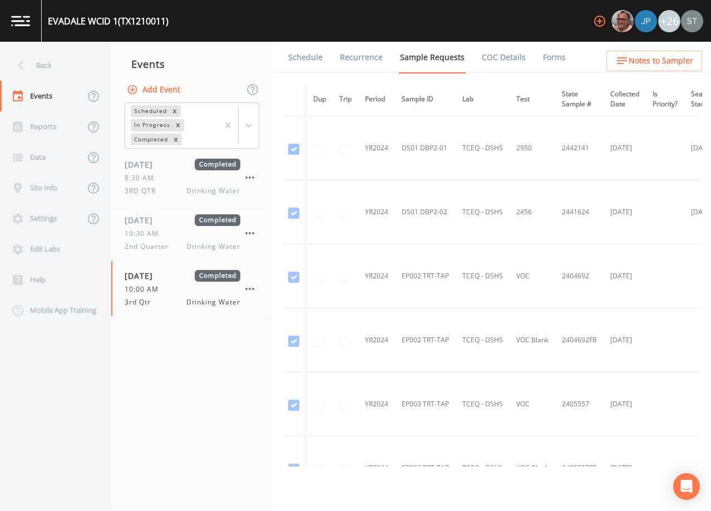
click at [541, 60] on link "Forms" at bounding box center [554, 57] width 26 height 31
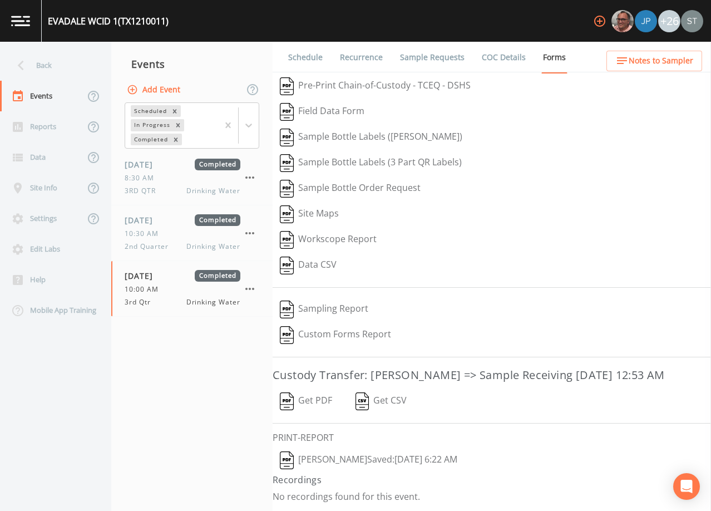
scroll to position [18, 0]
click at [364, 456] on button "Joseph Hayward  Saved: September 27, 2025 6:22 AM" at bounding box center [369, 460] width 192 height 26
click at [56, 65] on div "Back" at bounding box center [50, 65] width 100 height 31
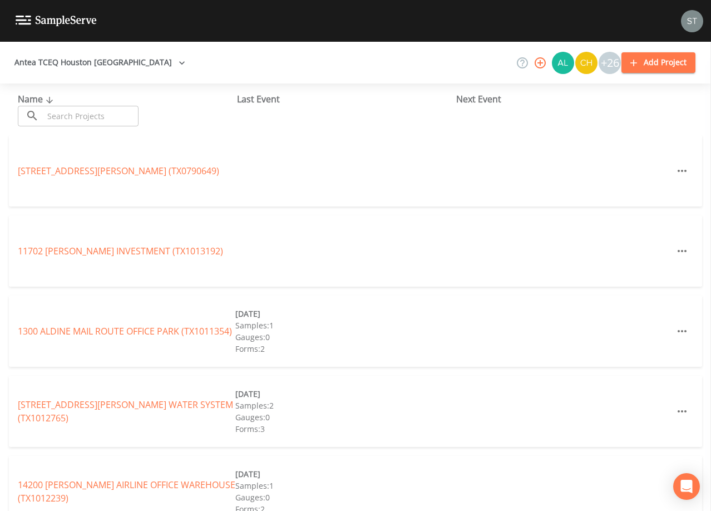
click at [88, 117] on input "text" at bounding box center [90, 116] width 95 height 21
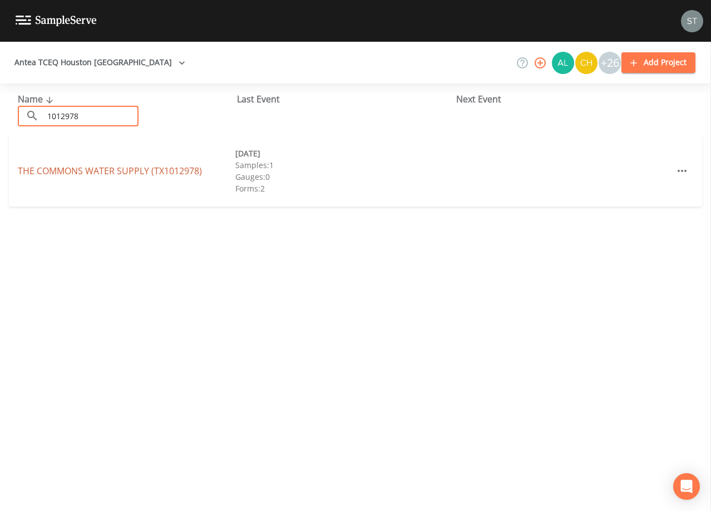
type input "1012978"
click at [90, 169] on link "THE COMMONS WATER SUPPLY (TX1012978)" at bounding box center [110, 171] width 184 height 12
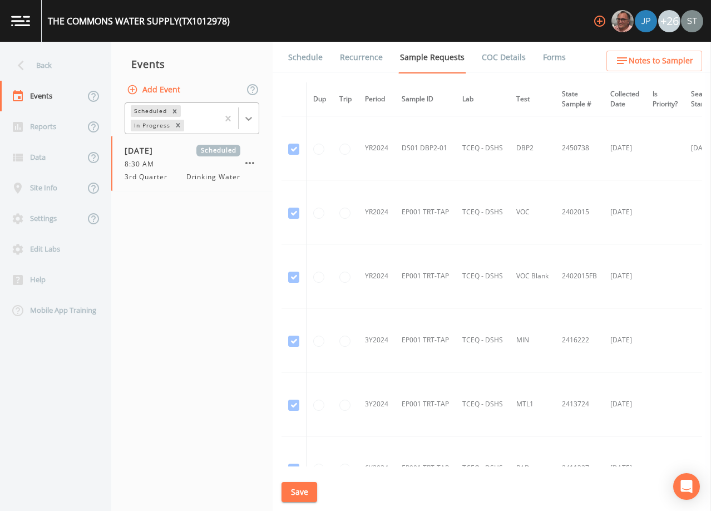
click at [253, 118] on icon at bounding box center [248, 118] width 11 height 11
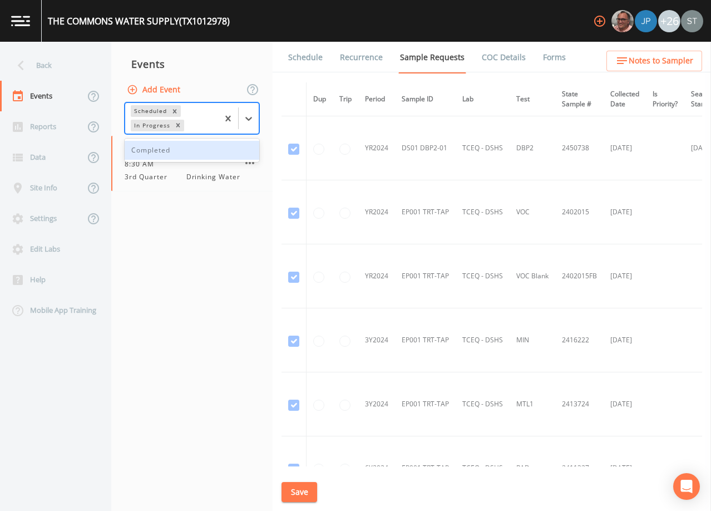
click at [206, 148] on div "Completed" at bounding box center [192, 150] width 135 height 19
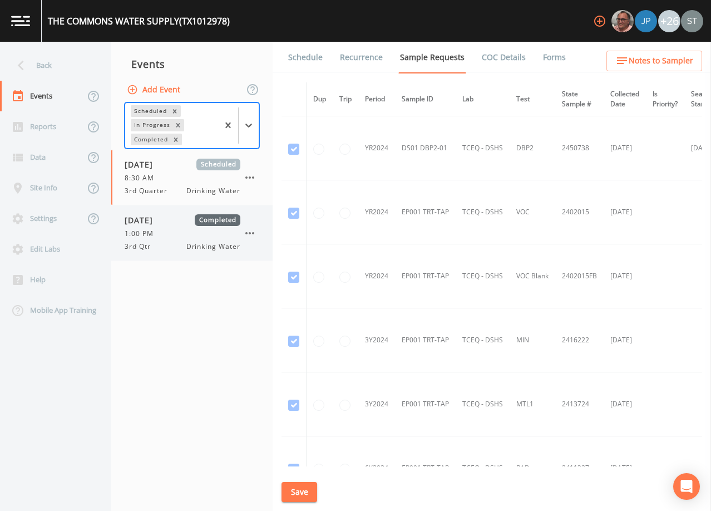
click at [164, 235] on div "1:00 PM" at bounding box center [183, 234] width 116 height 10
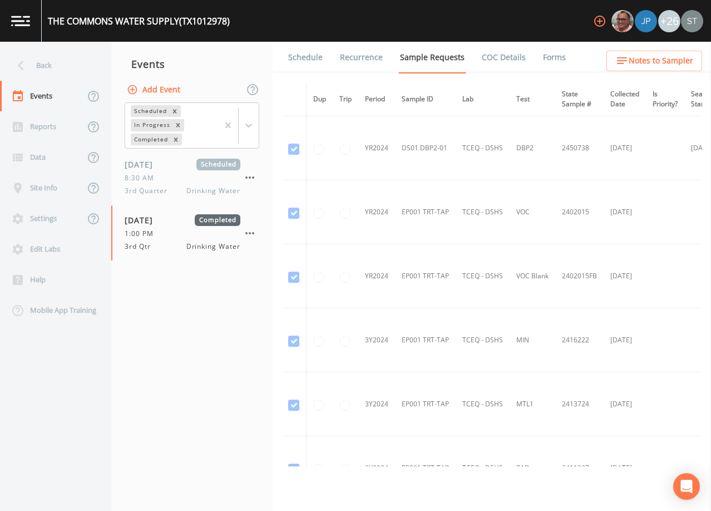
click at [543, 57] on link "Forms" at bounding box center [554, 57] width 26 height 31
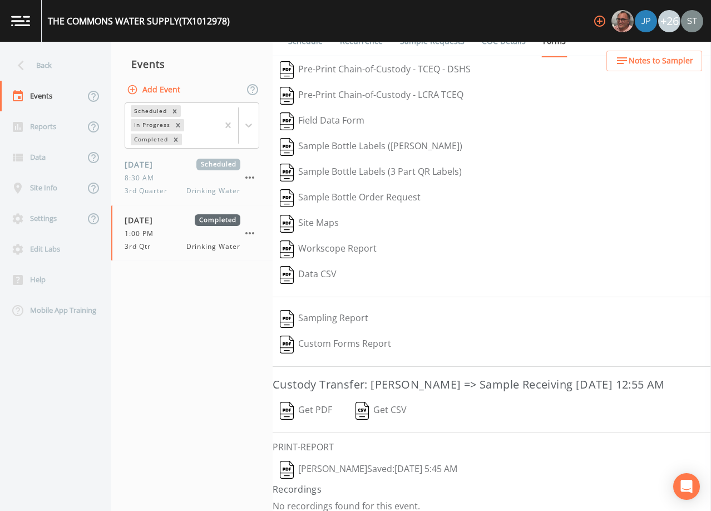
scroll to position [43, 0]
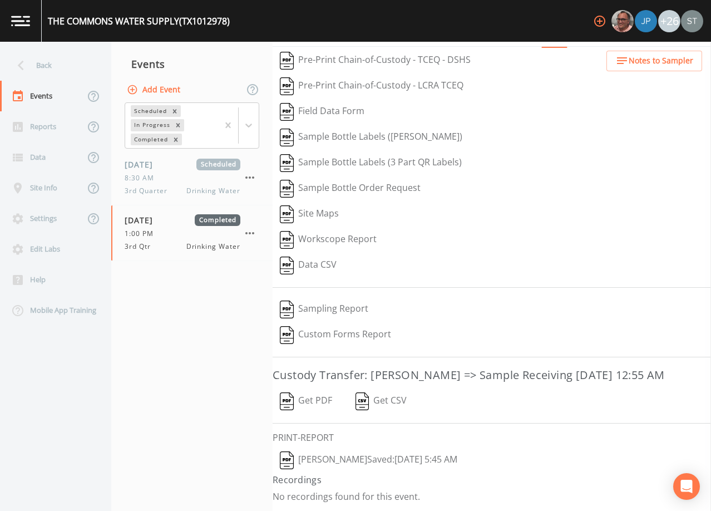
click at [359, 459] on button "[PERSON_NAME]  Saved: [DATE] 5:45 AM" at bounding box center [369, 460] width 192 height 26
click at [37, 70] on div "Back" at bounding box center [50, 65] width 100 height 31
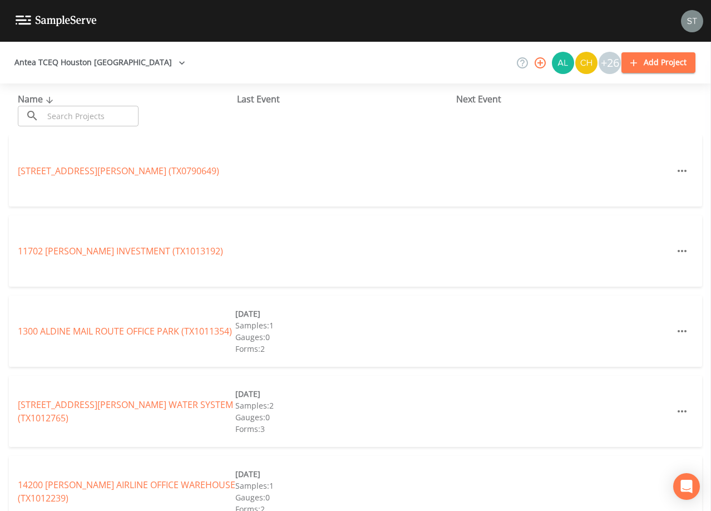
click at [82, 112] on input "text" at bounding box center [90, 116] width 95 height 21
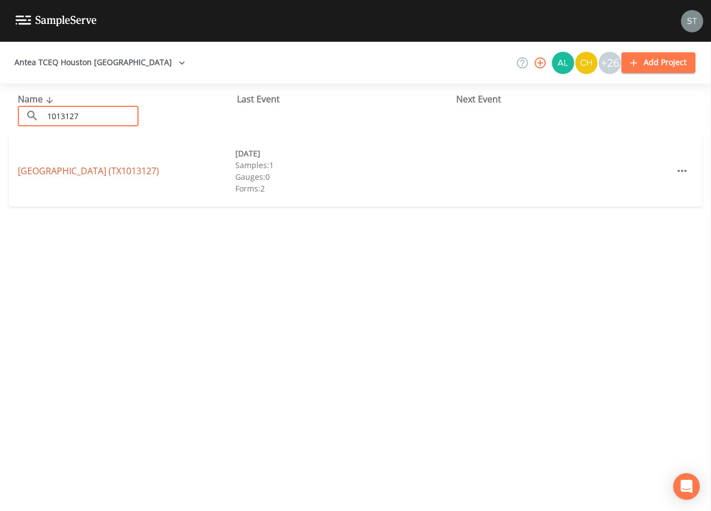
type input "1013127"
click at [113, 172] on link "FAIRWAY CROSSING (TX1013127)" at bounding box center [88, 171] width 141 height 12
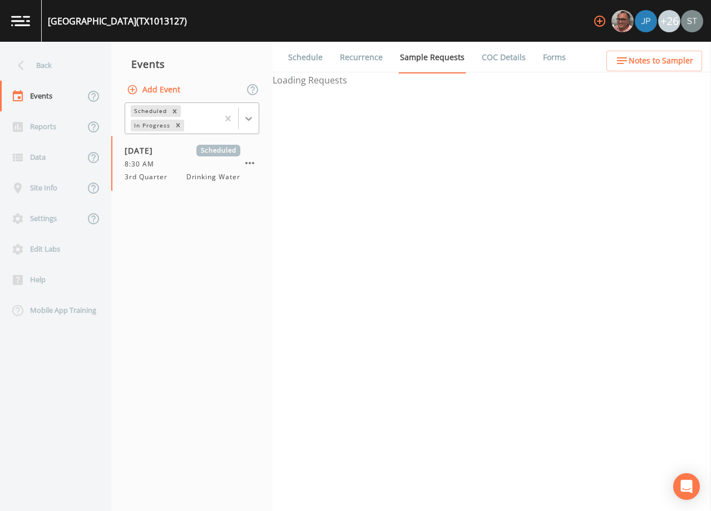
click at [250, 120] on icon at bounding box center [248, 118] width 11 height 11
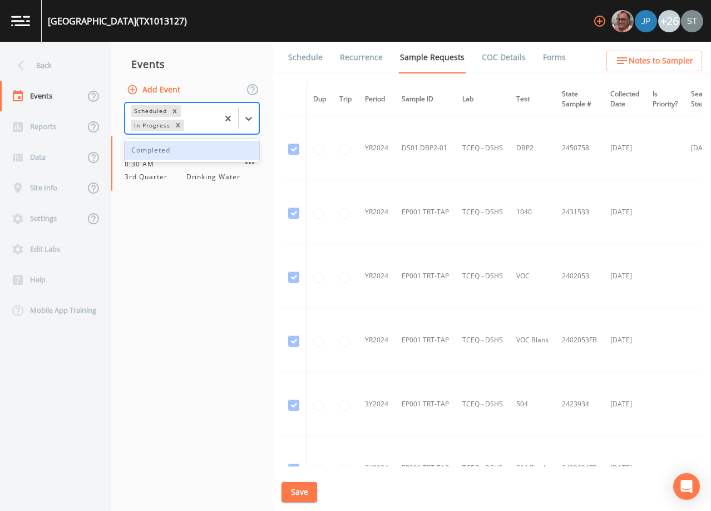
click at [197, 151] on div "Completed" at bounding box center [192, 150] width 135 height 19
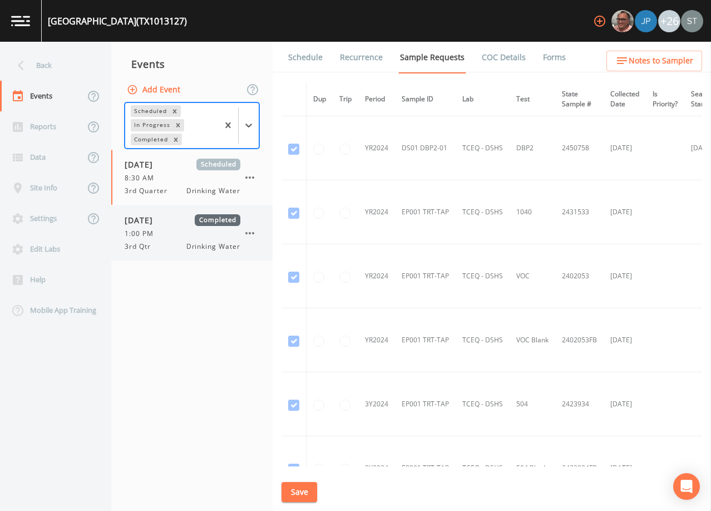
click at [171, 229] on div "1:00 PM" at bounding box center [183, 234] width 116 height 10
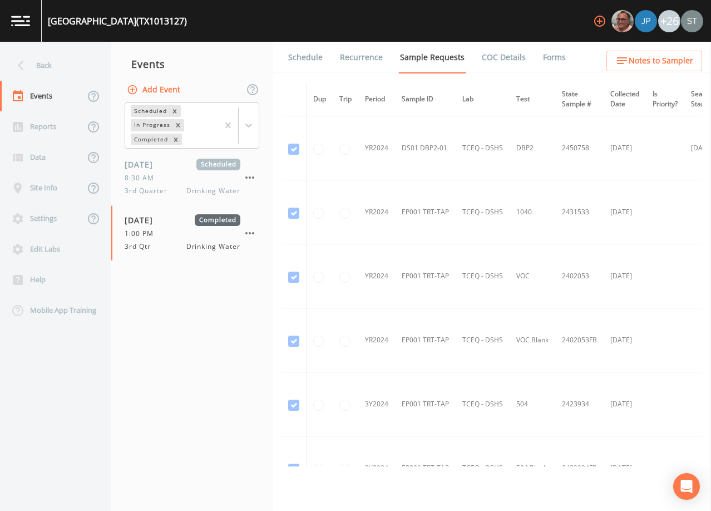
click at [541, 53] on link "Forms" at bounding box center [554, 57] width 26 height 31
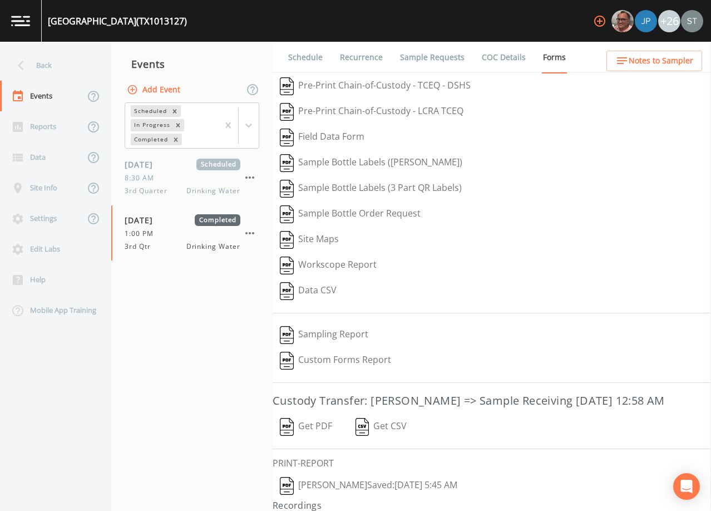
scroll to position [43, 0]
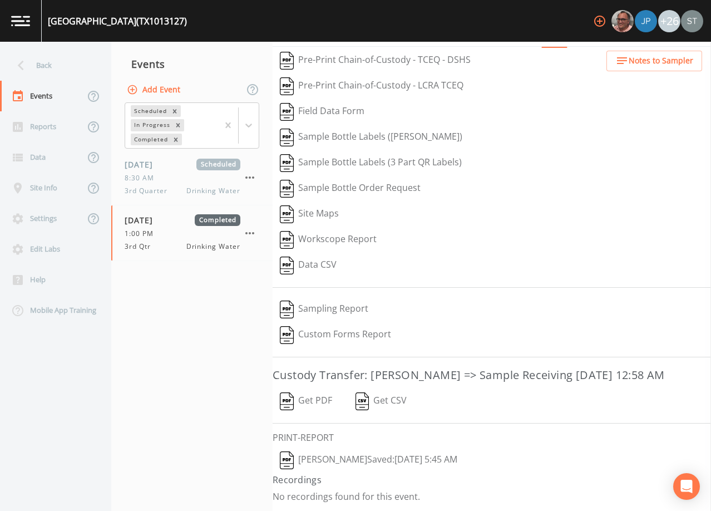
click at [337, 463] on button "[PERSON_NAME]  Saved: [DATE] 5:45 AM" at bounding box center [369, 460] width 192 height 26
click at [57, 62] on div "Back" at bounding box center [50, 65] width 100 height 31
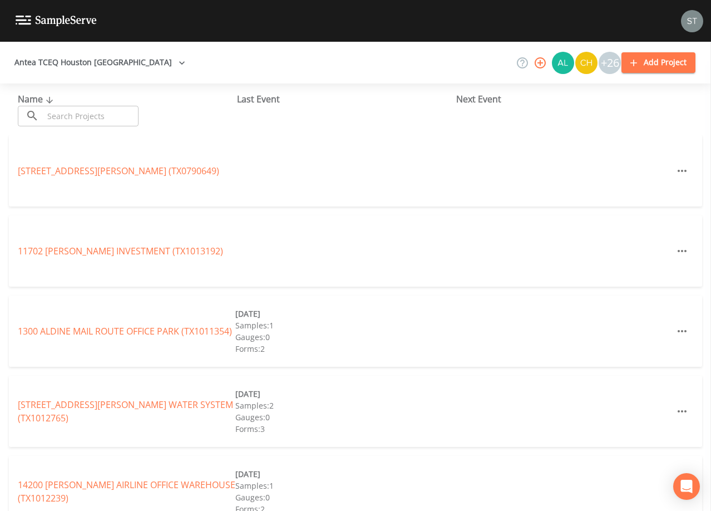
click at [98, 110] on input "text" at bounding box center [90, 116] width 95 height 21
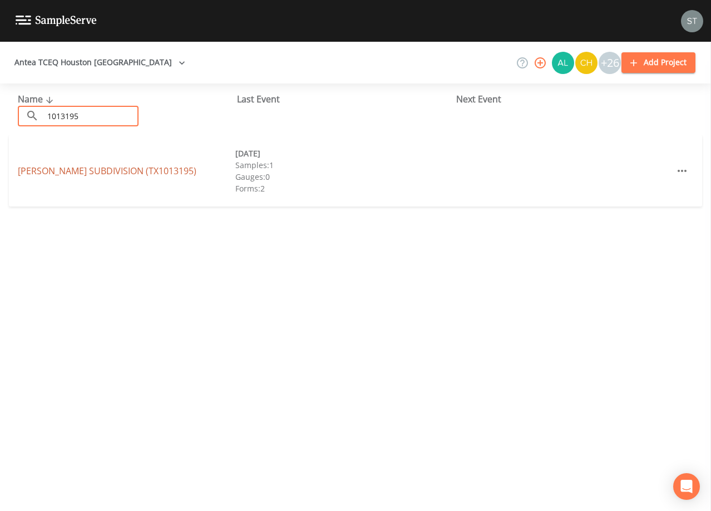
type input "1013195"
click at [113, 169] on link "WALRAVEN SUBDIVISION (TX1013195)" at bounding box center [107, 171] width 179 height 12
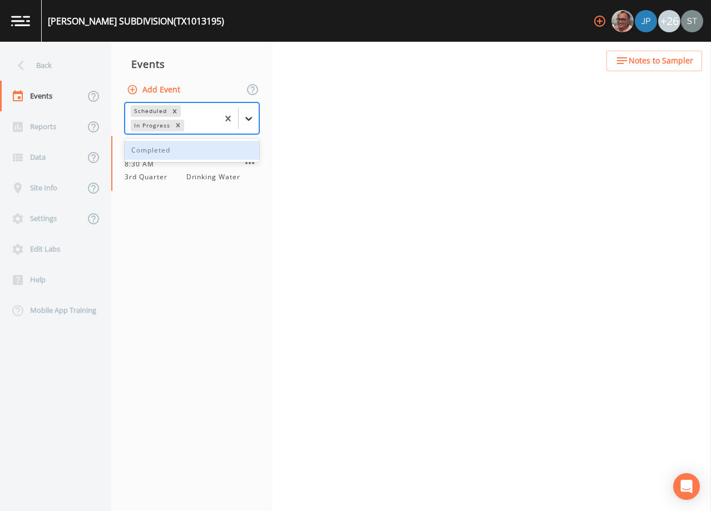
click at [240, 119] on div at bounding box center [249, 118] width 20 height 20
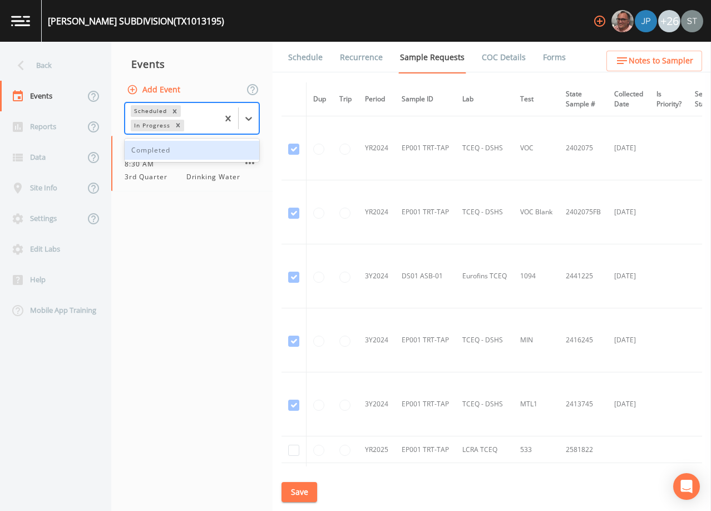
click at [200, 146] on div "Completed" at bounding box center [192, 150] width 135 height 19
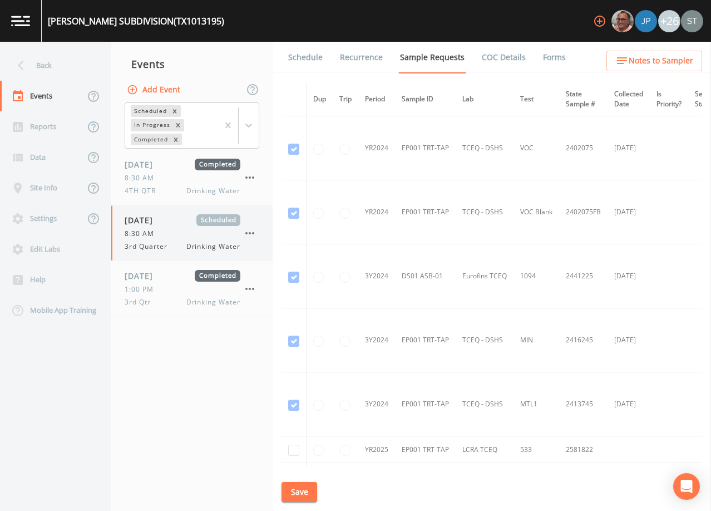
drag, startPoint x: 144, startPoint y: 293, endPoint x: 244, endPoint y: 235, distance: 116.1
click at [144, 293] on span "1:00 PM" at bounding box center [143, 289] width 36 height 10
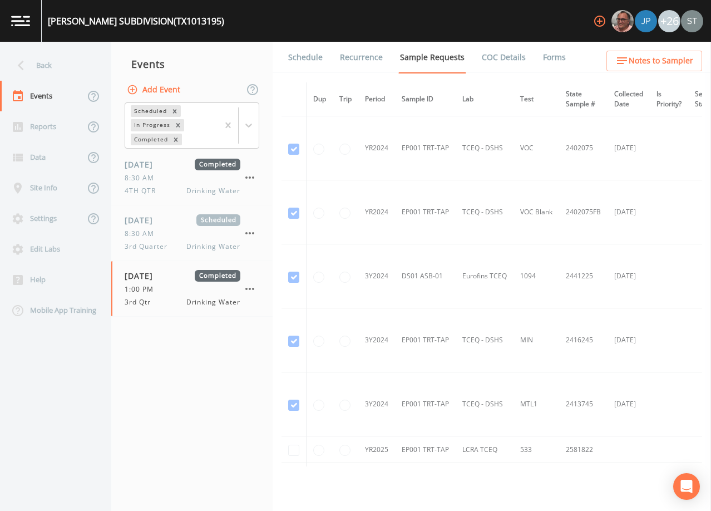
click at [545, 59] on link "Forms" at bounding box center [554, 57] width 26 height 31
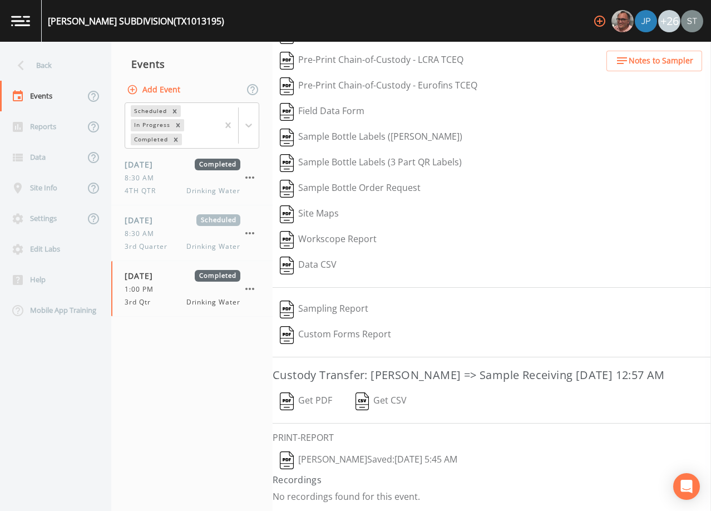
scroll to position [69, 0]
click at [341, 457] on button "[PERSON_NAME]  Saved: [DATE] 5:45 AM" at bounding box center [369, 460] width 192 height 26
click at [30, 67] on icon at bounding box center [20, 65] width 19 height 19
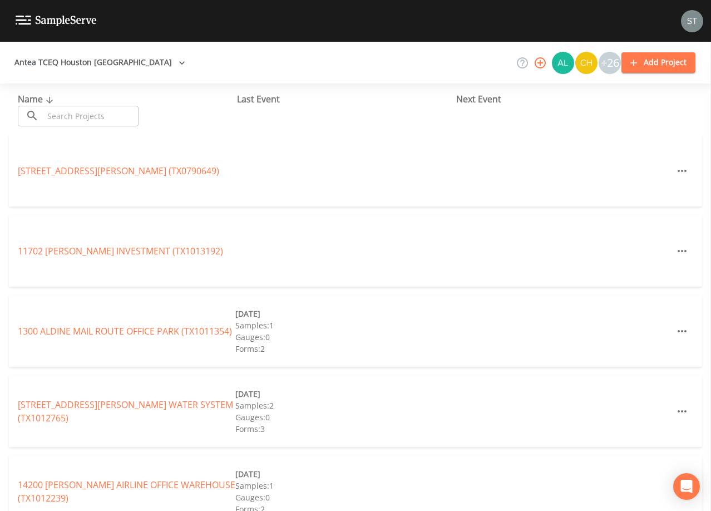
click at [121, 113] on input "text" at bounding box center [90, 116] width 95 height 21
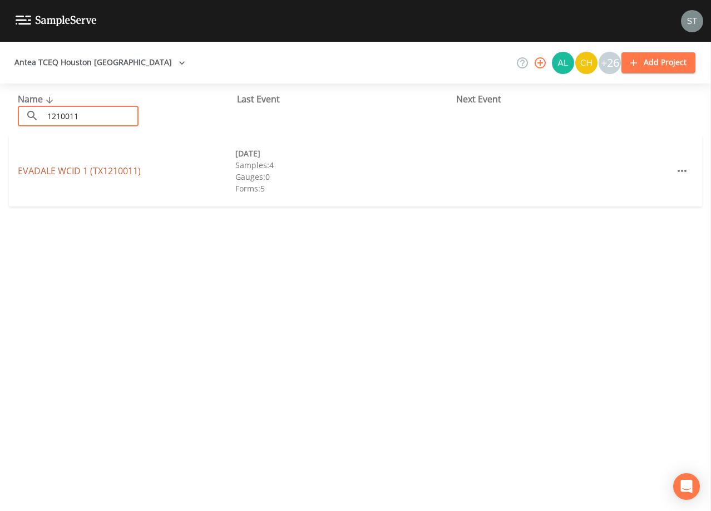
type input "1210011"
click at [132, 172] on link "EVADALE WCID 1 (TX1210011)" at bounding box center [79, 171] width 123 height 12
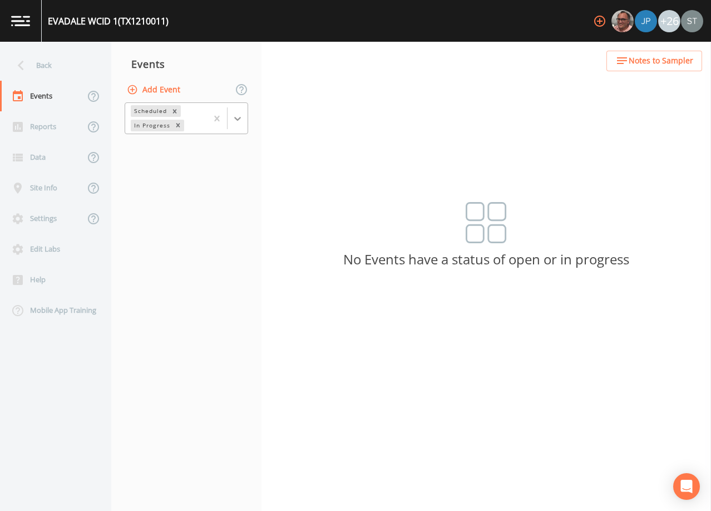
click at [239, 117] on icon at bounding box center [237, 118] width 11 height 11
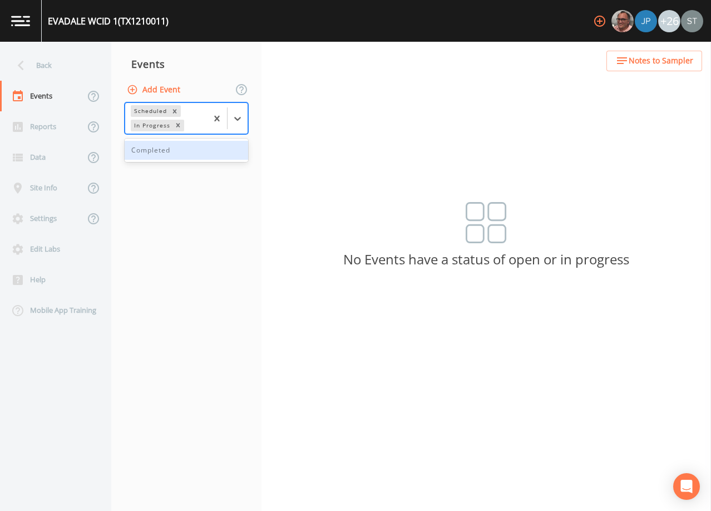
click at [196, 156] on div "Completed" at bounding box center [186, 150] width 123 height 19
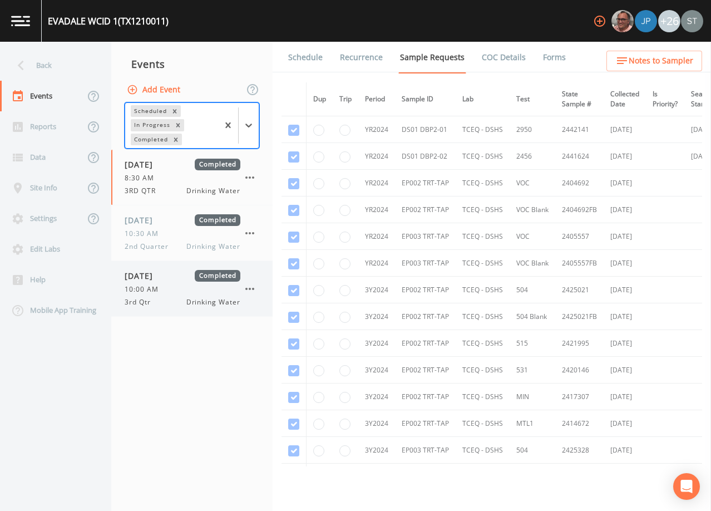
click at [197, 296] on div "09/26/2025 Completed 10:00 AM 3rd Qtr Drinking Water" at bounding box center [183, 288] width 116 height 37
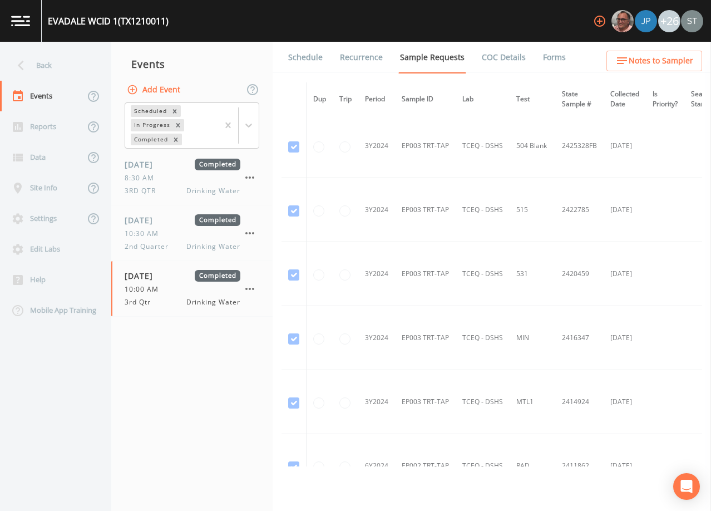
scroll to position [890, 0]
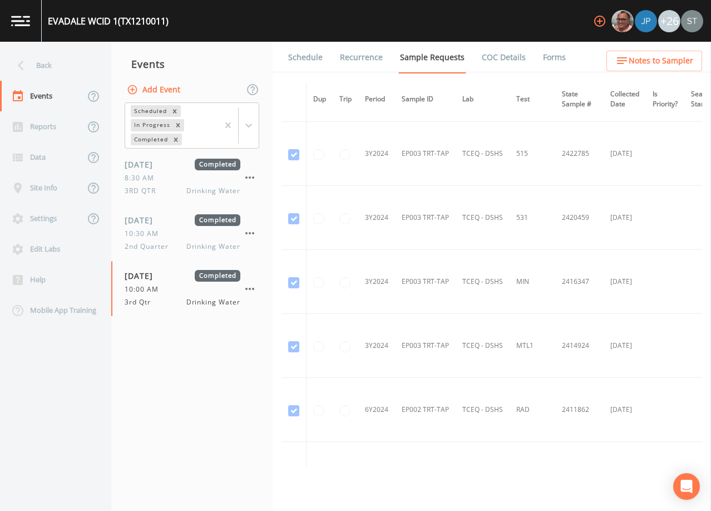
click at [542, 60] on link "Forms" at bounding box center [554, 57] width 26 height 31
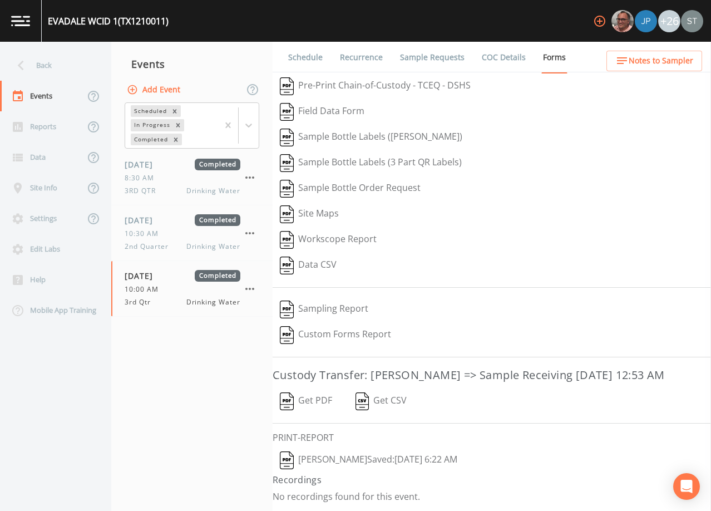
scroll to position [18, 0]
click at [319, 400] on button "Get PDF" at bounding box center [306, 401] width 67 height 26
click at [44, 68] on div "Back" at bounding box center [50, 65] width 100 height 31
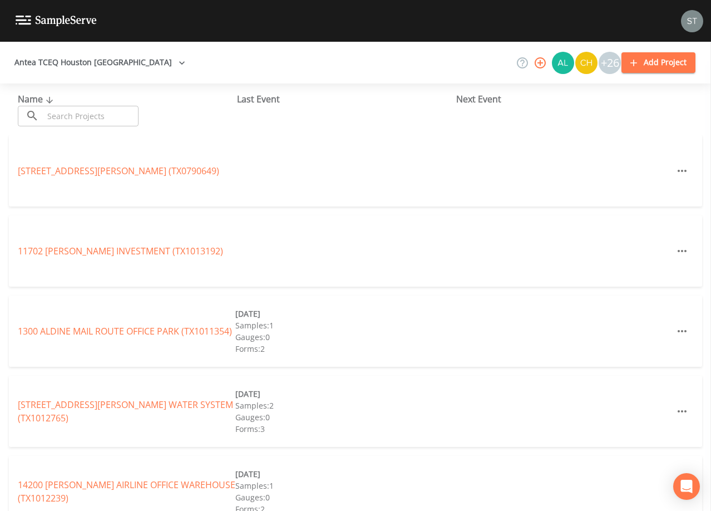
click at [120, 120] on input "text" at bounding box center [90, 116] width 95 height 21
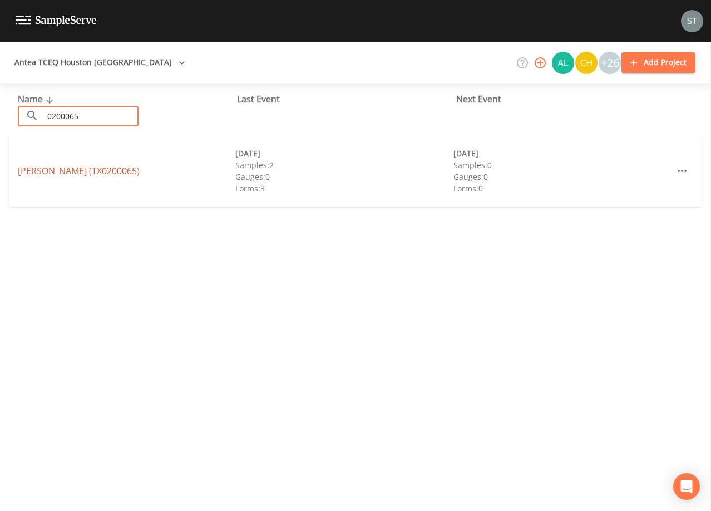
type input "0200065"
click at [46, 167] on link "[PERSON_NAME] ACRES (TX0200065)" at bounding box center [79, 171] width 122 height 12
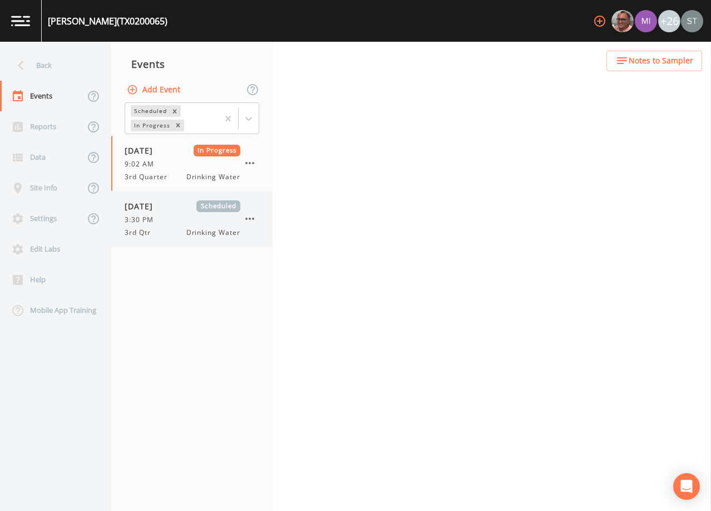
click at [185, 223] on div "3:30 PM" at bounding box center [183, 220] width 116 height 10
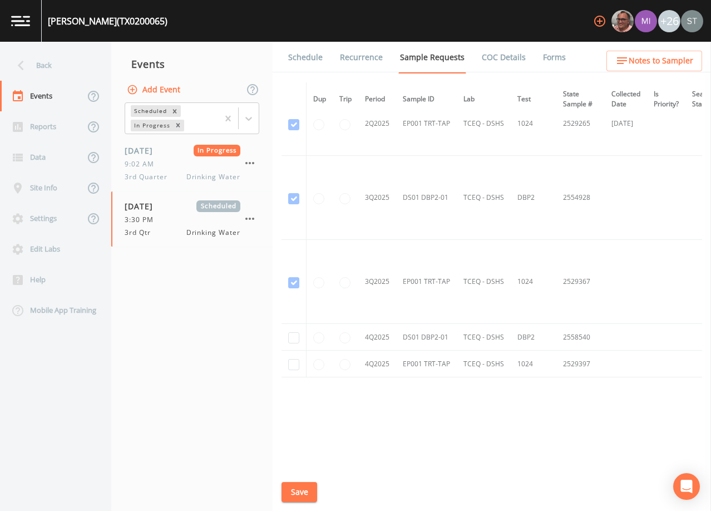
scroll to position [1779, 0]
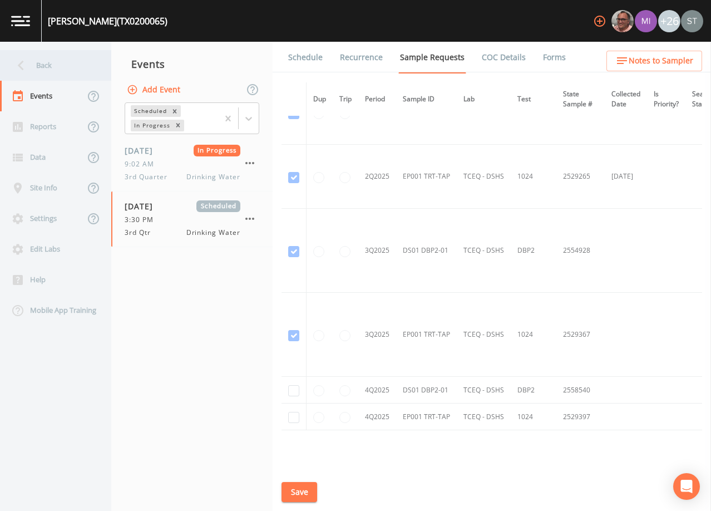
click at [51, 67] on div "Back" at bounding box center [50, 65] width 100 height 31
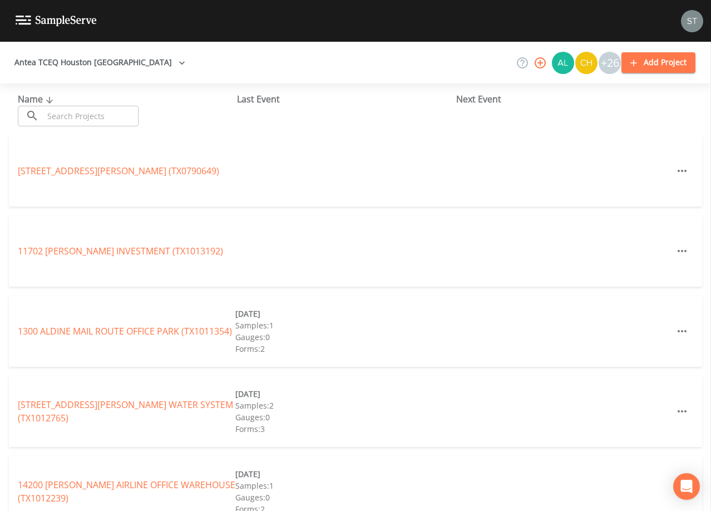
click at [117, 116] on input "text" at bounding box center [90, 116] width 95 height 21
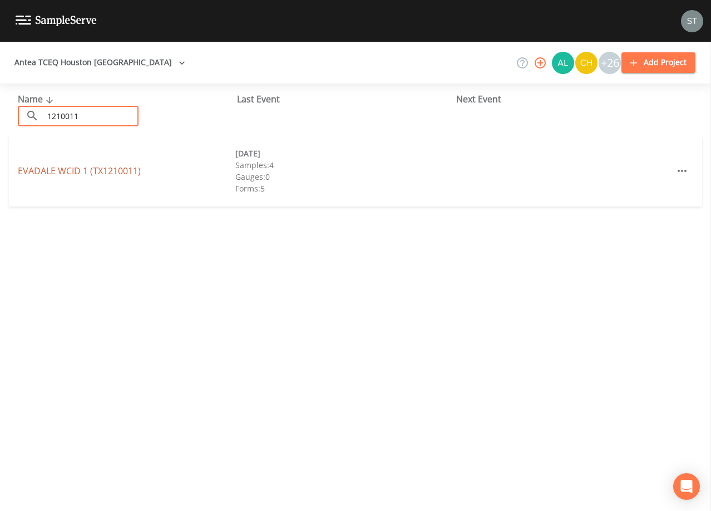
type input "1210011"
click at [116, 174] on link "EVADALE WCID 1 (TX1210011)" at bounding box center [79, 171] width 123 height 12
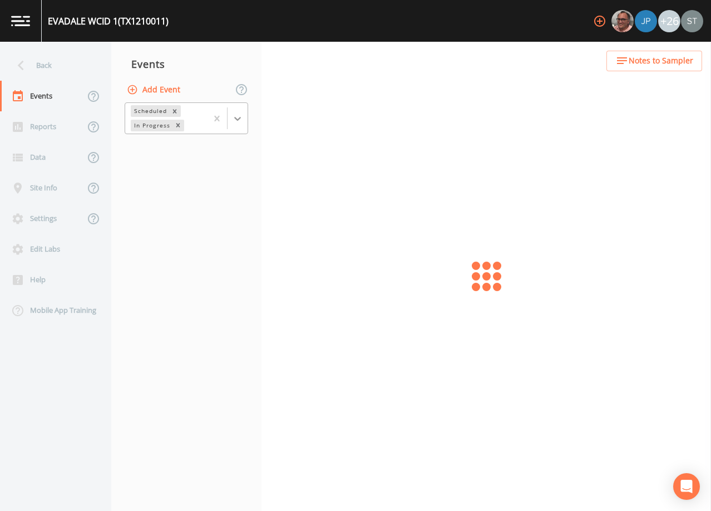
click at [243, 122] on icon at bounding box center [237, 118] width 11 height 11
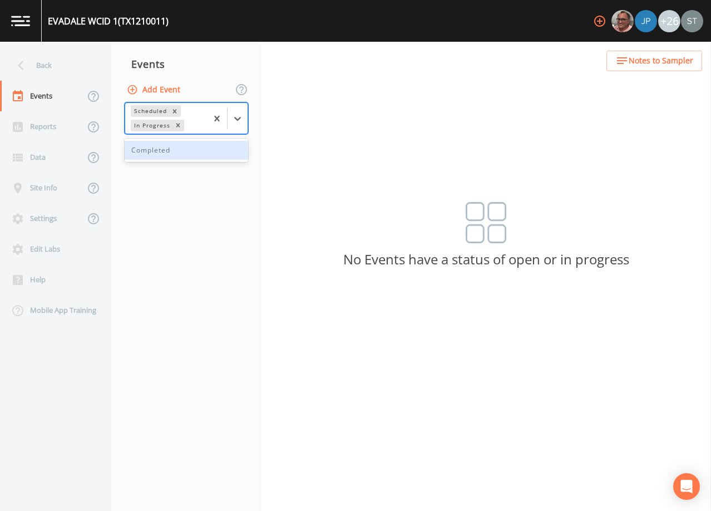
click at [227, 151] on div "Completed" at bounding box center [186, 150] width 123 height 19
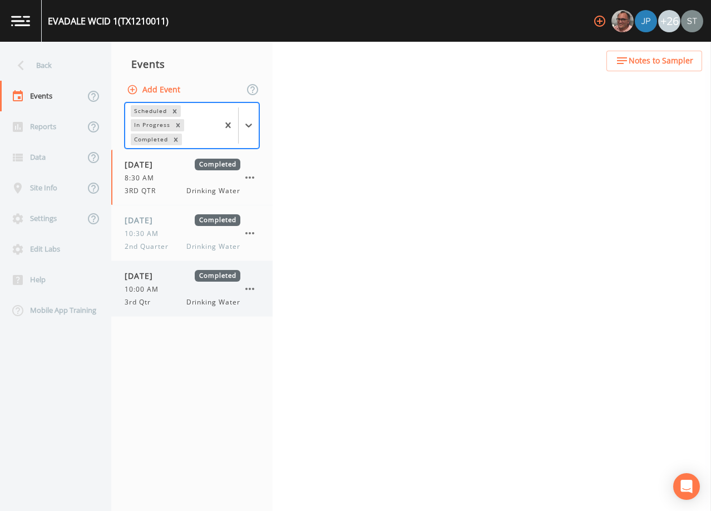
click at [181, 286] on div "10:00 AM" at bounding box center [183, 289] width 116 height 10
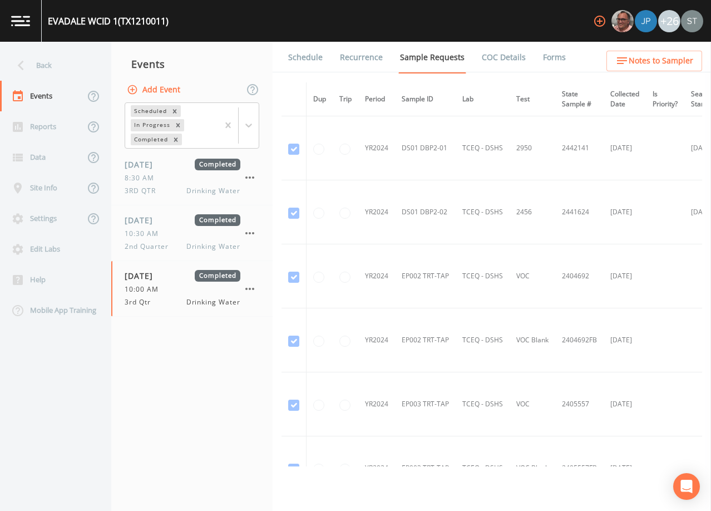
click at [546, 58] on link "Forms" at bounding box center [554, 57] width 26 height 31
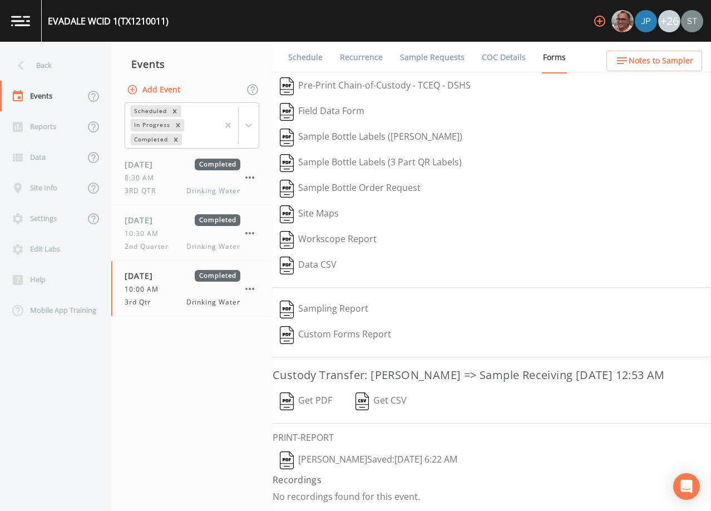
scroll to position [18, 0]
click at [464, 457] on button "Joseph Hayward  Saved: September 27, 2025 6:22 AM" at bounding box center [369, 460] width 192 height 26
click at [53, 68] on div "Back" at bounding box center [50, 65] width 100 height 31
